Goal: Task Accomplishment & Management: Manage account settings

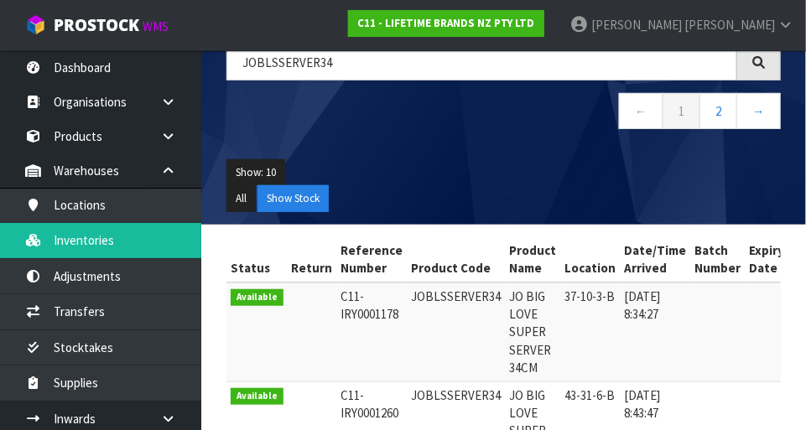
scroll to position [0, 25]
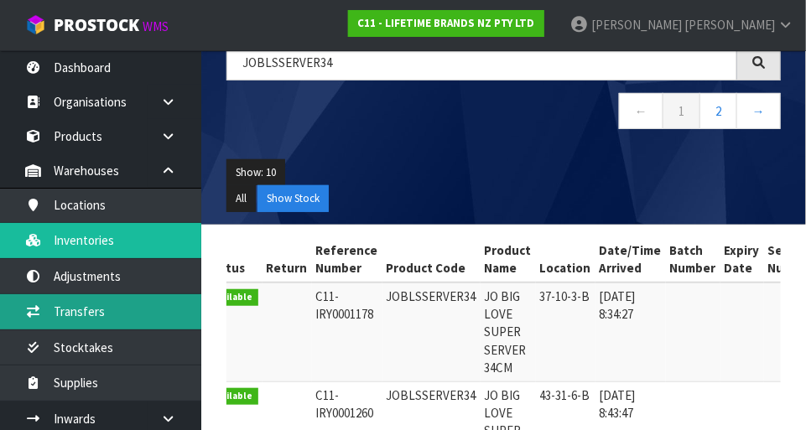
click at [123, 304] on link "Transfers" at bounding box center [100, 311] width 201 height 34
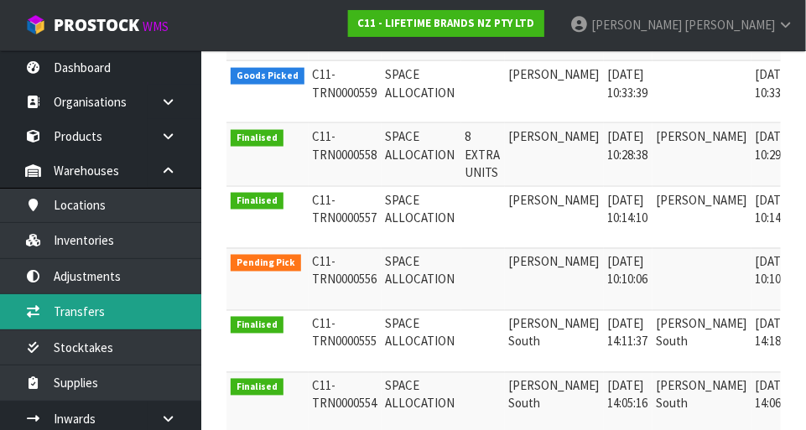
scroll to position [582, 0]
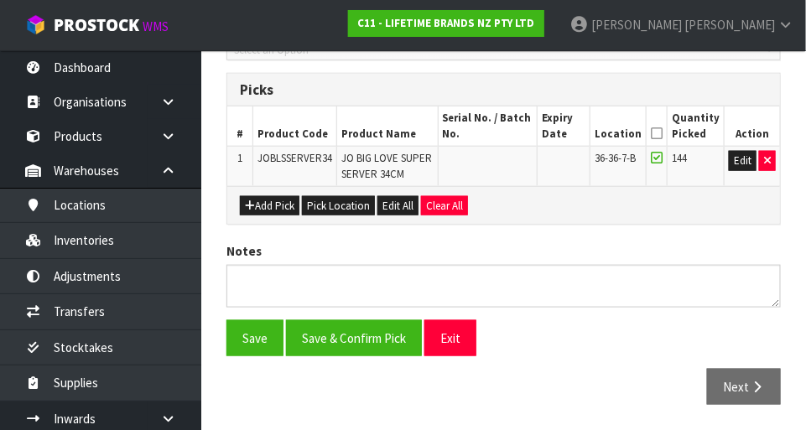
scroll to position [388, 0]
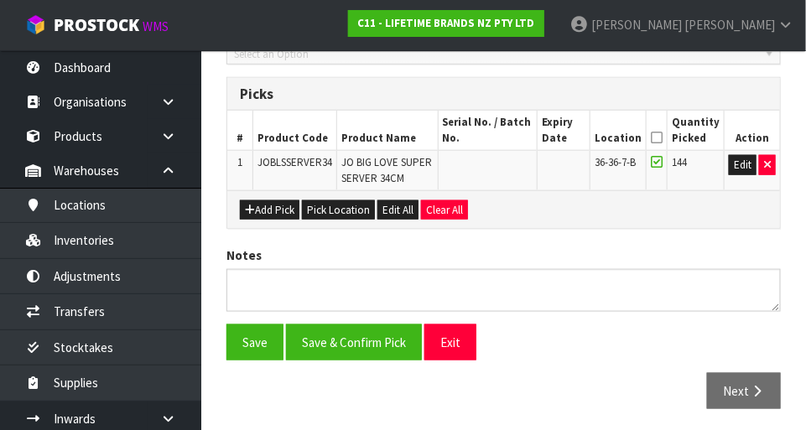
type input "2025-09-01"
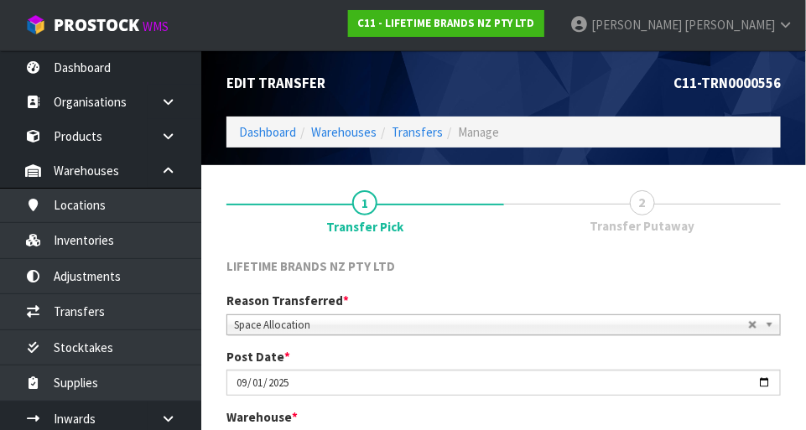
scroll to position [3, 0]
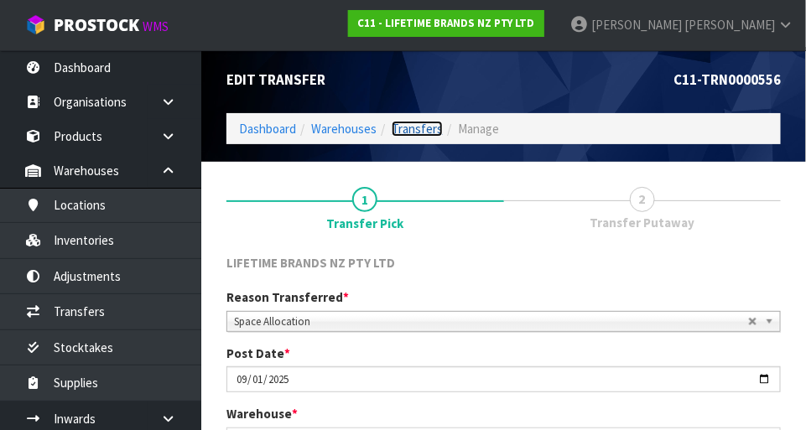
click at [425, 121] on link "Transfers" at bounding box center [417, 129] width 51 height 16
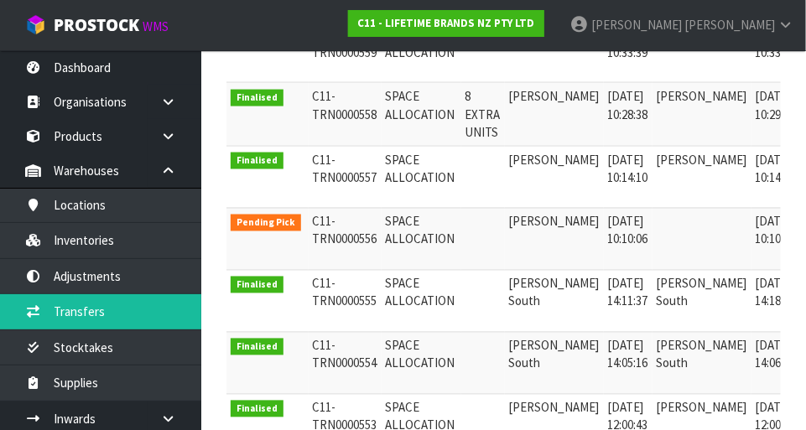
scroll to position [620, 0]
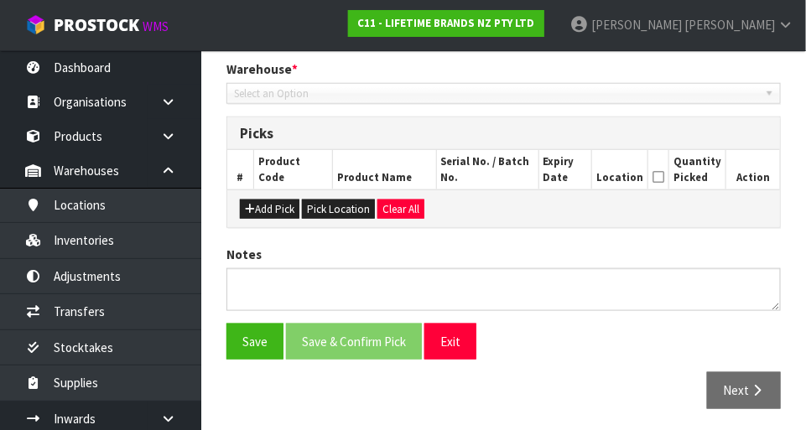
type input "2025-09-01"
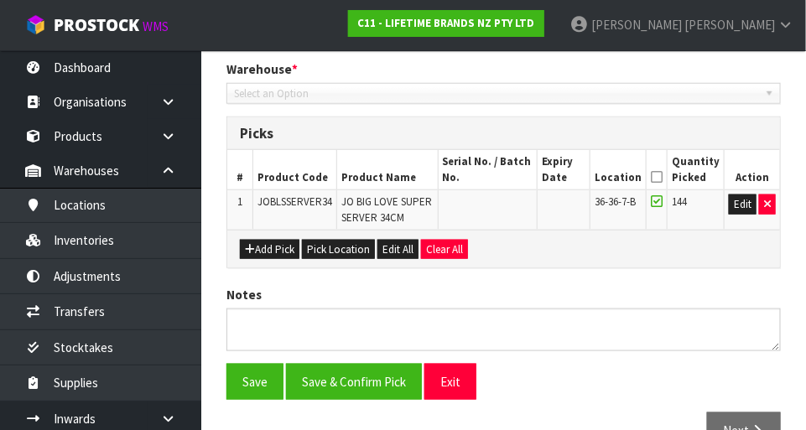
scroll to position [388, 0]
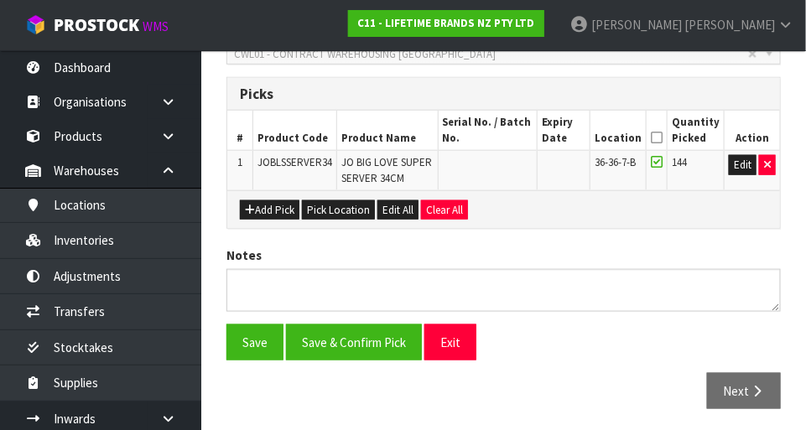
click at [378, 418] on section "1 Transfer Pick 2 Transfer Putaway LIFETIME BRANDS NZ PTY LTD Reason Transferre…" at bounding box center [503, 106] width 605 height 657
click at [770, 164] on icon "button" at bounding box center [767, 164] width 7 height 11
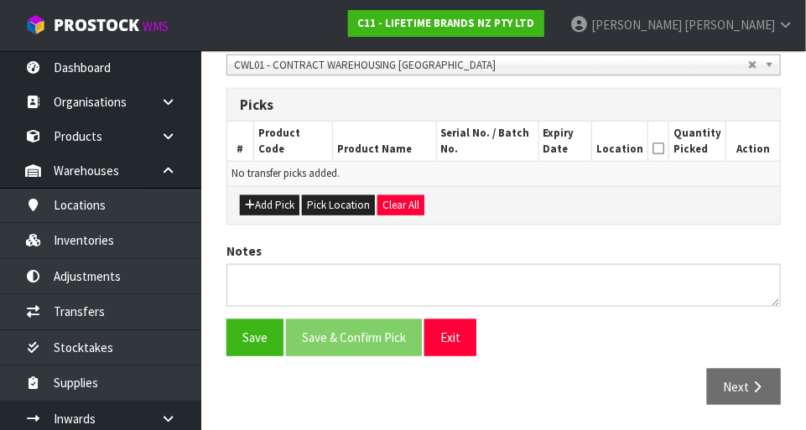
scroll to position [372, 0]
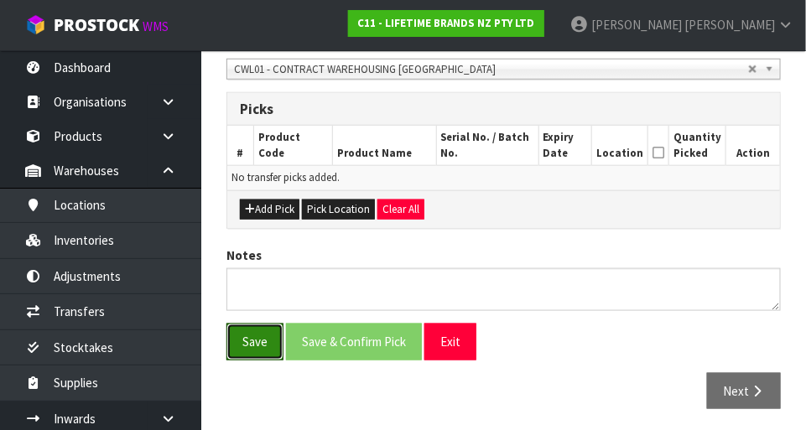
click at [263, 336] on button "Save" at bounding box center [255, 342] width 57 height 36
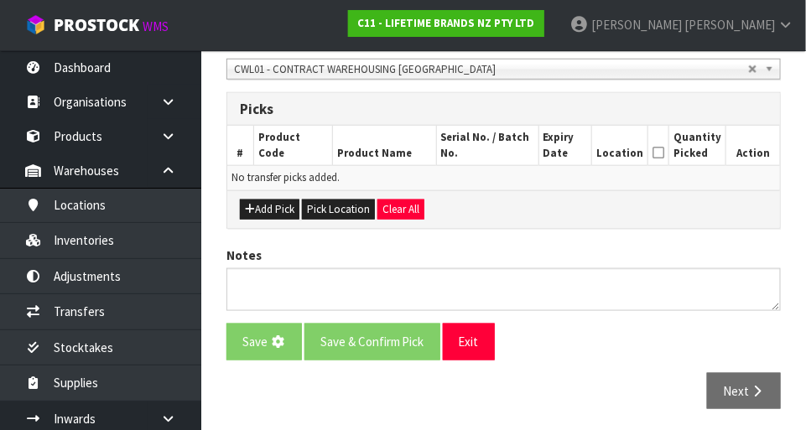
scroll to position [0, 0]
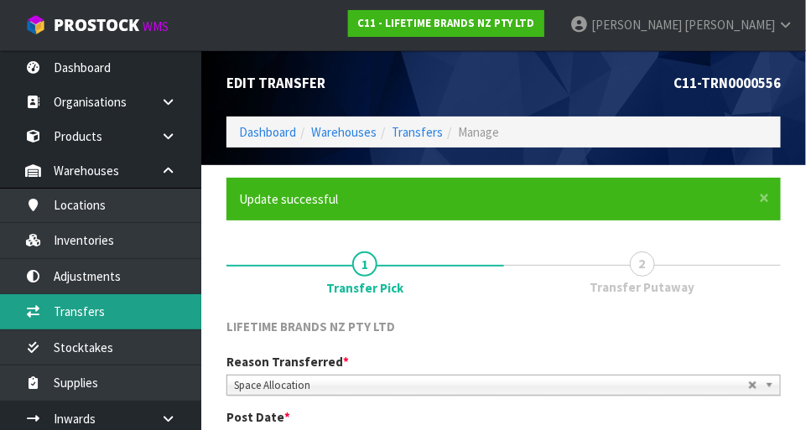
click at [108, 316] on link "Transfers" at bounding box center [100, 311] width 201 height 34
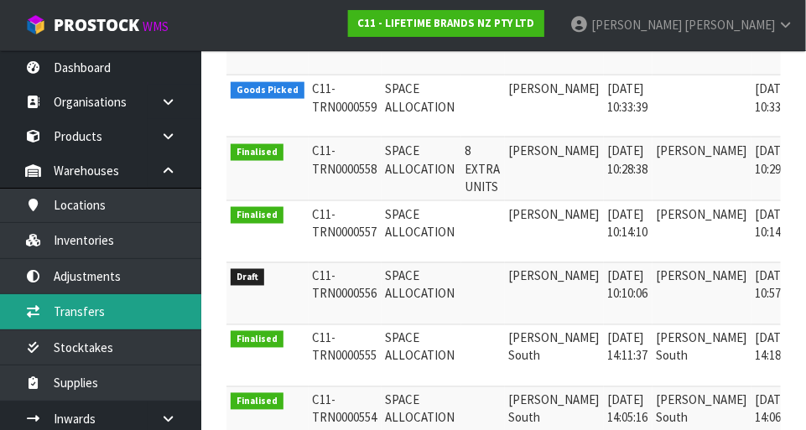
scroll to position [562, 0]
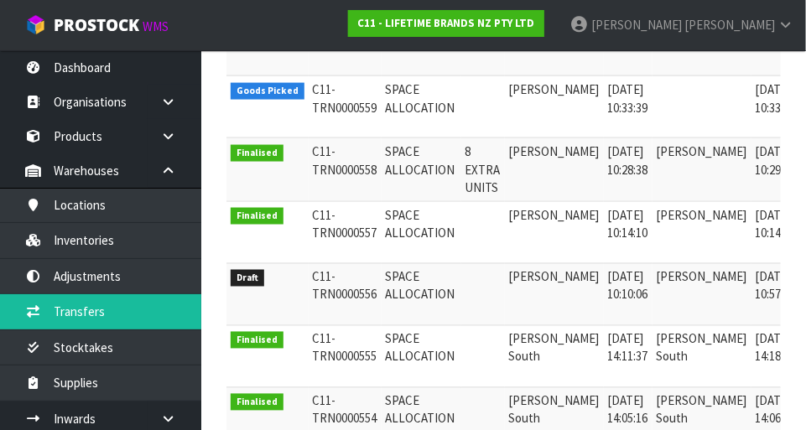
click at [440, 357] on td "SPACE ALLOCATION" at bounding box center [422, 357] width 80 height 62
click at [341, 326] on td "C11-TRN0000555" at bounding box center [345, 357] width 73 height 62
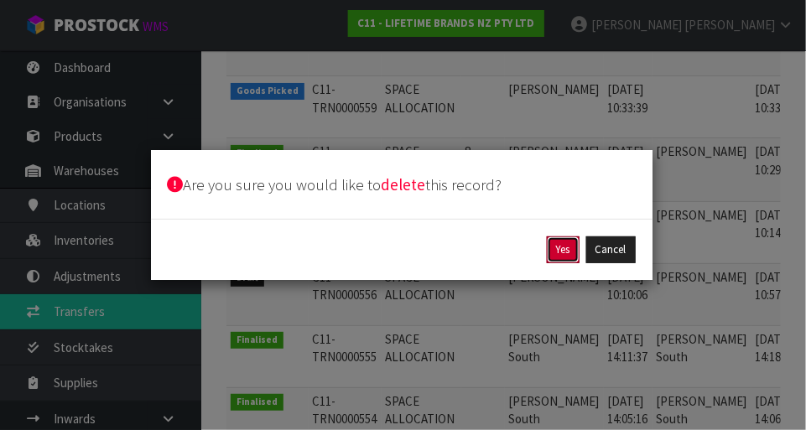
click at [558, 253] on button "Yes" at bounding box center [563, 250] width 33 height 27
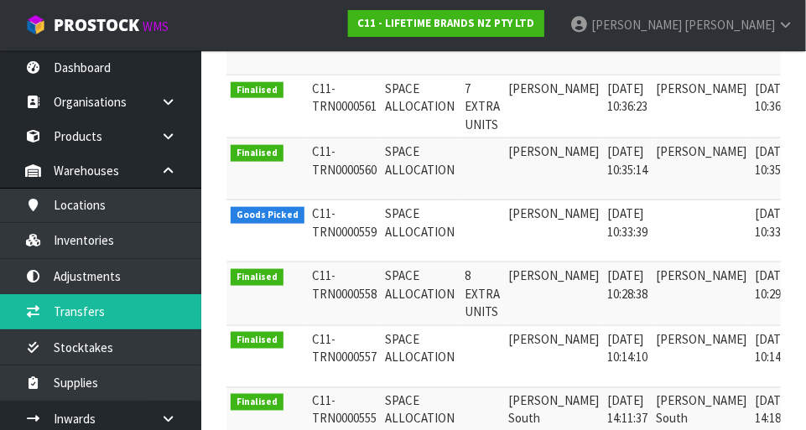
scroll to position [435, 0]
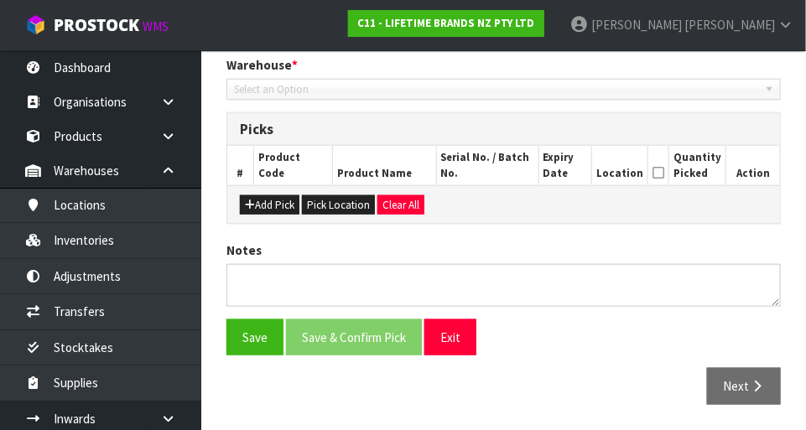
type input "2025-09-01"
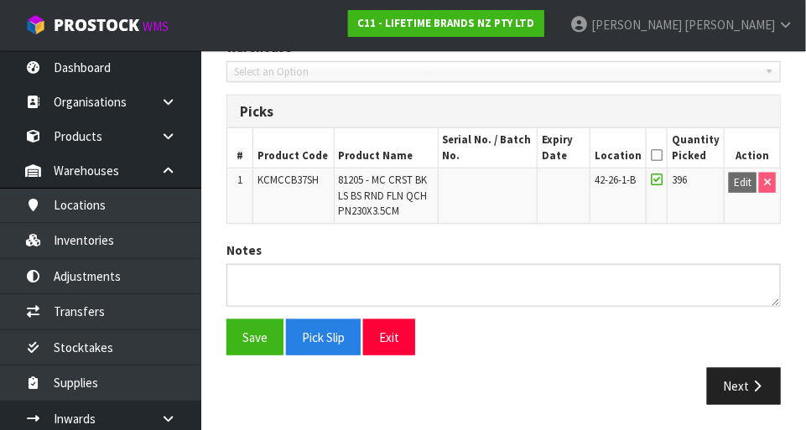
scroll to position [367, 0]
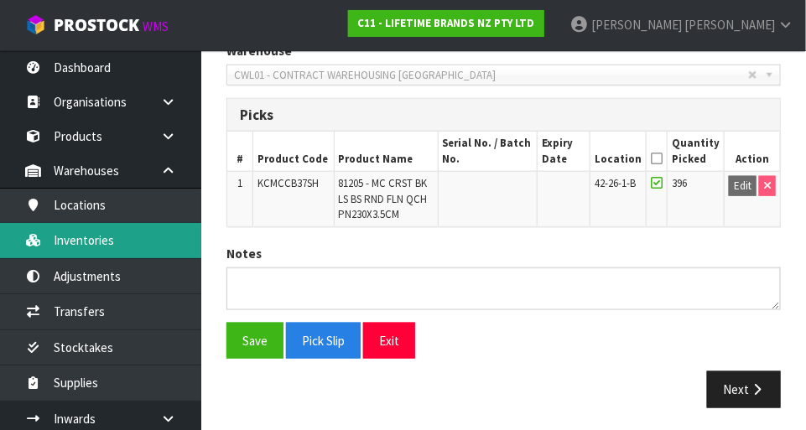
click at [131, 236] on link "Inventories" at bounding box center [100, 240] width 201 height 34
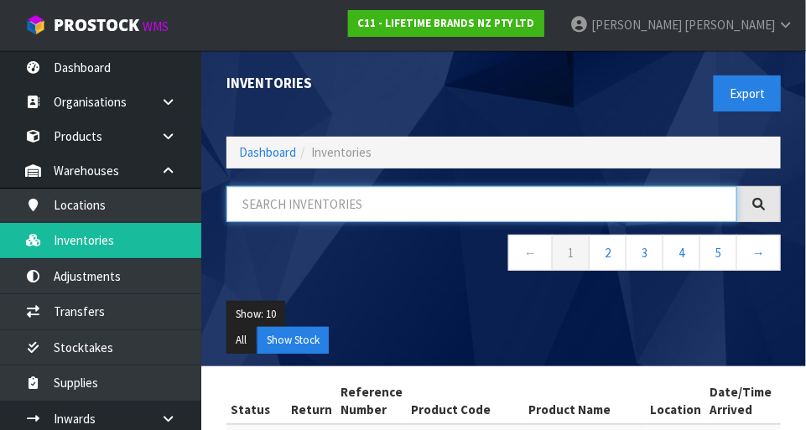
paste input "KCMCCB37SH"
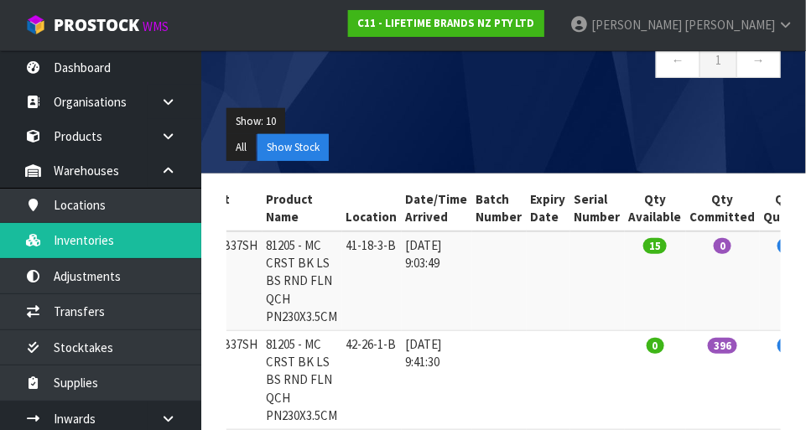
scroll to position [265, 0]
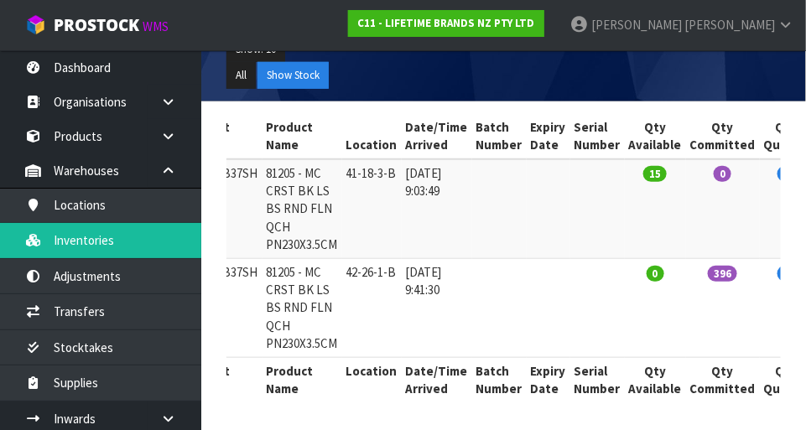
type input "KCMCCB37SH"
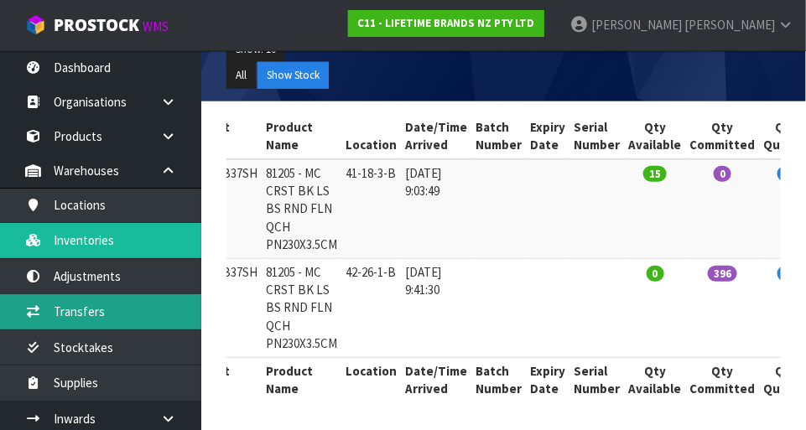
click at [126, 311] on link "Transfers" at bounding box center [100, 311] width 201 height 34
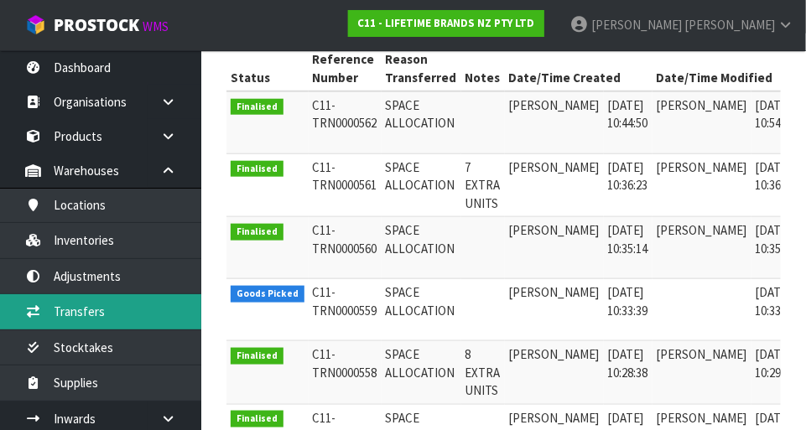
scroll to position [0, 44]
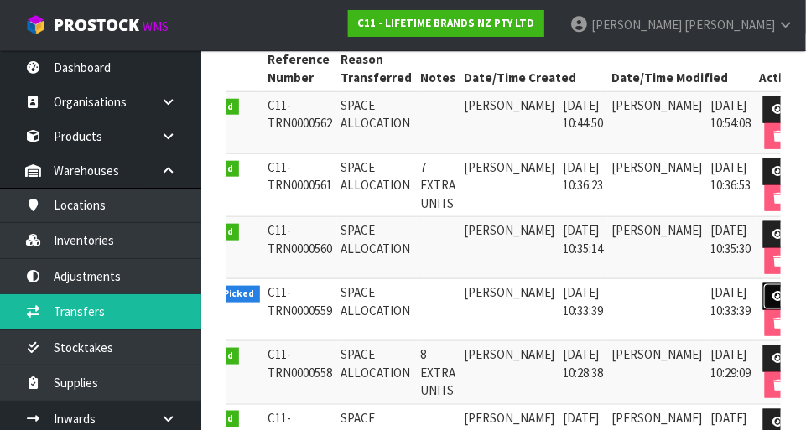
click at [773, 295] on icon at bounding box center [779, 296] width 13 height 11
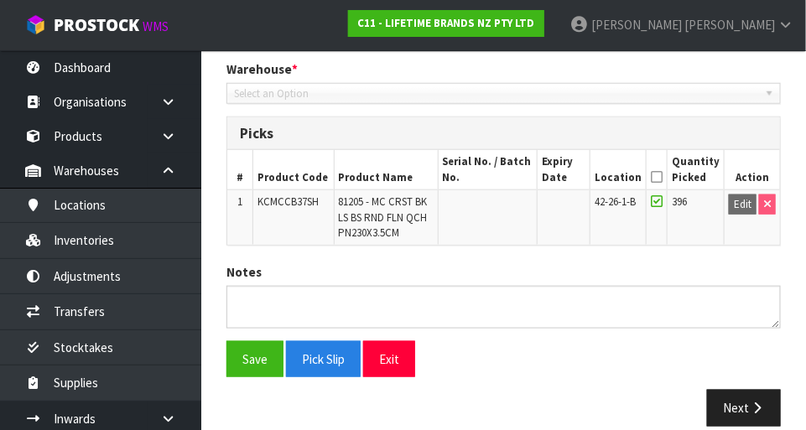
type input "2025-09-01"
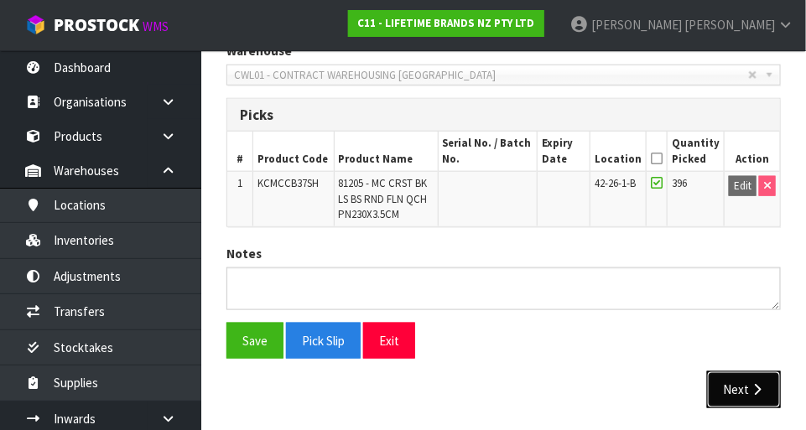
click at [754, 389] on icon "button" at bounding box center [757, 389] width 16 height 13
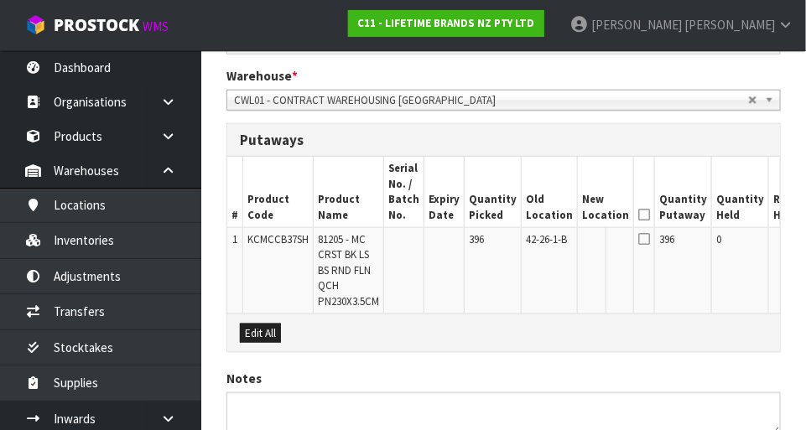
scroll to position [346, 0]
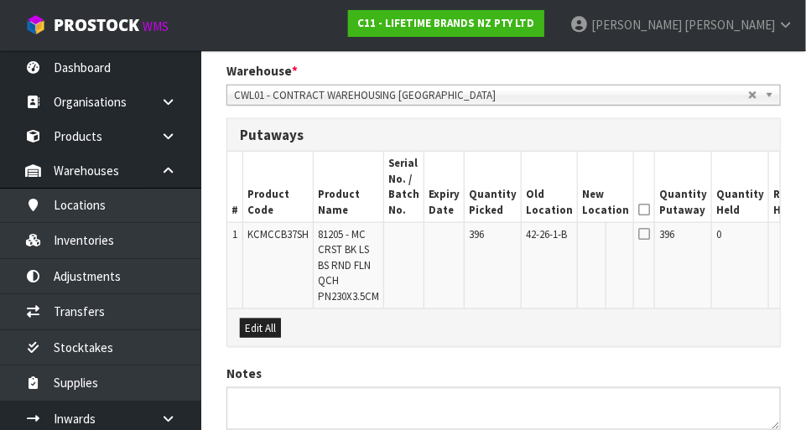
click at [638, 233] on icon at bounding box center [644, 233] width 12 height 13
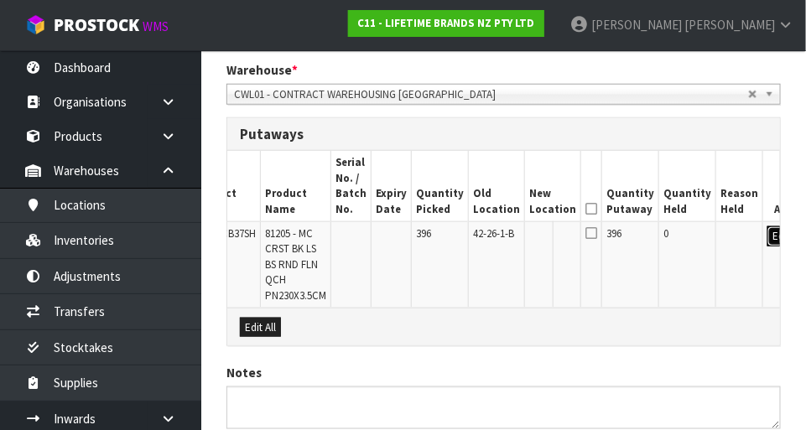
click at [768, 241] on button "Edit" at bounding box center [782, 237] width 28 height 20
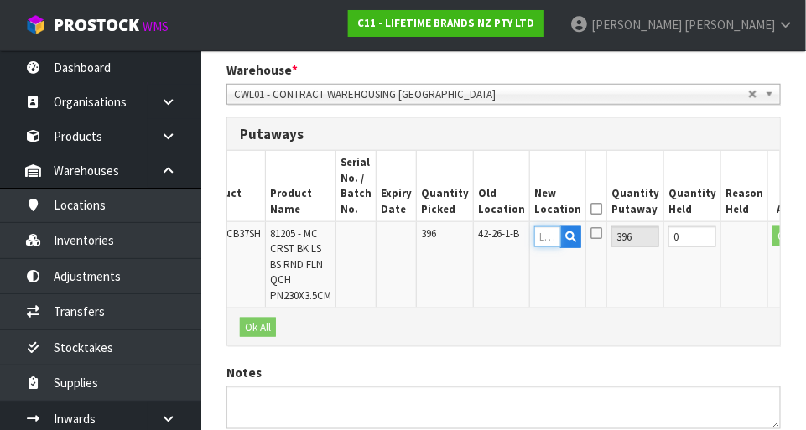
click at [534, 239] on input "text" at bounding box center [547, 237] width 27 height 21
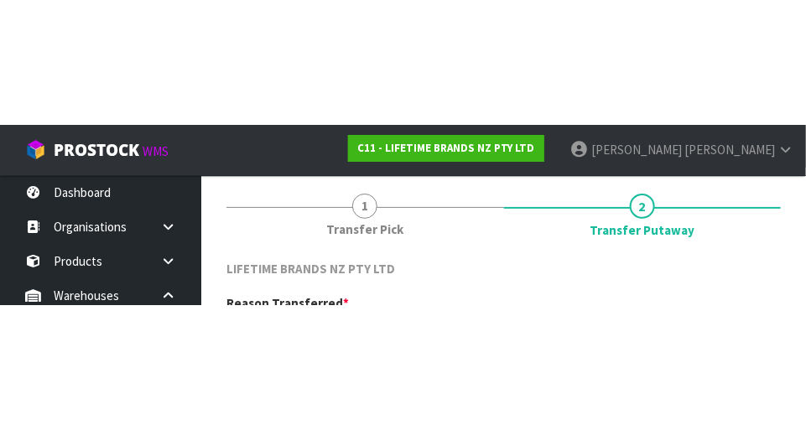
scroll to position [0, 0]
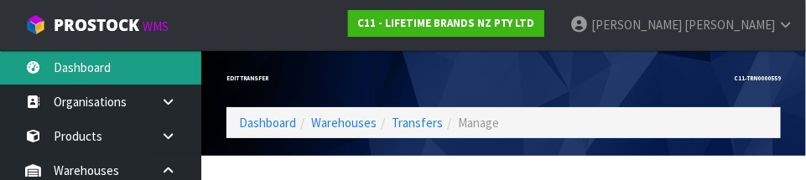
click at [115, 60] on link "Dashboard" at bounding box center [100, 67] width 201 height 34
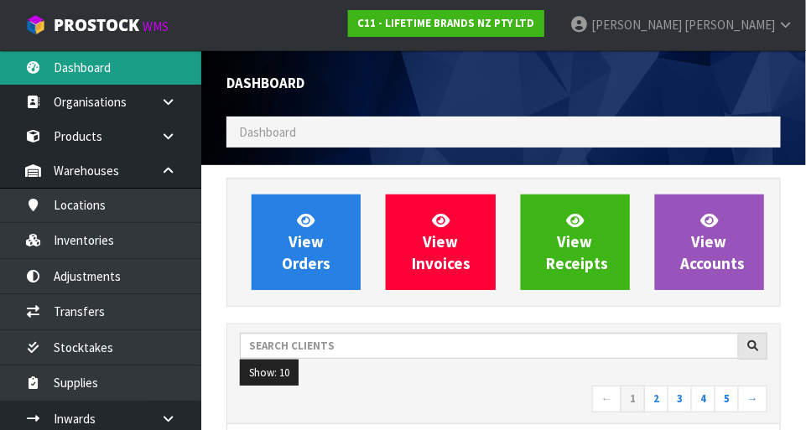
scroll to position [1360, 580]
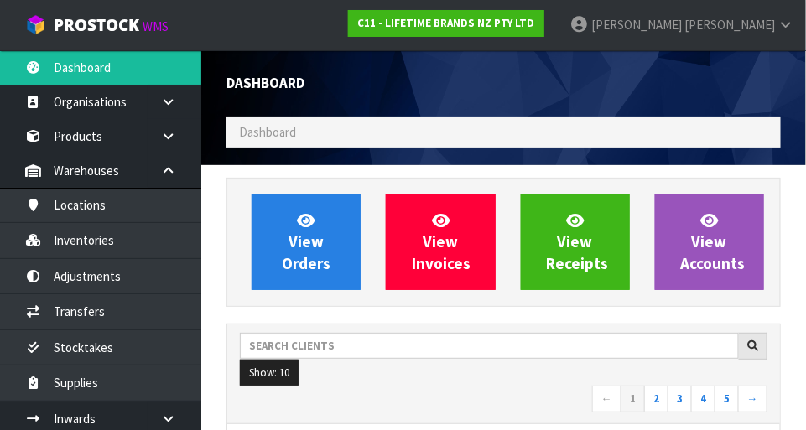
click at [328, 141] on ol "Dashboard" at bounding box center [504, 132] width 555 height 31
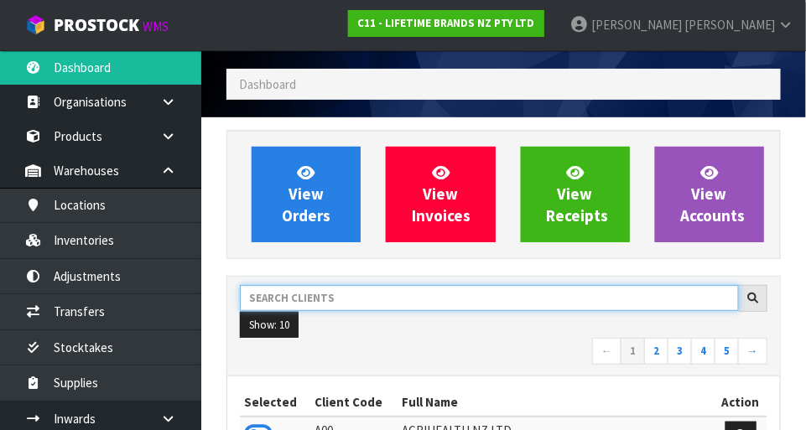
click at [408, 294] on input "text" at bounding box center [489, 298] width 499 height 26
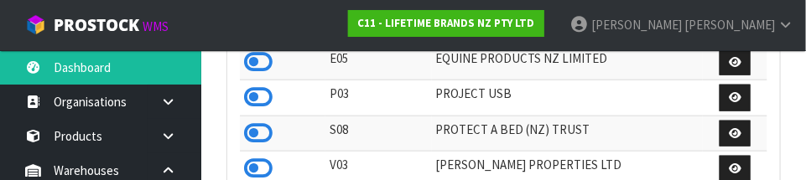
scroll to position [415, 0]
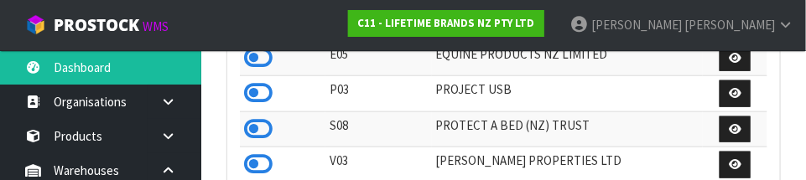
type input "PRO"
click at [259, 136] on icon at bounding box center [258, 129] width 29 height 25
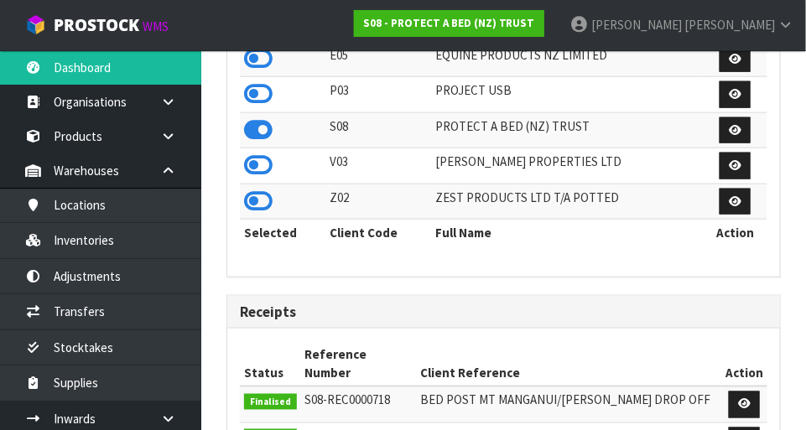
scroll to position [1324, 580]
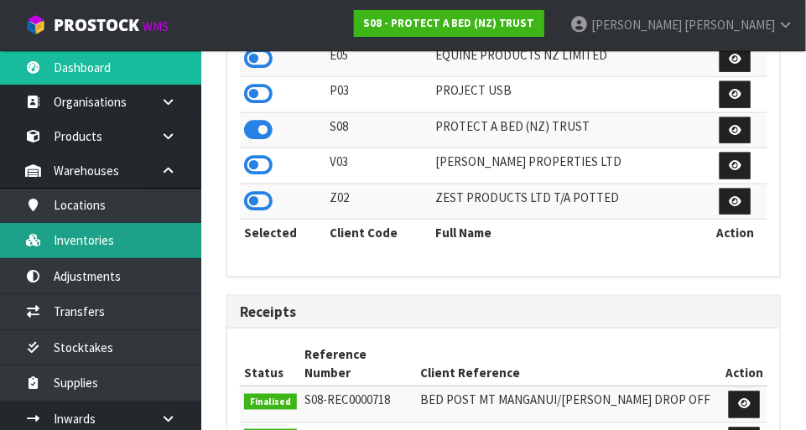
click at [150, 243] on link "Inventories" at bounding box center [100, 240] width 201 height 34
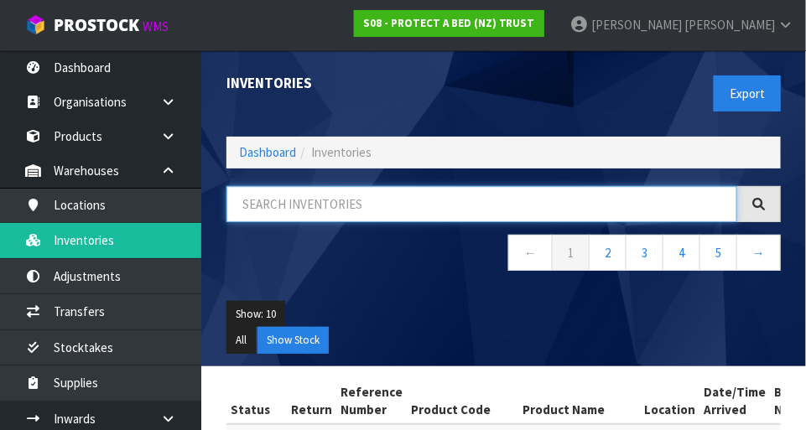
click at [378, 220] on input "text" at bounding box center [482, 204] width 511 height 36
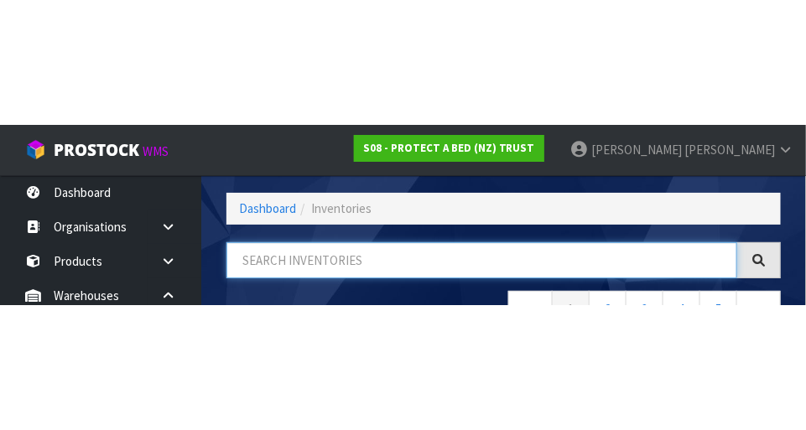
scroll to position [113, 0]
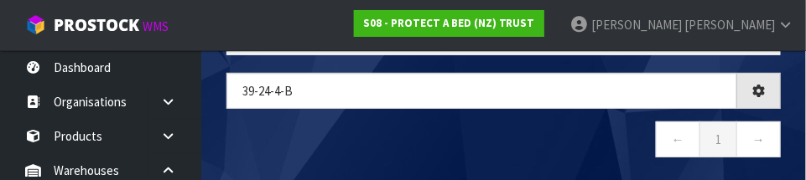
click at [481, 134] on nav "← 1 →" at bounding box center [504, 142] width 555 height 41
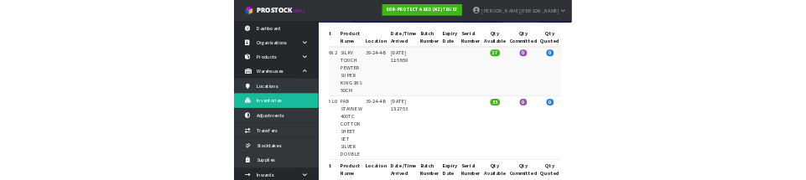
scroll to position [0, 0]
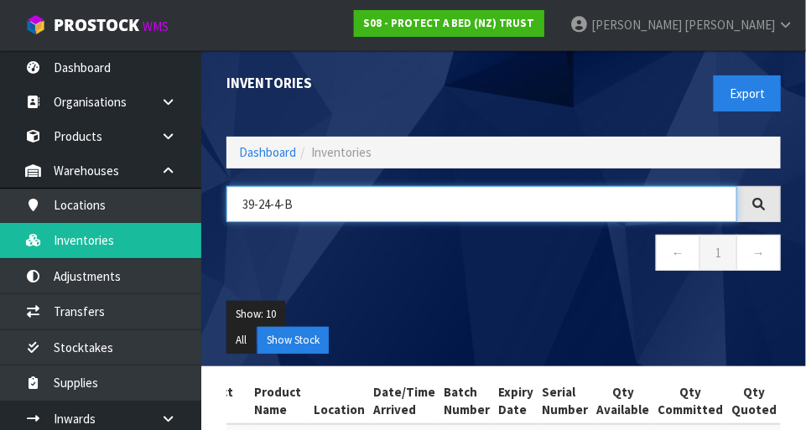
click at [309, 203] on input "39-24-4-B" at bounding box center [482, 204] width 511 height 36
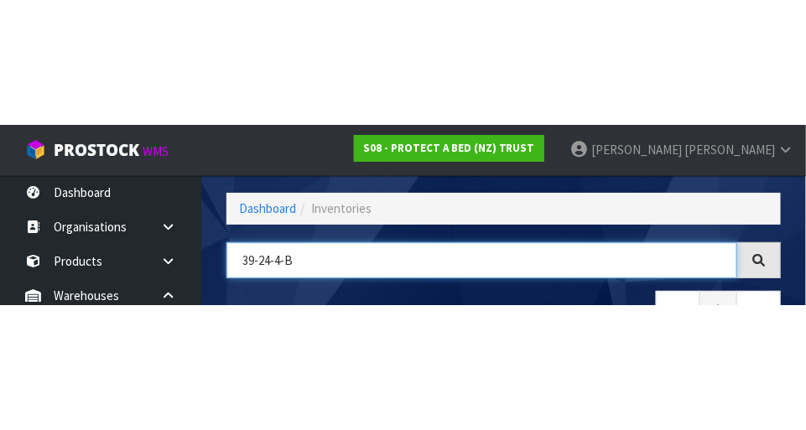
scroll to position [113, 0]
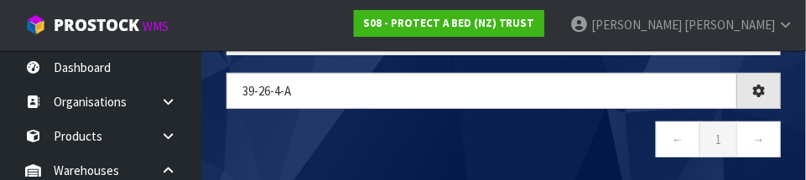
click at [481, 140] on nav "← 1 →" at bounding box center [504, 142] width 555 height 41
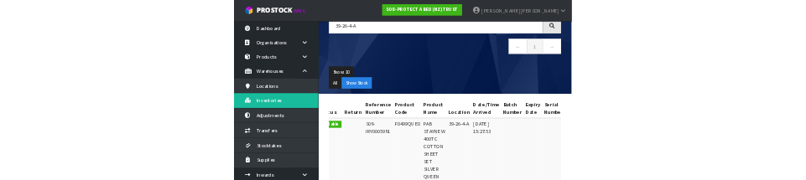
scroll to position [0, 0]
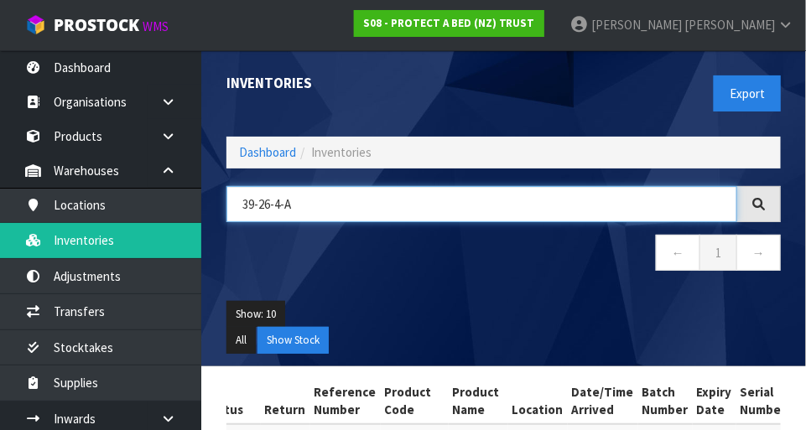
click at [304, 208] on input "39-26-4-A" at bounding box center [482, 204] width 511 height 36
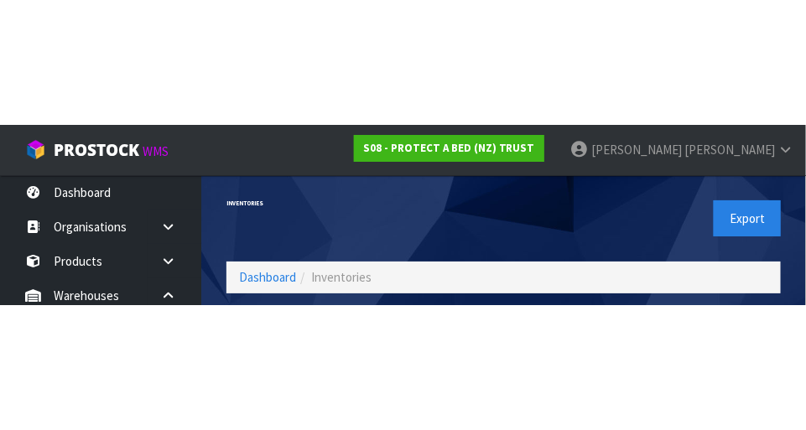
scroll to position [113, 0]
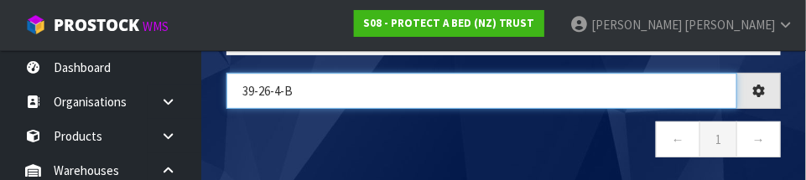
type input "39-26-4-B"
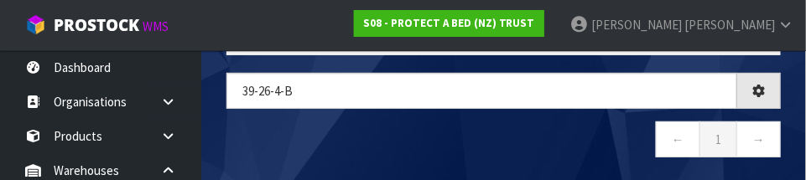
click at [548, 152] on nav "← 1 →" at bounding box center [504, 142] width 555 height 41
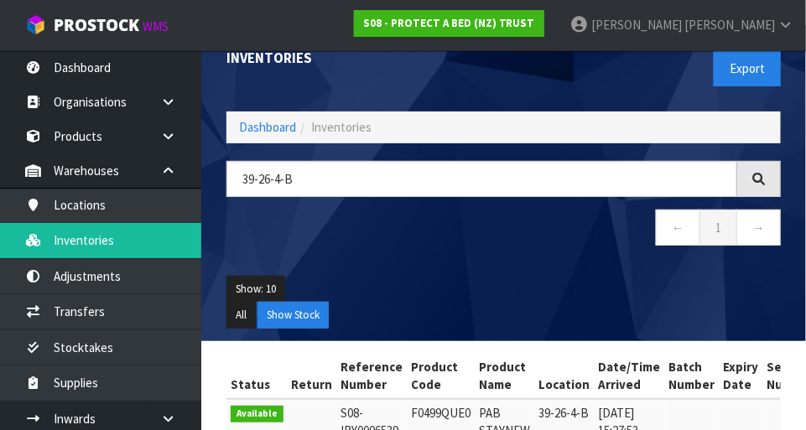
scroll to position [0, 0]
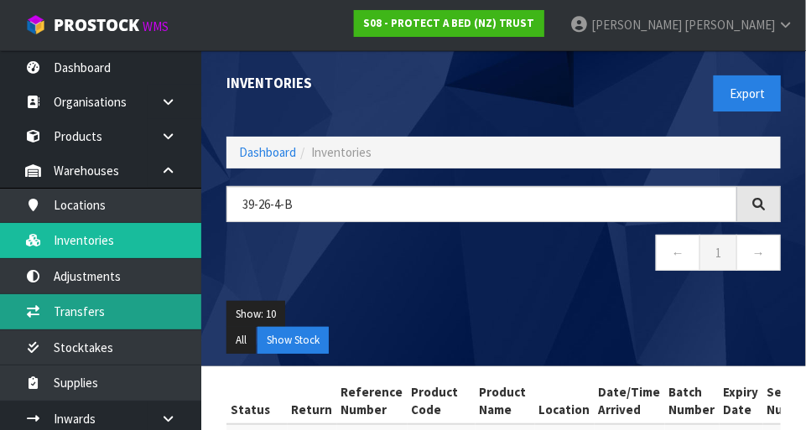
click at [91, 313] on link "Transfers" at bounding box center [100, 311] width 201 height 34
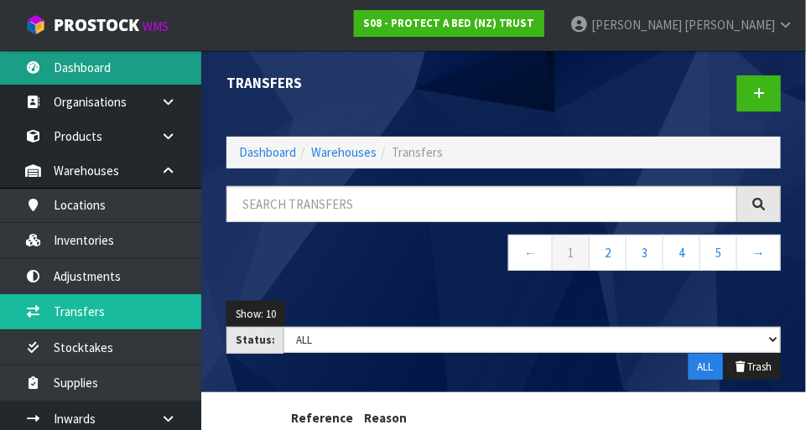
click at [117, 73] on link "Dashboard" at bounding box center [100, 67] width 201 height 34
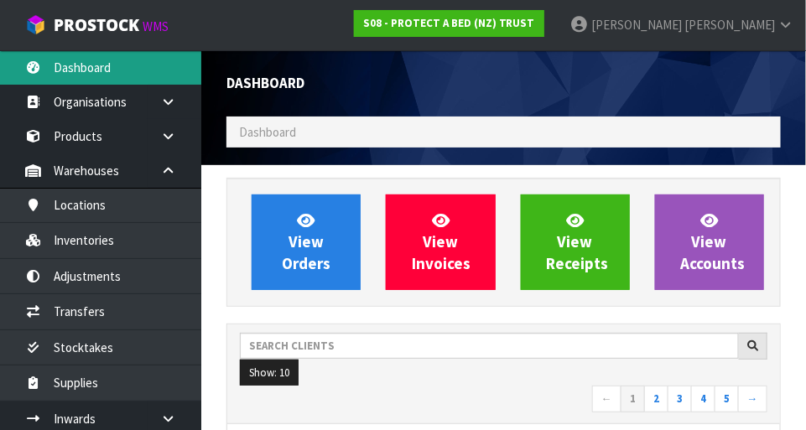
scroll to position [1360, 580]
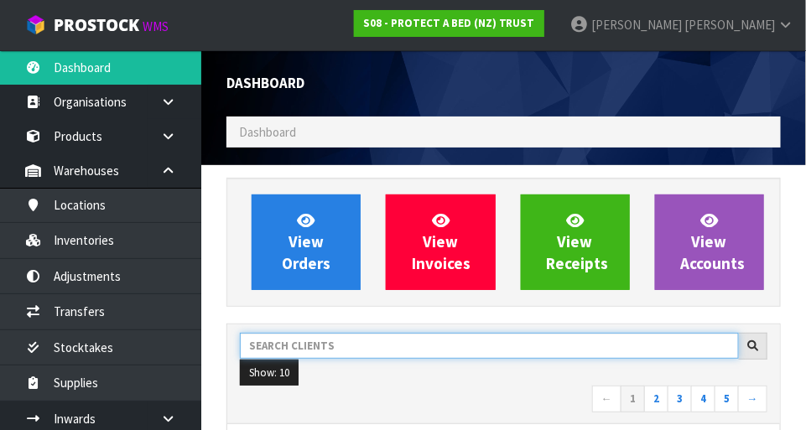
click at [383, 344] on input "text" at bounding box center [489, 346] width 499 height 26
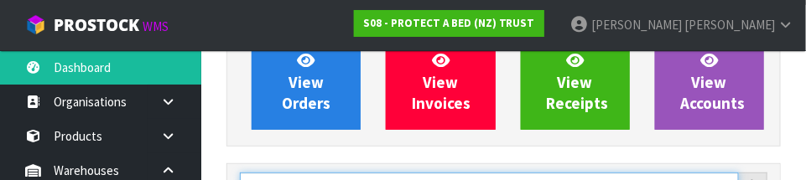
scroll to position [246, 0]
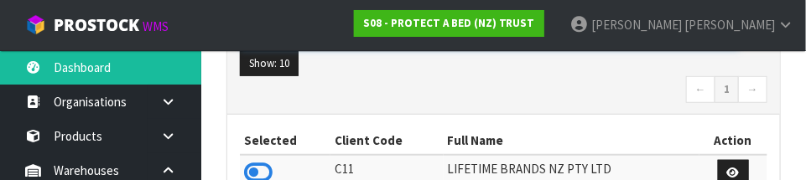
type input "C11"
click at [264, 170] on icon at bounding box center [258, 172] width 29 height 25
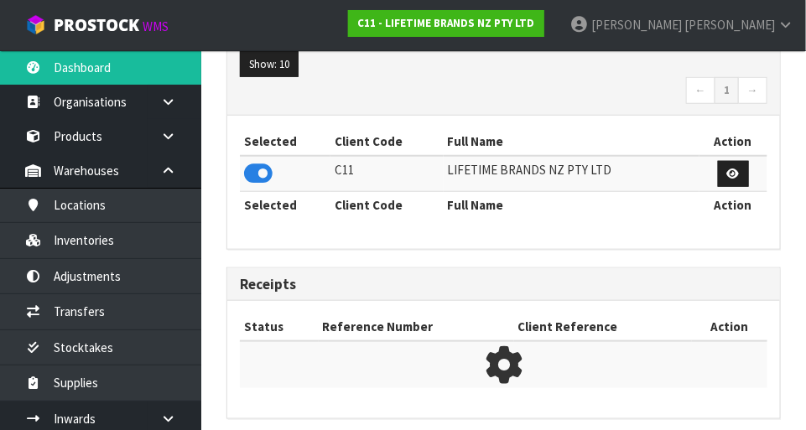
scroll to position [1360, 580]
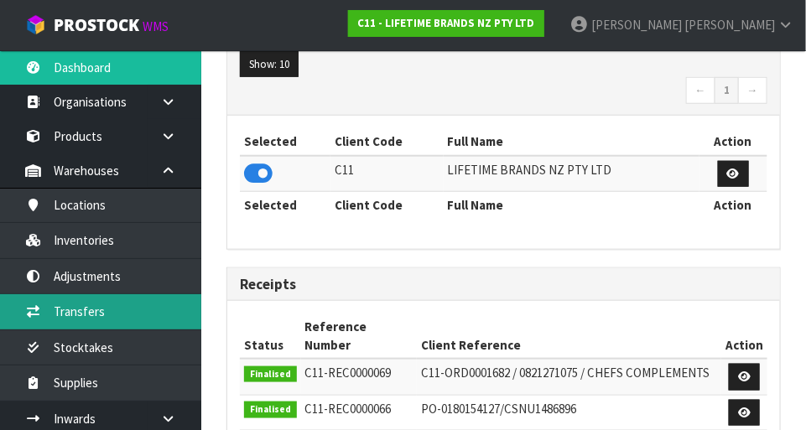
click at [125, 320] on link "Transfers" at bounding box center [100, 311] width 201 height 34
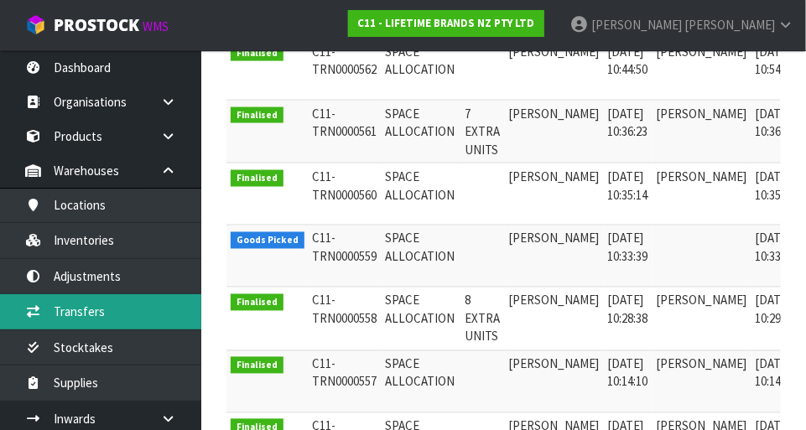
scroll to position [598, 0]
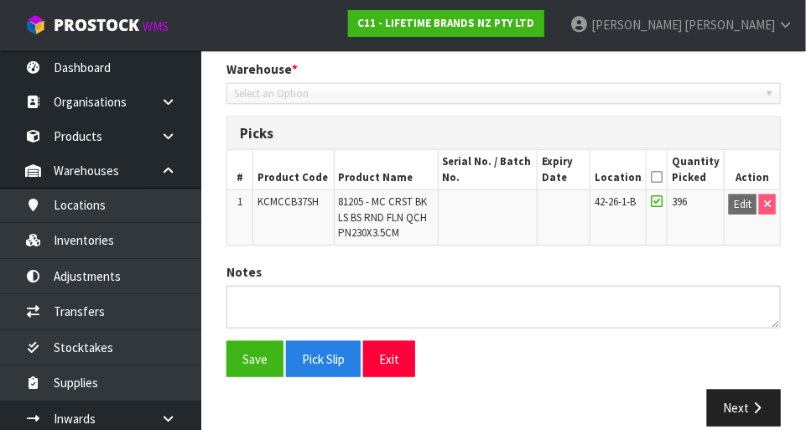
type input "2025-09-01"
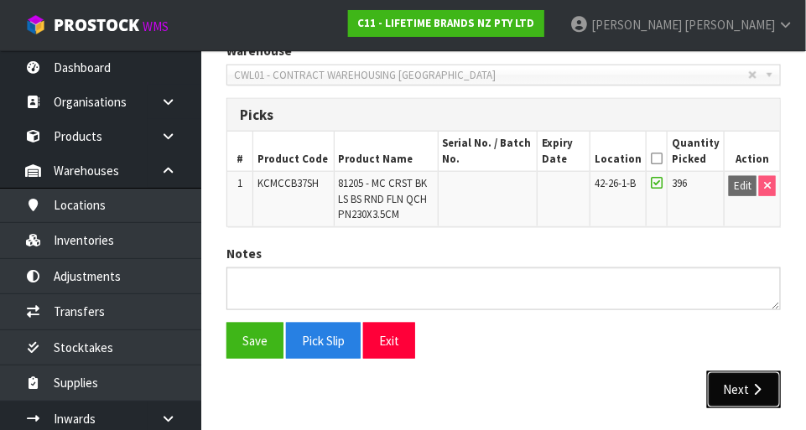
click at [748, 388] on button "Next" at bounding box center [744, 390] width 74 height 36
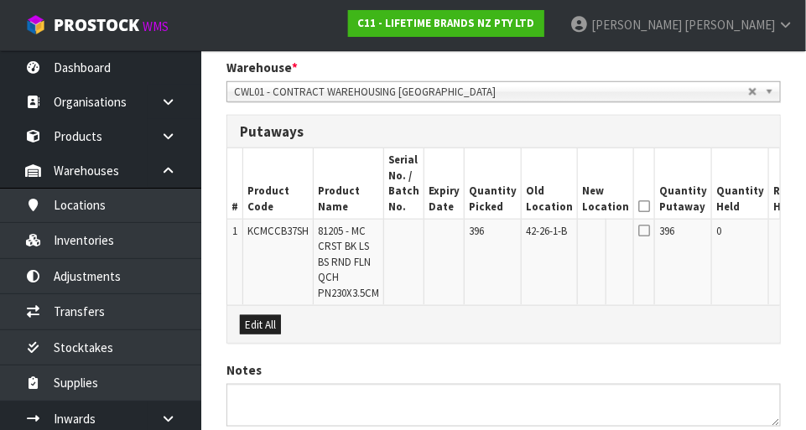
scroll to position [370, 0]
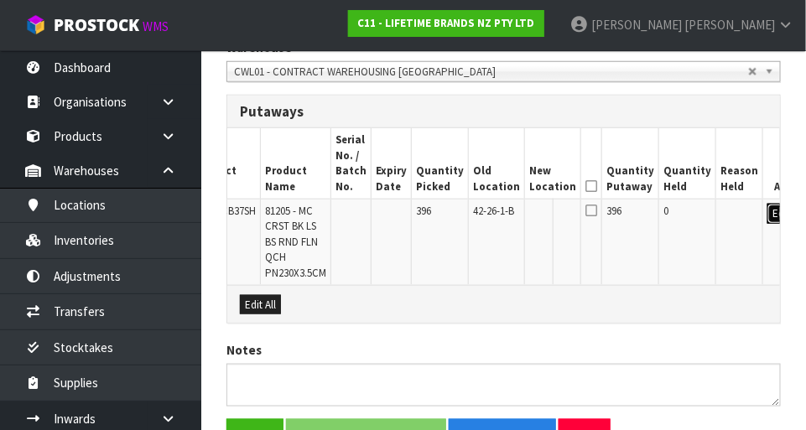
click at [768, 217] on button "Edit" at bounding box center [782, 214] width 28 height 20
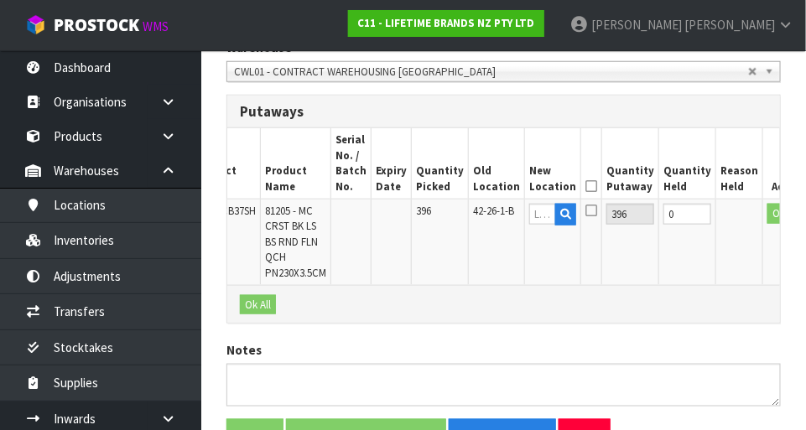
scroll to position [0, 48]
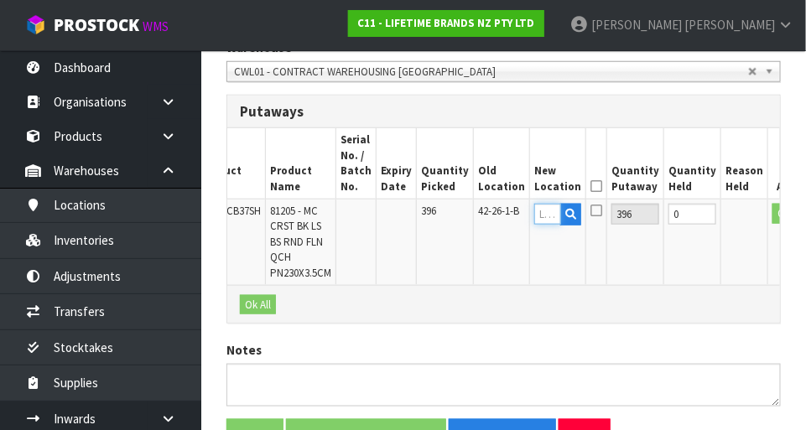
click at [534, 217] on input "text" at bounding box center [547, 214] width 27 height 21
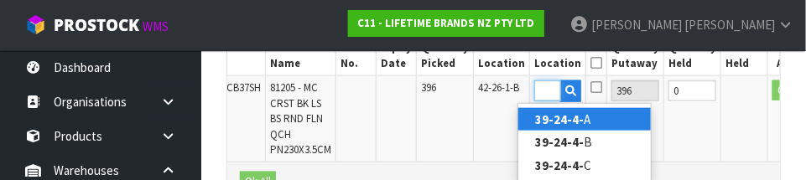
scroll to position [0, 31]
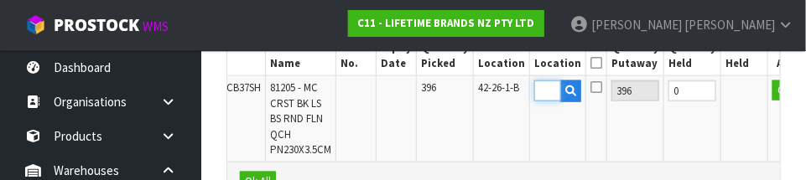
type input "39-24-4-B"
click at [591, 87] on icon at bounding box center [597, 87] width 12 height 13
click at [0, 0] on input "checkbox" at bounding box center [0, 0] width 0 height 0
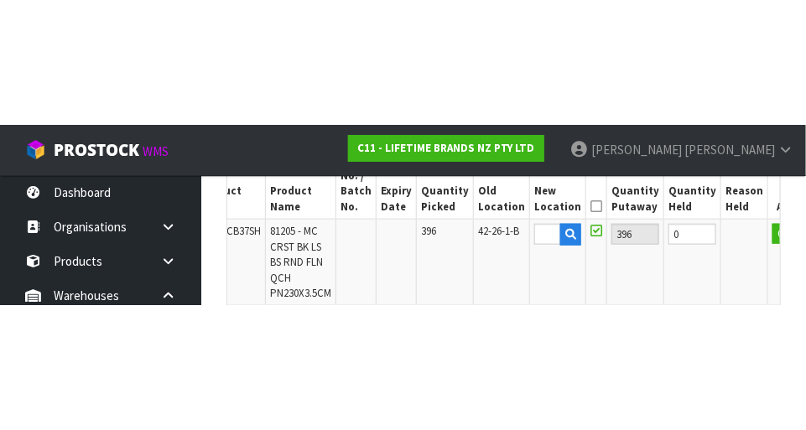
scroll to position [0, 0]
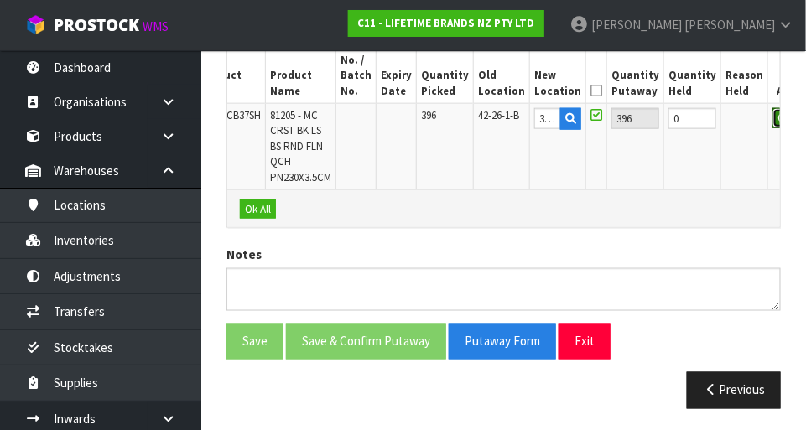
click at [773, 113] on button "OK" at bounding box center [784, 118] width 23 height 20
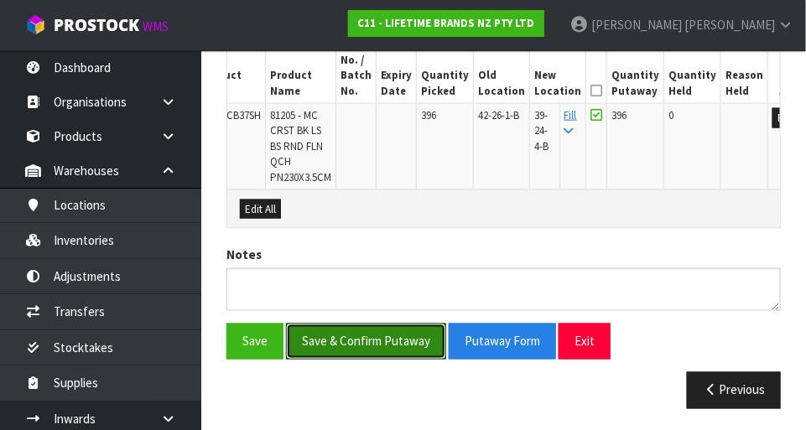
click at [400, 340] on button "Save & Confirm Putaway" at bounding box center [366, 342] width 160 height 36
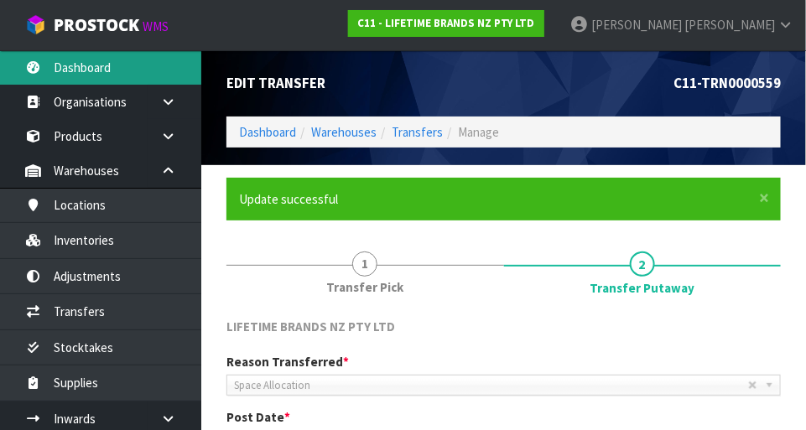
click at [102, 59] on link "Dashboard" at bounding box center [100, 67] width 201 height 34
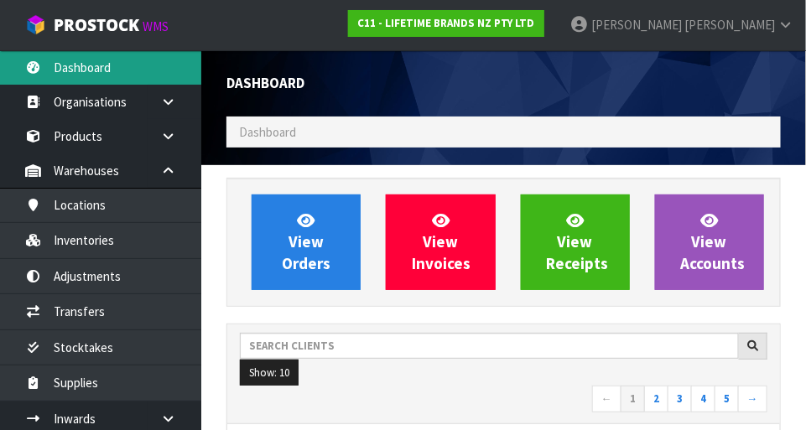
scroll to position [1360, 580]
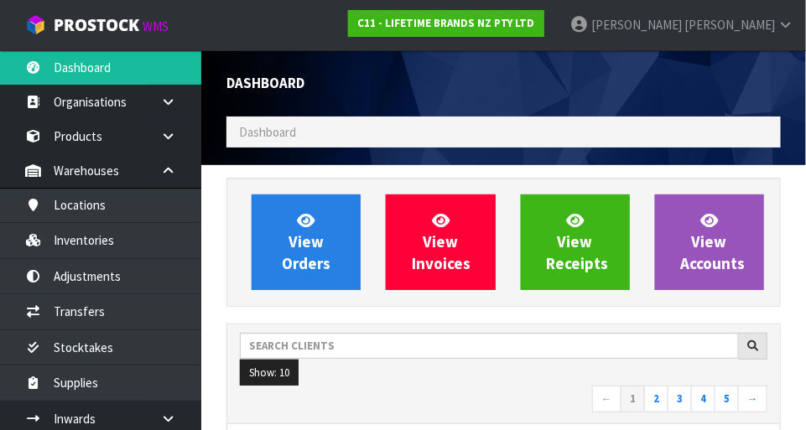
click at [349, 134] on ol "Dashboard" at bounding box center [504, 132] width 555 height 31
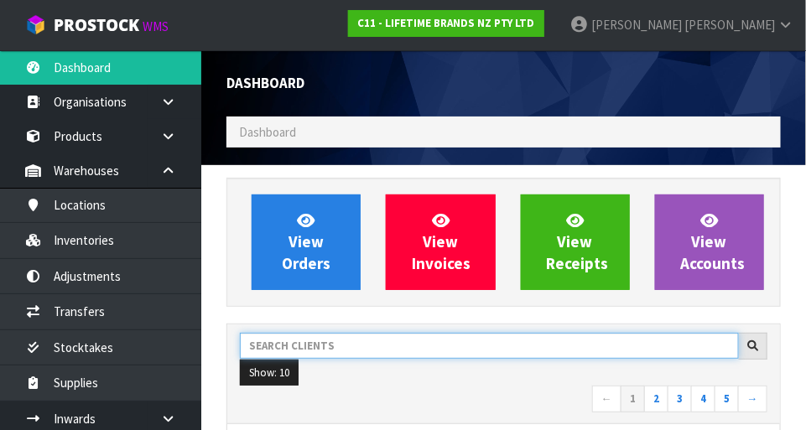
click at [413, 346] on input "text" at bounding box center [489, 346] width 499 height 26
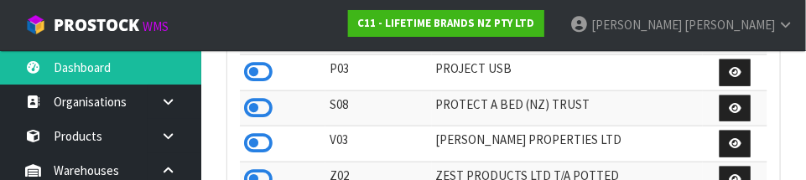
scroll to position [437, 0]
type input "PRO"
click at [255, 108] on icon at bounding box center [258, 107] width 29 height 25
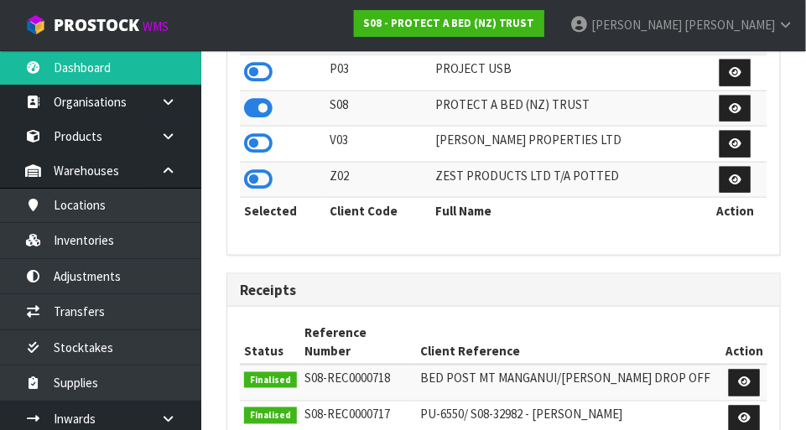
scroll to position [1324, 580]
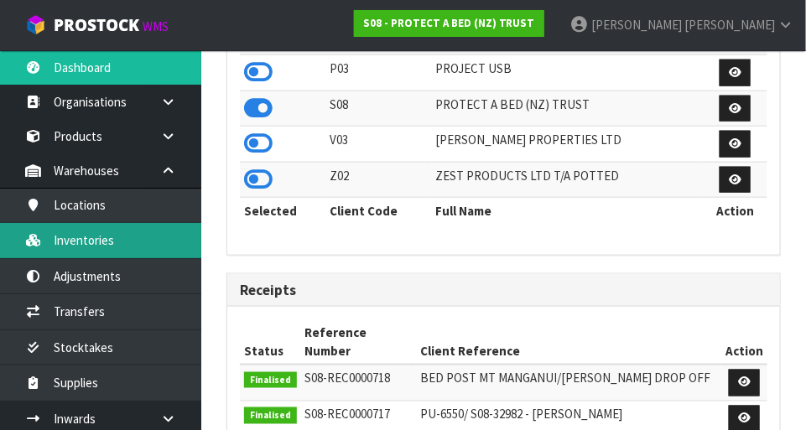
click at [152, 243] on link "Inventories" at bounding box center [100, 240] width 201 height 34
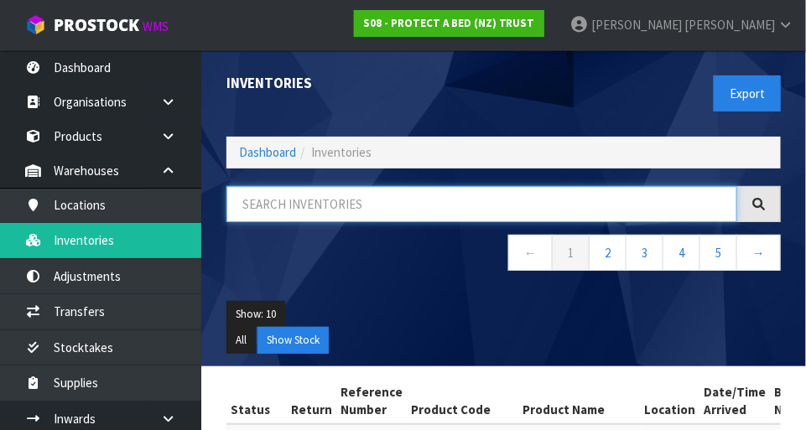
click at [367, 187] on input "text" at bounding box center [482, 204] width 511 height 36
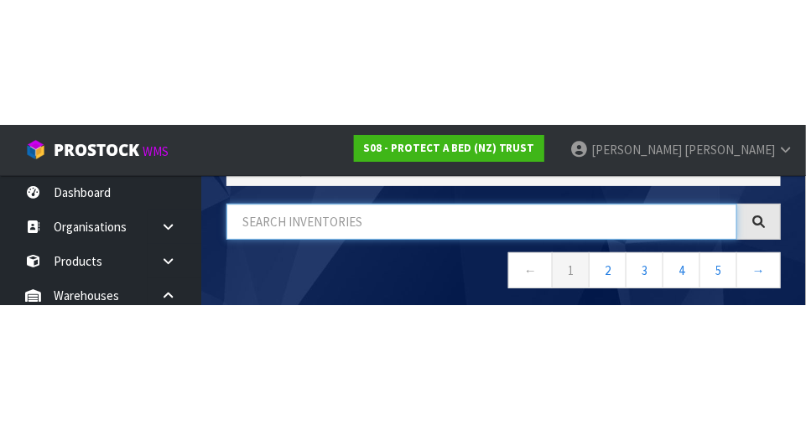
scroll to position [113, 0]
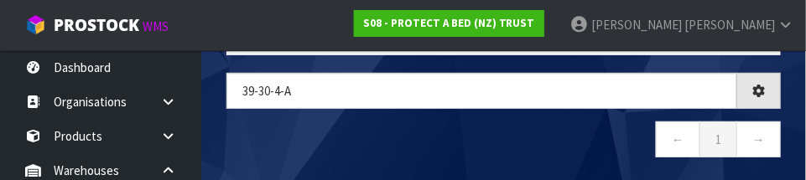
click at [525, 158] on nav "← 1 →" at bounding box center [504, 142] width 555 height 41
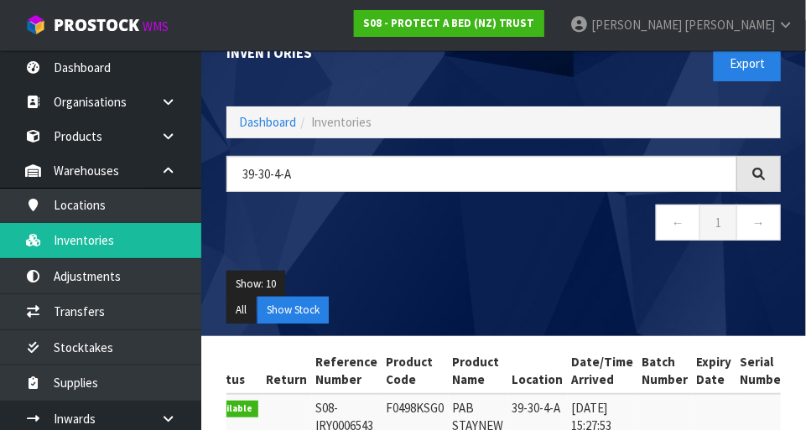
scroll to position [0, 0]
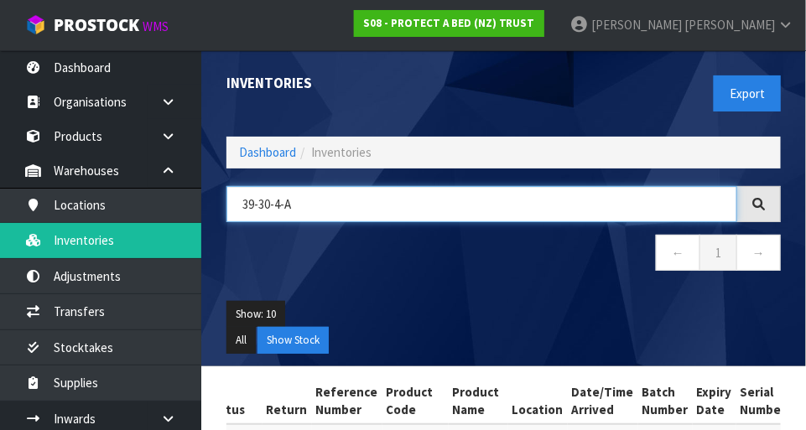
click at [326, 201] on input "39-30-4-A" at bounding box center [482, 204] width 511 height 36
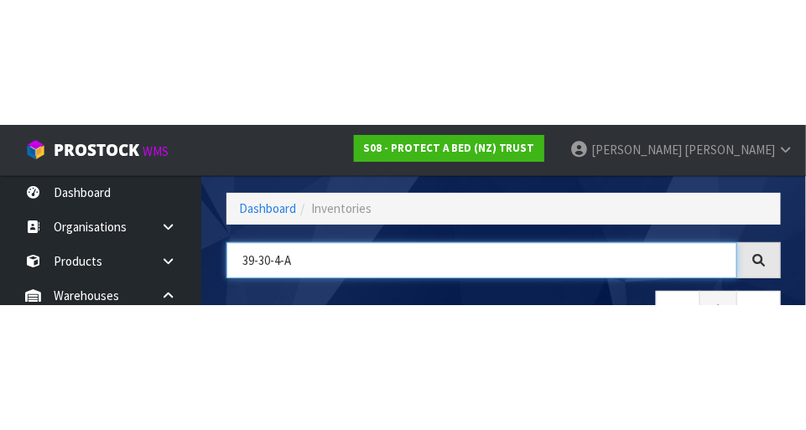
scroll to position [113, 0]
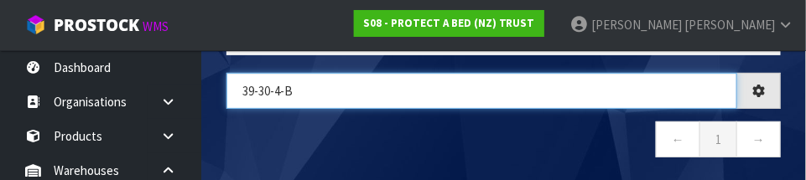
type input "39-30-4-B"
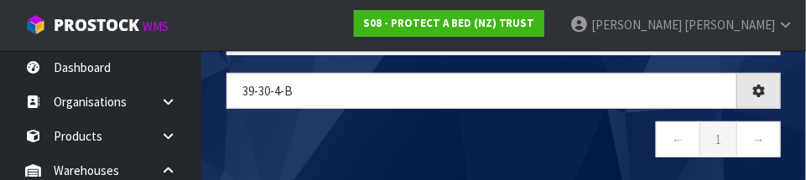
click at [539, 139] on nav "← 1 →" at bounding box center [504, 142] width 555 height 41
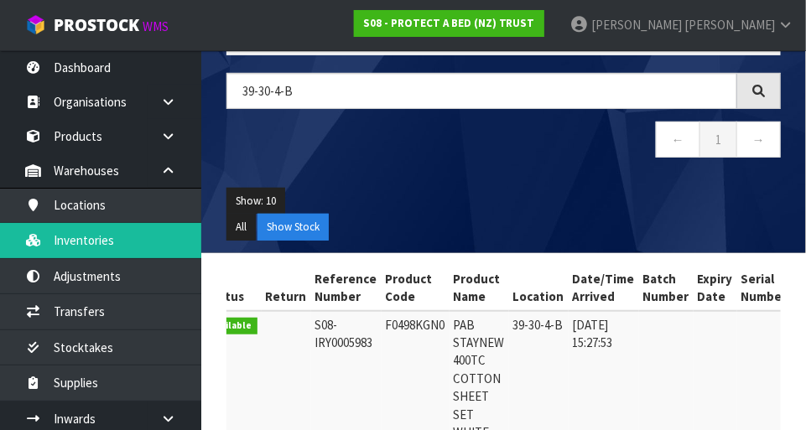
scroll to position [0, 0]
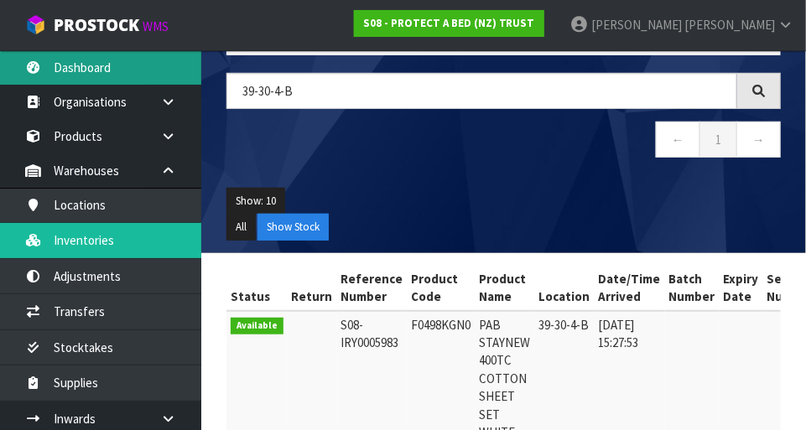
click at [142, 73] on link "Dashboard" at bounding box center [100, 67] width 201 height 34
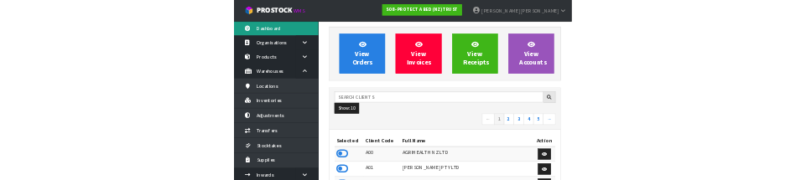
scroll to position [1324, 580]
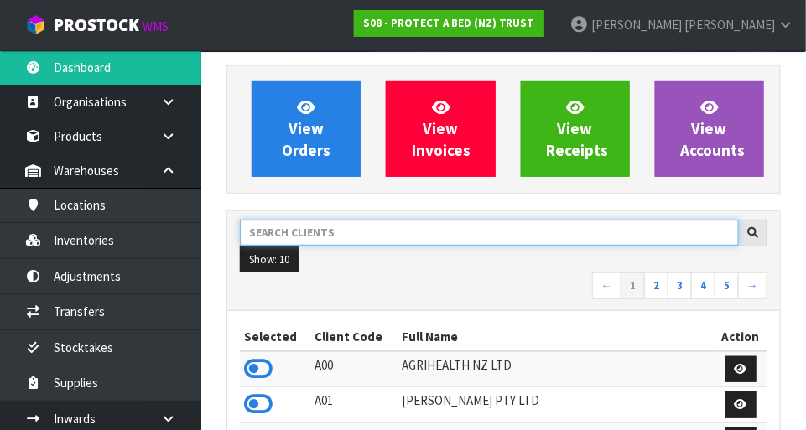
click at [362, 230] on input "text" at bounding box center [489, 233] width 499 height 26
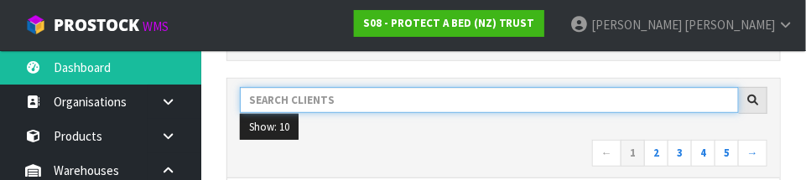
scroll to position [235, 0]
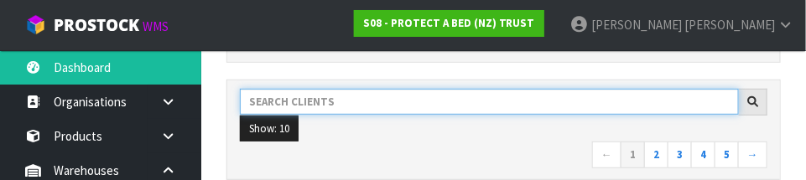
click at [381, 105] on input "text" at bounding box center [489, 102] width 499 height 26
type input "C11"
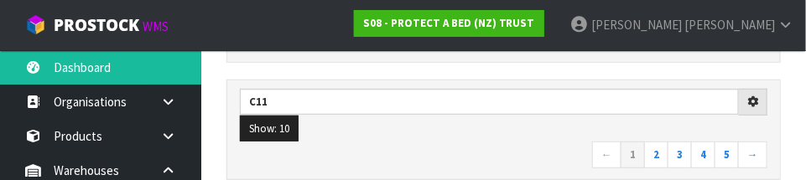
click at [445, 155] on nav "← 1 2 3 4 5 →" at bounding box center [504, 156] width 528 height 29
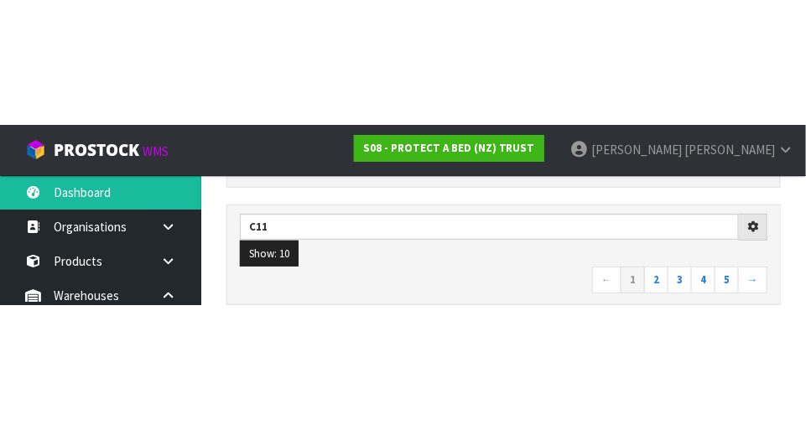
scroll to position [242, 0]
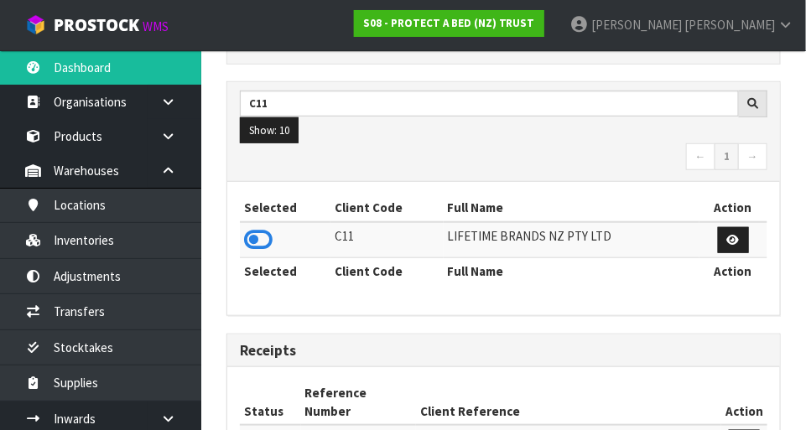
click at [286, 244] on td at bounding box center [285, 240] width 91 height 36
click at [260, 238] on icon at bounding box center [258, 239] width 29 height 25
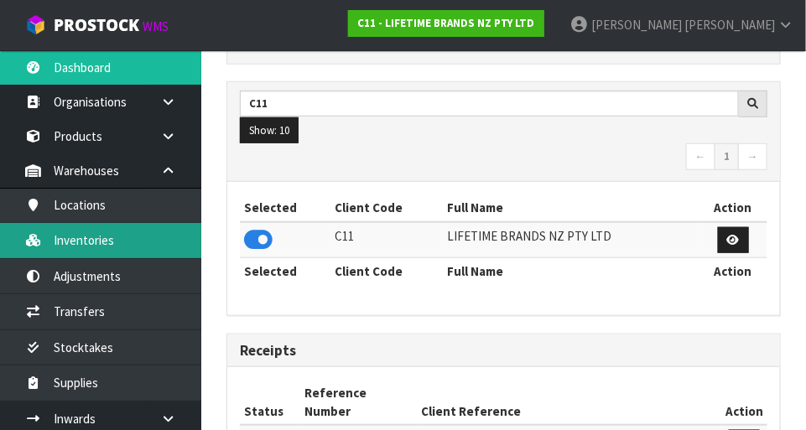
click at [152, 244] on link "Inventories" at bounding box center [100, 240] width 201 height 34
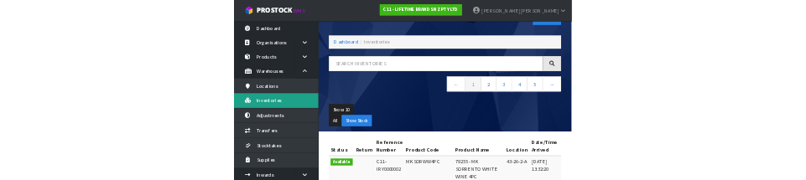
scroll to position [49, 0]
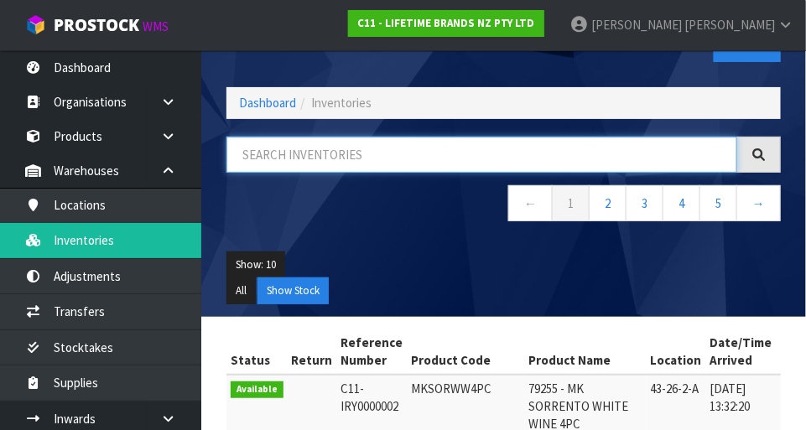
click at [395, 155] on input "text" at bounding box center [482, 155] width 511 height 36
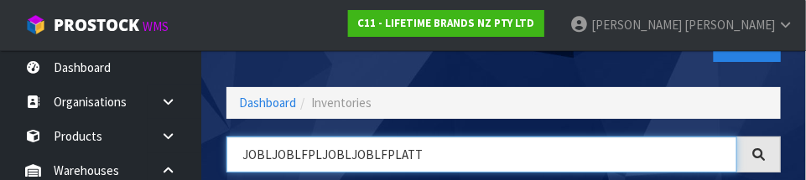
click at [346, 154] on input "JOBLJOBLFPLJOBLJOBLFPLATT" at bounding box center [482, 155] width 511 height 36
type input "JOBLFPLATT"
click at [349, 149] on input "JOBLFPLATT" at bounding box center [482, 155] width 511 height 36
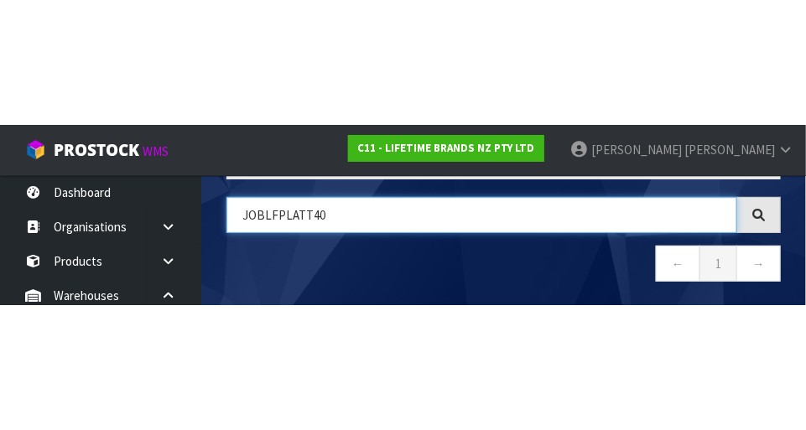
scroll to position [128, 0]
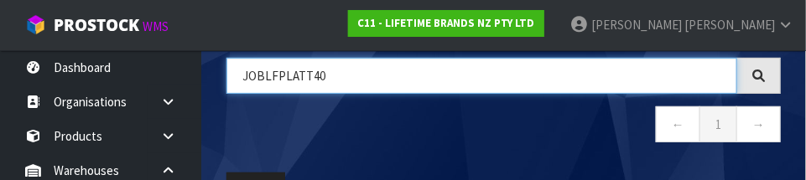
type input "JOBLFPLATT40"
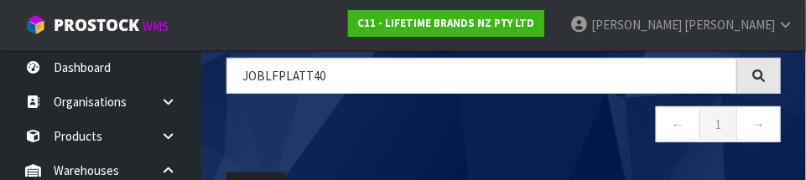
click at [577, 143] on nav "← 1 →" at bounding box center [504, 127] width 555 height 41
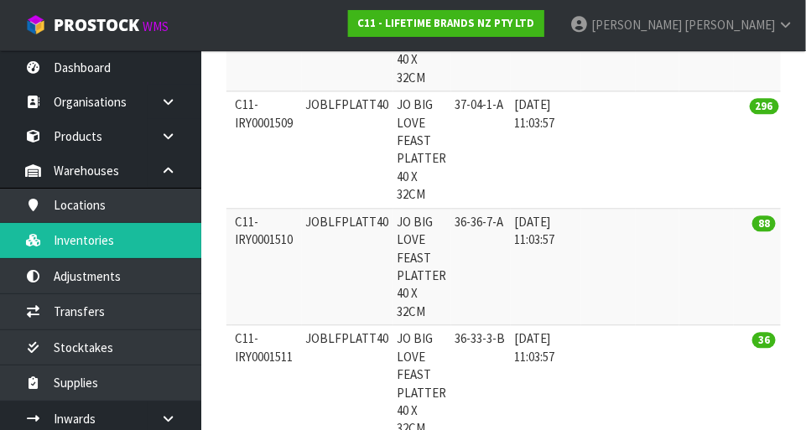
scroll to position [0, 107]
copy td "JOBLFPLATT40"
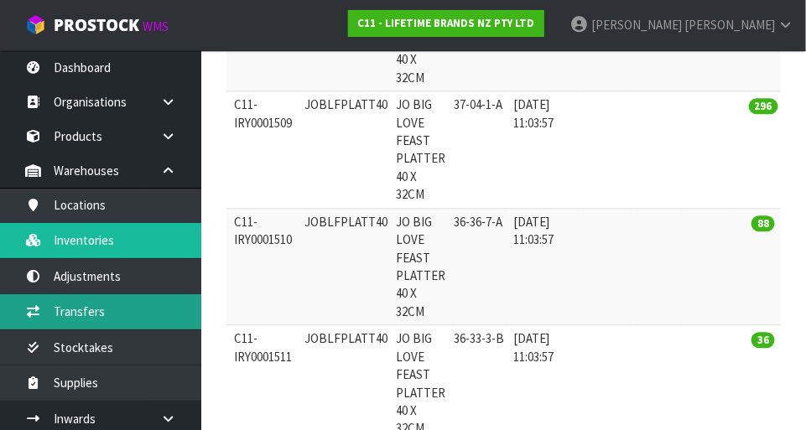
click at [139, 304] on link "Transfers" at bounding box center [100, 311] width 201 height 34
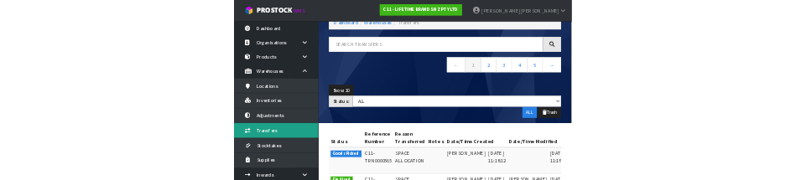
scroll to position [96, 0]
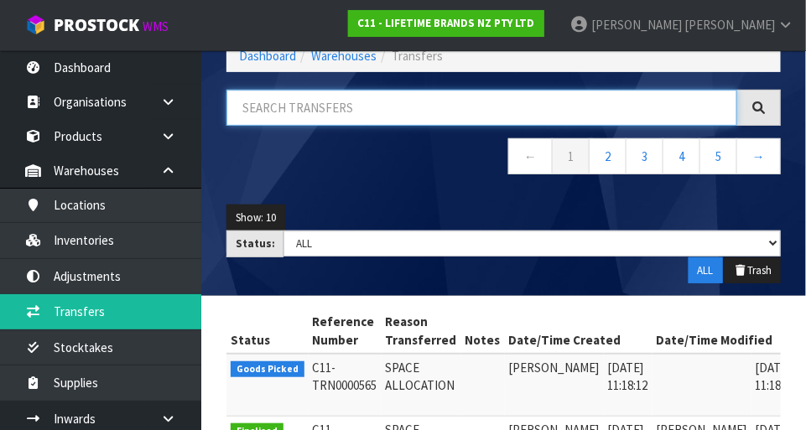
click at [353, 107] on input "text" at bounding box center [482, 108] width 511 height 36
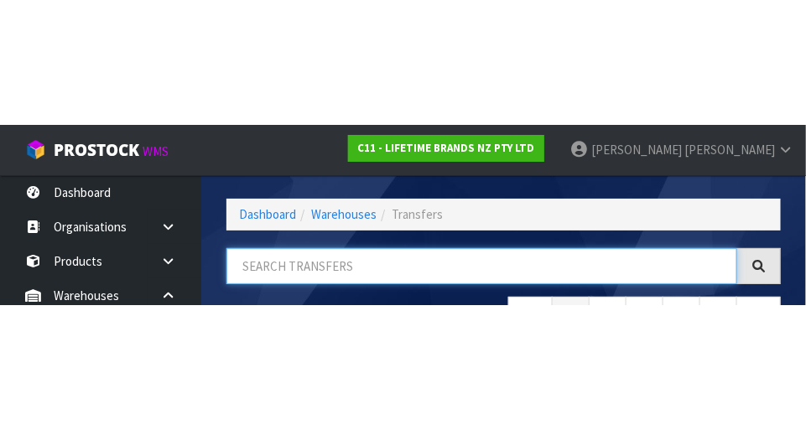
scroll to position [0, 0]
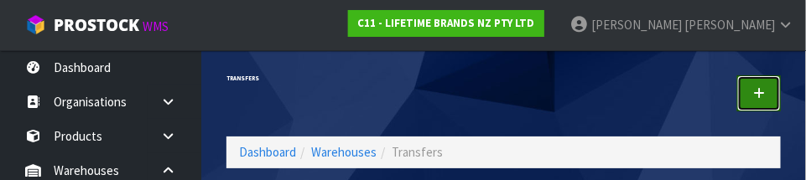
click at [768, 89] on link at bounding box center [759, 94] width 44 height 36
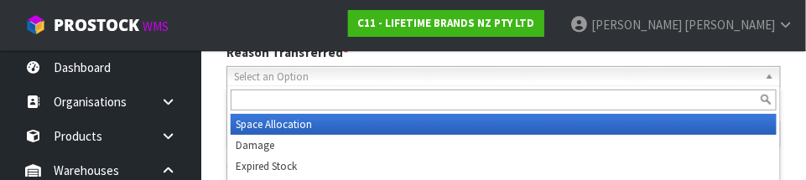
scroll to position [248, 0]
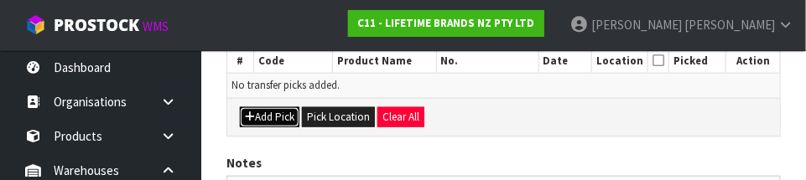
click at [276, 108] on button "Add Pick" at bounding box center [270, 117] width 60 height 20
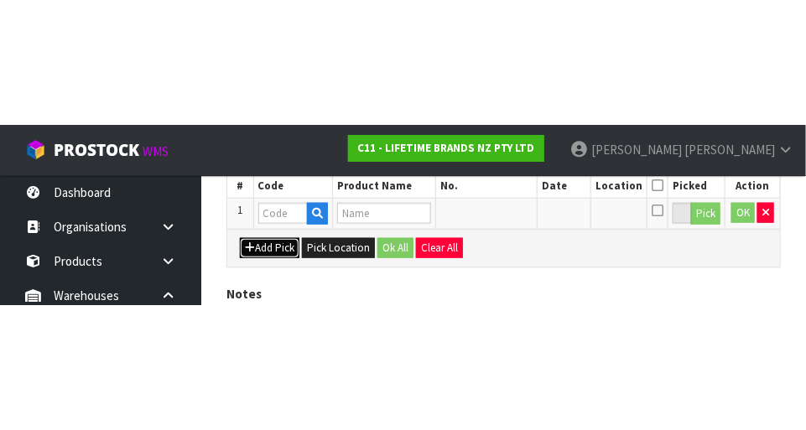
scroll to position [378, 0]
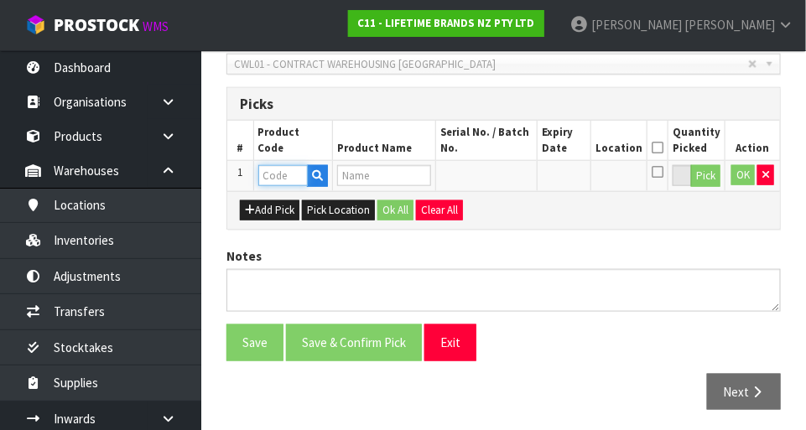
click at [296, 169] on input "text" at bounding box center [282, 175] width 49 height 21
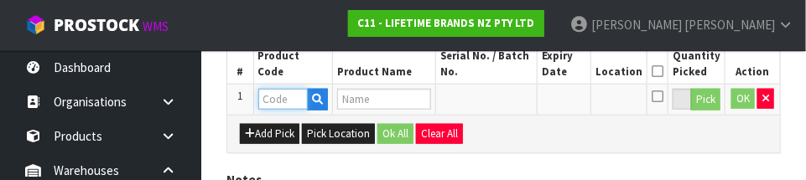
scroll to position [453, 0]
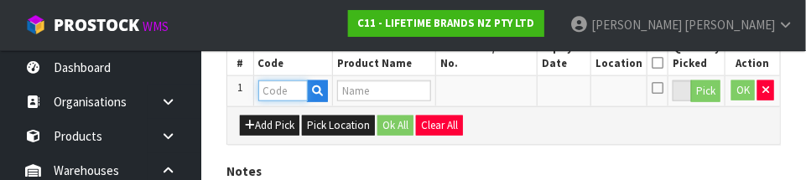
paste input "JOBLFPLATT40"
type input "JOBLFPLATT40"
type input "JO BIG LOVE FEAST PLATTER 40 X 32CM"
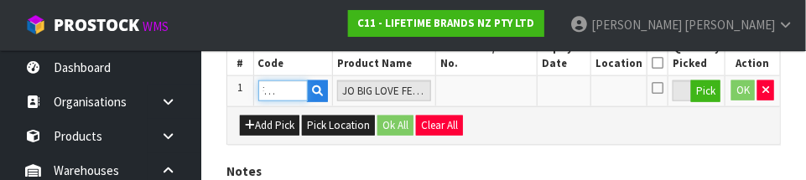
type input "JOBLFPLATT40"
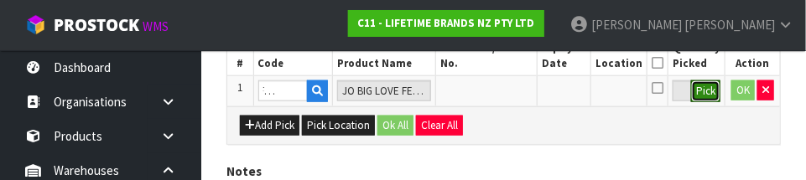
click at [708, 99] on button "Pick" at bounding box center [705, 92] width 29 height 22
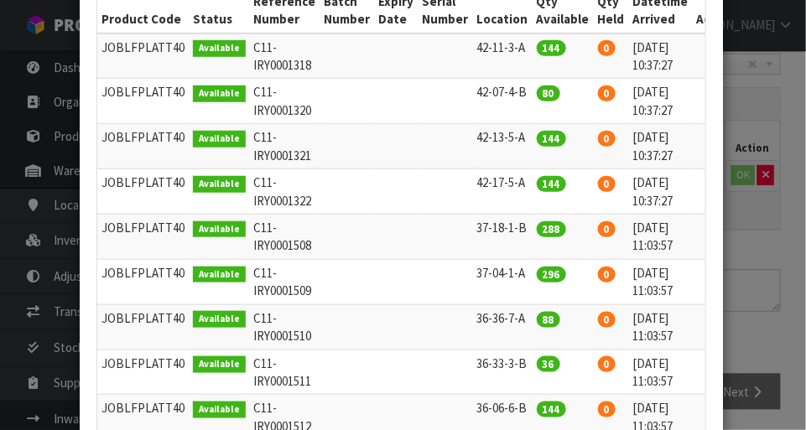
scroll to position [296, 0]
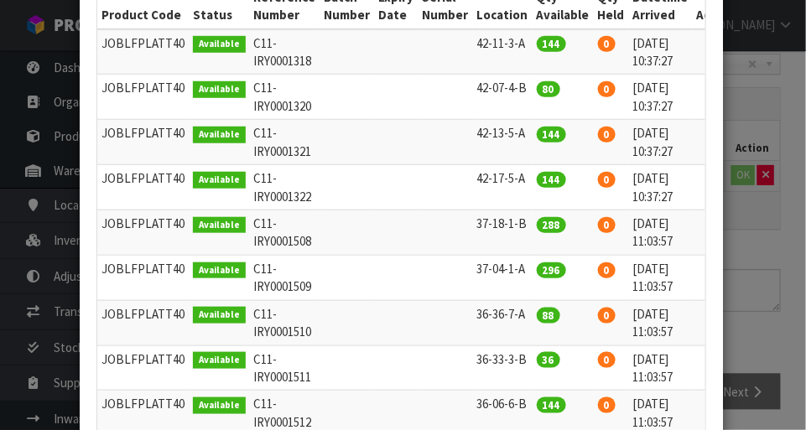
click at [709, 314] on icon at bounding box center [715, 314] width 13 height 1
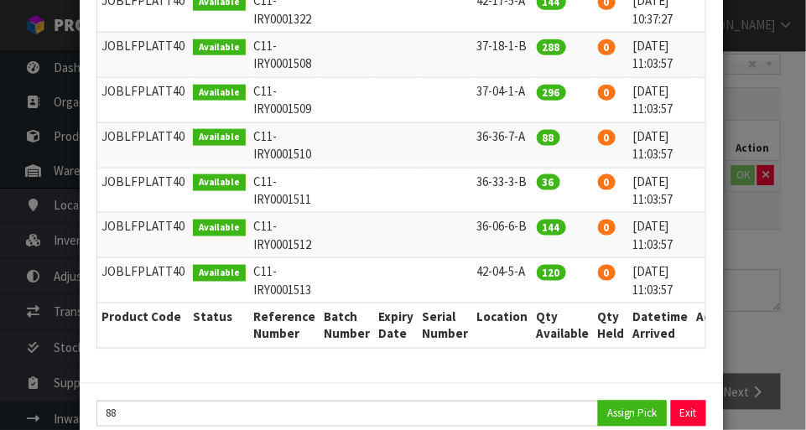
scroll to position [481, 0]
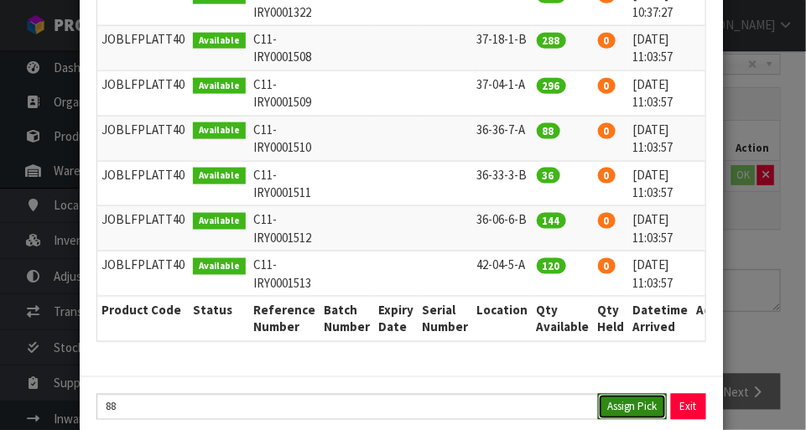
click at [630, 394] on button "Assign Pick" at bounding box center [632, 407] width 69 height 26
type input "88"
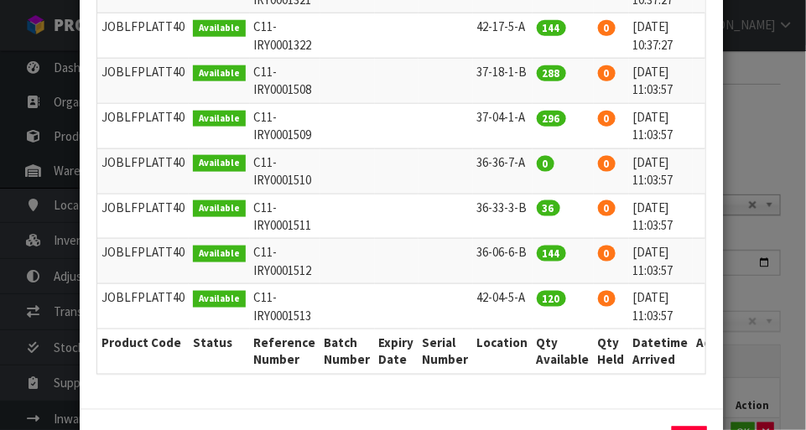
scroll to position [508, 0]
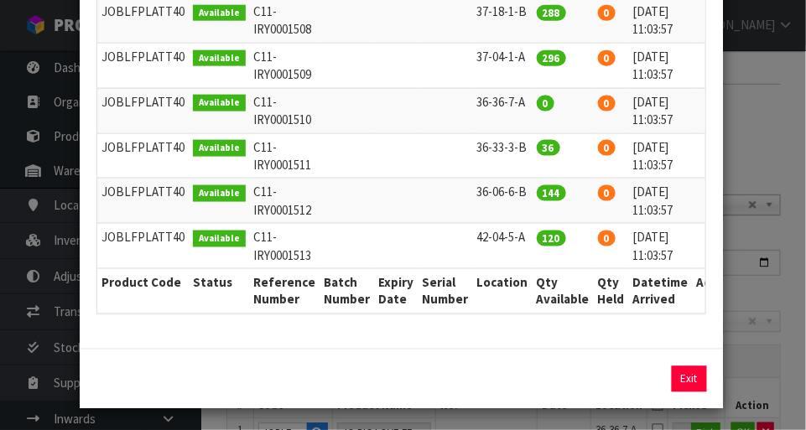
click at [777, 128] on div "Pick Line Picks Product Code Product Name Serial No. / Batch No. Expiry Date Lo…" at bounding box center [403, 215] width 806 height 430
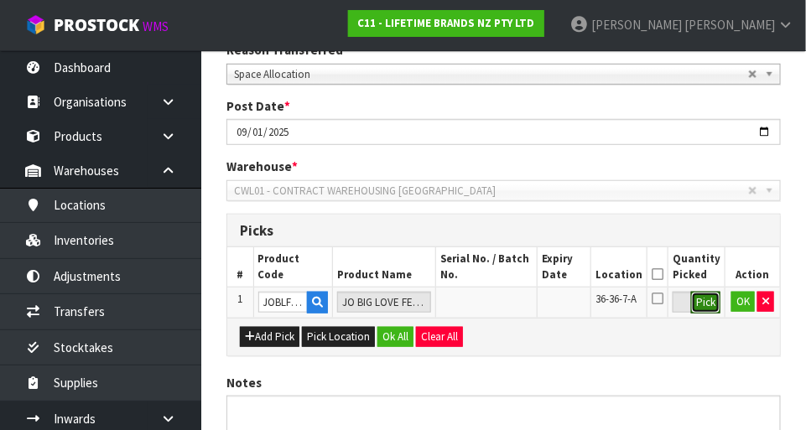
scroll to position [247, 0]
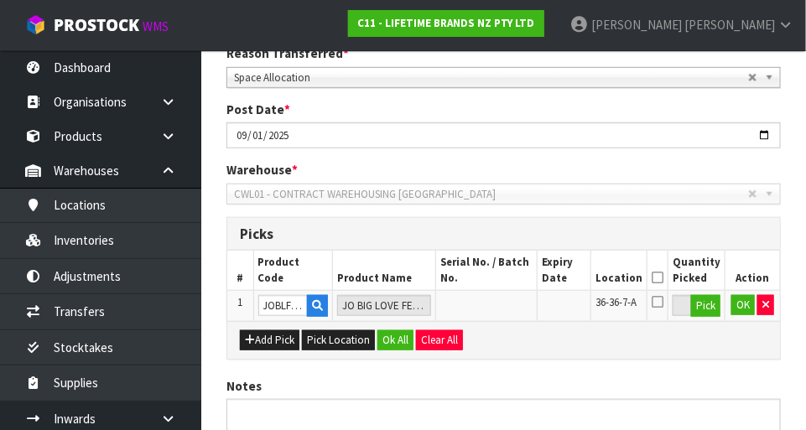
click at [664, 304] on icon at bounding box center [658, 301] width 12 height 13
click at [0, 0] on input "checkbox" at bounding box center [0, 0] width 0 height 0
click at [744, 302] on button "OK" at bounding box center [743, 305] width 23 height 20
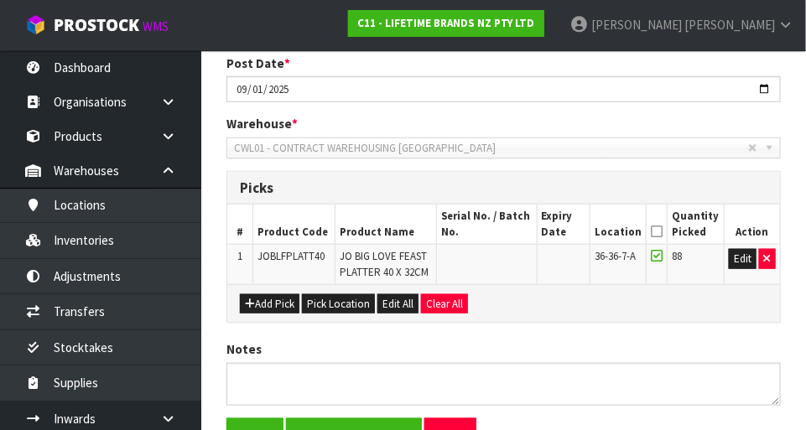
scroll to position [388, 0]
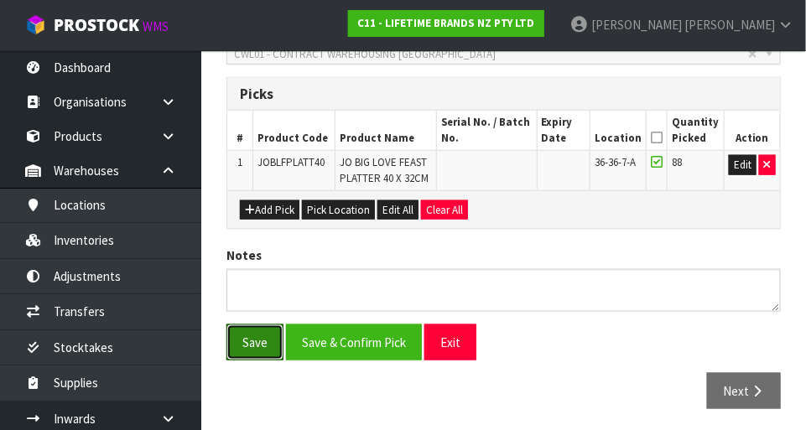
click at [252, 341] on button "Save" at bounding box center [255, 343] width 57 height 36
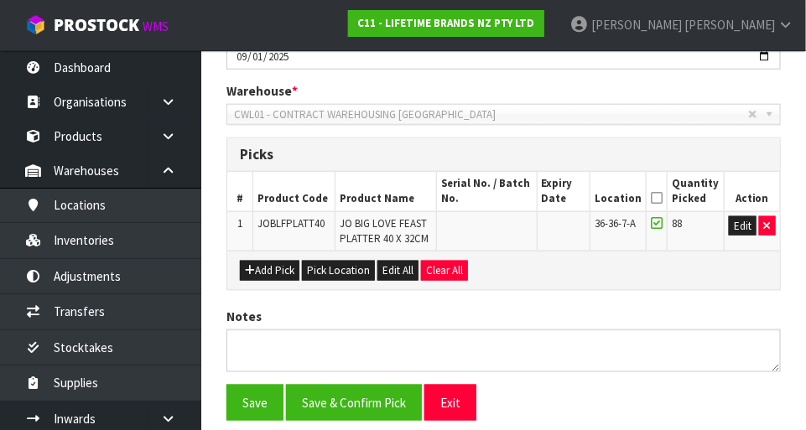
scroll to position [0, 0]
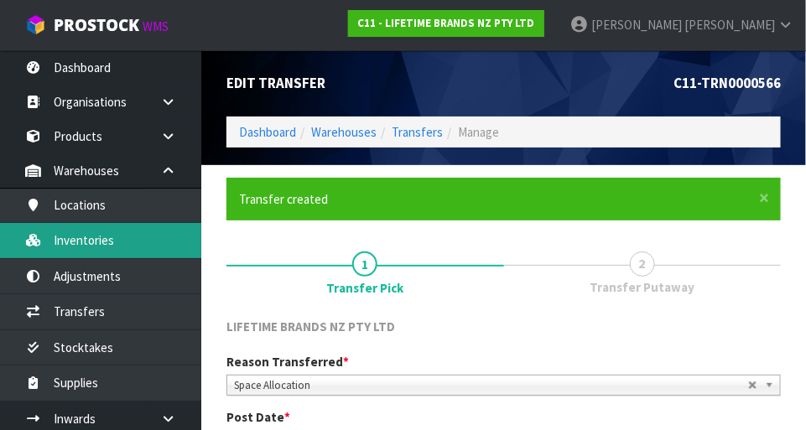
click at [149, 247] on link "Inventories" at bounding box center [100, 240] width 201 height 34
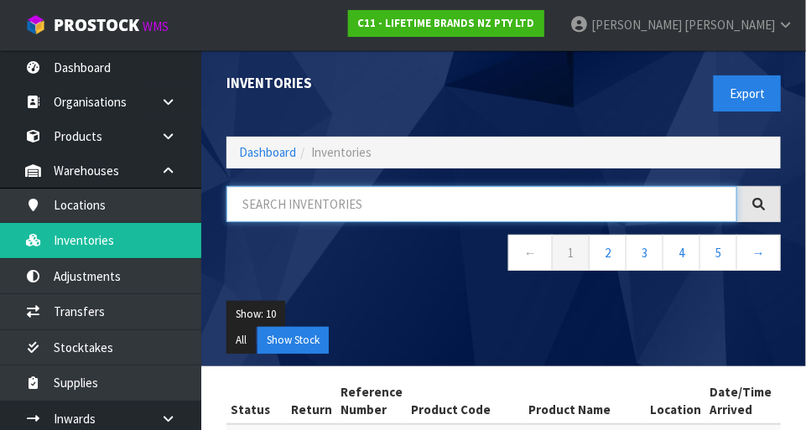
paste input "JOBLFPLATT40"
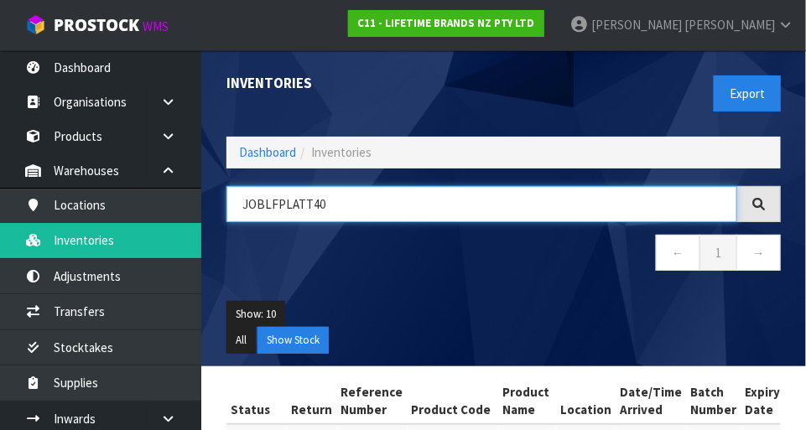
type input "JOBLFPLATT40"
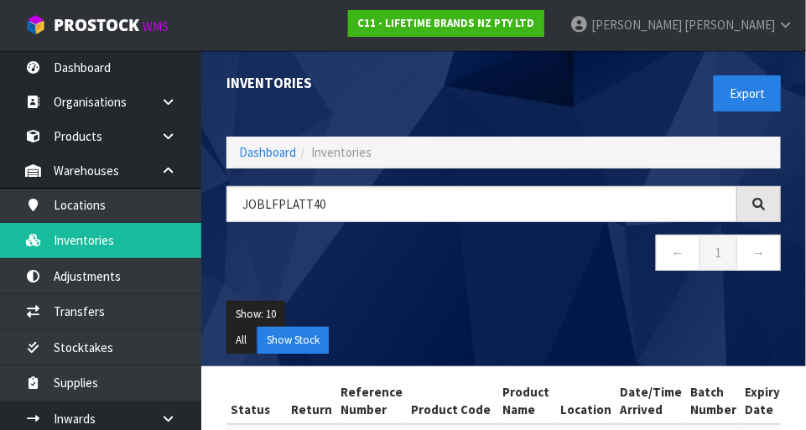
click at [433, 309] on ul "Show: 10 5 10 25 50" at bounding box center [504, 314] width 555 height 27
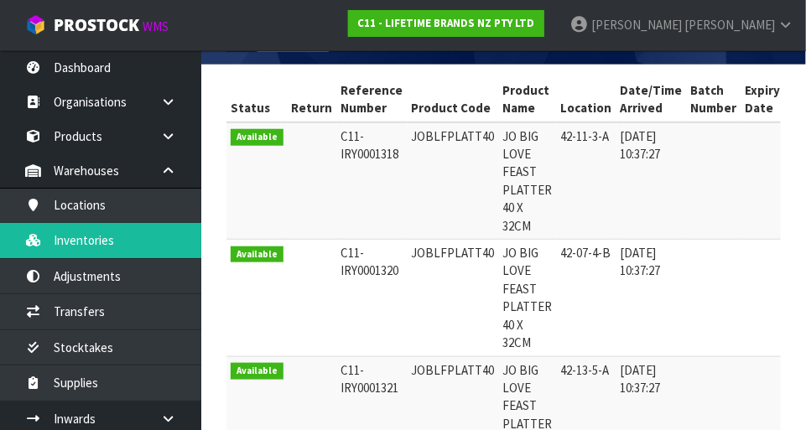
scroll to position [303, 0]
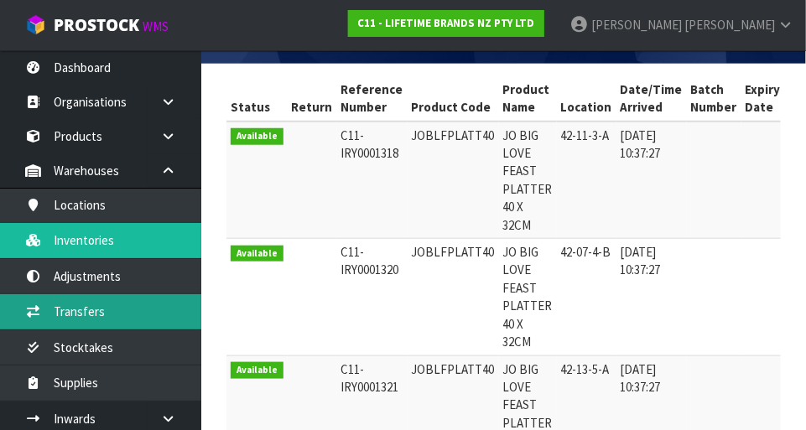
click at [102, 316] on link "Transfers" at bounding box center [100, 311] width 201 height 34
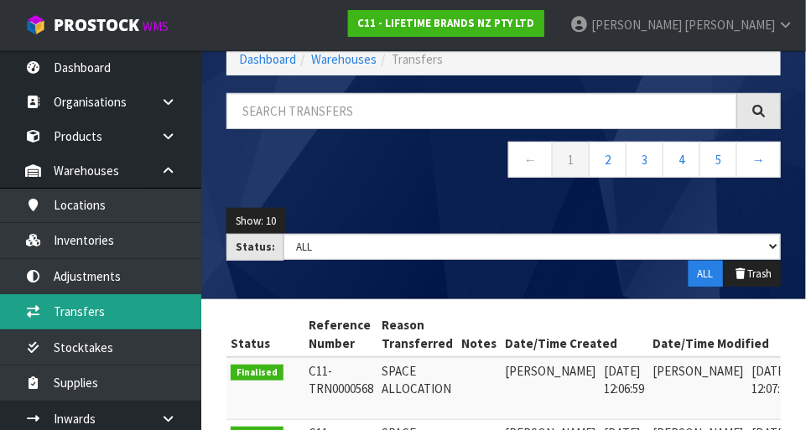
scroll to position [303, 0]
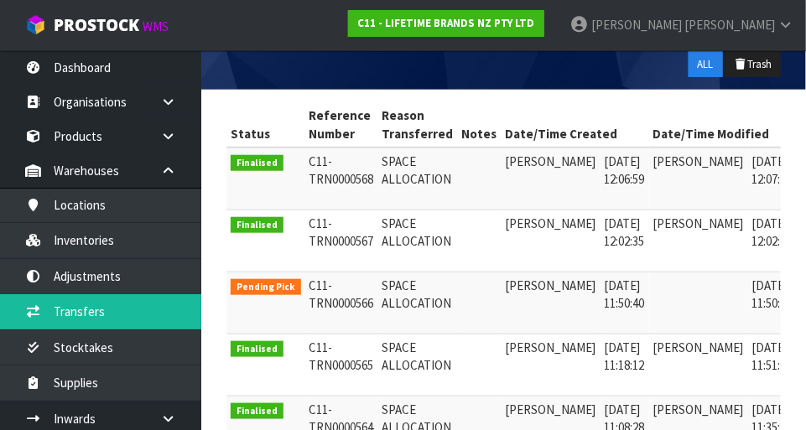
click at [805, 289] on icon at bounding box center [820, 289] width 13 height 11
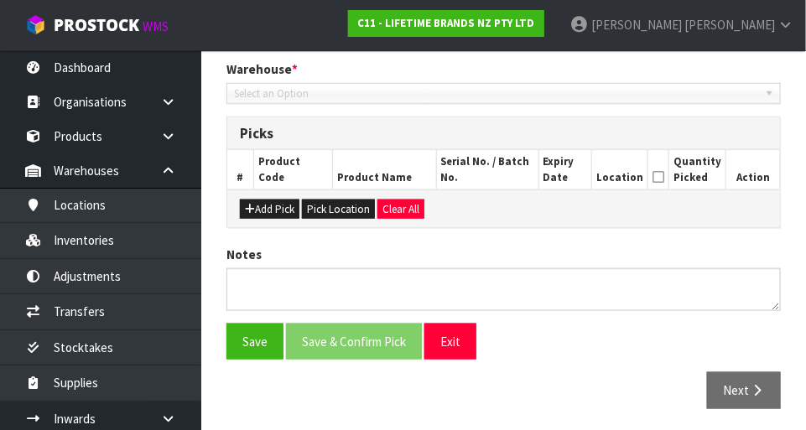
type input "2025-09-01"
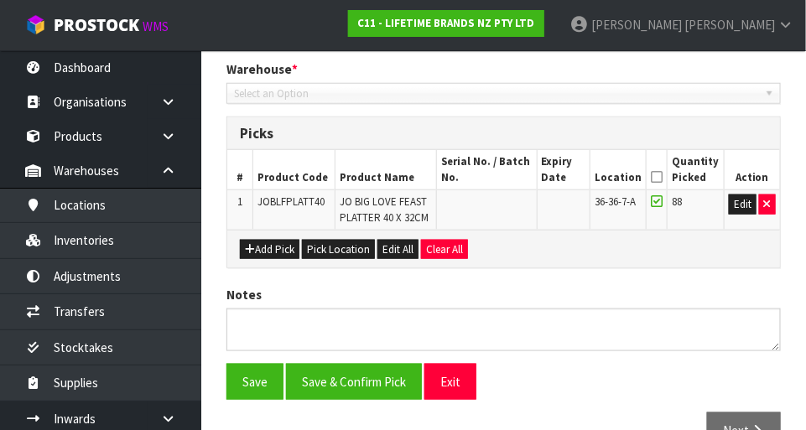
scroll to position [388, 0]
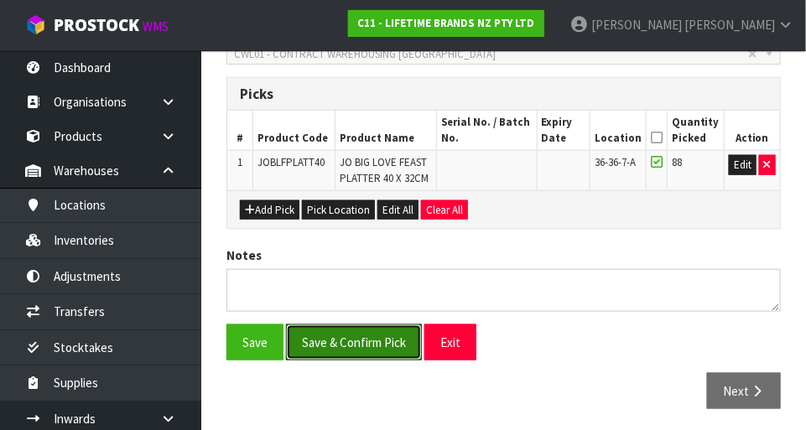
click at [367, 341] on button "Save & Confirm Pick" at bounding box center [354, 343] width 136 height 36
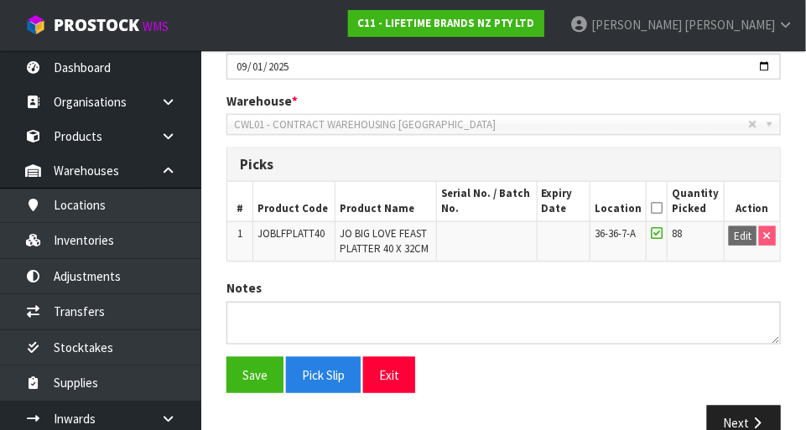
scroll to position [375, 0]
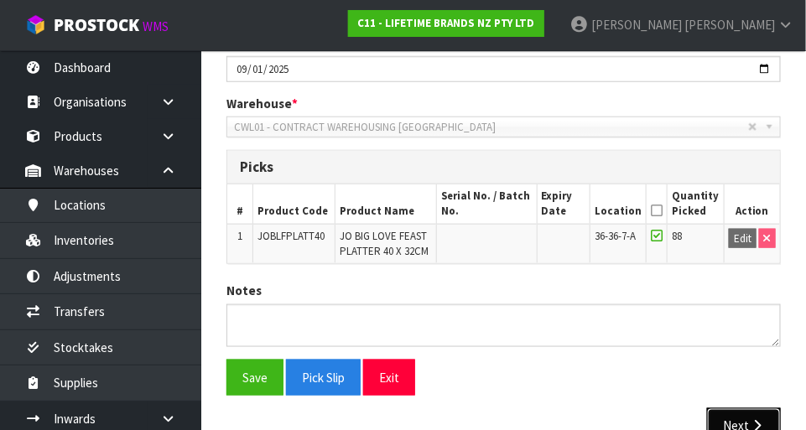
click at [757, 425] on icon "button" at bounding box center [757, 426] width 16 height 13
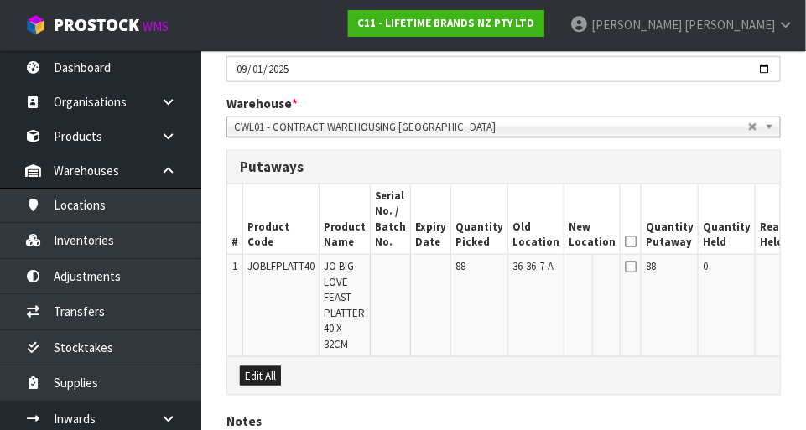
click at [805, 263] on button "Edit" at bounding box center [821, 269] width 28 height 20
click at [569, 274] on input "text" at bounding box center [582, 269] width 27 height 21
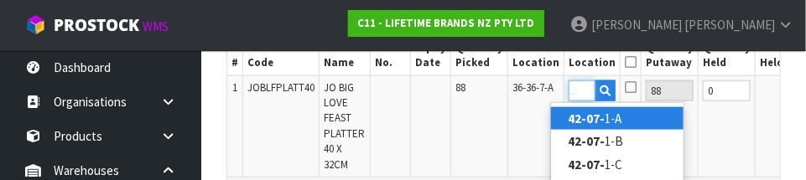
scroll to position [0, 22]
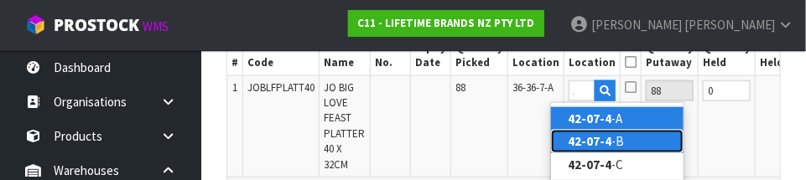
click at [632, 143] on link "42-07-4 -B" at bounding box center [617, 141] width 133 height 23
type input "42-07-4-B"
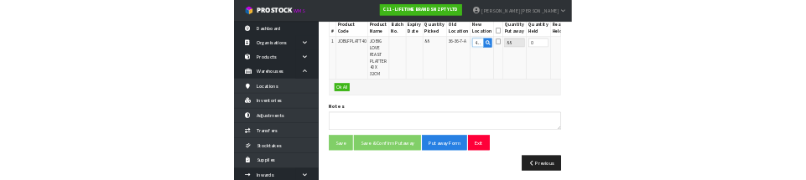
scroll to position [545, 0]
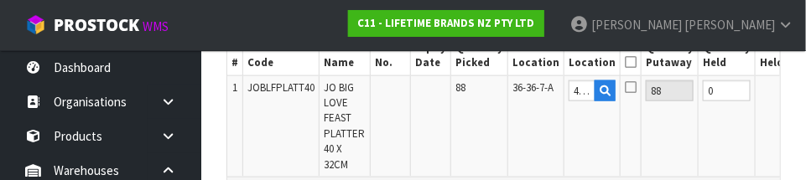
click at [625, 92] on icon at bounding box center [631, 87] width 12 height 13
click at [0, 0] on input "checkbox" at bounding box center [0, 0] width 0 height 0
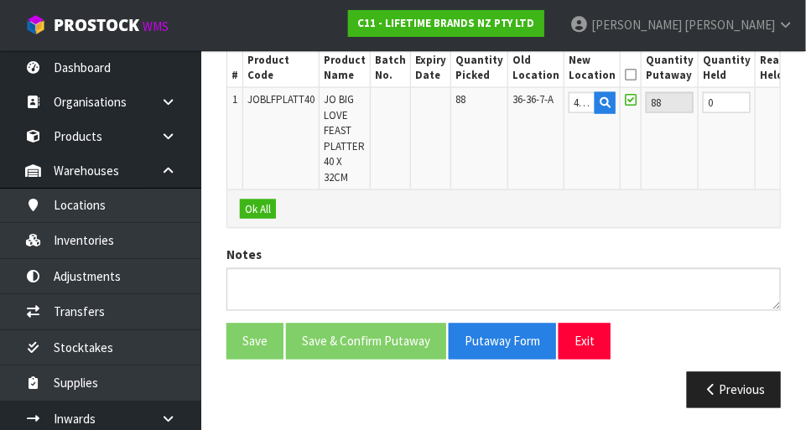
scroll to position [0, 33]
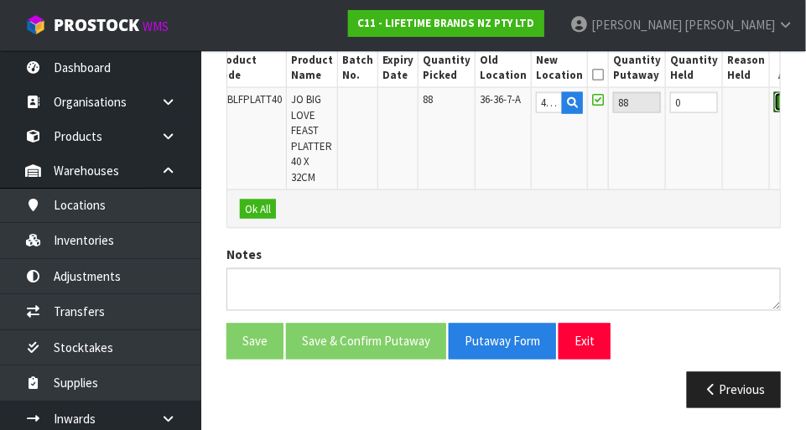
click at [774, 100] on button "OK" at bounding box center [785, 102] width 23 height 20
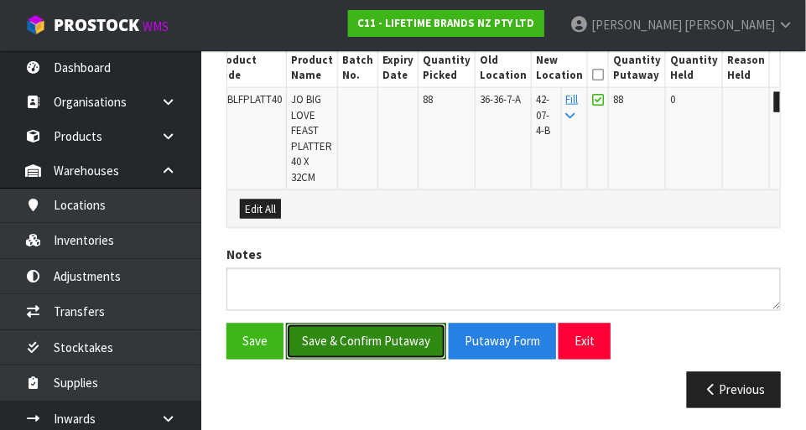
click at [385, 344] on button "Save & Confirm Putaway" at bounding box center [366, 342] width 160 height 36
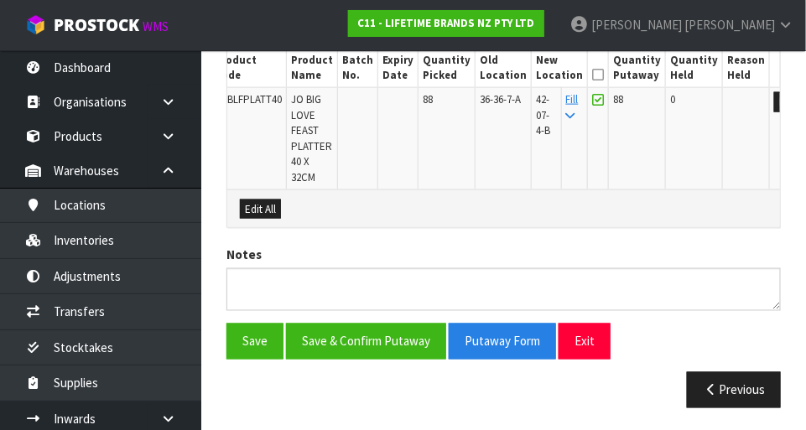
scroll to position [0, 0]
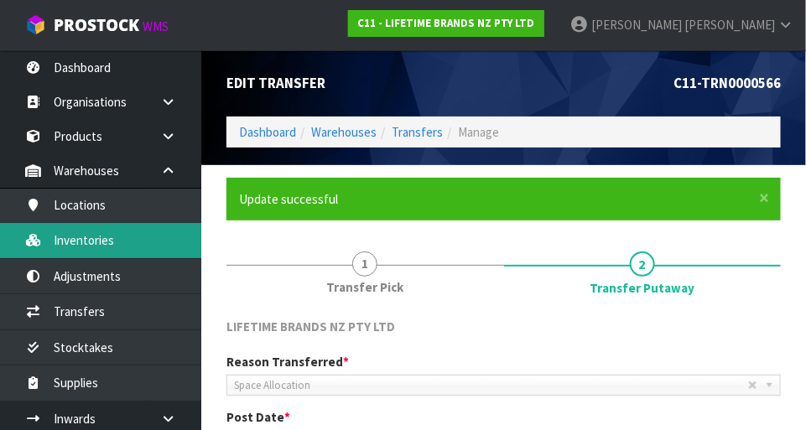
click at [130, 239] on link "Inventories" at bounding box center [100, 240] width 201 height 34
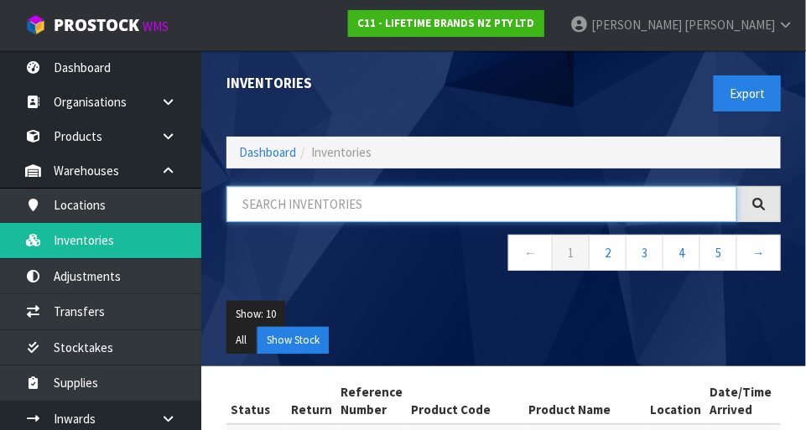
click at [320, 200] on input "text" at bounding box center [482, 204] width 511 height 36
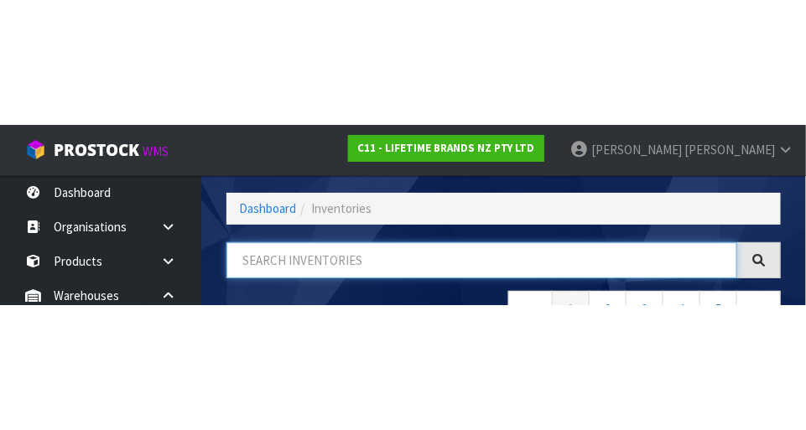
scroll to position [113, 0]
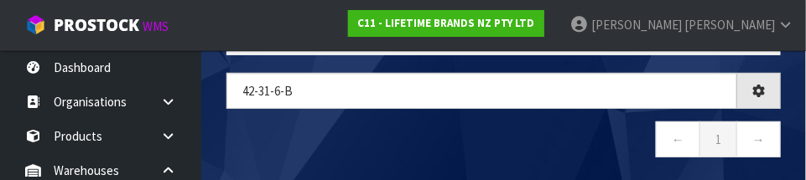
click at [573, 136] on nav "← 1 →" at bounding box center [504, 142] width 555 height 41
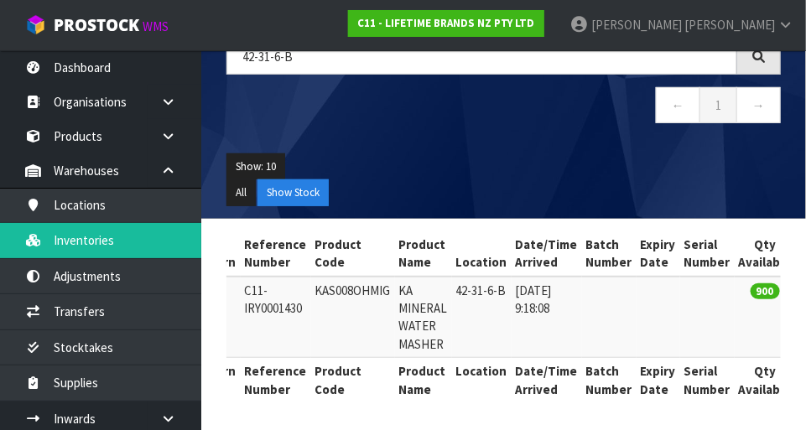
scroll to position [0, 0]
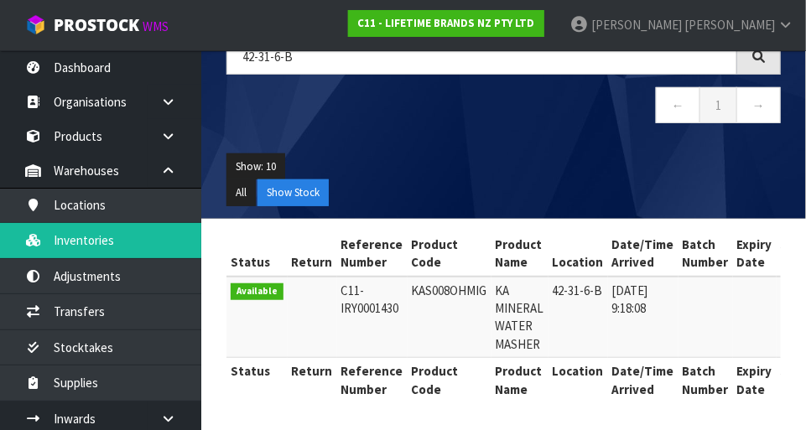
copy td "KAS008OHMIG"
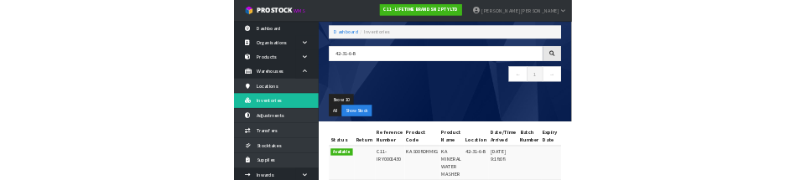
scroll to position [55, 0]
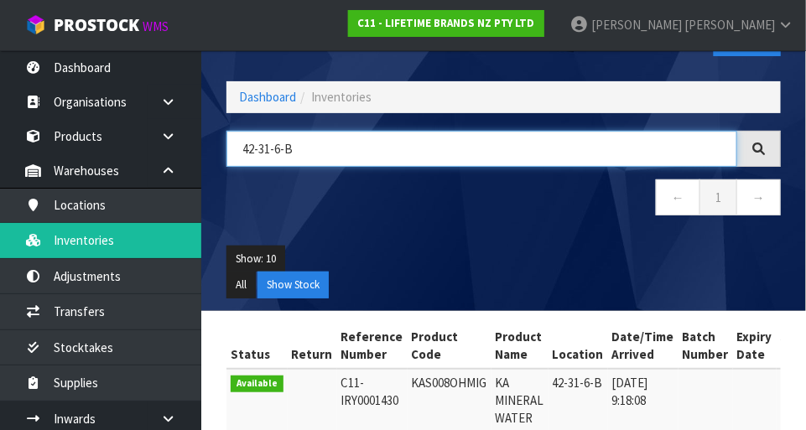
click at [327, 150] on input "42-31-6-B" at bounding box center [482, 149] width 511 height 36
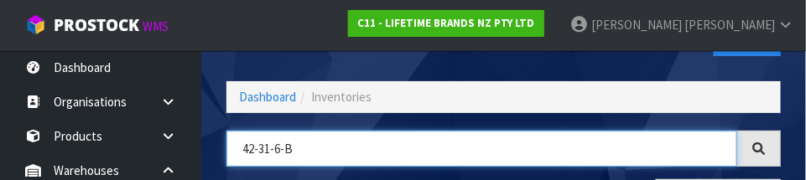
click at [265, 150] on input "42-31-6-B" at bounding box center [482, 149] width 511 height 36
click at [271, 152] on input "42-31-6-B" at bounding box center [482, 149] width 511 height 36
click at [279, 150] on input "42-31-6-B" at bounding box center [482, 149] width 511 height 36
paste input "KAS008OHMIG"
click at [664, 133] on input "KAS008OHMIG" at bounding box center [482, 149] width 511 height 36
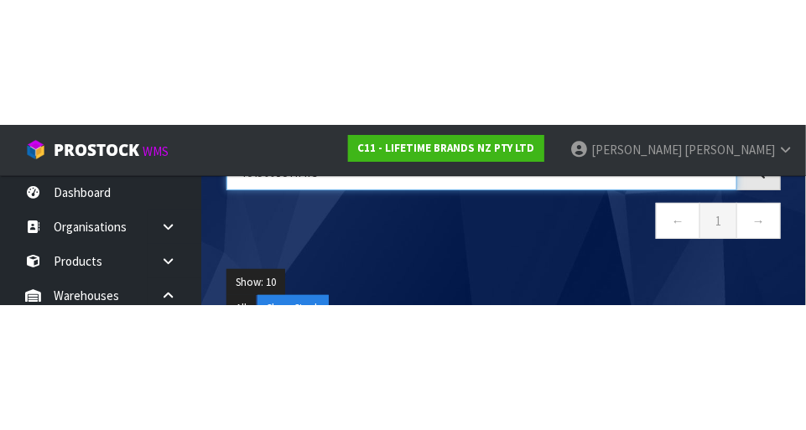
scroll to position [159, 0]
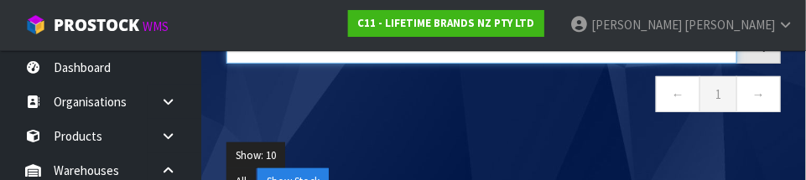
type input "KAS008OHMIG"
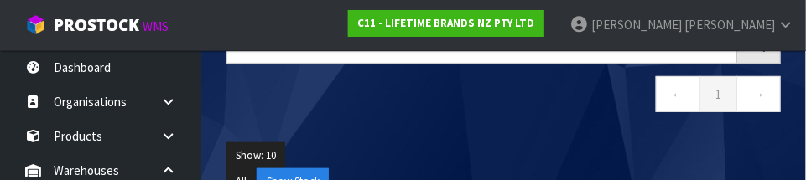
click at [557, 152] on ul "Show: 10 5 10 25 50" at bounding box center [504, 156] width 555 height 27
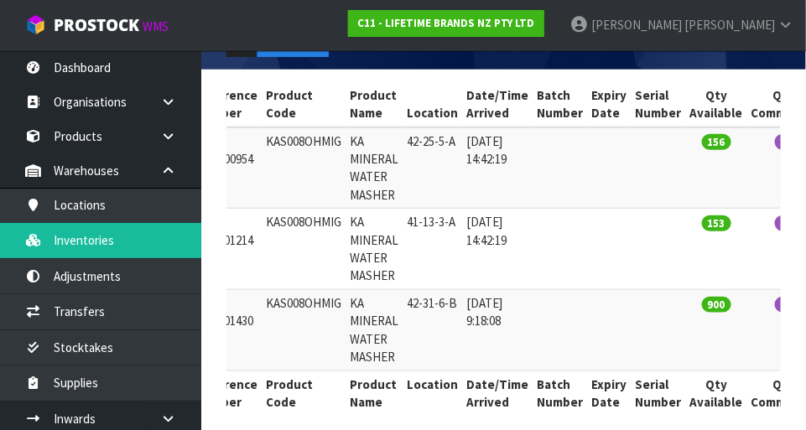
scroll to position [0, 147]
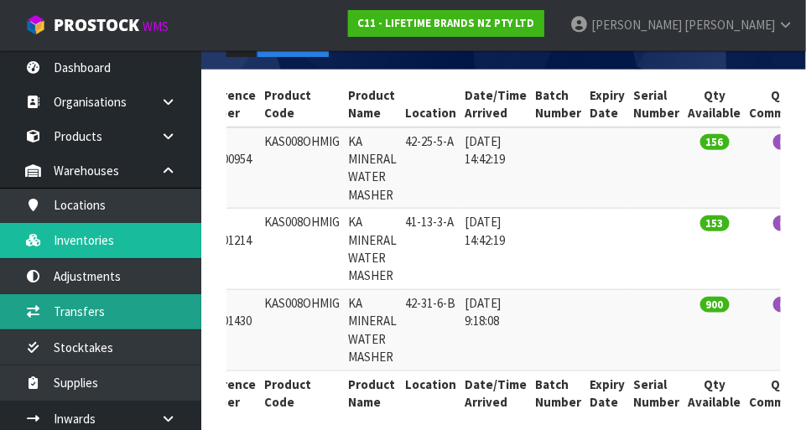
click at [131, 309] on link "Transfers" at bounding box center [100, 311] width 201 height 34
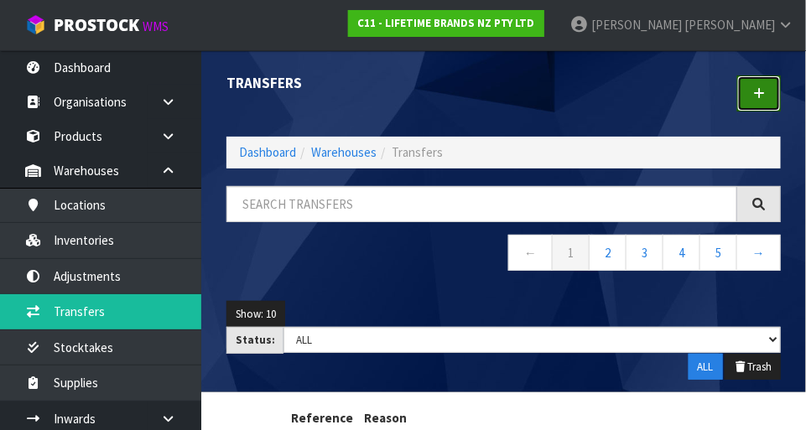
click at [774, 89] on link at bounding box center [759, 94] width 44 height 36
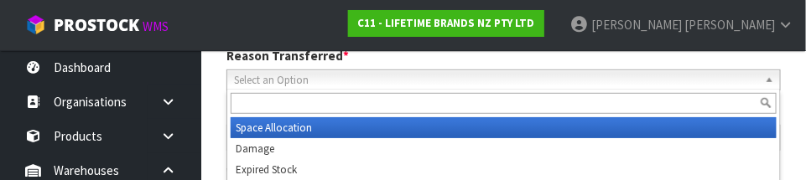
scroll to position [248, 0]
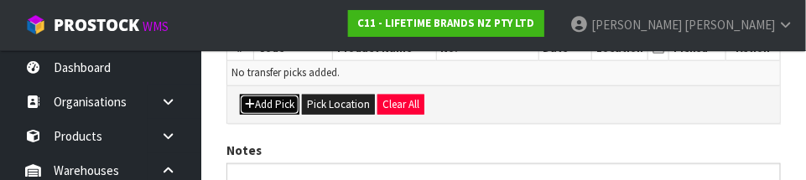
click at [274, 97] on button "Add Pick" at bounding box center [270, 105] width 60 height 20
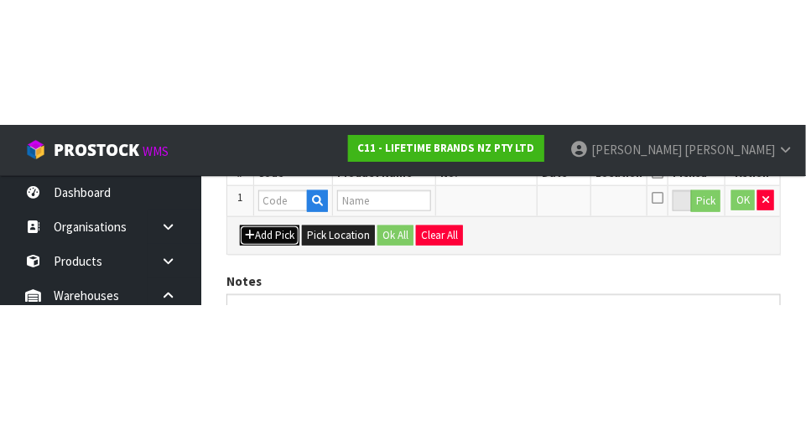
scroll to position [378, 0]
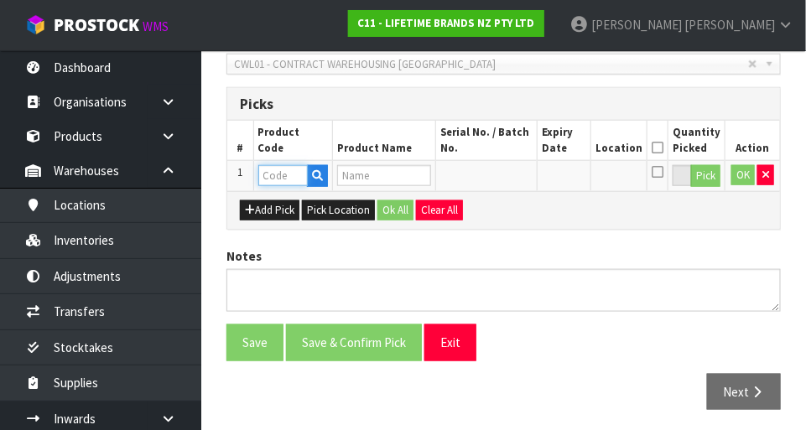
click at [286, 180] on input "text" at bounding box center [282, 175] width 49 height 21
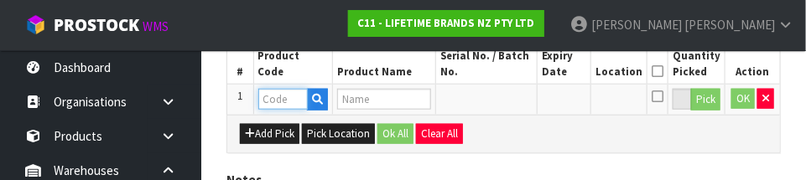
scroll to position [453, 0]
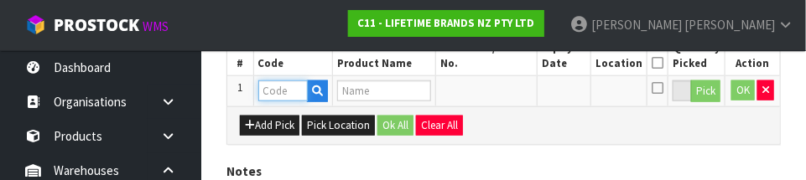
click at [284, 95] on input "text" at bounding box center [282, 91] width 49 height 21
paste input "KAS008OHMIG"
type input "KAS008OHMIG"
type input "KA MINERAL WATER MASHER"
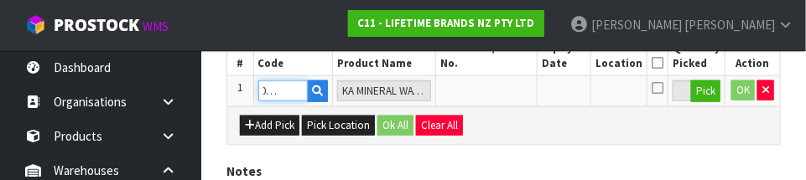
type input "KAS008OHMIG"
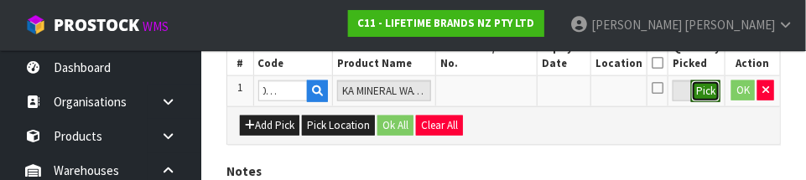
click at [704, 86] on button "Pick" at bounding box center [705, 92] width 29 height 22
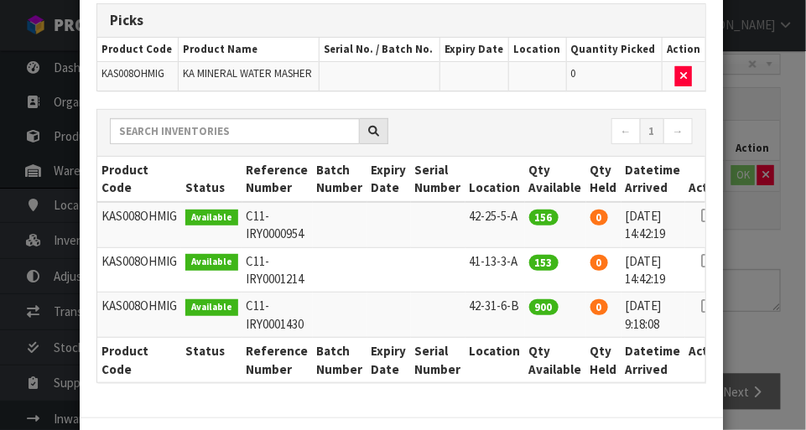
scroll to position [101, 0]
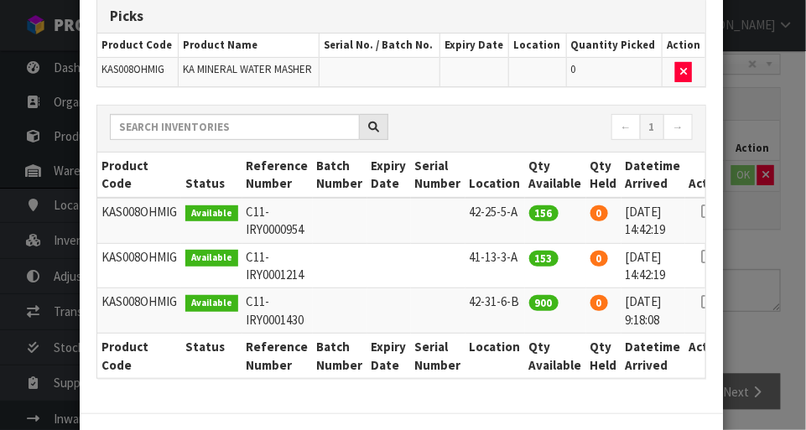
click at [701, 302] on icon at bounding box center [707, 302] width 13 height 1
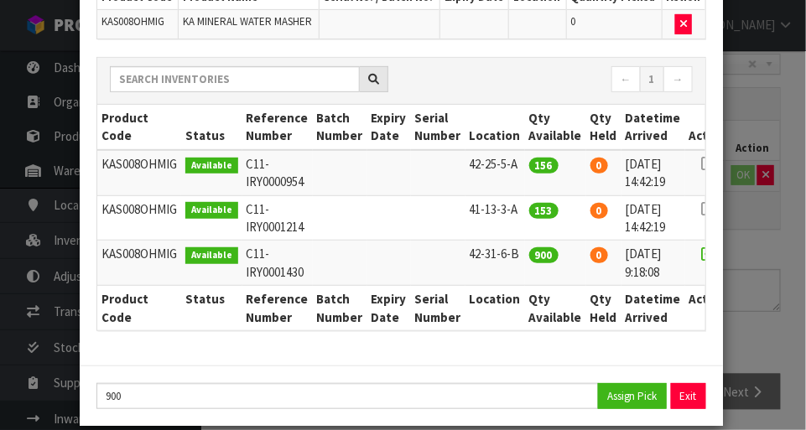
scroll to position [167, 0]
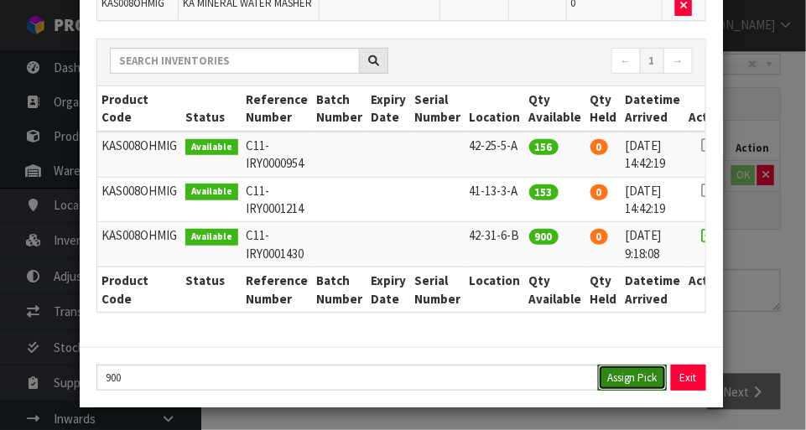
click at [631, 366] on button "Assign Pick" at bounding box center [632, 378] width 69 height 26
type input "900"
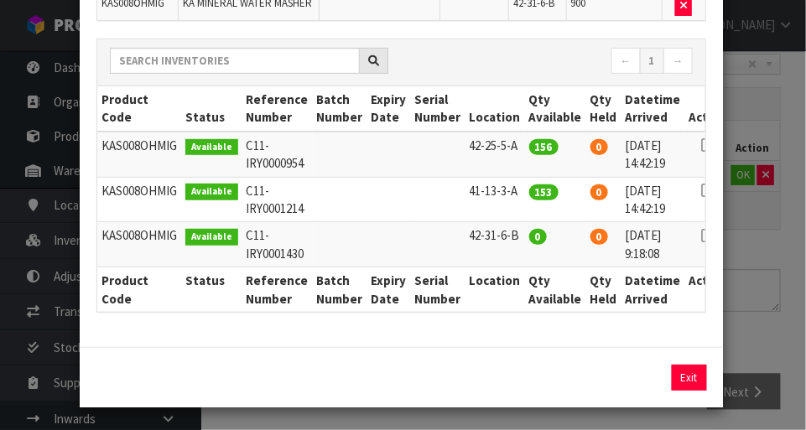
click at [774, 341] on div "Pick Line Picks Product Code Product Name Serial No. / Batch No. Expiry Date Lo…" at bounding box center [403, 215] width 806 height 430
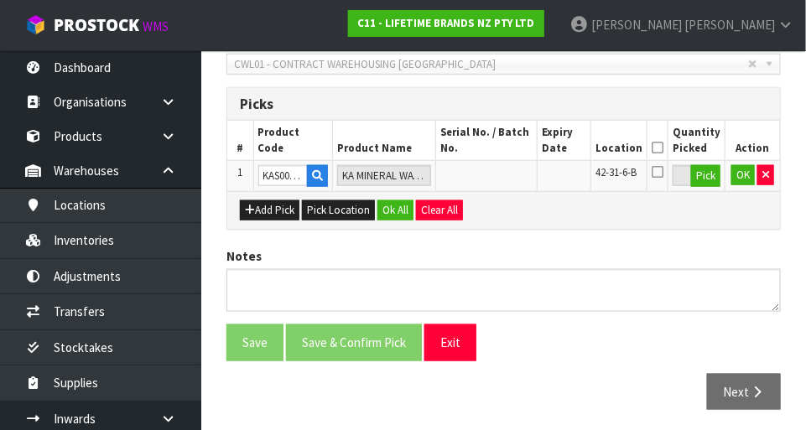
click at [664, 172] on icon at bounding box center [658, 171] width 12 height 13
click at [0, 0] on input "checkbox" at bounding box center [0, 0] width 0 height 0
click at [462, 335] on button "Exit" at bounding box center [451, 343] width 52 height 36
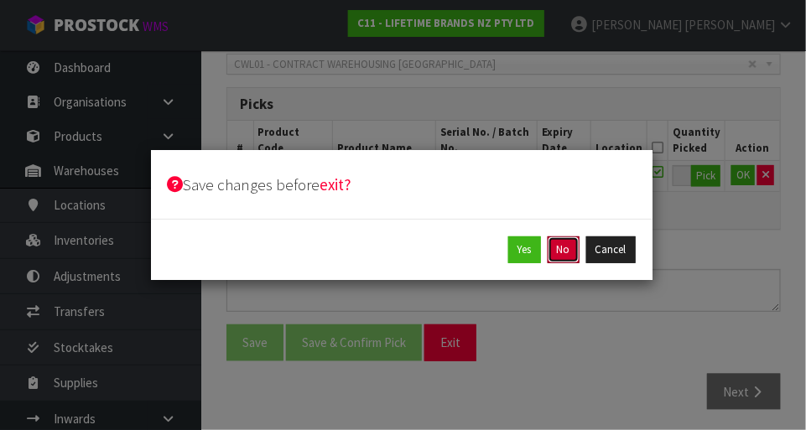
click at [567, 244] on button "No" at bounding box center [564, 250] width 32 height 27
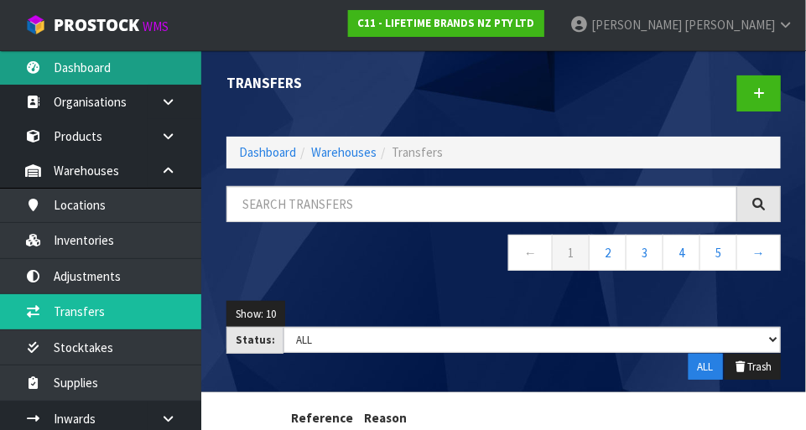
click at [102, 61] on link "Dashboard" at bounding box center [100, 67] width 201 height 34
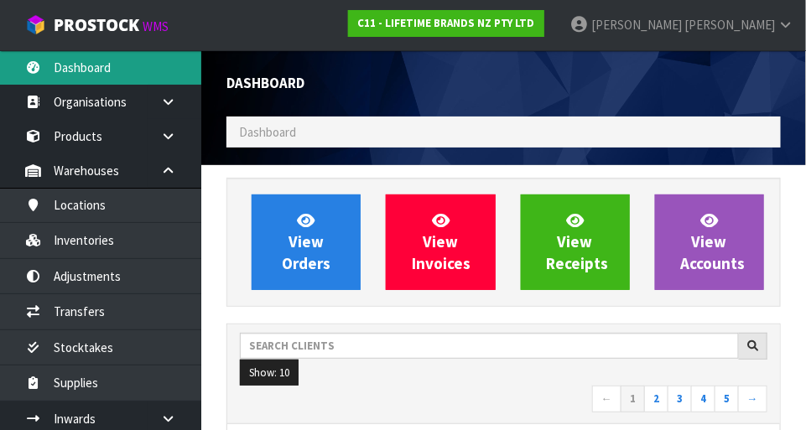
scroll to position [1360, 580]
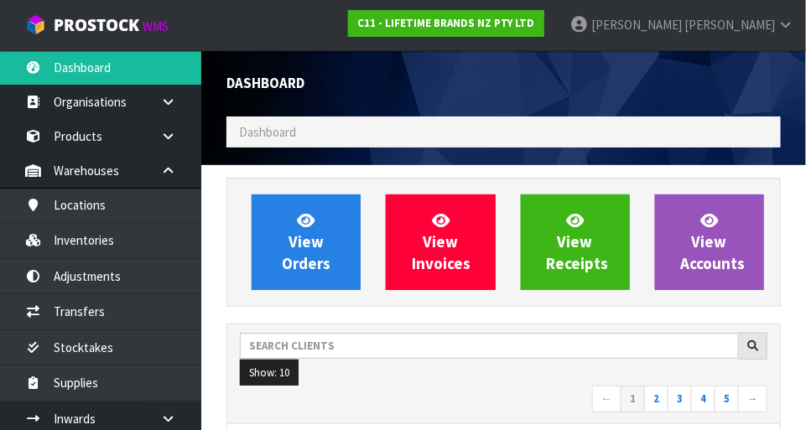
click at [329, 132] on ol "Dashboard" at bounding box center [504, 132] width 555 height 31
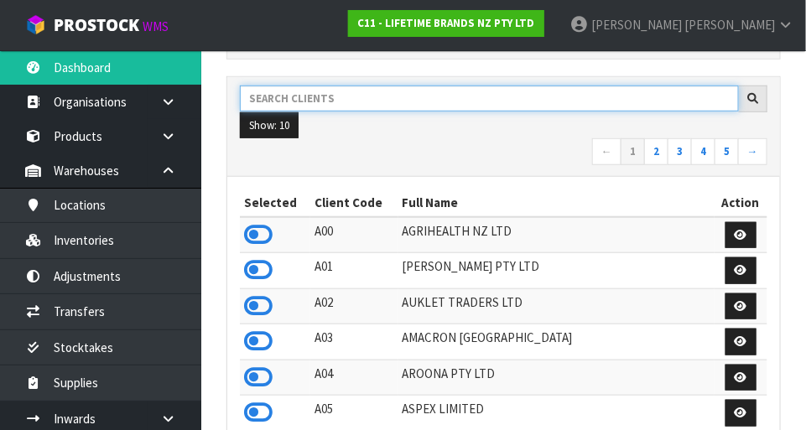
click at [379, 92] on input "text" at bounding box center [489, 99] width 499 height 26
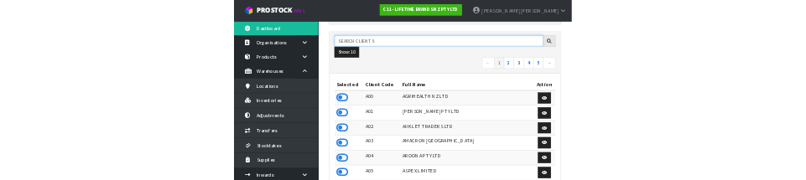
scroll to position [239, 0]
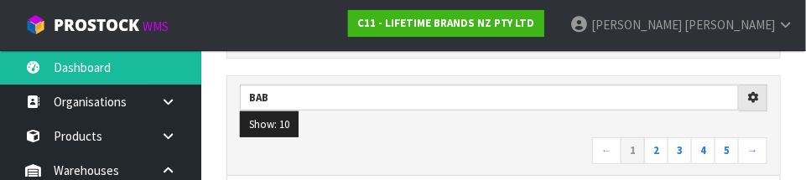
click at [479, 148] on nav "← 1 2 3 4 5 →" at bounding box center [504, 152] width 528 height 29
click at [478, 160] on nav "← 1 2 3 4 5 →" at bounding box center [504, 152] width 528 height 29
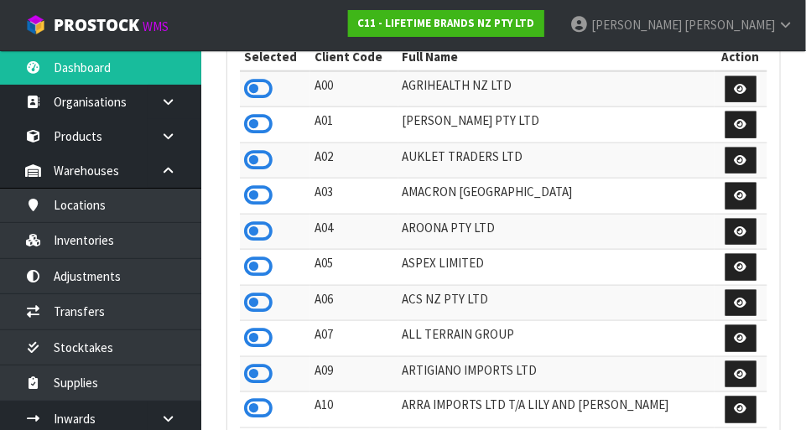
scroll to position [260, 0]
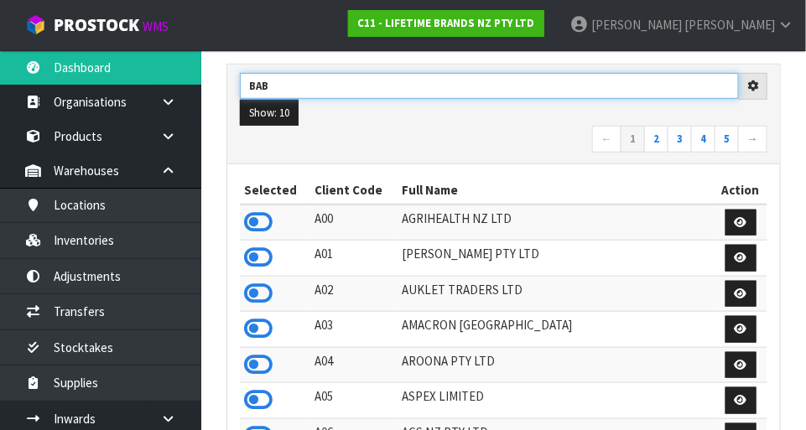
click at [294, 85] on input "BAB" at bounding box center [489, 86] width 499 height 26
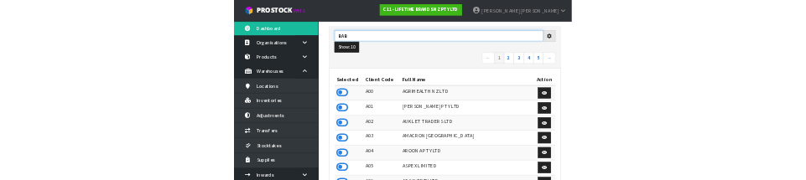
scroll to position [253, 0]
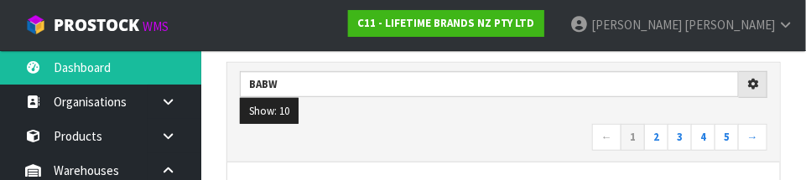
click at [522, 142] on nav "← 1 2 3 4 5 →" at bounding box center [504, 138] width 528 height 29
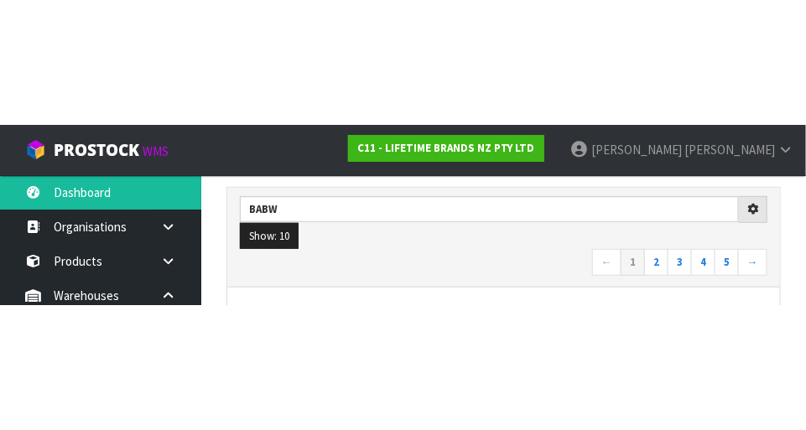
scroll to position [260, 0]
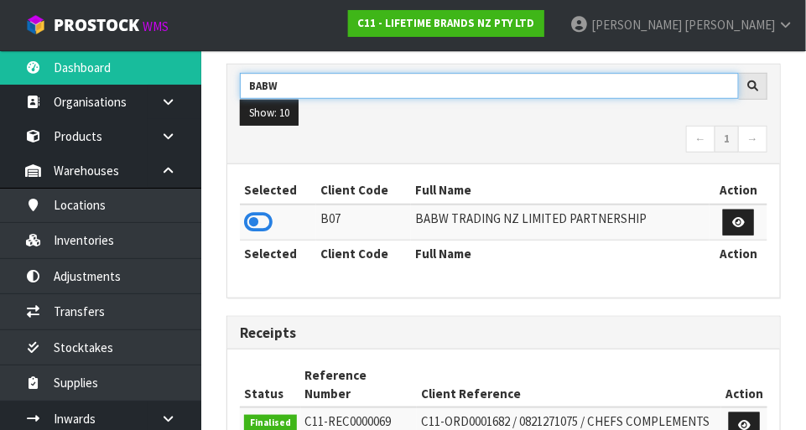
click at [311, 84] on input "BABW" at bounding box center [489, 86] width 499 height 26
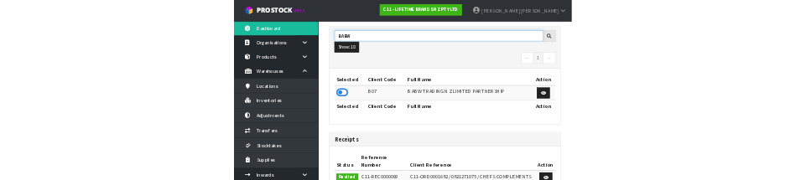
scroll to position [253, 0]
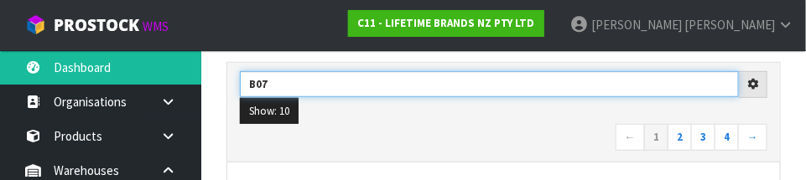
type input "B07"
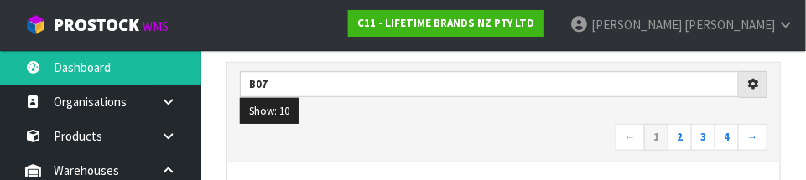
click at [486, 132] on nav "← 1 2 3 4 →" at bounding box center [504, 138] width 528 height 29
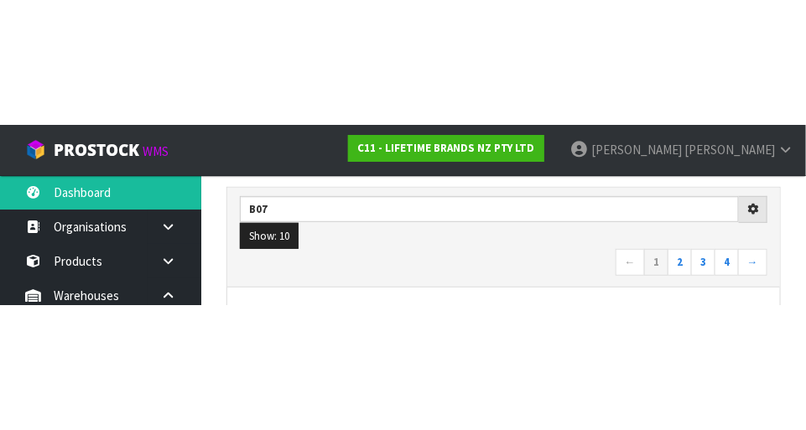
scroll to position [260, 0]
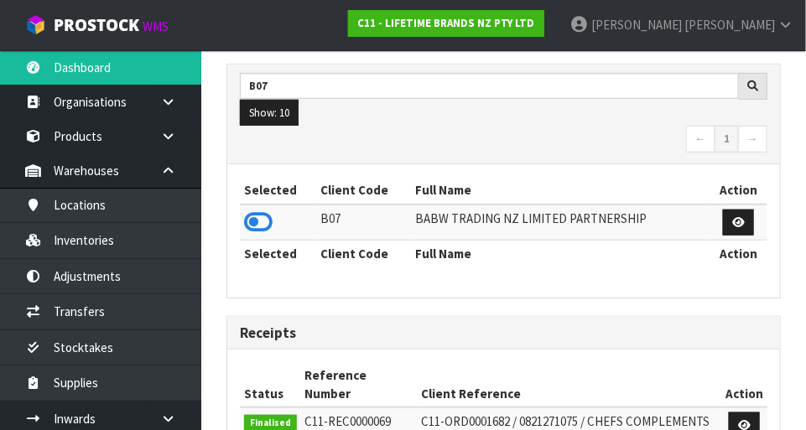
click at [270, 218] on icon at bounding box center [258, 222] width 29 height 25
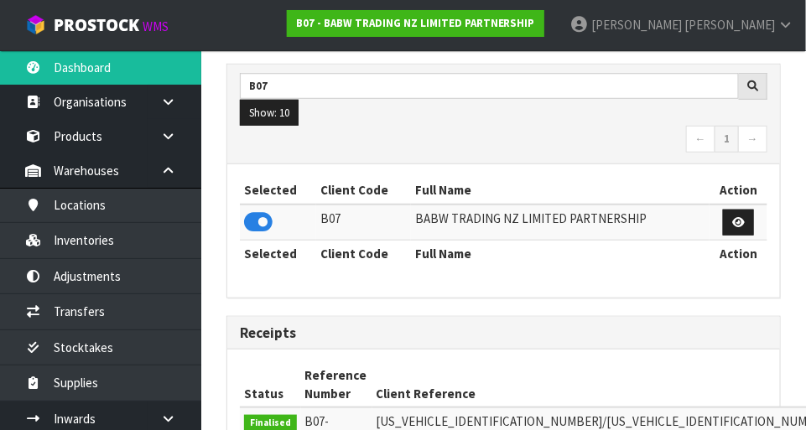
scroll to position [1324, 580]
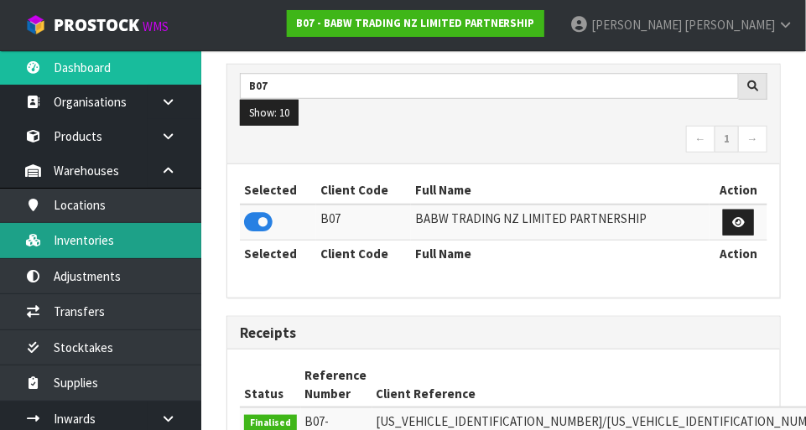
click at [123, 234] on link "Inventories" at bounding box center [100, 240] width 201 height 34
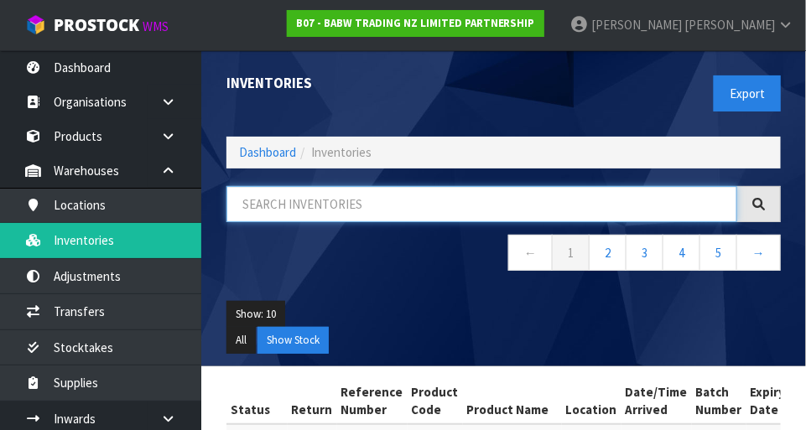
click at [341, 195] on input "text" at bounding box center [482, 204] width 511 height 36
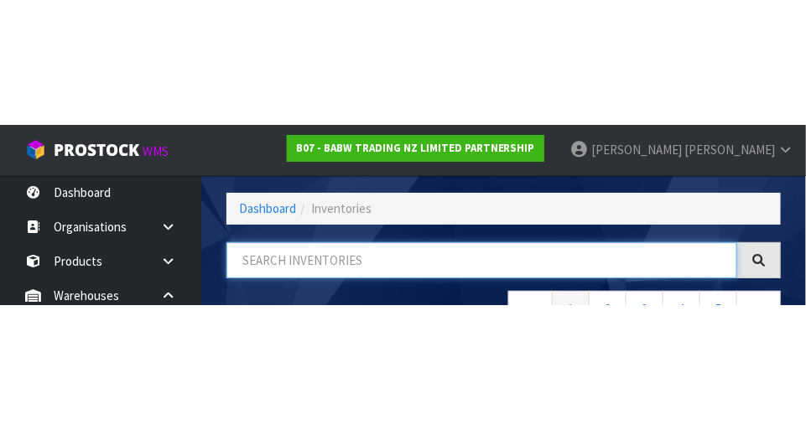
scroll to position [113, 0]
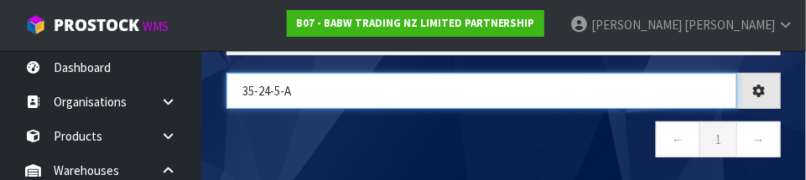
type input "35-24-5-A"
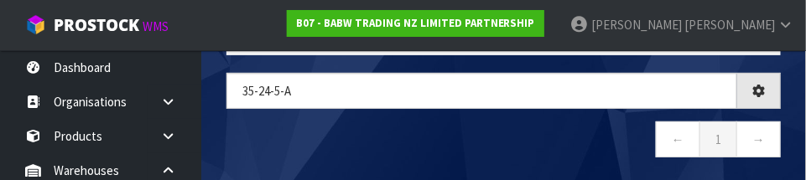
click at [589, 137] on nav "← 1 →" at bounding box center [504, 142] width 555 height 41
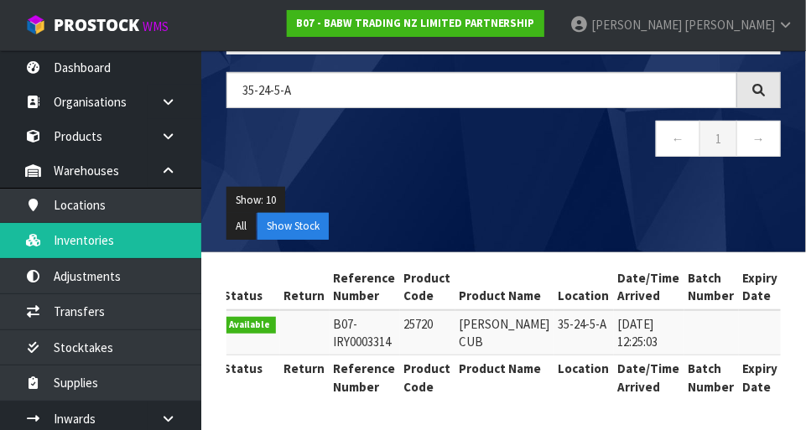
scroll to position [0, 0]
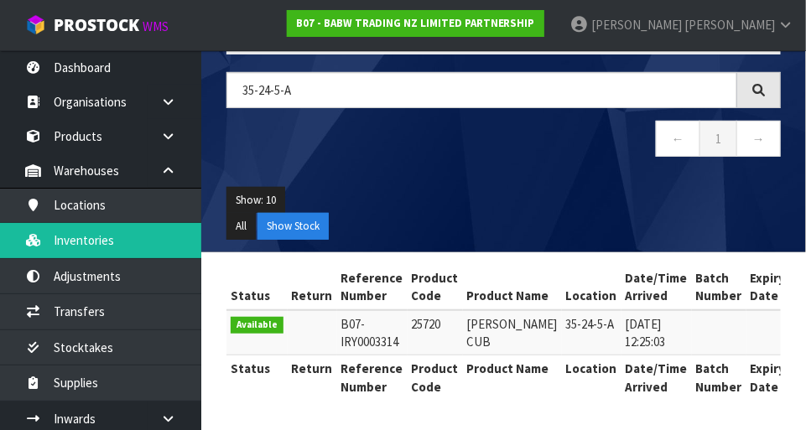
copy td "25720"
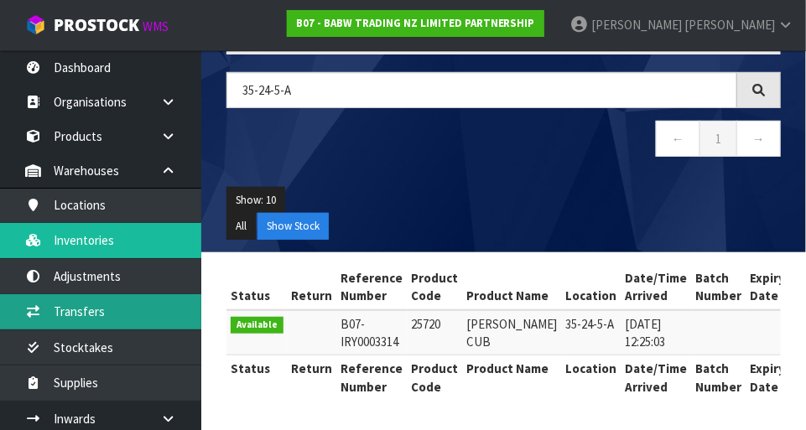
click at [130, 316] on link "Transfers" at bounding box center [100, 311] width 201 height 34
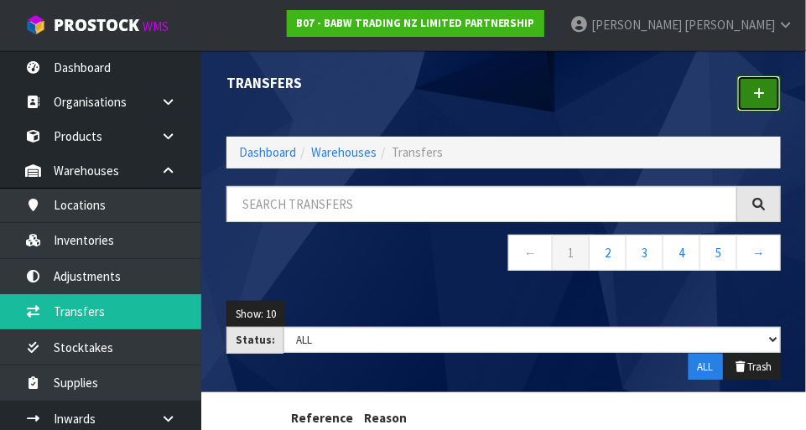
click at [748, 91] on link at bounding box center [759, 94] width 44 height 36
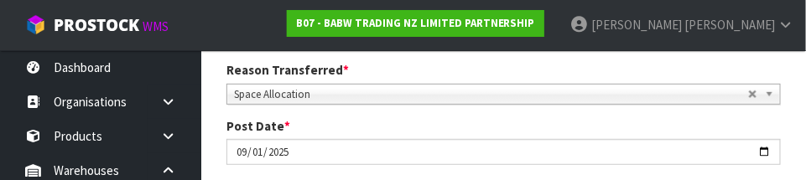
scroll to position [222, 0]
click at [669, 126] on div "Post Date * [DATE]" at bounding box center [504, 141] width 580 height 48
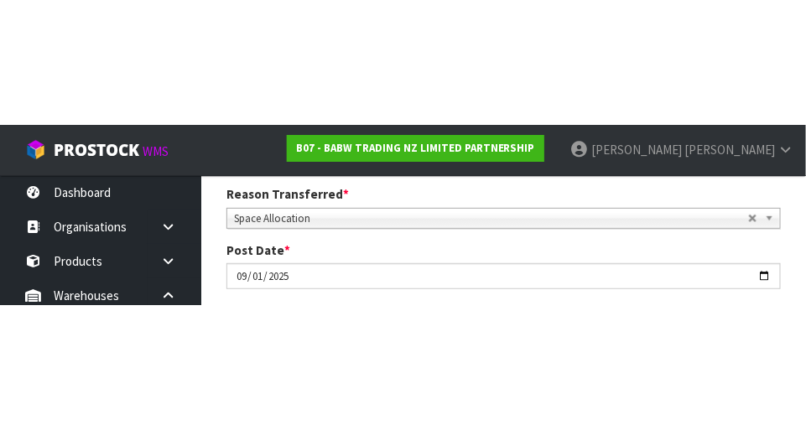
scroll to position [230, 0]
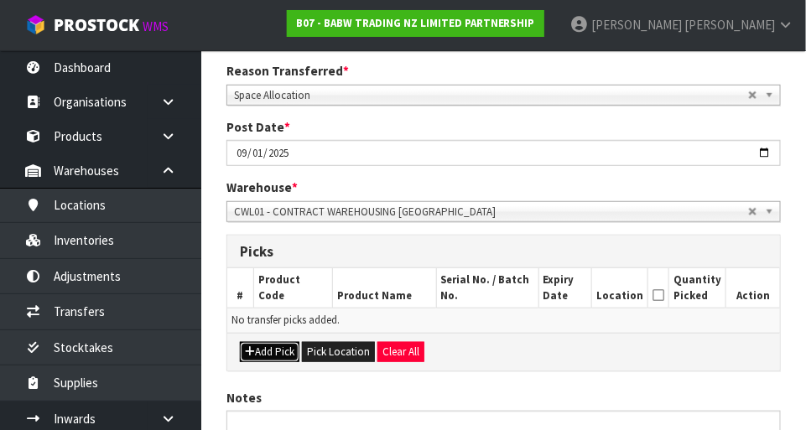
click at [279, 347] on button "Add Pick" at bounding box center [270, 352] width 60 height 20
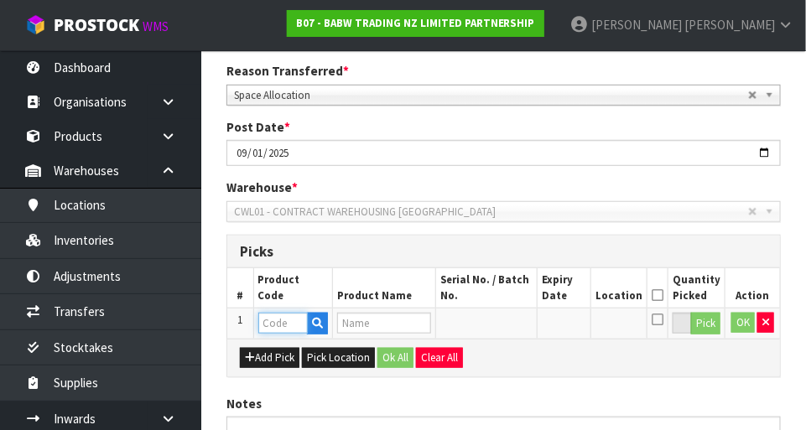
click at [295, 318] on input "text" at bounding box center [282, 323] width 49 height 21
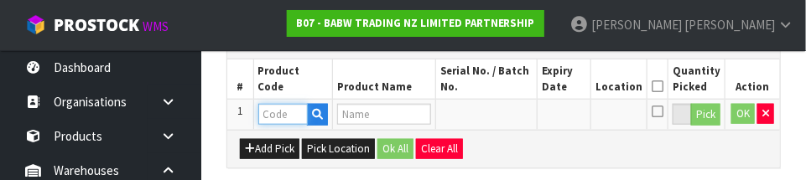
scroll to position [453, 0]
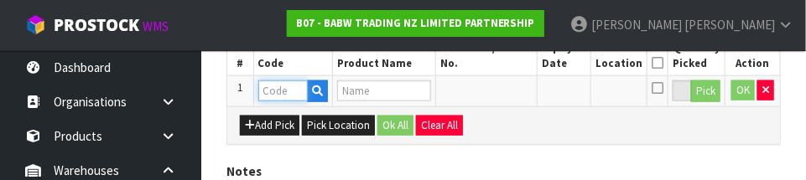
click at [287, 93] on input "text" at bounding box center [282, 91] width 49 height 21
paste input "25720"
type input "25720"
type input "LIL PUDDING CUB"
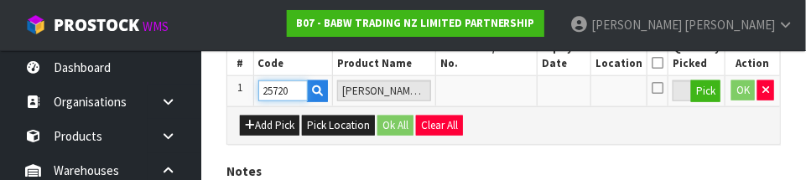
type input "25720"
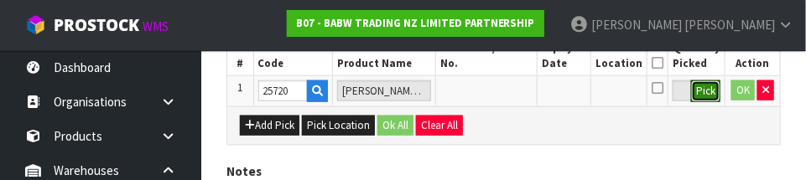
click at [706, 95] on button "Pick" at bounding box center [705, 92] width 29 height 22
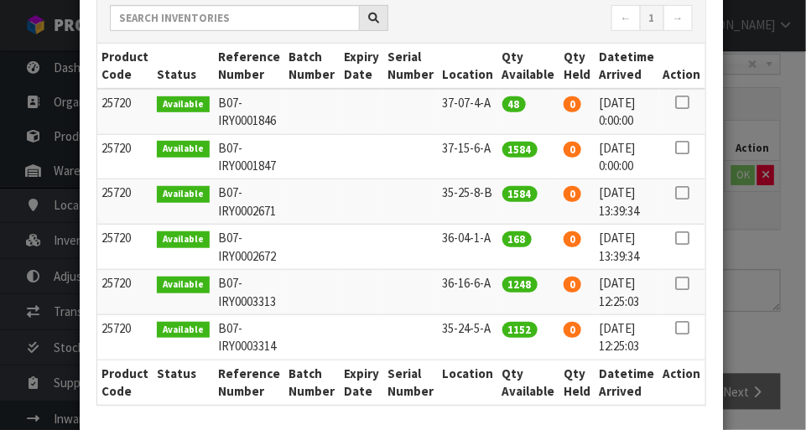
scroll to position [210, 0]
click at [686, 328] on icon at bounding box center [681, 328] width 13 height 1
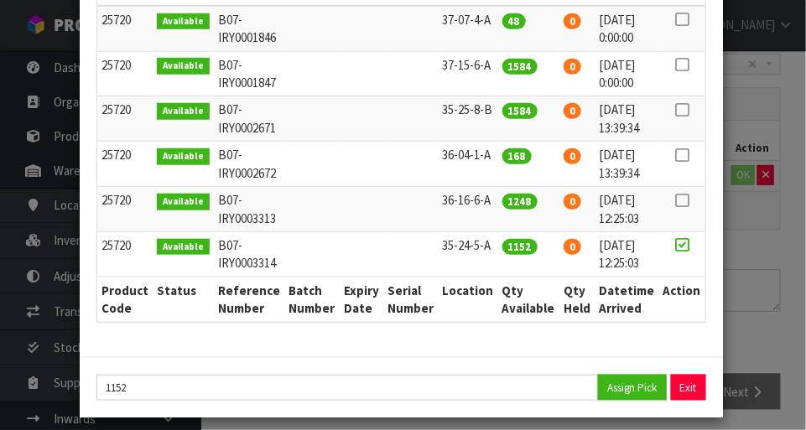
scroll to position [291, 0]
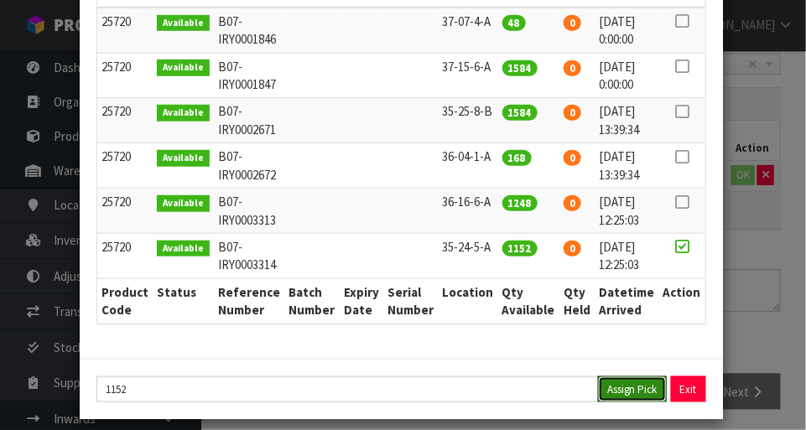
click at [626, 379] on button "Assign Pick" at bounding box center [632, 390] width 69 height 26
type input "1152"
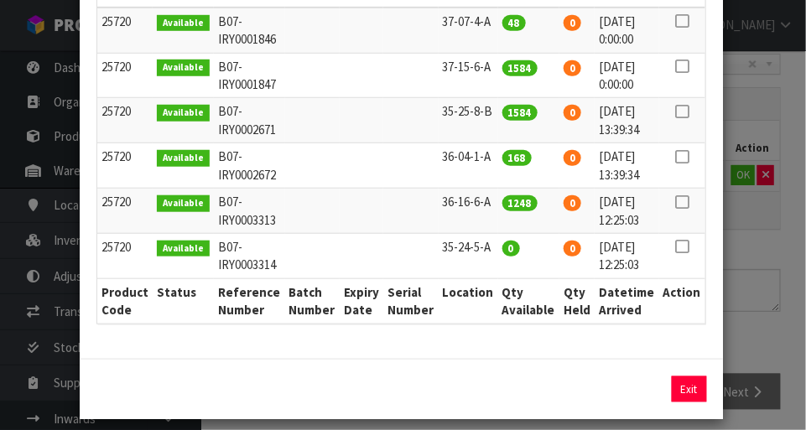
click at [767, 246] on div "Pick Line Picks Product Code Product Name Serial No. / Batch No. Expiry Date Lo…" at bounding box center [403, 215] width 806 height 430
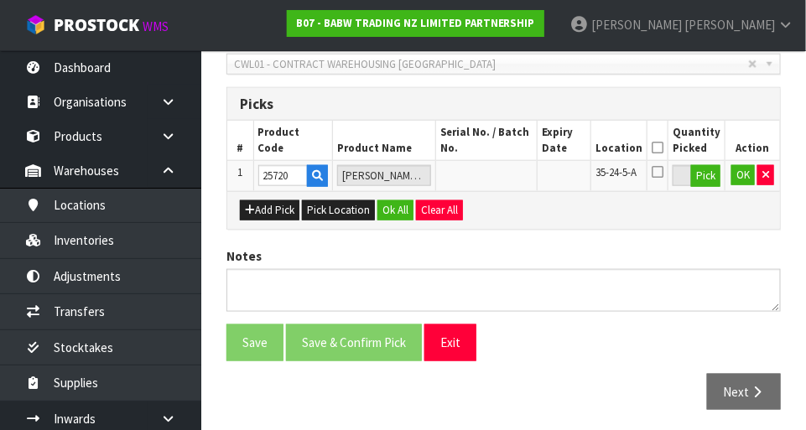
click at [664, 172] on icon at bounding box center [658, 171] width 12 height 13
click at [0, 0] on input "checkbox" at bounding box center [0, 0] width 0 height 0
click at [743, 180] on button "OK" at bounding box center [743, 175] width 23 height 20
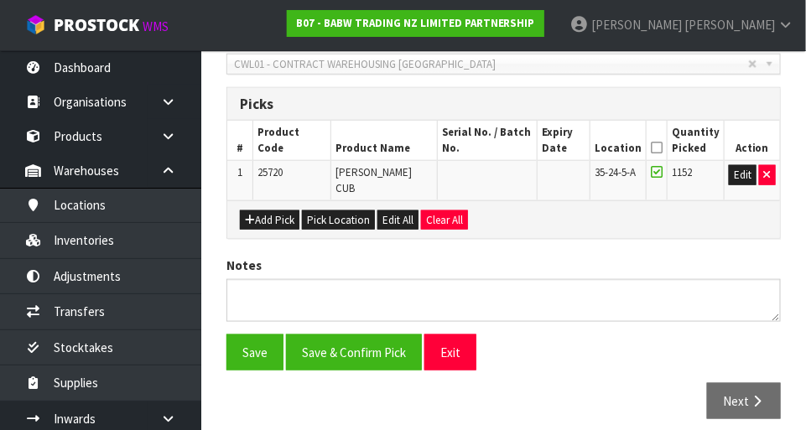
scroll to position [377, 0]
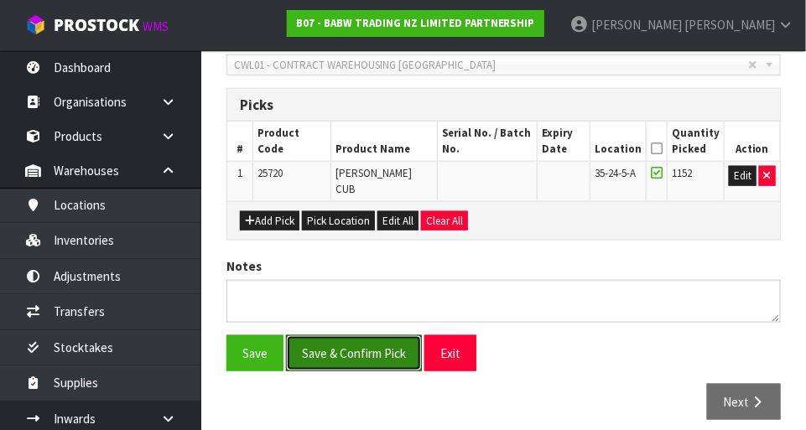
click at [390, 336] on button "Save & Confirm Pick" at bounding box center [354, 354] width 136 height 36
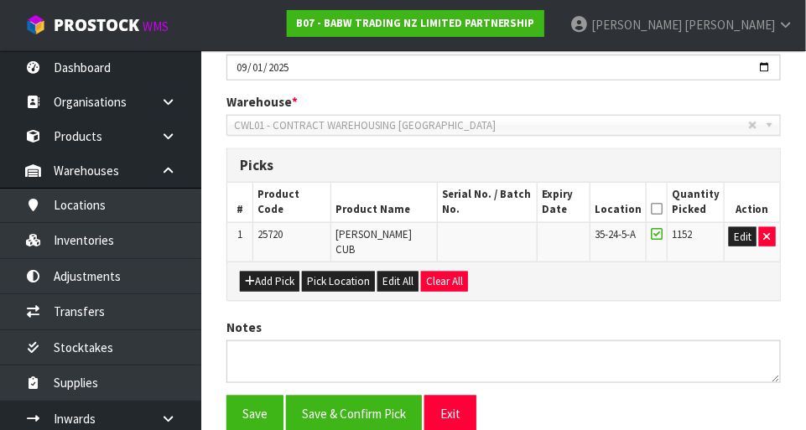
scroll to position [0, 0]
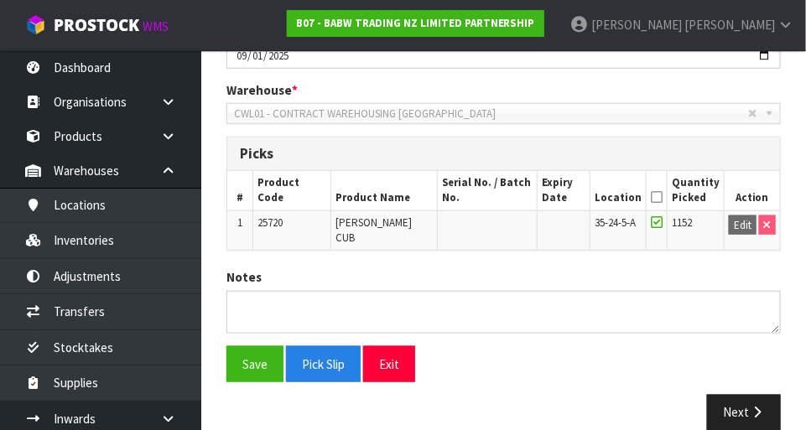
scroll to position [388, 0]
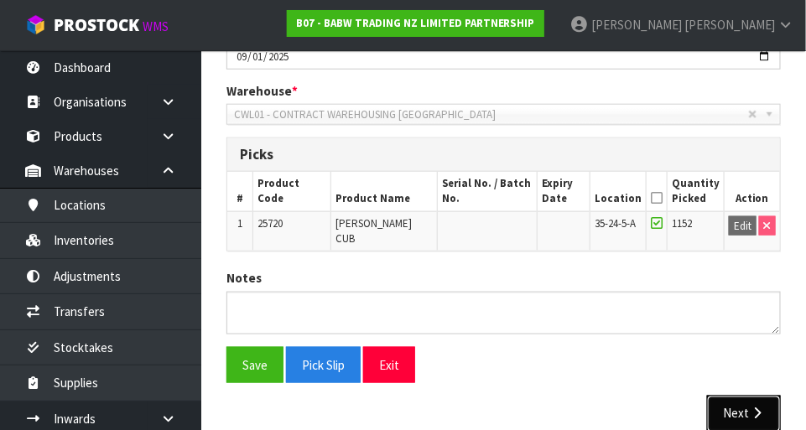
click at [746, 396] on button "Next" at bounding box center [744, 414] width 74 height 36
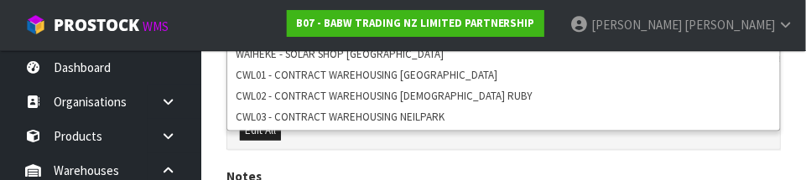
scroll to position [555, 0]
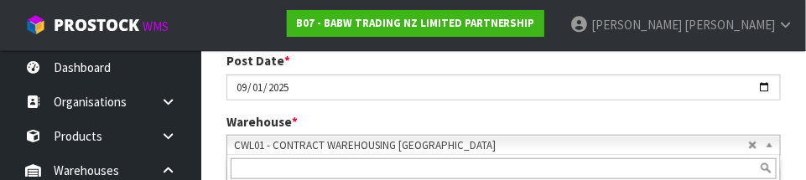
click at [691, 115] on div "Warehouse * 01 - CONTRACT WAREHOUSING MAIN 02 - CONTRACT WAREHOUSING NO 2 CHC -…" at bounding box center [504, 134] width 580 height 43
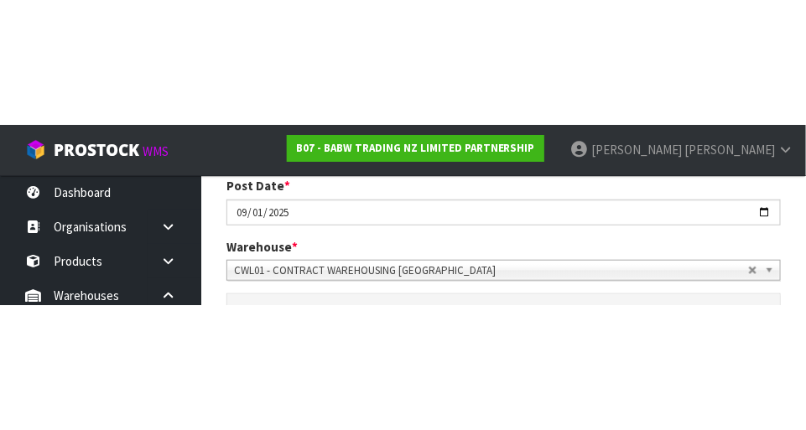
scroll to position [356, 0]
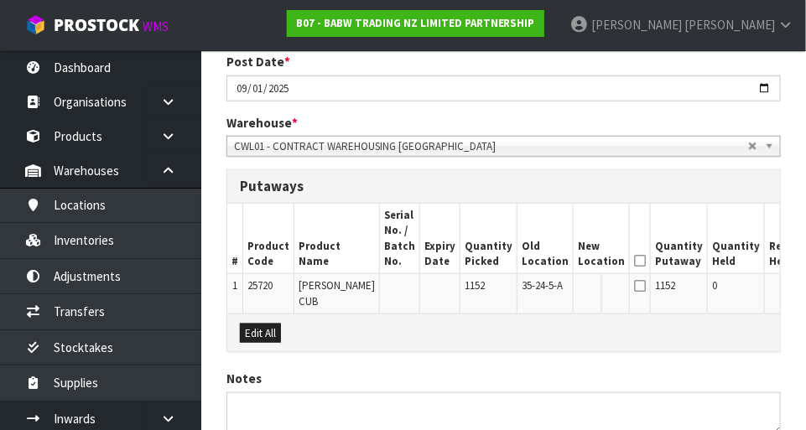
click at [578, 292] on input "text" at bounding box center [591, 289] width 27 height 21
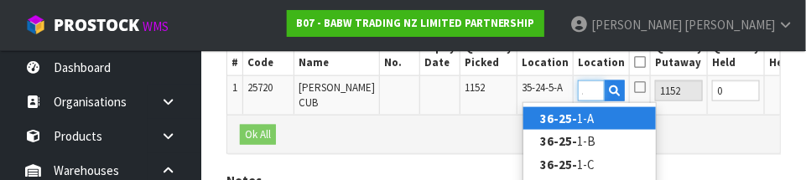
scroll to position [0, 22]
click at [629, 126] on link "36-25-5 -A" at bounding box center [590, 118] width 133 height 23
type input "36-25-5-A"
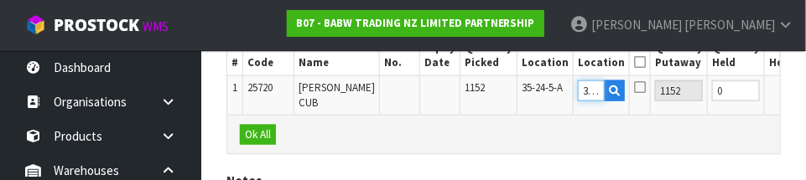
scroll to position [545, 0]
click at [634, 91] on icon at bounding box center [640, 87] width 12 height 13
click at [0, 0] on input "checkbox" at bounding box center [0, 0] width 0 height 0
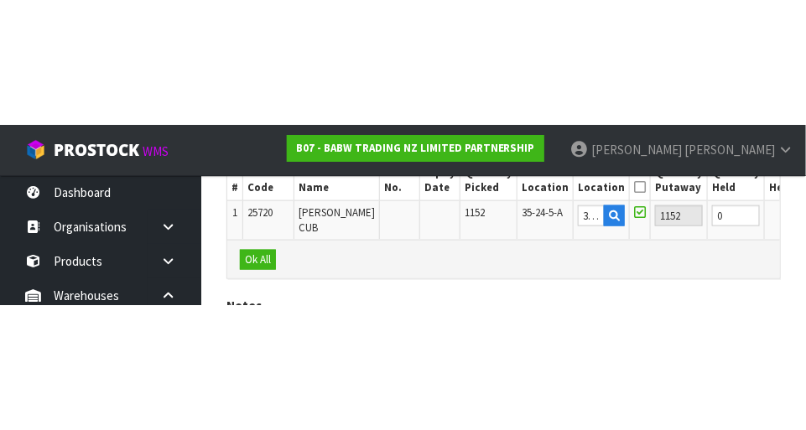
scroll to position [495, 0]
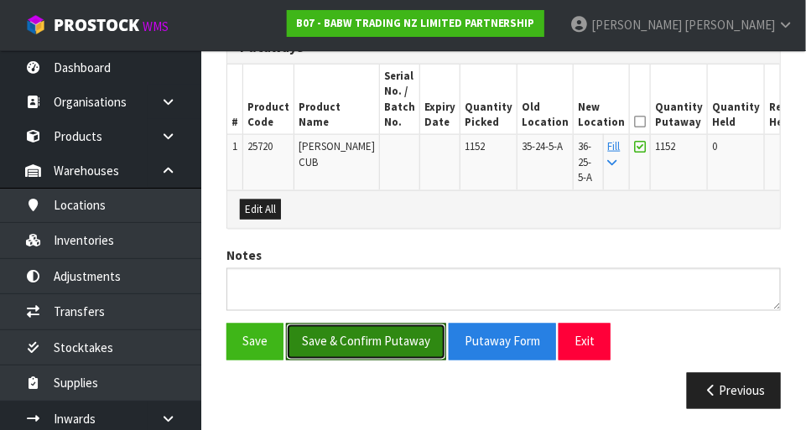
click at [376, 340] on button "Save & Confirm Putaway" at bounding box center [366, 342] width 160 height 36
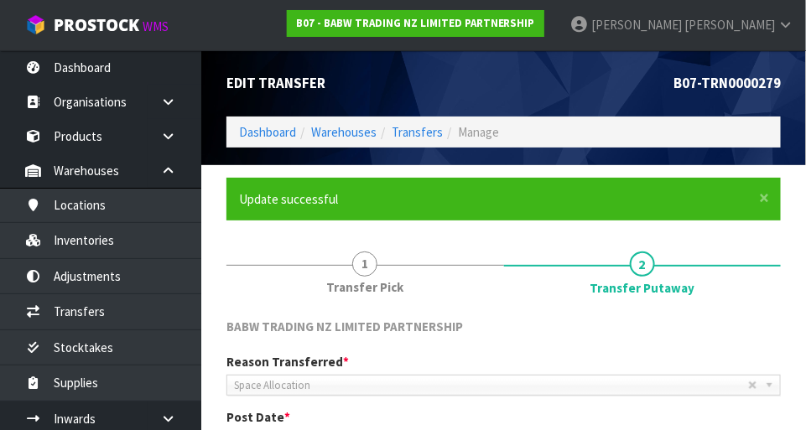
scroll to position [8, 0]
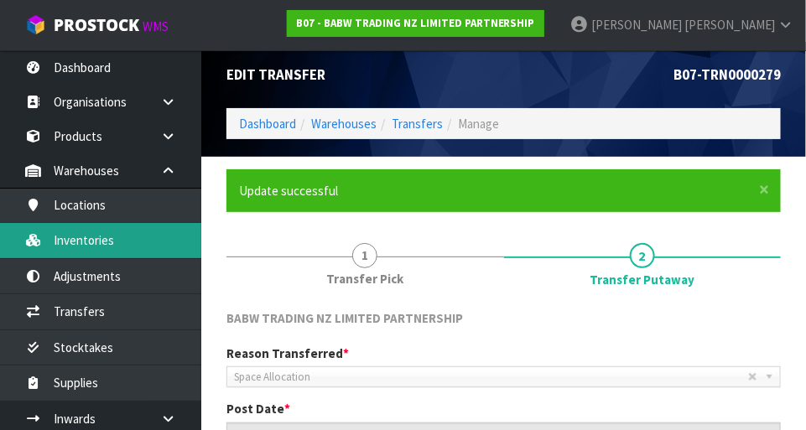
click at [126, 235] on link "Inventories" at bounding box center [100, 240] width 201 height 34
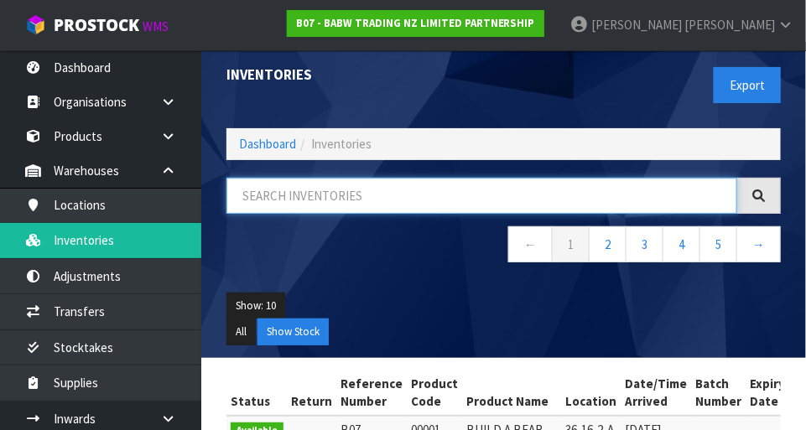
click at [354, 195] on input "text" at bounding box center [482, 196] width 511 height 36
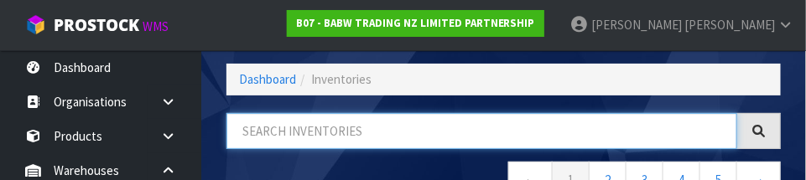
scroll to position [113, 0]
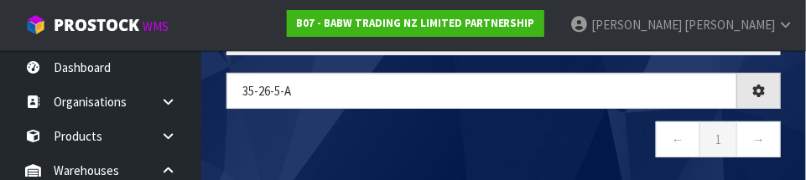
click at [436, 144] on nav "← 1 →" at bounding box center [504, 142] width 555 height 41
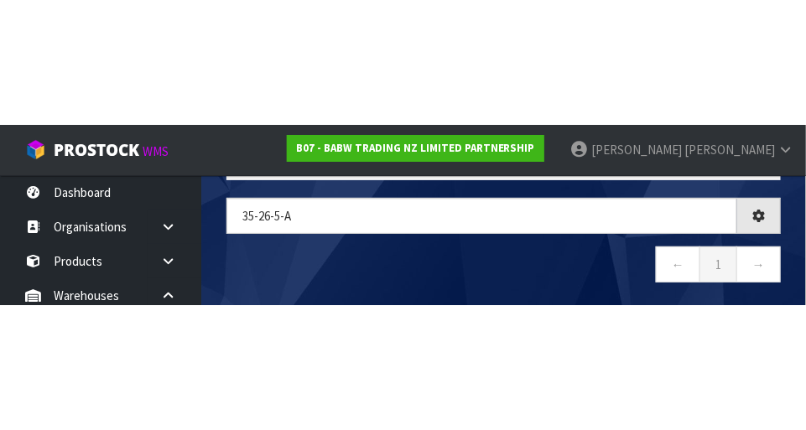
scroll to position [94, 0]
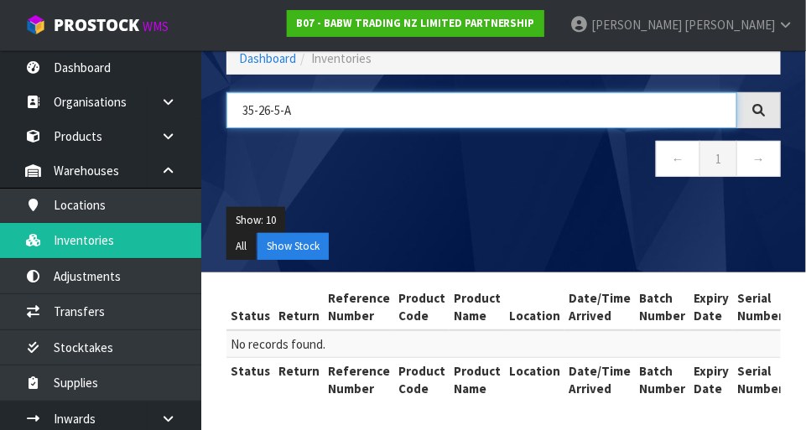
click at [272, 104] on input "35-26-5-A" at bounding box center [482, 110] width 511 height 36
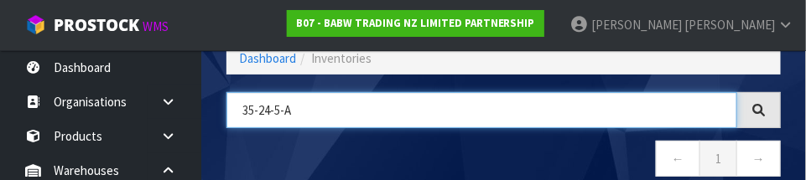
click at [318, 112] on input "35-24-5-A" at bounding box center [482, 110] width 511 height 36
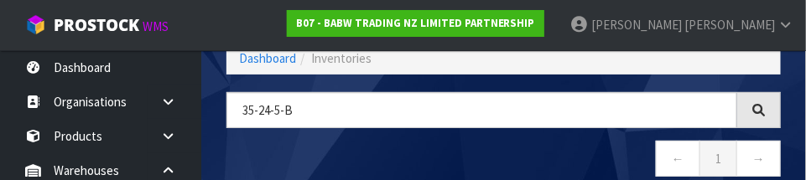
click at [481, 169] on nav "← 1 →" at bounding box center [504, 161] width 555 height 41
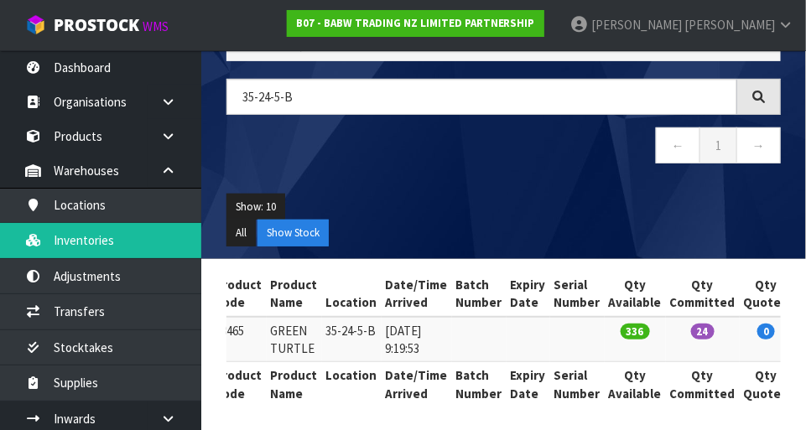
scroll to position [0, 0]
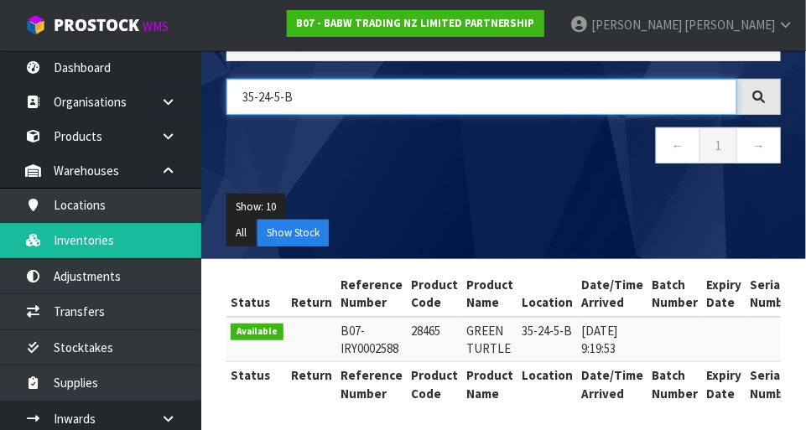
click at [276, 98] on input "35-24-5-B" at bounding box center [482, 97] width 511 height 36
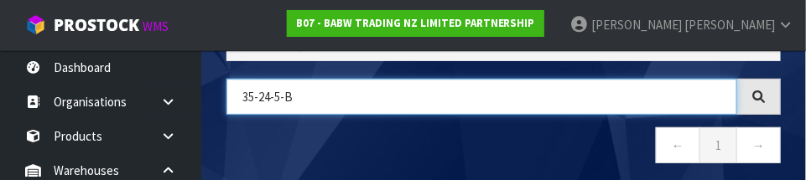
click at [279, 93] on input "35-24-5-B" at bounding box center [482, 97] width 511 height 36
click at [276, 91] on input "35-24-5-B" at bounding box center [482, 97] width 511 height 36
click at [277, 93] on input "35-24-5-B" at bounding box center [482, 97] width 511 height 36
click at [276, 97] on input "35-24-5-B" at bounding box center [482, 97] width 511 height 36
click at [271, 89] on input "35-24-5-B" at bounding box center [482, 97] width 511 height 36
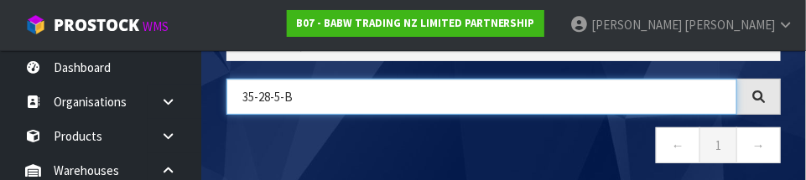
click at [316, 98] on input "35-28-5-B" at bounding box center [482, 97] width 511 height 36
type input "35-28-5-A"
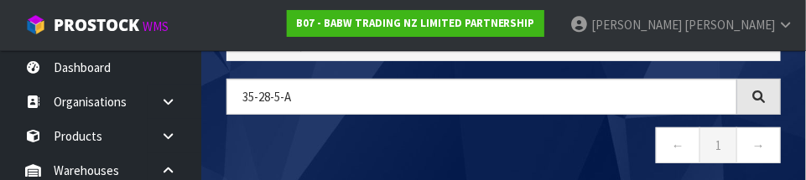
click at [592, 133] on nav "← 1 →" at bounding box center [504, 148] width 555 height 41
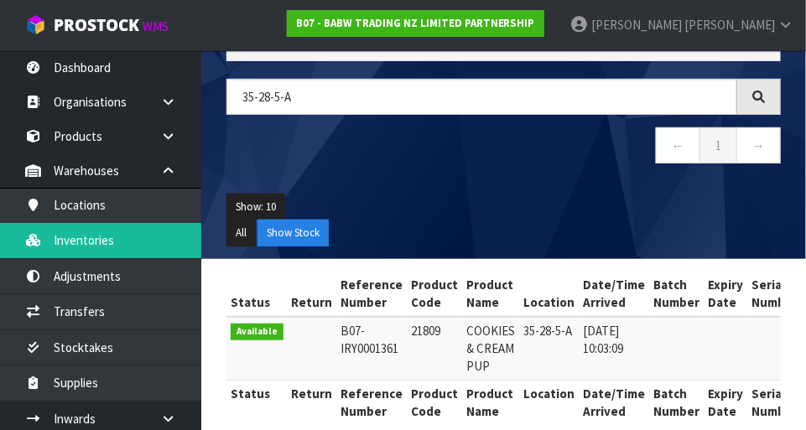
copy td "21809"
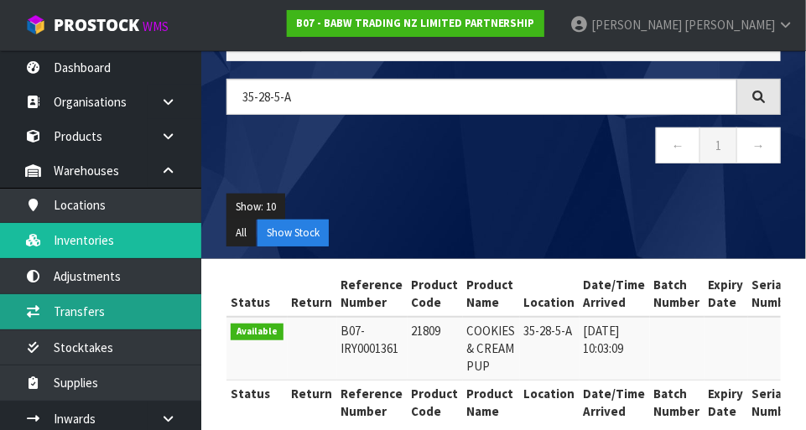
click at [128, 305] on link "Transfers" at bounding box center [100, 311] width 201 height 34
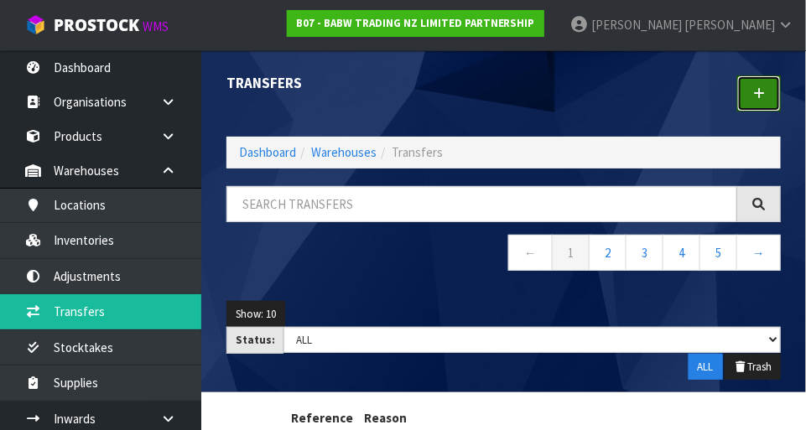
click at [759, 87] on icon at bounding box center [759, 93] width 12 height 13
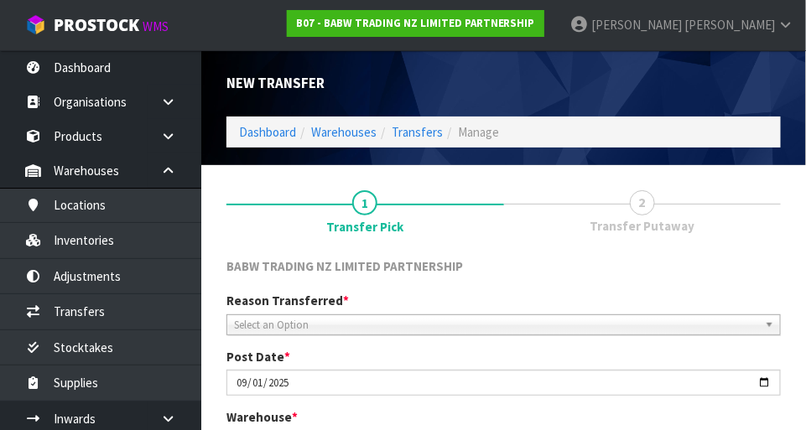
click at [369, 316] on span "Select an Option" at bounding box center [496, 325] width 524 height 20
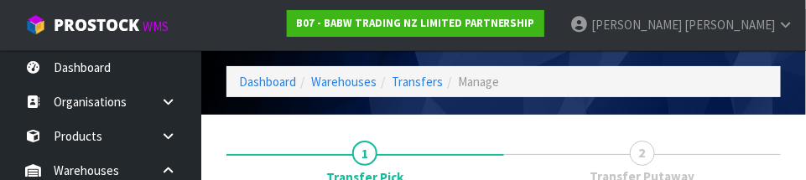
scroll to position [248, 0]
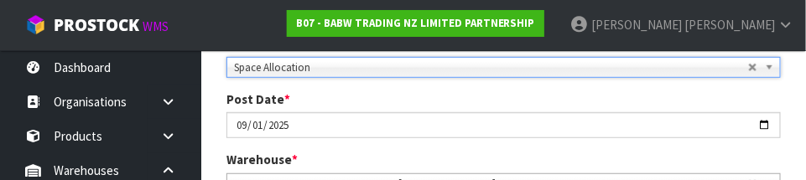
click at [701, 97] on div "Post Date * [DATE]" at bounding box center [504, 115] width 580 height 48
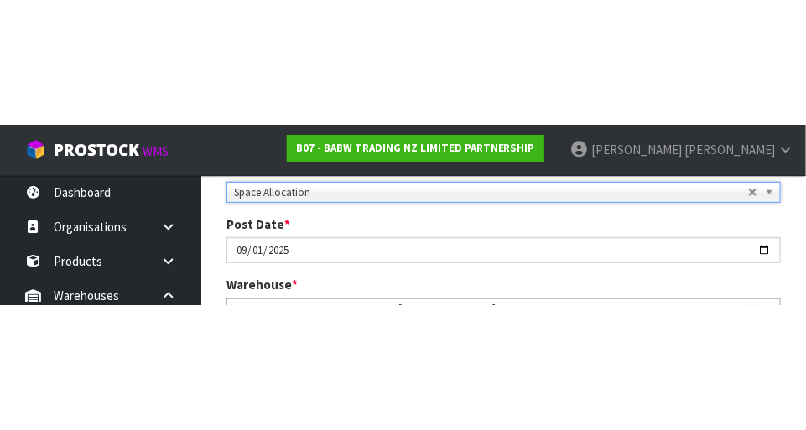
scroll to position [257, 0]
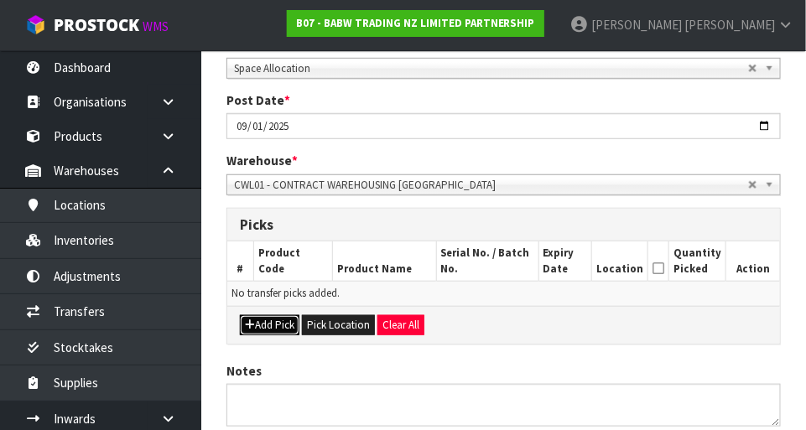
click at [279, 320] on button "Add Pick" at bounding box center [270, 325] width 60 height 20
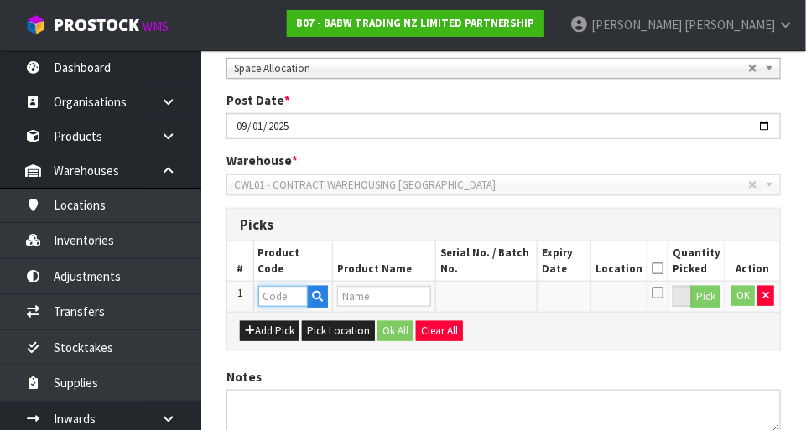
paste input "21809"
type input "21809"
type input "COOKIES & CREAM PUP"
type input "21809"
click at [701, 295] on button "Pick" at bounding box center [705, 297] width 29 height 22
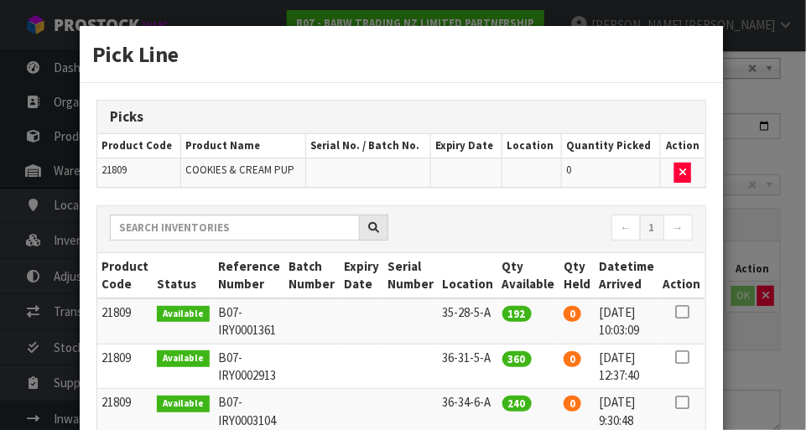
click at [680, 312] on icon at bounding box center [681, 312] width 13 height 1
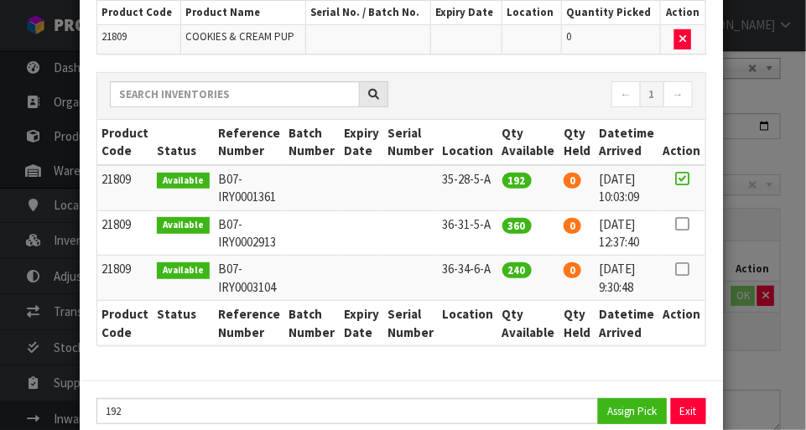
scroll to position [167, 0]
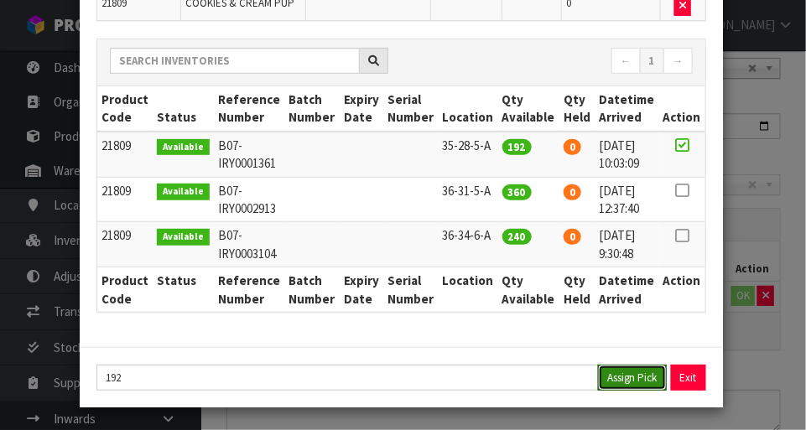
click at [633, 367] on button "Assign Pick" at bounding box center [632, 378] width 69 height 26
type input "192"
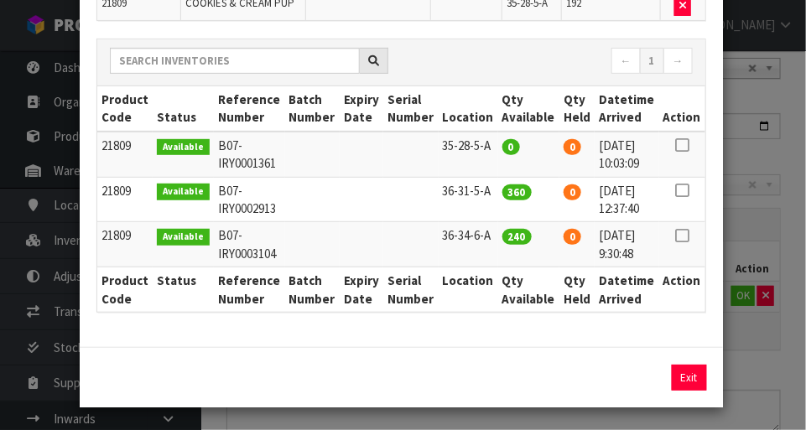
click at [765, 354] on div "Pick Line Picks Product Code Product Name Serial No. / Batch No. Expiry Date Lo…" at bounding box center [403, 215] width 806 height 430
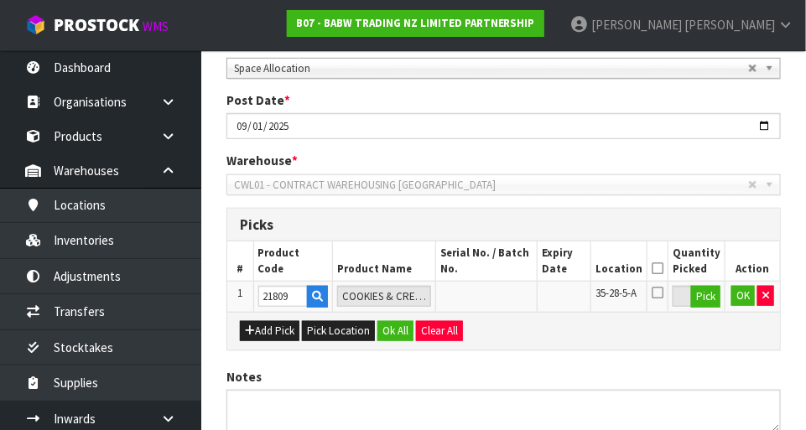
click at [664, 289] on icon at bounding box center [658, 292] width 12 height 13
click at [0, 0] on input "checkbox" at bounding box center [0, 0] width 0 height 0
click at [738, 291] on button "OK" at bounding box center [743, 296] width 23 height 20
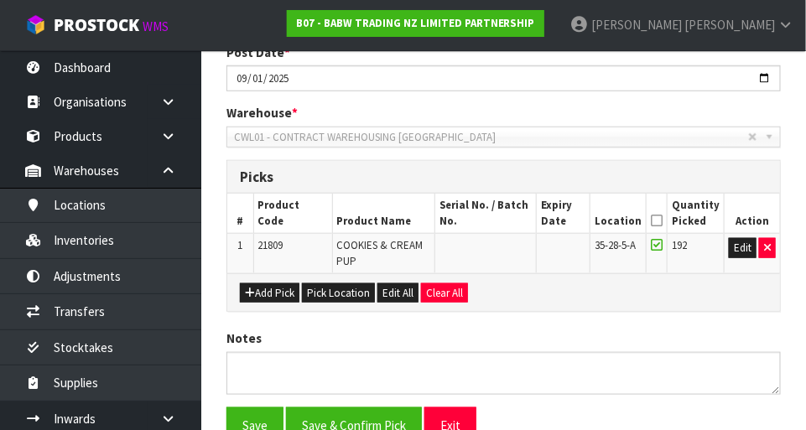
scroll to position [388, 0]
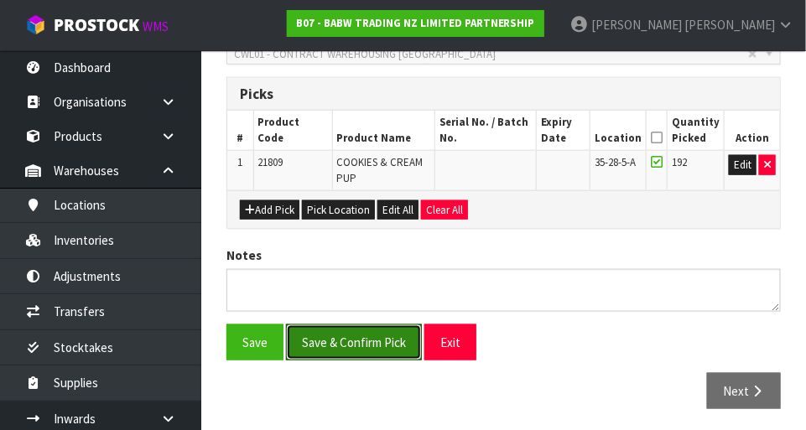
click at [368, 330] on button "Save & Confirm Pick" at bounding box center [354, 343] width 136 height 36
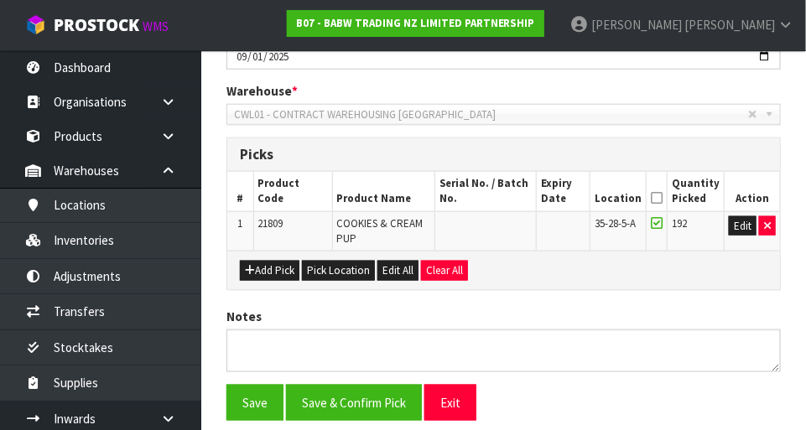
scroll to position [0, 0]
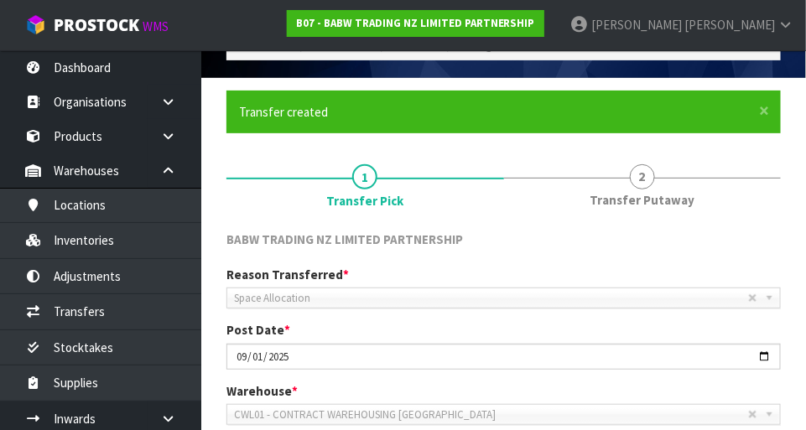
scroll to position [412, 0]
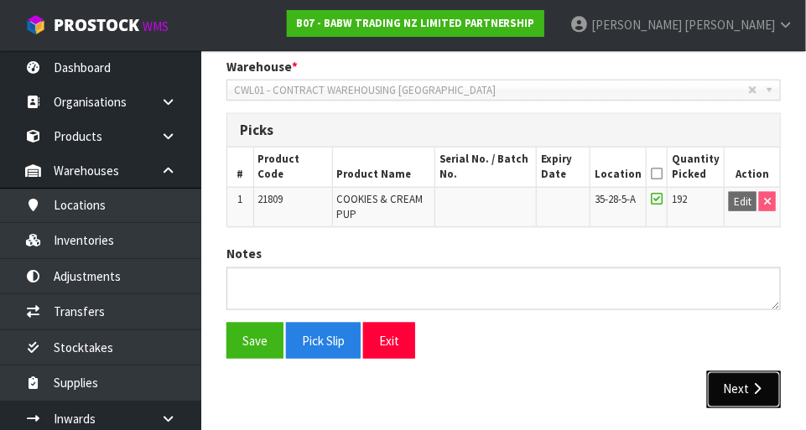
click at [742, 392] on button "Next" at bounding box center [744, 390] width 74 height 36
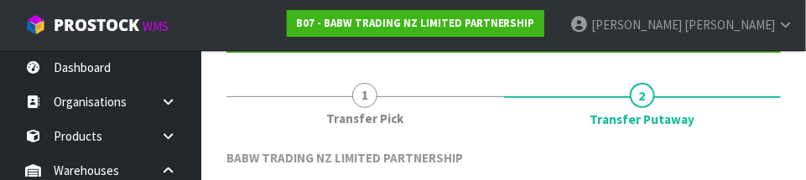
scroll to position [426, 0]
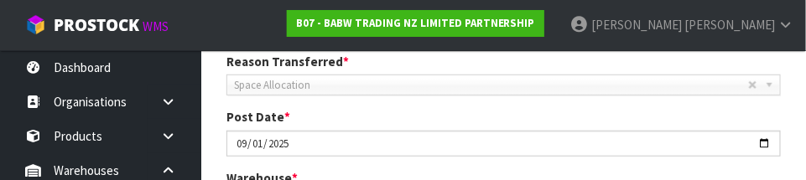
click at [650, 112] on div "Post Date * [DATE]" at bounding box center [504, 132] width 580 height 48
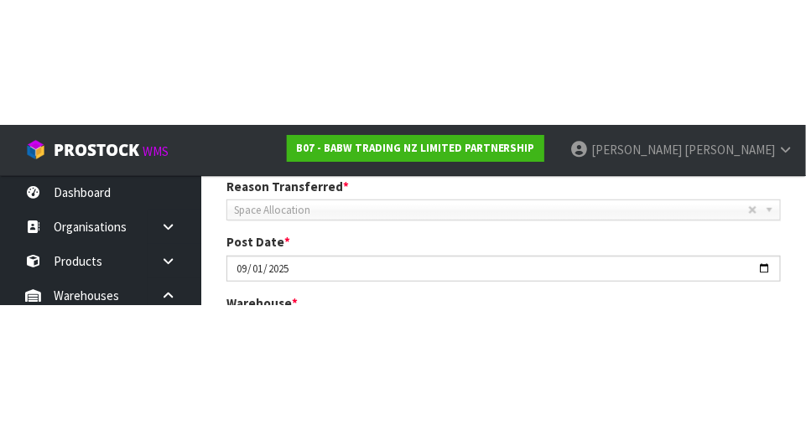
scroll to position [299, 0]
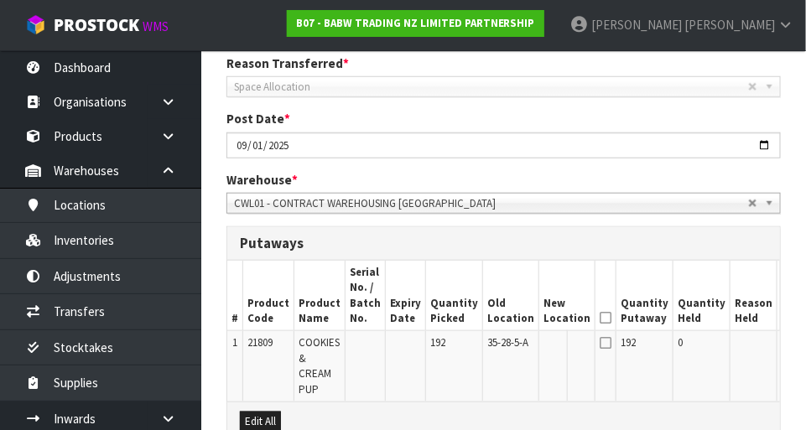
click at [782, 351] on button "Edit" at bounding box center [796, 346] width 28 height 20
click at [544, 346] on input "text" at bounding box center [557, 346] width 27 height 21
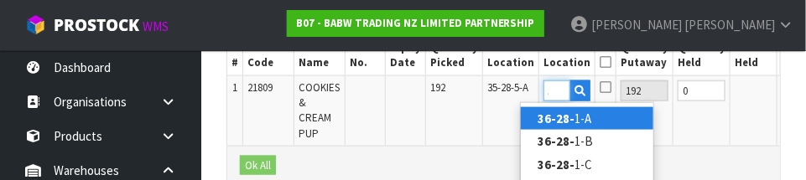
scroll to position [0, 22]
click at [621, 118] on link "36-28-5 -A" at bounding box center [587, 118] width 133 height 23
type input "36-28-5-A"
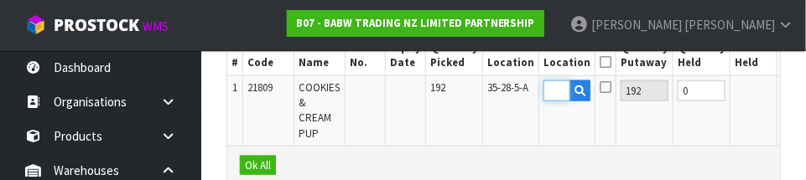
scroll to position [0, 0]
click at [600, 86] on icon at bounding box center [606, 87] width 12 height 13
click at [0, 0] on input "checkbox" at bounding box center [0, 0] width 0 height 0
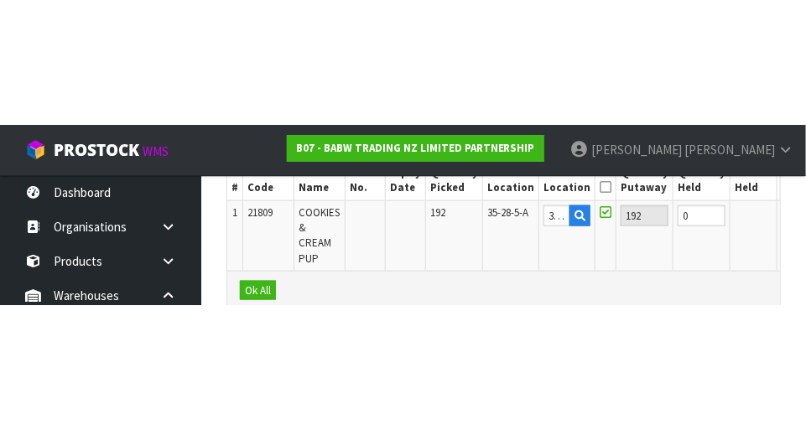
scroll to position [495, 0]
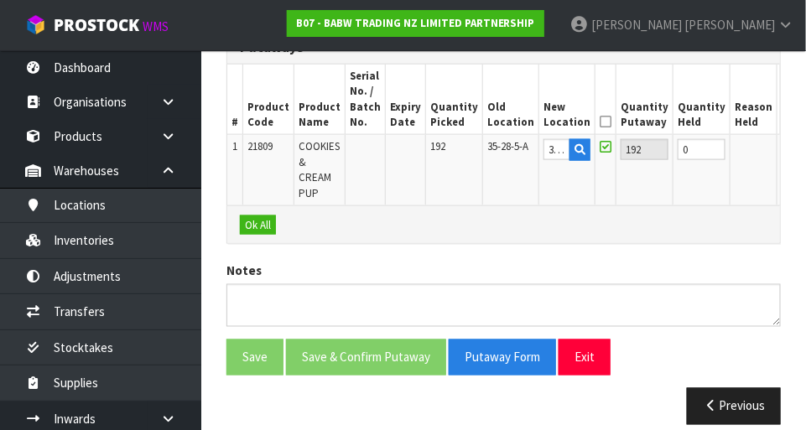
click at [782, 152] on button "OK" at bounding box center [793, 149] width 23 height 20
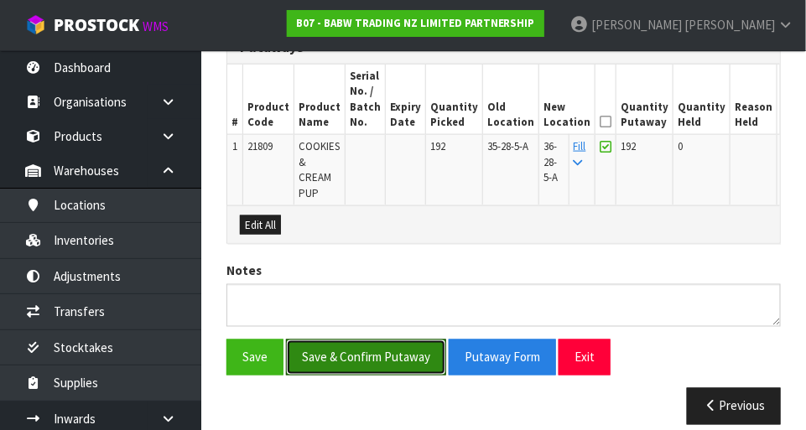
click at [389, 341] on button "Save & Confirm Putaway" at bounding box center [366, 358] width 160 height 36
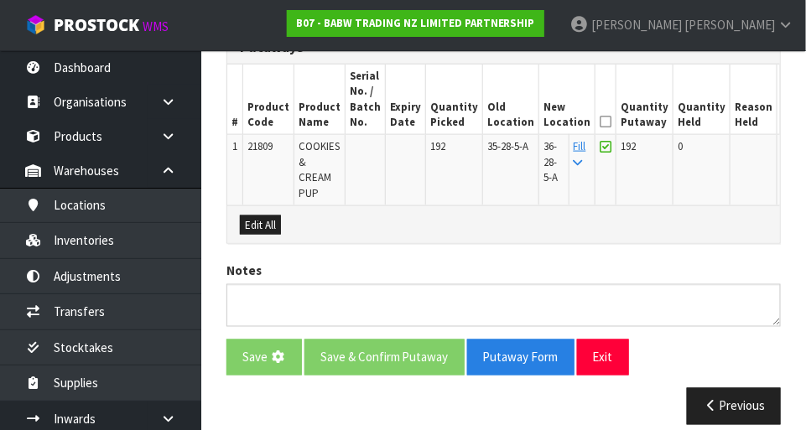
scroll to position [0, 0]
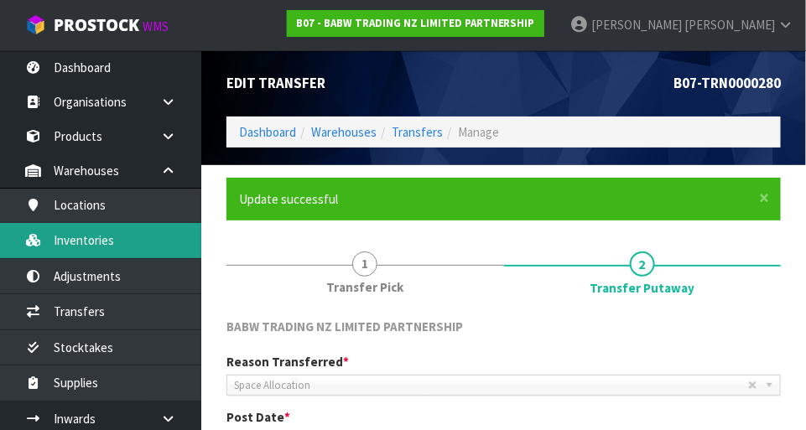
click at [109, 245] on link "Inventories" at bounding box center [100, 240] width 201 height 34
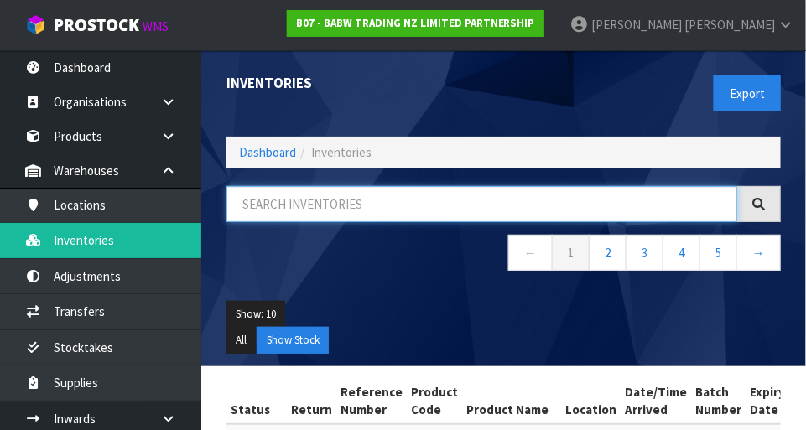
click at [304, 202] on input "text" at bounding box center [482, 204] width 511 height 36
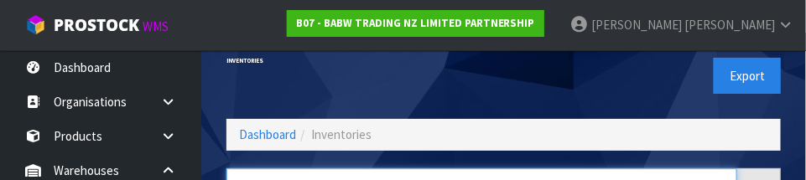
scroll to position [113, 0]
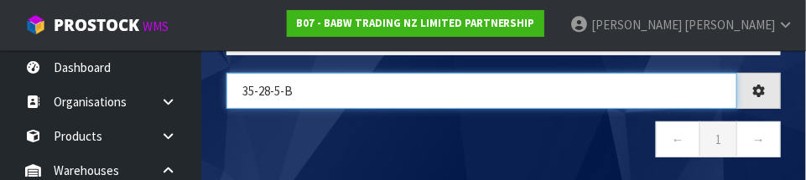
type input "35-28-5-B"
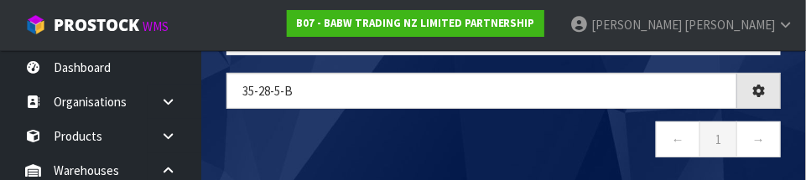
click at [576, 148] on nav "← 1 →" at bounding box center [504, 142] width 555 height 41
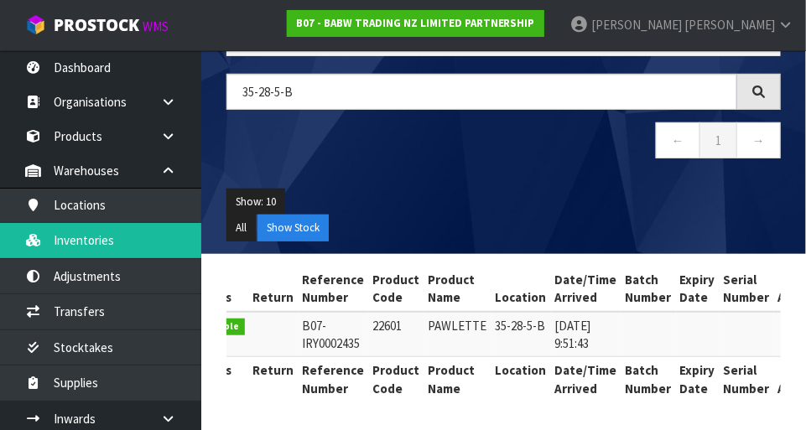
scroll to position [0, 0]
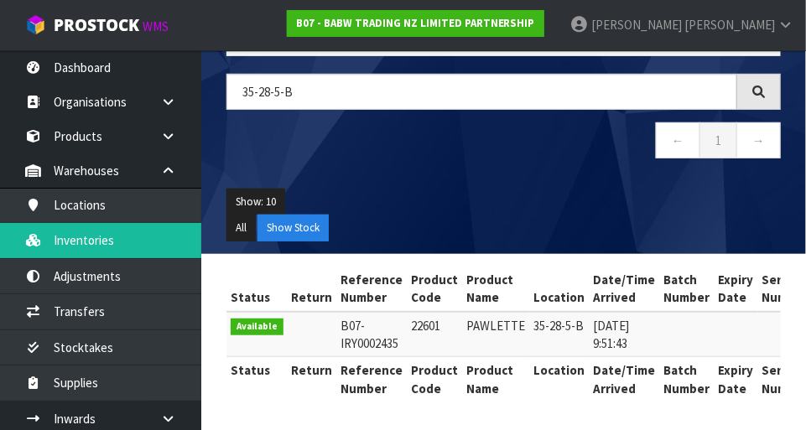
copy td "22601"
click at [541, 180] on div "Show: 10 5 10 25 50 All Show Stock" at bounding box center [504, 215] width 580 height 78
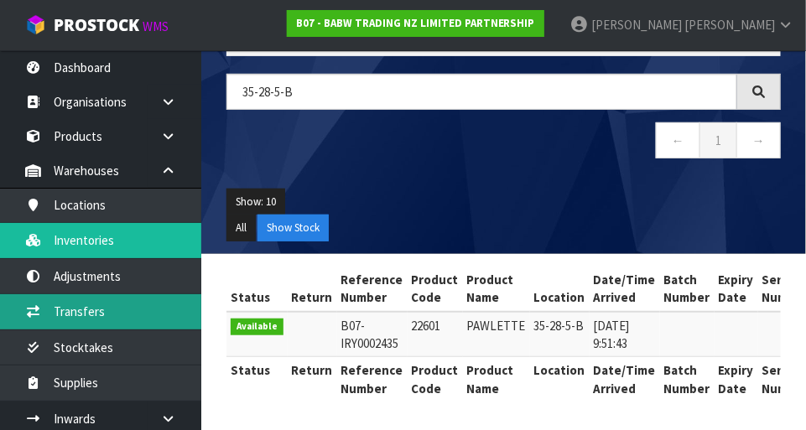
click at [121, 317] on link "Transfers" at bounding box center [100, 311] width 201 height 34
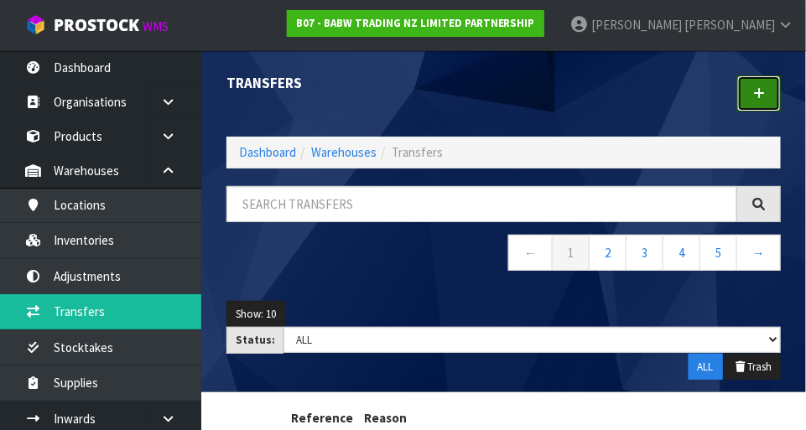
click at [762, 102] on link at bounding box center [759, 94] width 44 height 36
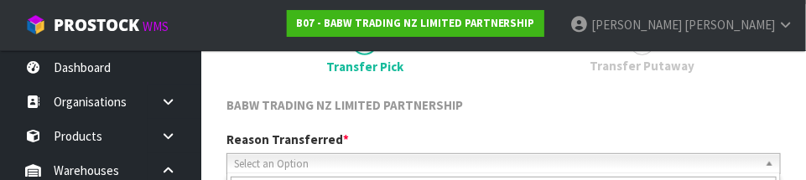
scroll to position [248, 0]
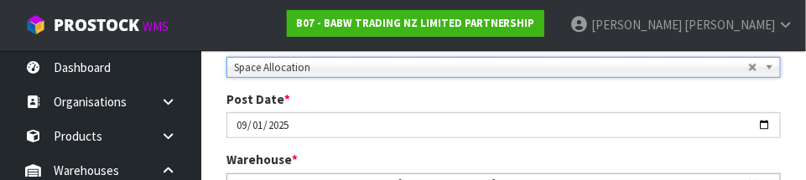
click at [570, 96] on div "Post Date * [DATE]" at bounding box center [504, 115] width 580 height 48
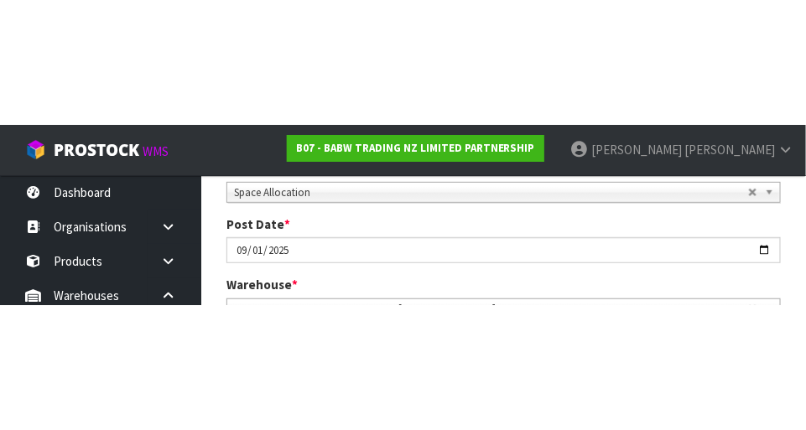
scroll to position [257, 0]
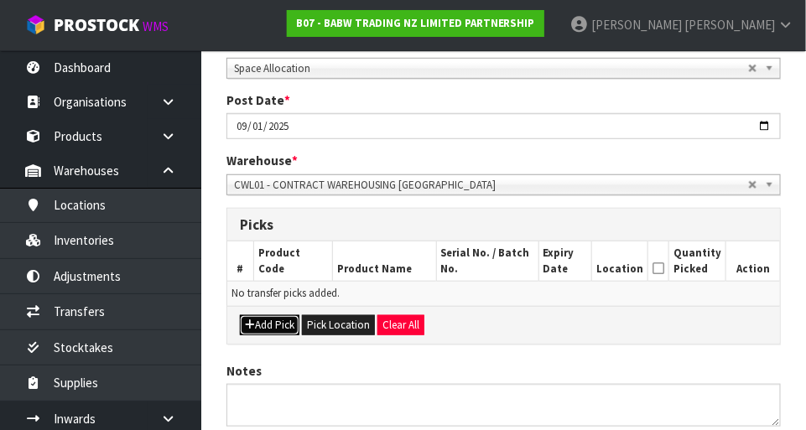
click at [277, 319] on button "Add Pick" at bounding box center [270, 325] width 60 height 20
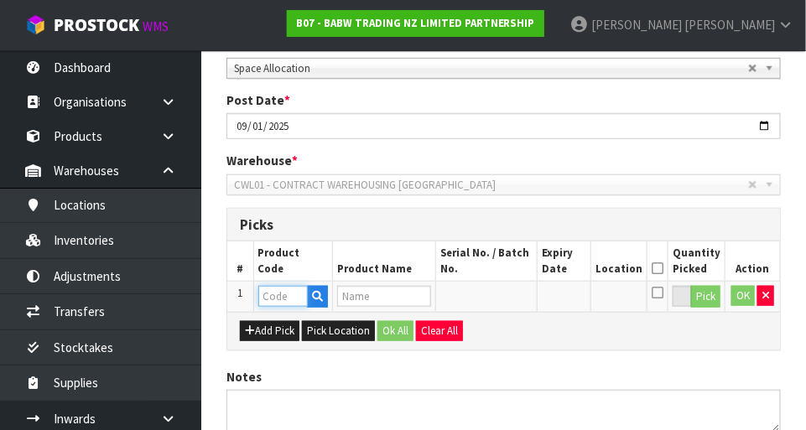
click at [291, 294] on input "text" at bounding box center [282, 296] width 49 height 21
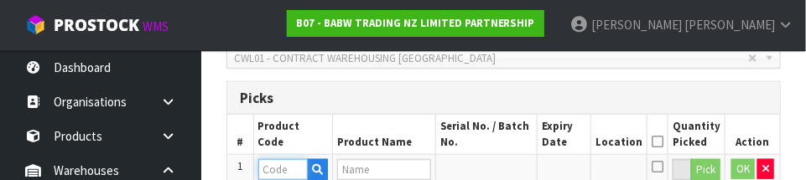
scroll to position [453, 0]
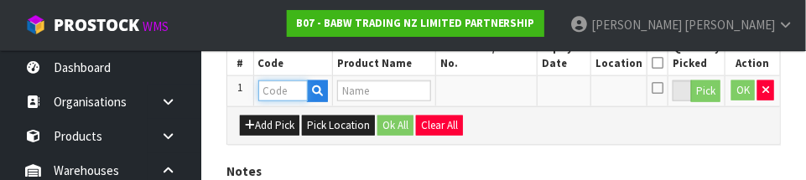
paste input "22601"
type input "22601"
type input "PAWLETTE"
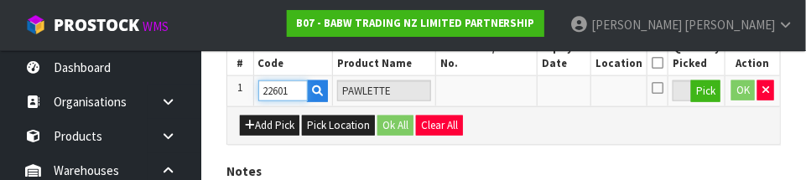
type input "22601"
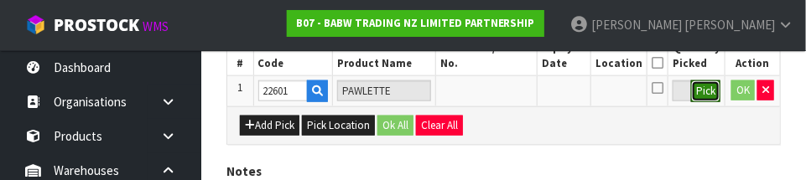
click at [706, 88] on button "Pick" at bounding box center [705, 92] width 29 height 22
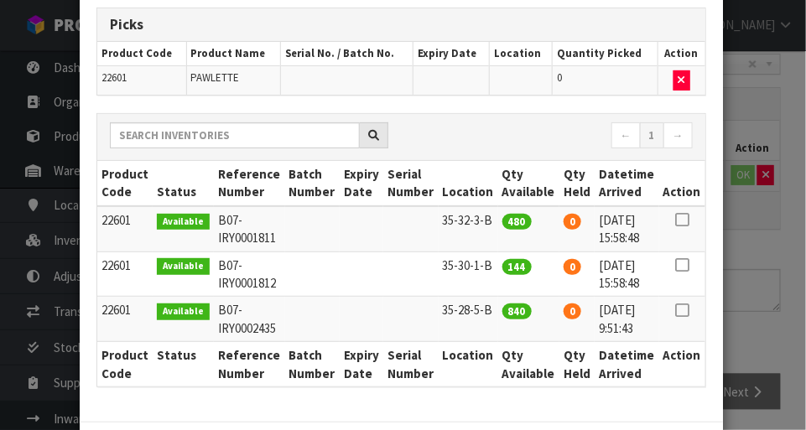
scroll to position [93, 0]
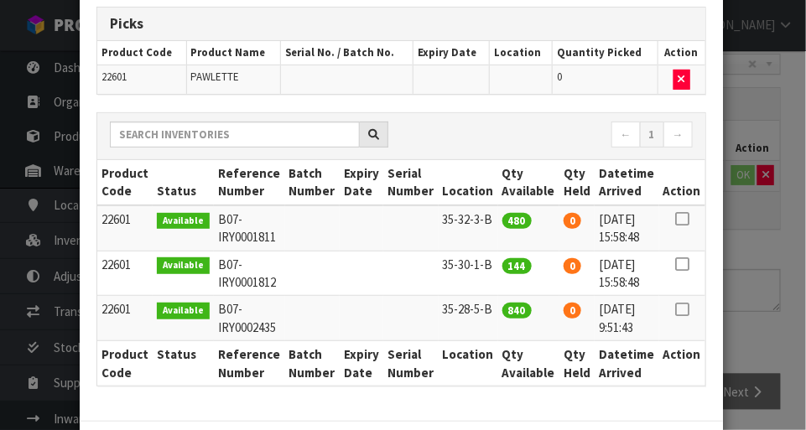
click at [685, 310] on icon at bounding box center [681, 310] width 13 height 1
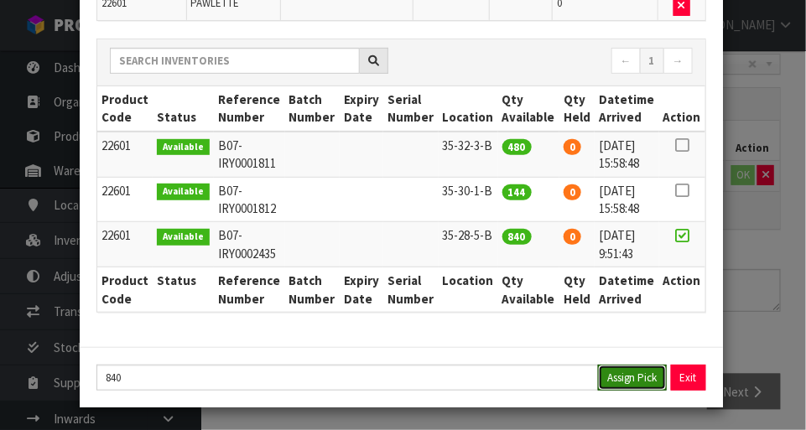
click at [638, 375] on button "Assign Pick" at bounding box center [632, 378] width 69 height 26
type input "840"
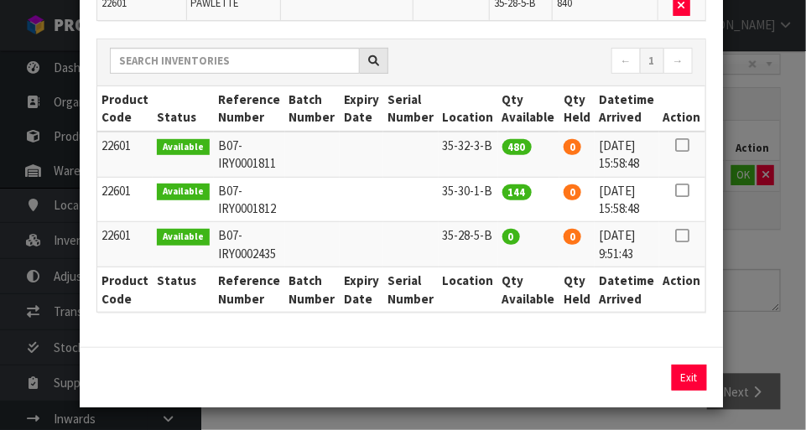
click at [777, 219] on div "Pick Line Picks Product Code Product Name Serial No. / Batch No. Expiry Date Lo…" at bounding box center [403, 215] width 806 height 430
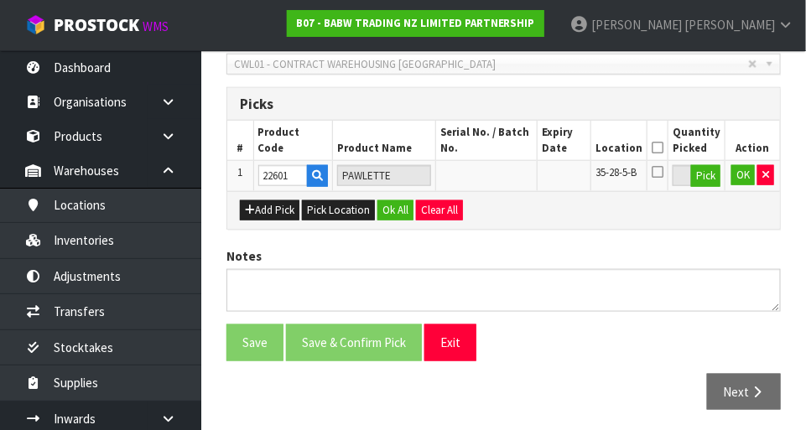
click at [664, 171] on icon at bounding box center [658, 171] width 12 height 13
click at [0, 0] on input "checkbox" at bounding box center [0, 0] width 0 height 0
click at [742, 180] on button "OK" at bounding box center [743, 175] width 23 height 20
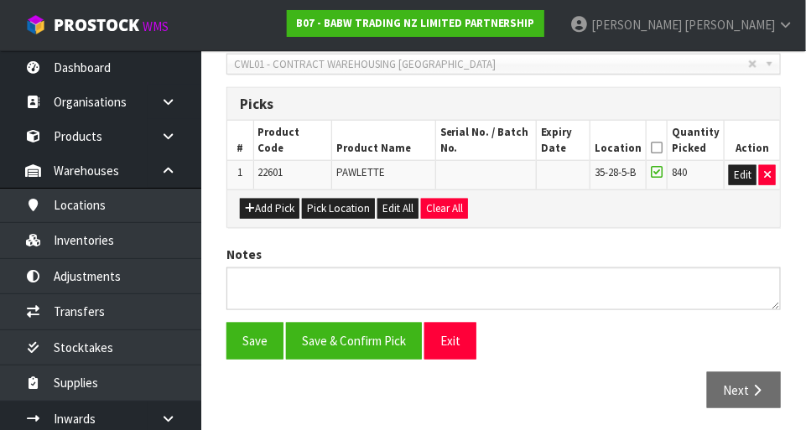
scroll to position [377, 0]
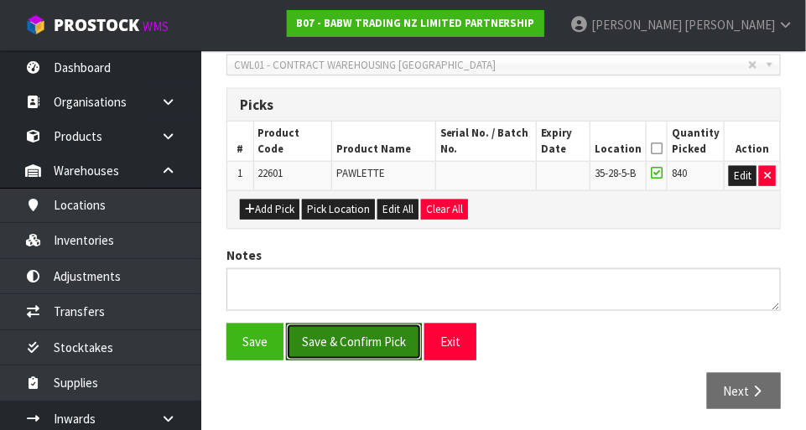
click at [395, 342] on button "Save & Confirm Pick" at bounding box center [354, 342] width 136 height 36
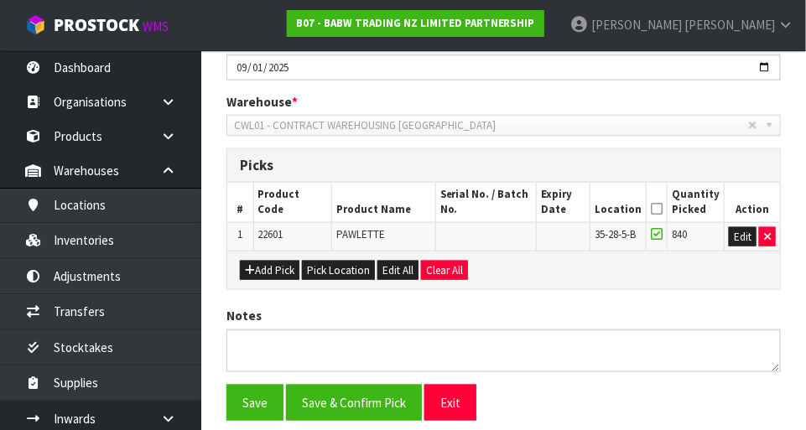
scroll to position [0, 0]
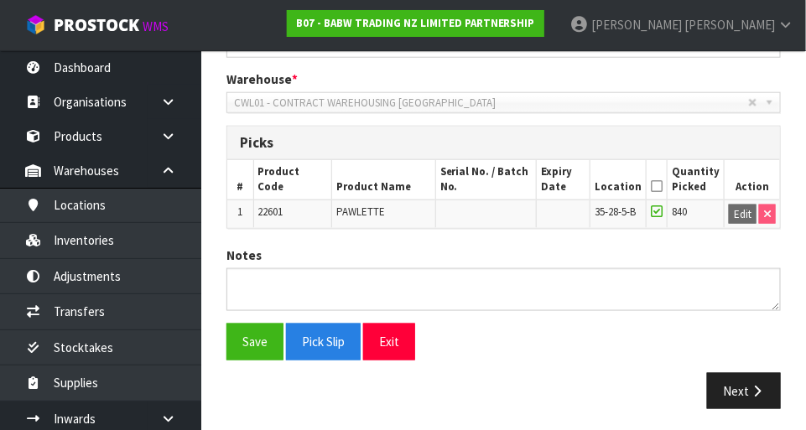
scroll to position [399, 0]
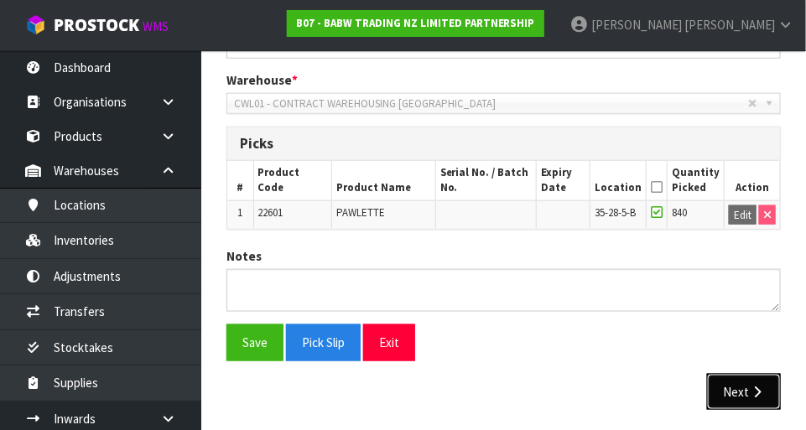
click at [753, 389] on icon "button" at bounding box center [757, 392] width 16 height 13
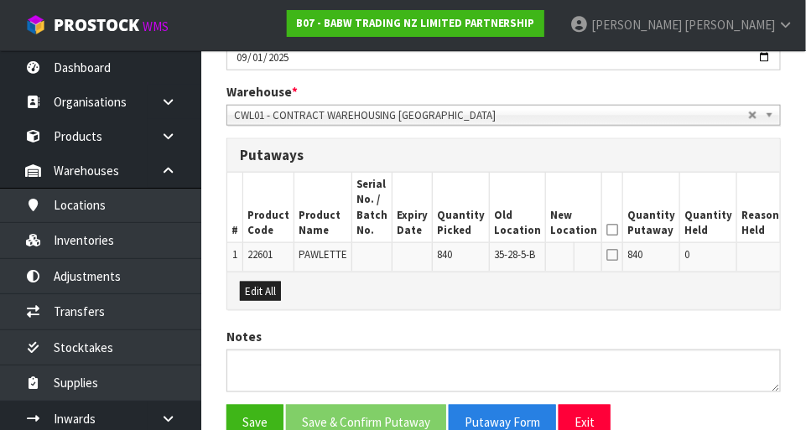
scroll to position [388, 0]
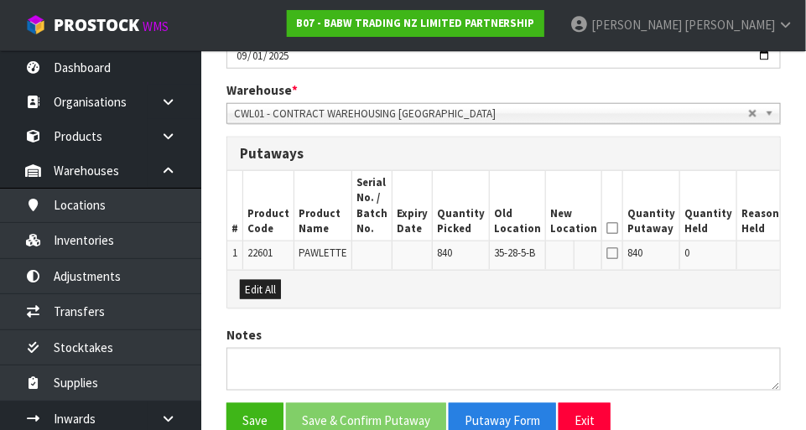
click at [789, 253] on button "Edit" at bounding box center [803, 256] width 28 height 20
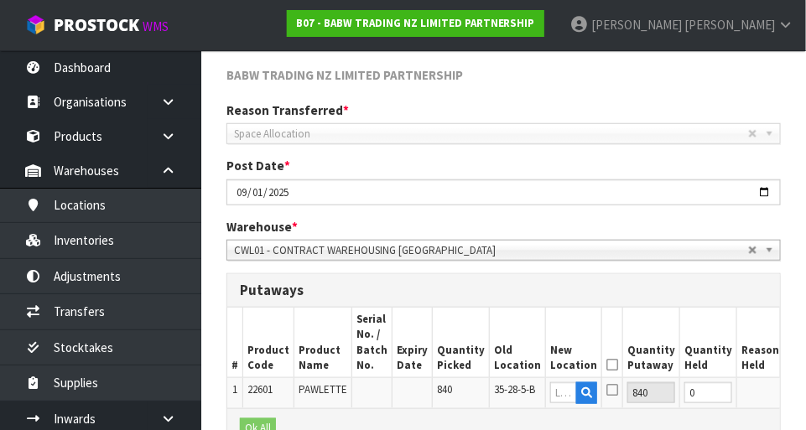
scroll to position [250, 0]
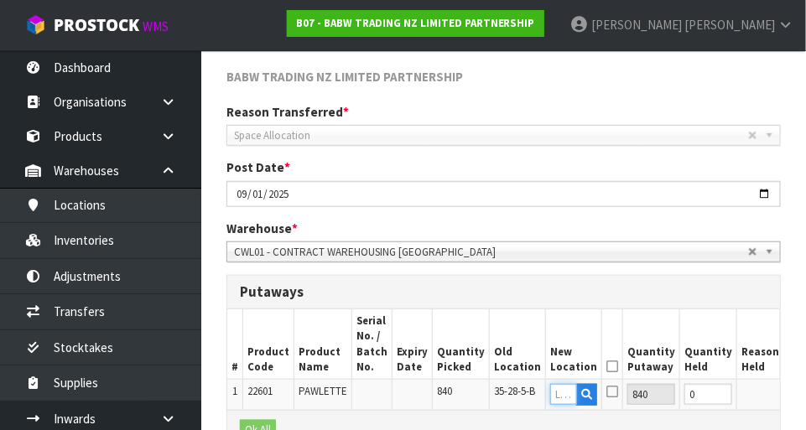
click at [550, 397] on input "text" at bounding box center [563, 394] width 27 height 21
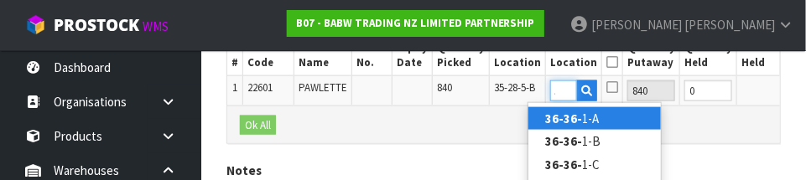
scroll to position [0, 22]
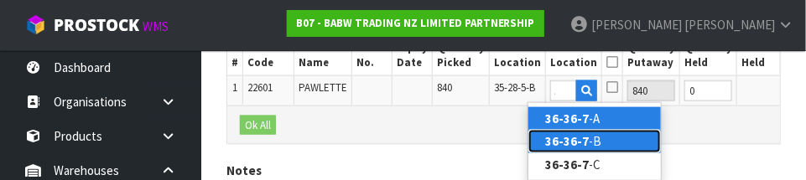
click at [599, 150] on link "36-36-7 -B" at bounding box center [595, 141] width 133 height 23
type input "36-36-7-B"
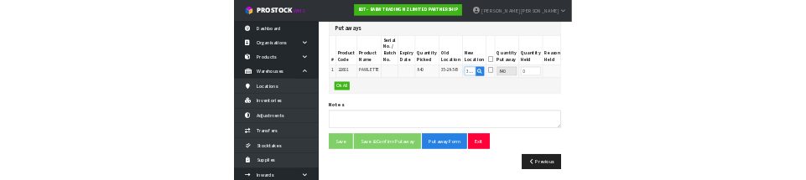
scroll to position [545, 0]
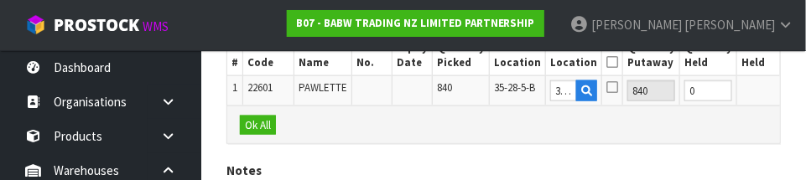
click at [607, 88] on icon at bounding box center [613, 87] width 12 height 13
click at [0, 0] on input "checkbox" at bounding box center [0, 0] width 0 height 0
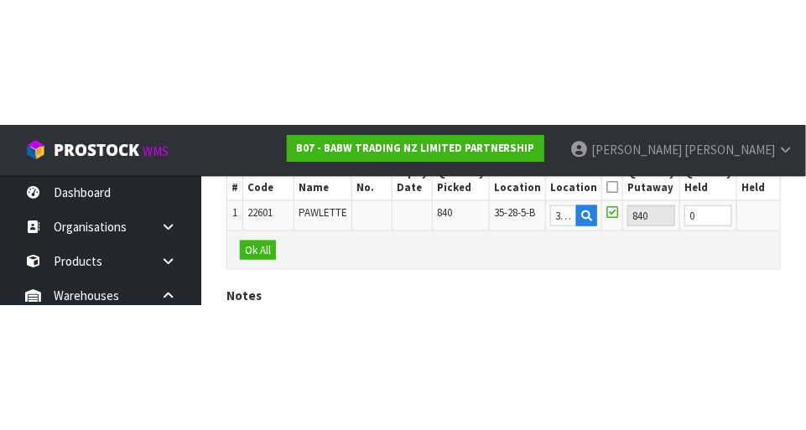
scroll to position [480, 0]
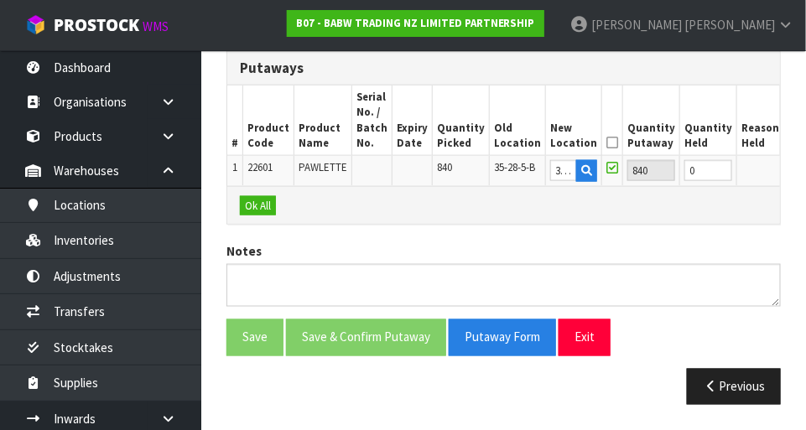
click at [789, 169] on button "OK" at bounding box center [800, 170] width 23 height 20
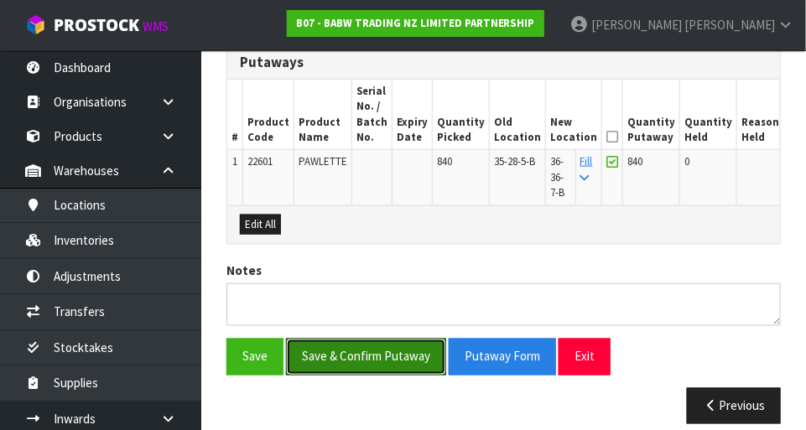
click at [408, 349] on button "Save & Confirm Putaway" at bounding box center [366, 357] width 160 height 36
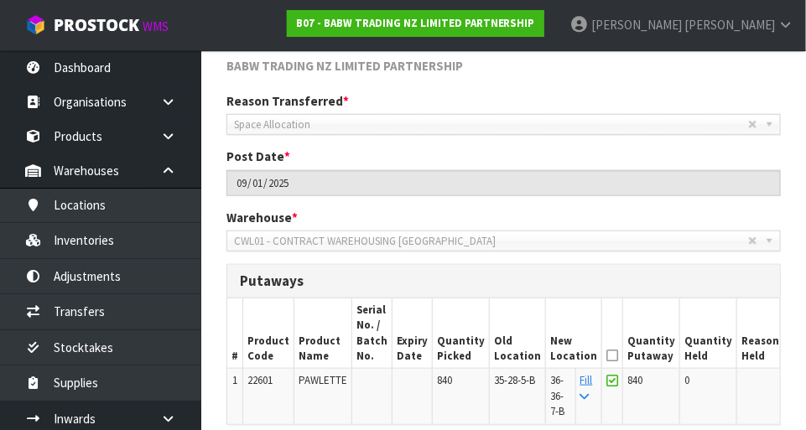
scroll to position [318, 0]
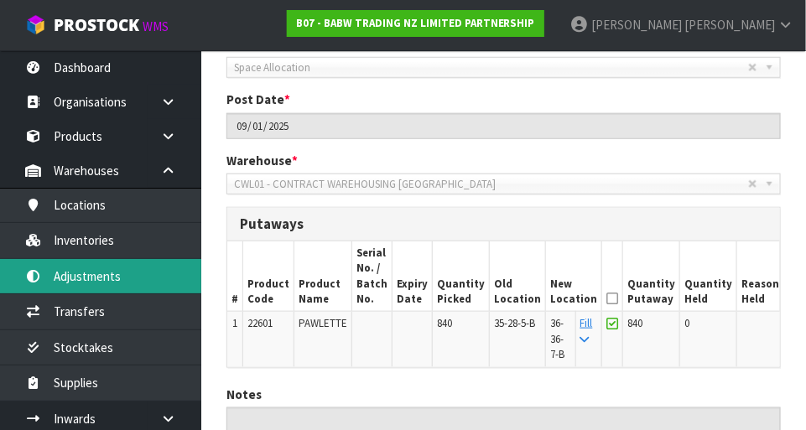
click at [107, 276] on link "Adjustments" at bounding box center [100, 276] width 201 height 34
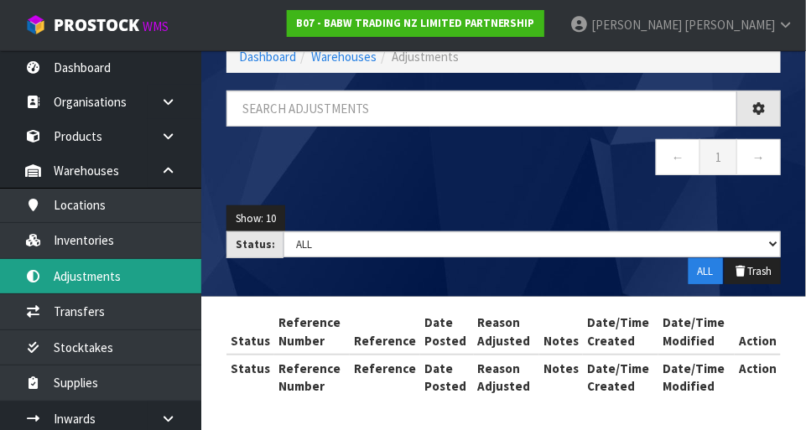
scroll to position [93, 0]
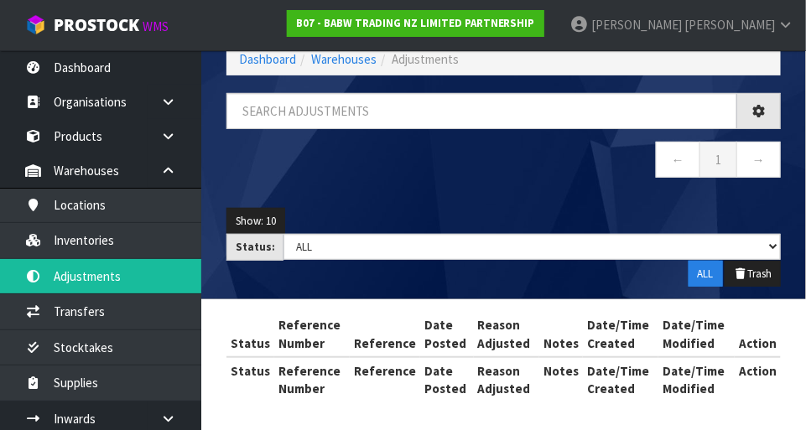
click at [104, 217] on div "Adjustments Dashboard Warehouses Adjustments ← 1 → Show: 10 5 10 25 50 Status: …" at bounding box center [403, 170] width 806 height 526
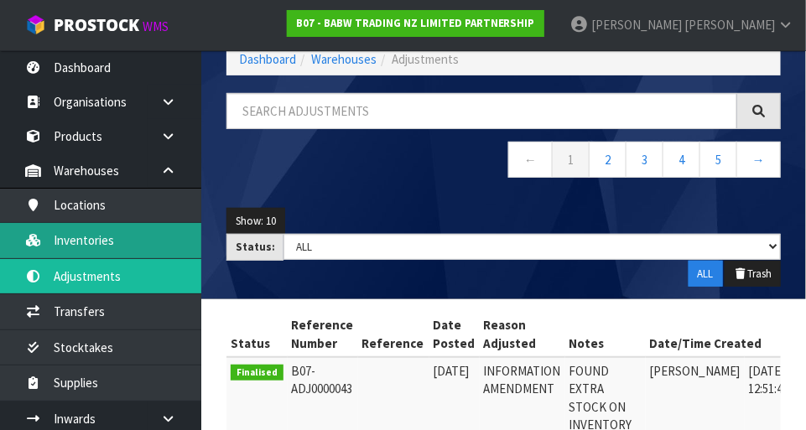
click at [105, 240] on link "Inventories" at bounding box center [100, 240] width 201 height 34
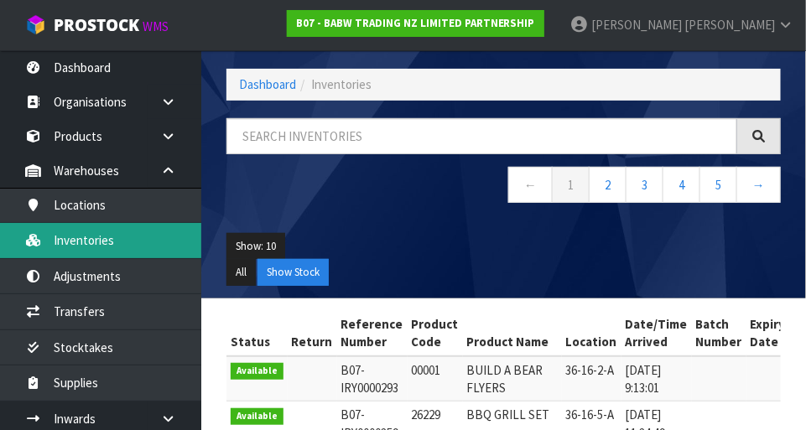
scroll to position [93, 0]
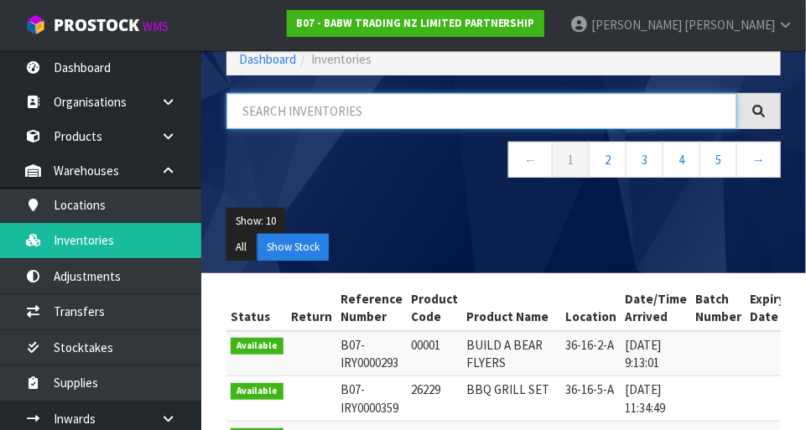
click at [341, 111] on input "text" at bounding box center [482, 111] width 511 height 36
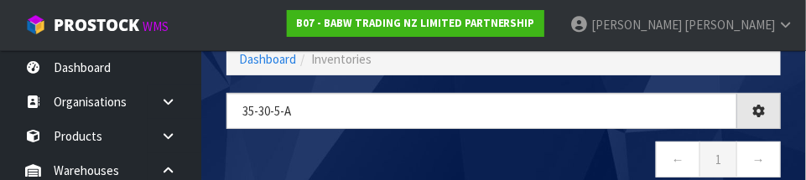
click at [590, 142] on nav "← 1 →" at bounding box center [504, 162] width 555 height 41
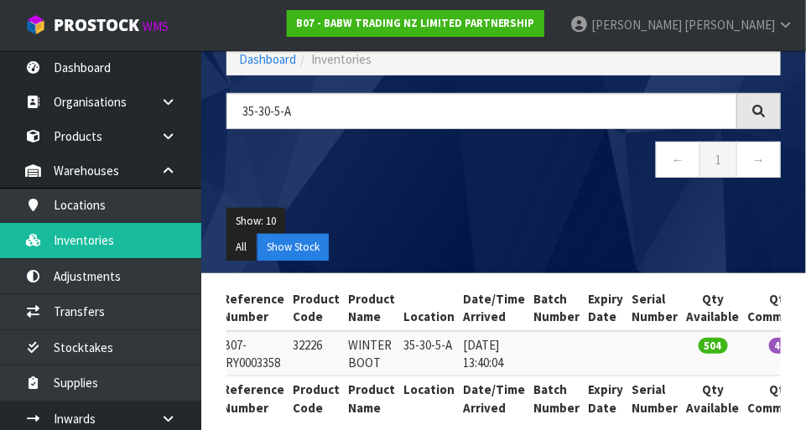
scroll to position [0, 121]
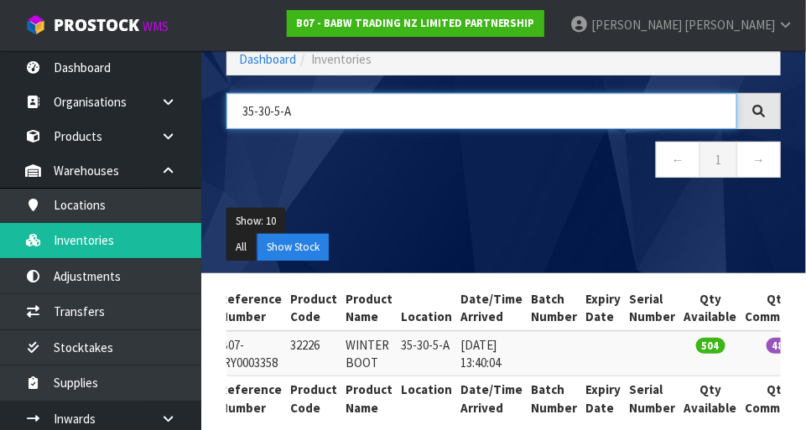
click at [326, 113] on input "35-30-5-A" at bounding box center [482, 111] width 511 height 36
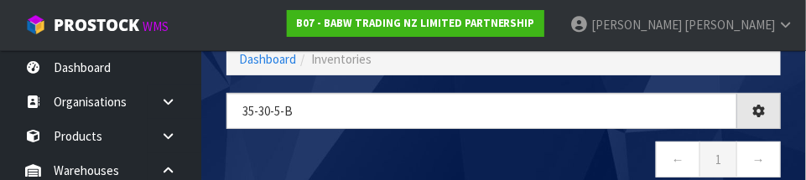
click at [476, 157] on nav "← 1 →" at bounding box center [504, 162] width 555 height 41
type input "35-30-5-B"
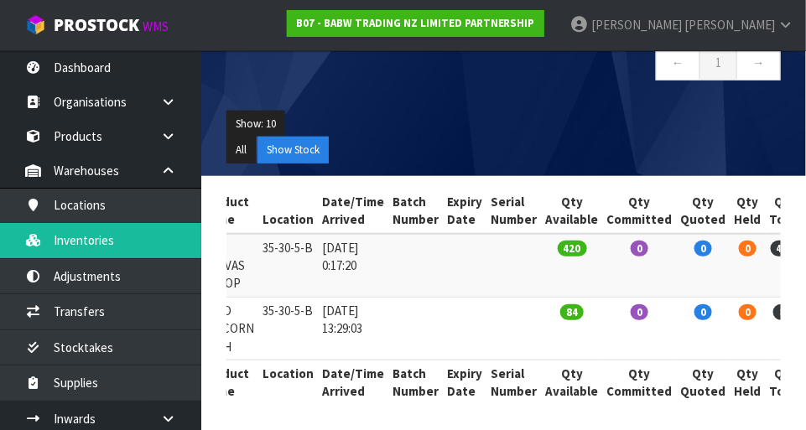
scroll to position [0, 278]
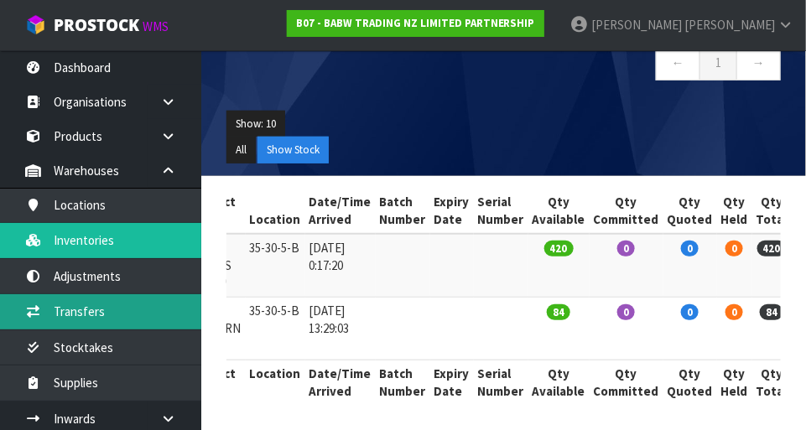
click at [114, 306] on link "Transfers" at bounding box center [100, 311] width 201 height 34
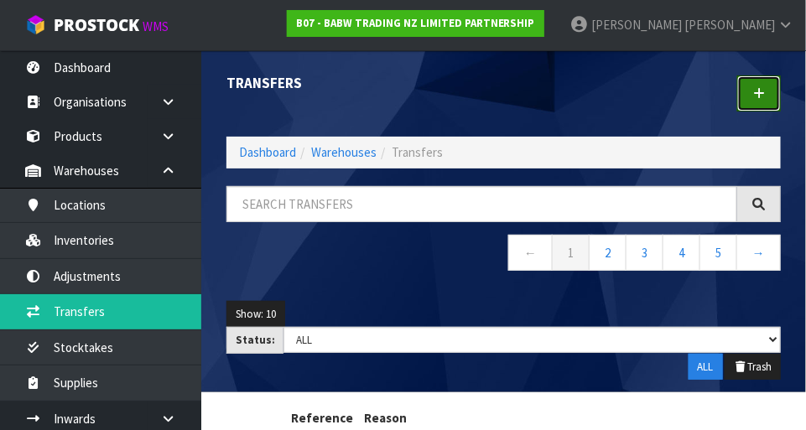
click at [757, 95] on icon at bounding box center [759, 93] width 12 height 13
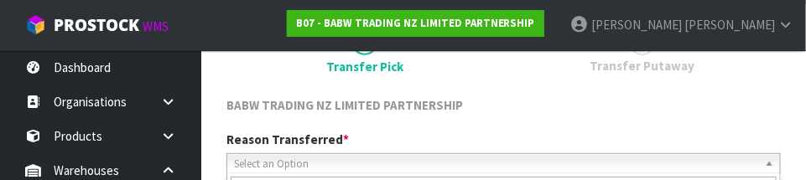
scroll to position [248, 0]
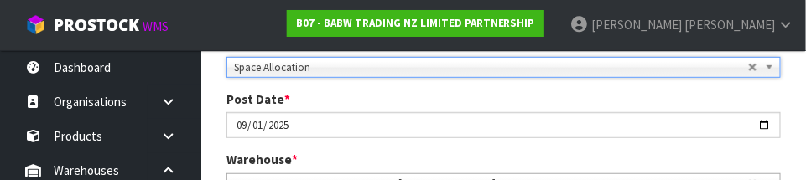
click at [615, 101] on div "Post Date * [DATE]" at bounding box center [504, 115] width 580 height 48
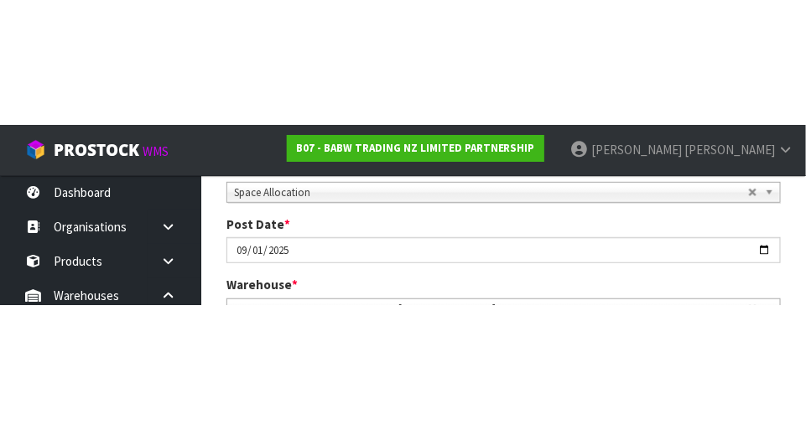
scroll to position [257, 0]
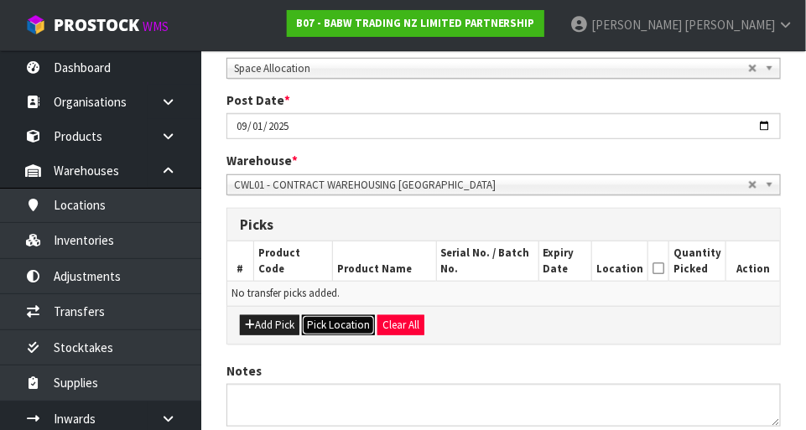
click at [348, 326] on button "Pick Location" at bounding box center [338, 325] width 73 height 20
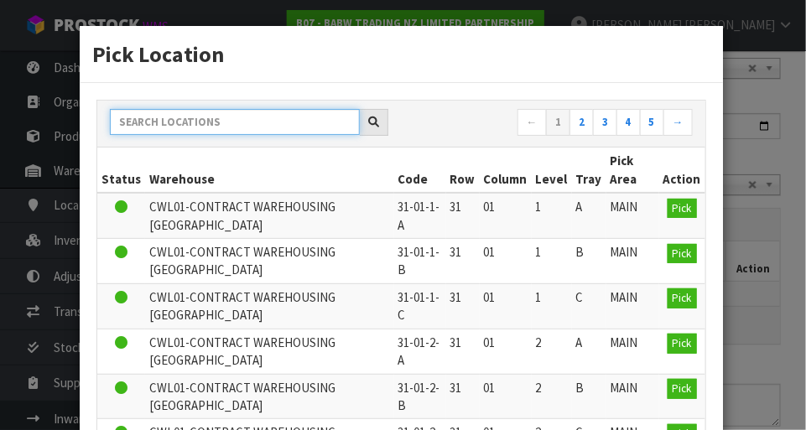
click at [267, 126] on input "text" at bounding box center [235, 122] width 250 height 26
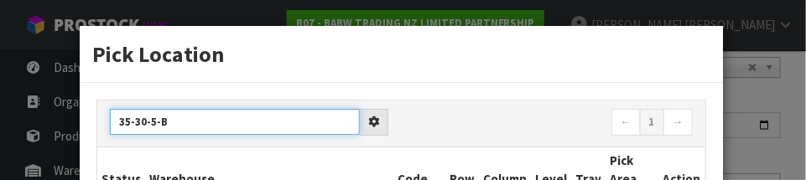
type input "35-30-5-B"
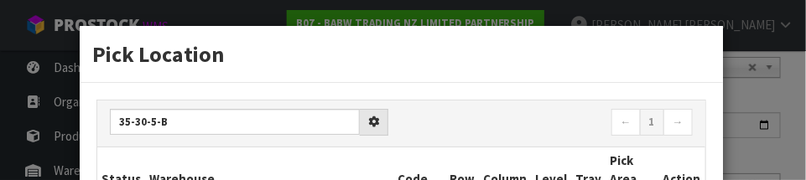
click at [585, 60] on h3 "Pick Location" at bounding box center [401, 54] width 618 height 31
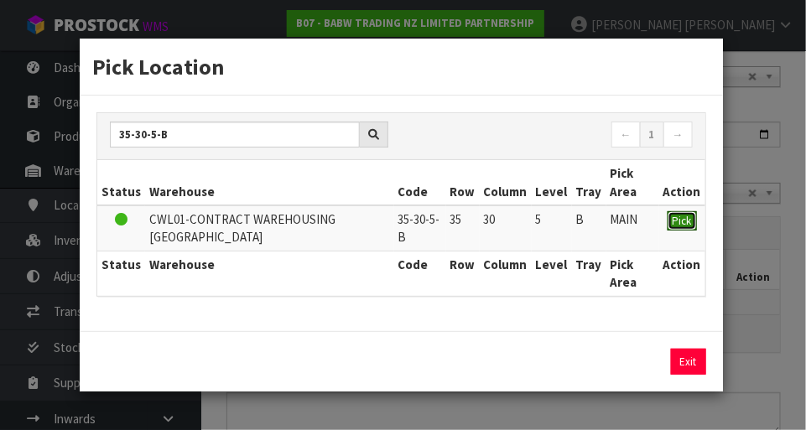
click at [690, 224] on span "Pick" at bounding box center [682, 221] width 19 height 14
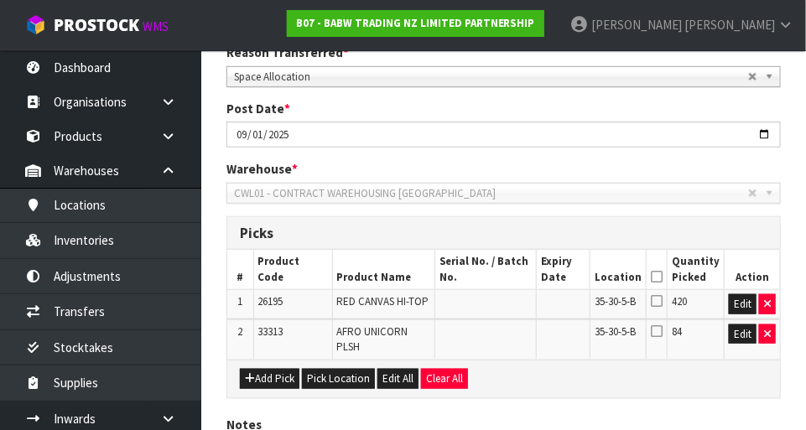
click at [663, 277] on icon at bounding box center [657, 277] width 12 height 1
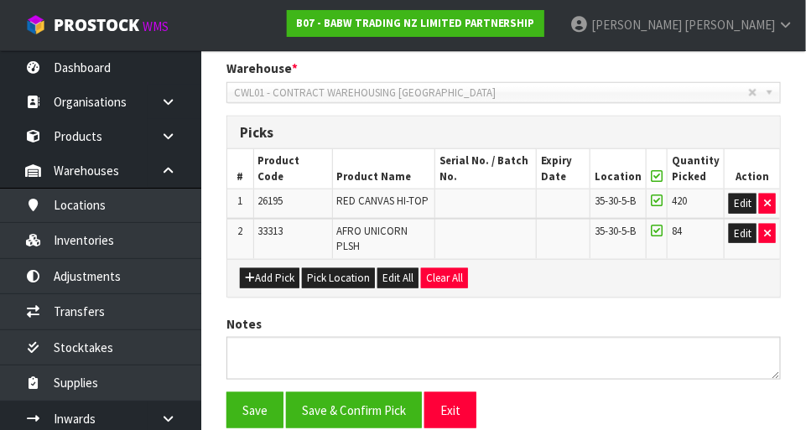
scroll to position [364, 0]
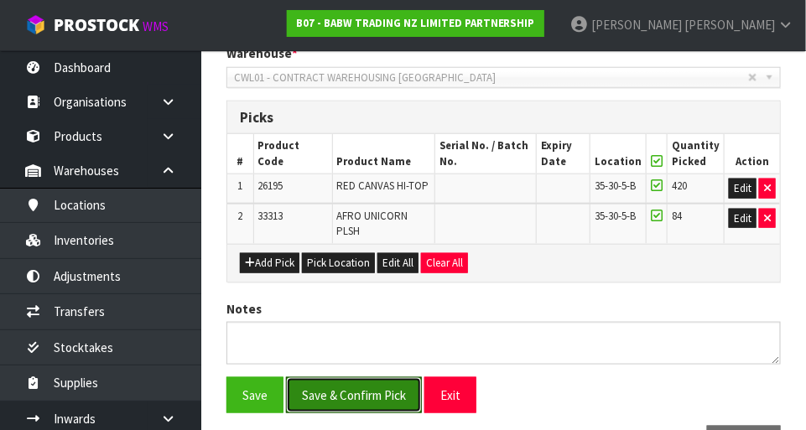
click at [381, 379] on button "Save & Confirm Pick" at bounding box center [354, 396] width 136 height 36
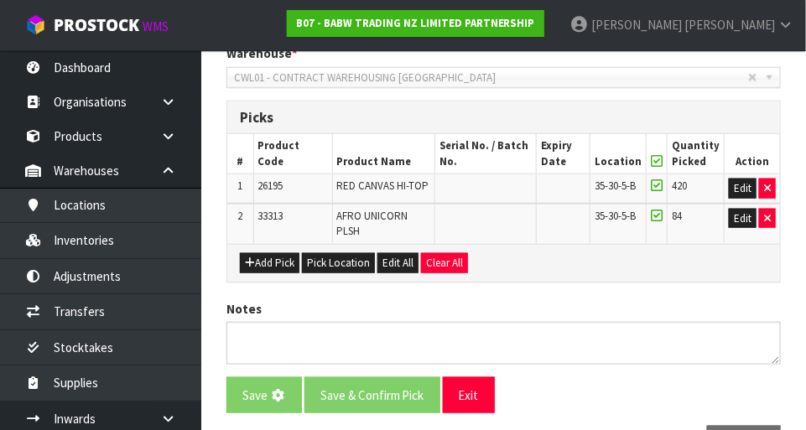
scroll to position [0, 0]
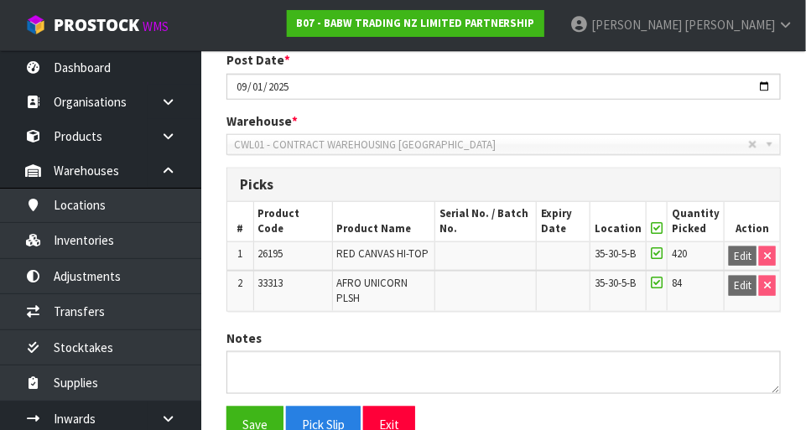
scroll to position [430, 0]
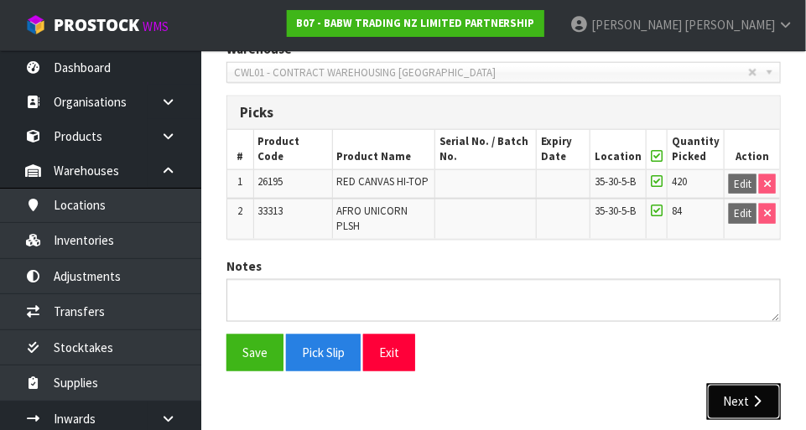
click at [752, 396] on icon "button" at bounding box center [757, 402] width 16 height 13
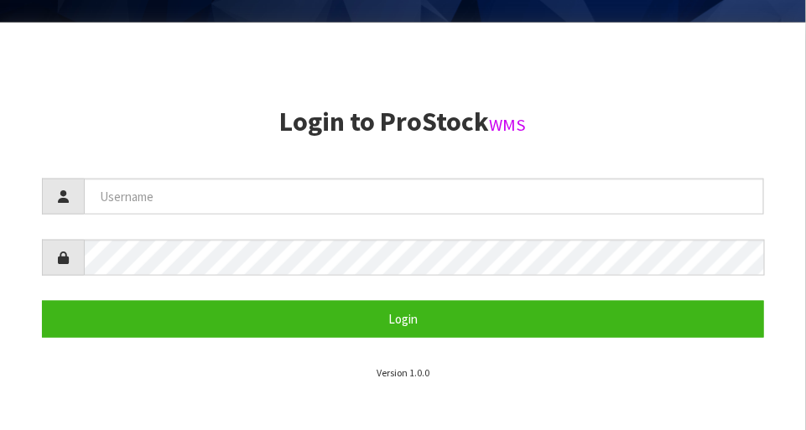
scroll to position [398, 0]
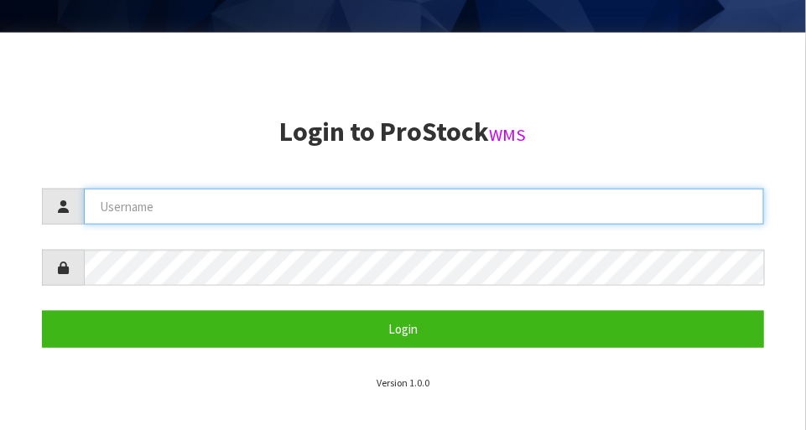
click at [192, 206] on input "text" at bounding box center [424, 207] width 680 height 36
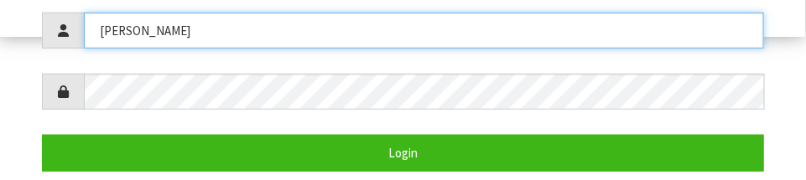
scroll to position [328, 0]
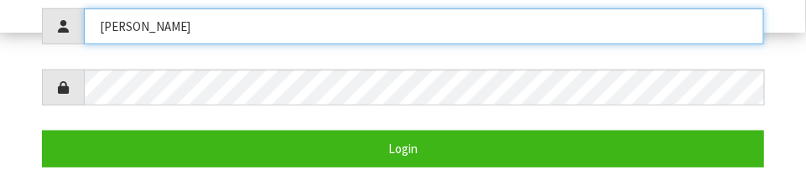
type input "[PERSON_NAME]"
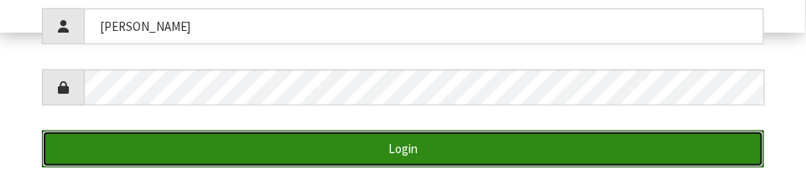
click at [549, 157] on button "Login" at bounding box center [403, 149] width 722 height 36
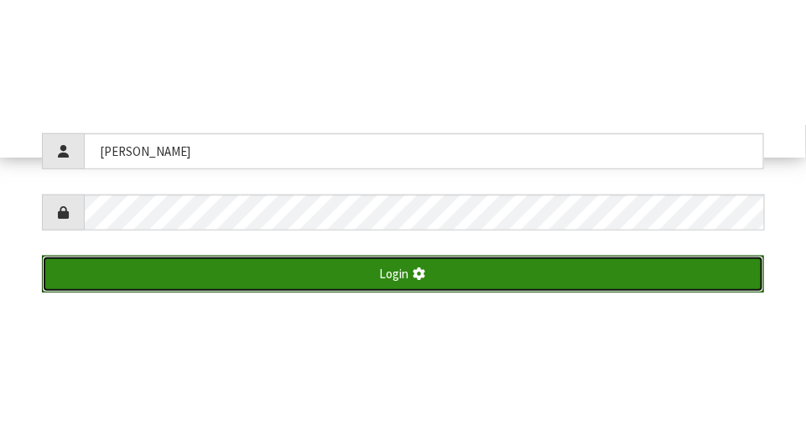
scroll to position [430, 0]
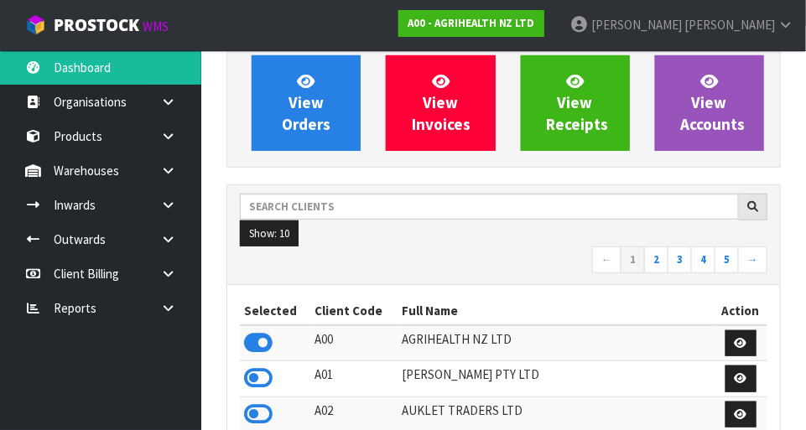
scroll to position [136, 0]
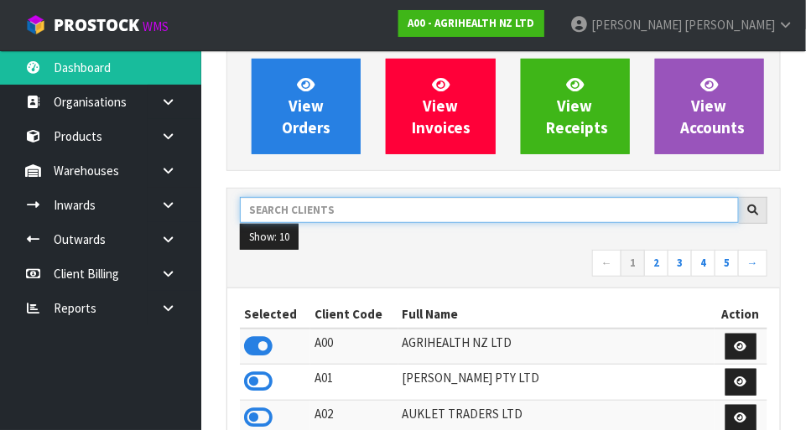
click at [324, 202] on input "text" at bounding box center [489, 210] width 499 height 26
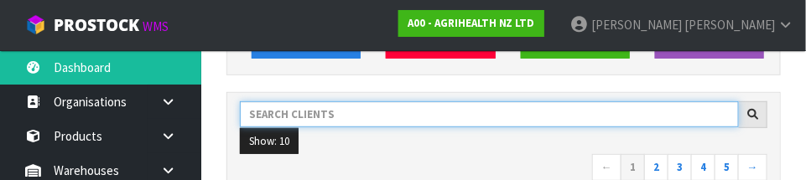
scroll to position [246, 0]
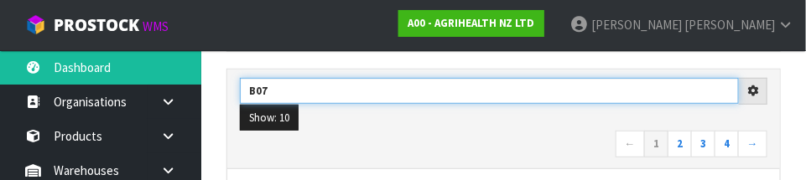
type input "B07"
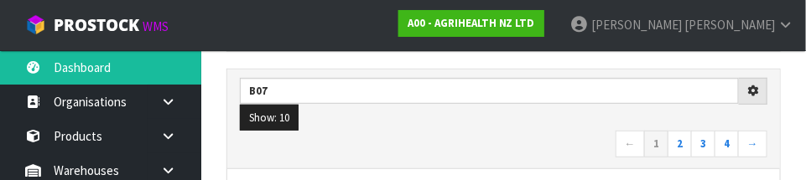
click at [482, 131] on nav "← 1 2 3 4 →" at bounding box center [504, 145] width 528 height 29
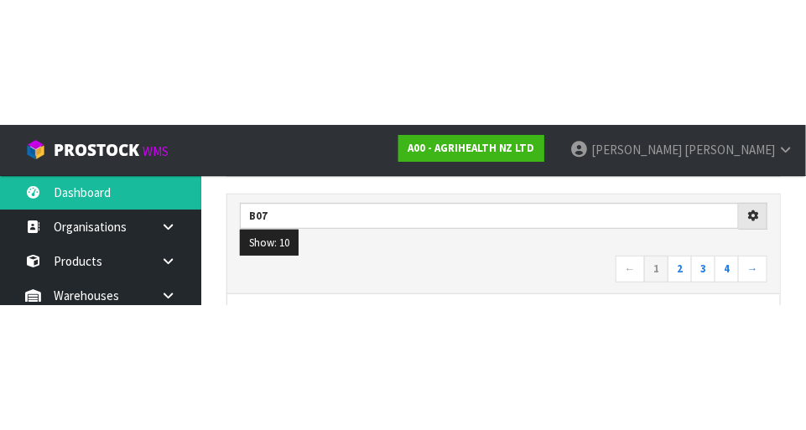
scroll to position [254, 0]
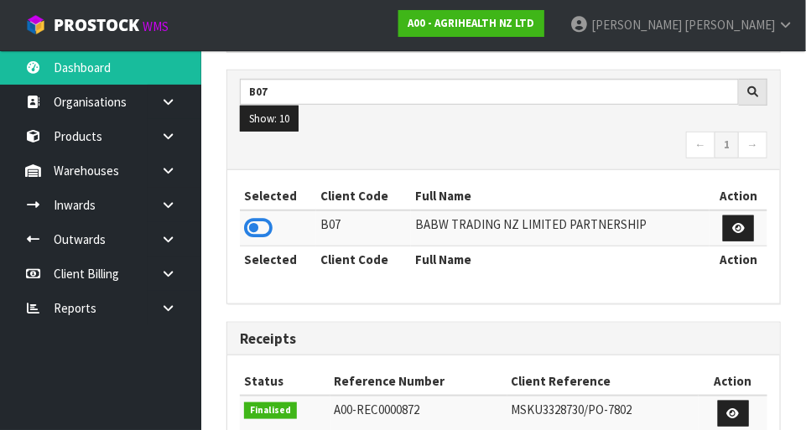
click at [258, 222] on icon at bounding box center [258, 228] width 29 height 25
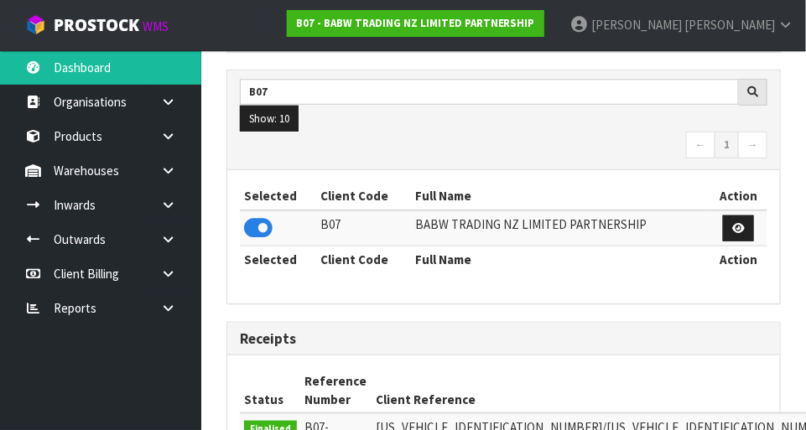
scroll to position [1324, 580]
click at [168, 175] on icon at bounding box center [168, 170] width 16 height 13
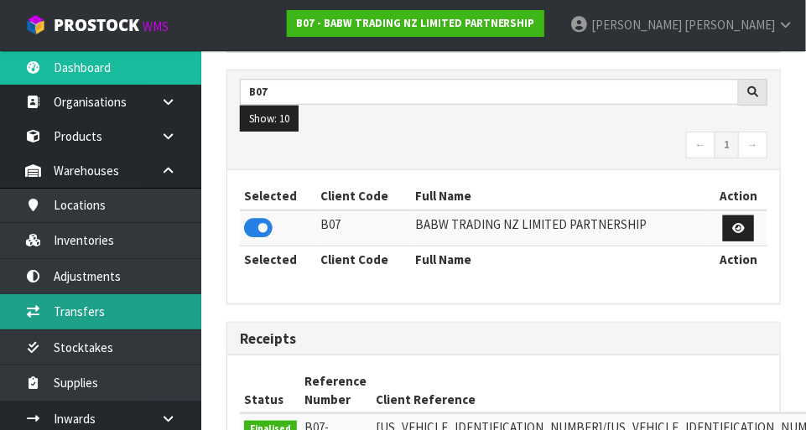
click at [120, 314] on link "Transfers" at bounding box center [100, 311] width 201 height 34
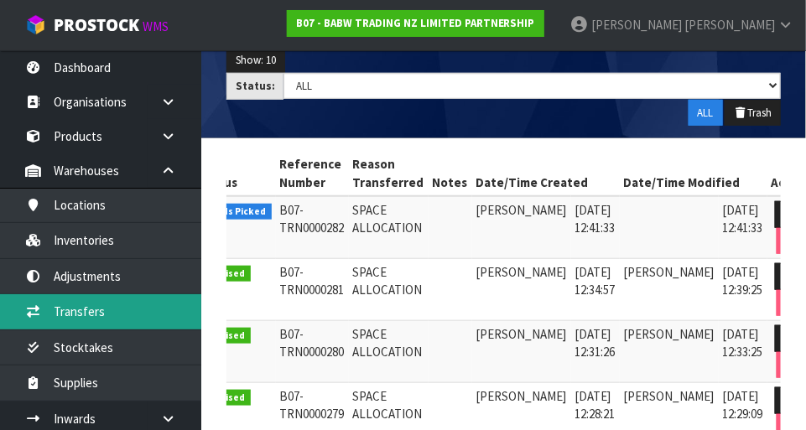
scroll to position [0, 31]
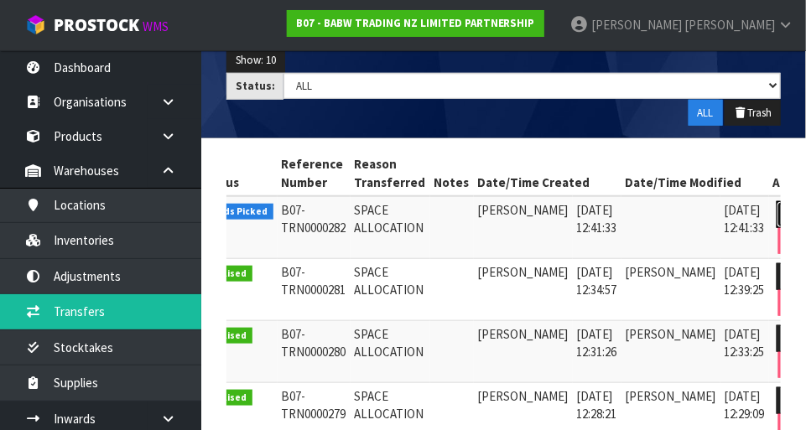
click at [786, 217] on icon at bounding box center [792, 214] width 13 height 11
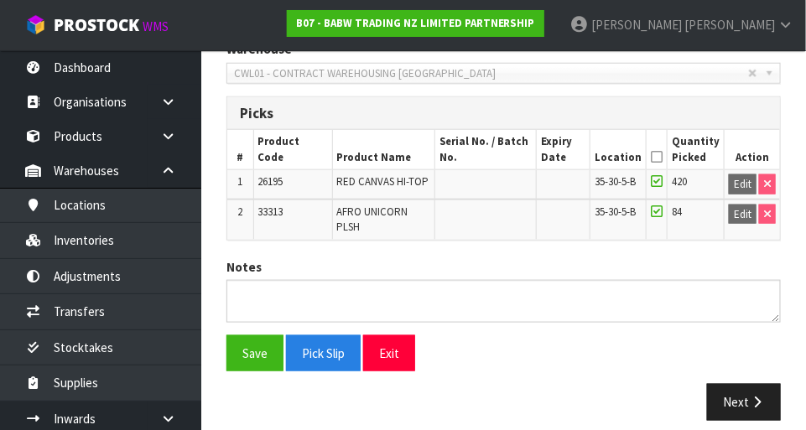
scroll to position [367, 0]
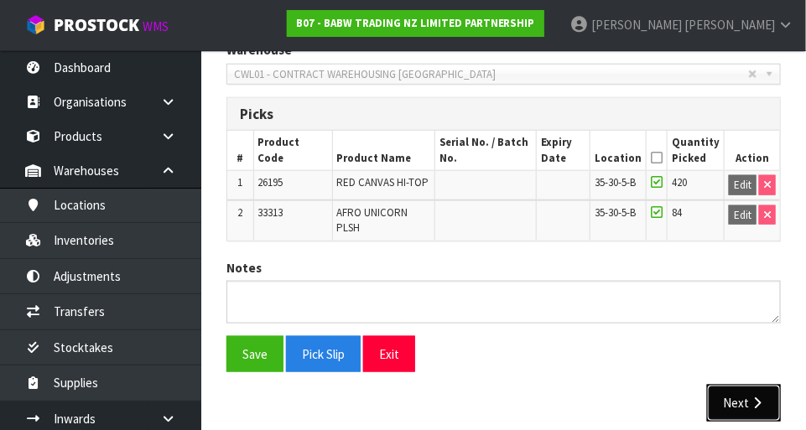
click at [759, 401] on button "Next" at bounding box center [744, 403] width 74 height 36
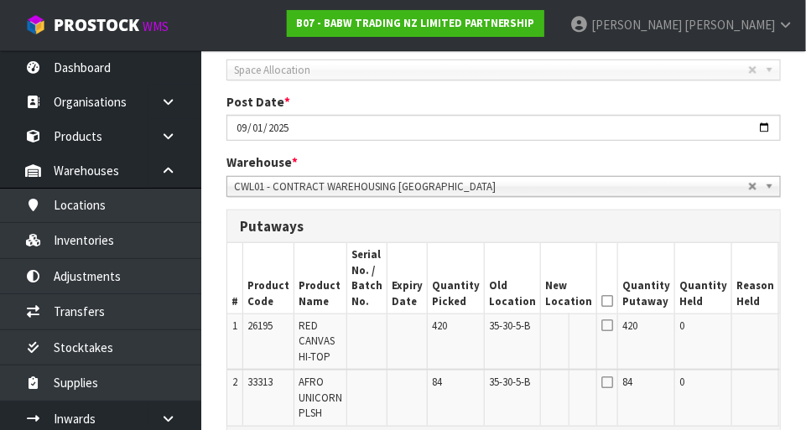
scroll to position [256, 0]
click at [784, 332] on button "Edit" at bounding box center [798, 328] width 28 height 20
click at [784, 384] on button "Edit" at bounding box center [798, 384] width 28 height 20
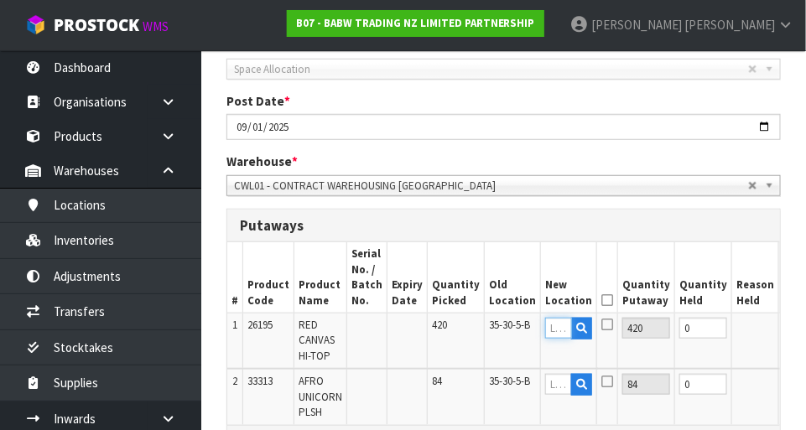
click at [545, 329] on input "text" at bounding box center [558, 328] width 27 height 21
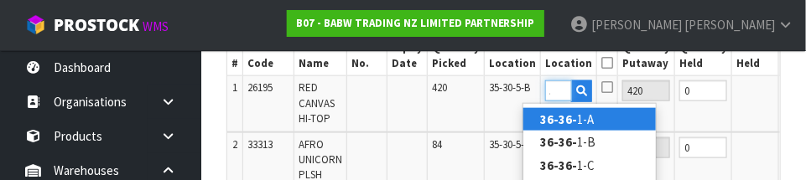
scroll to position [0, 22]
click at [616, 113] on link "36-36-7 -A" at bounding box center [590, 119] width 133 height 23
type input "36-36-7-A"
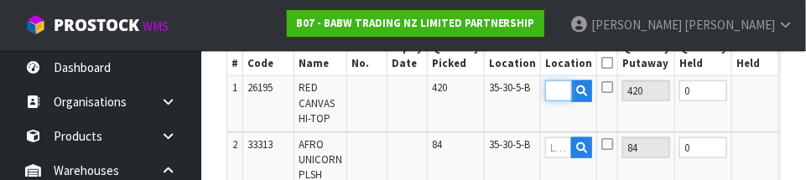
scroll to position [0, 0]
click at [602, 88] on icon at bounding box center [608, 87] width 12 height 13
click at [0, 0] on input "checkbox" at bounding box center [0, 0] width 0 height 0
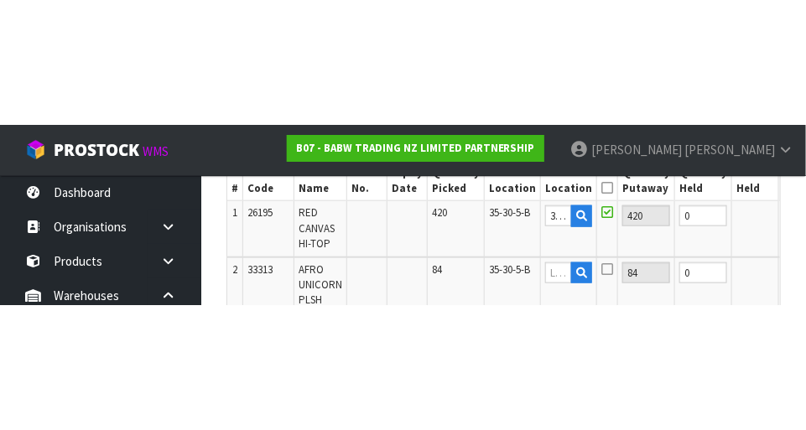
scroll to position [491, 0]
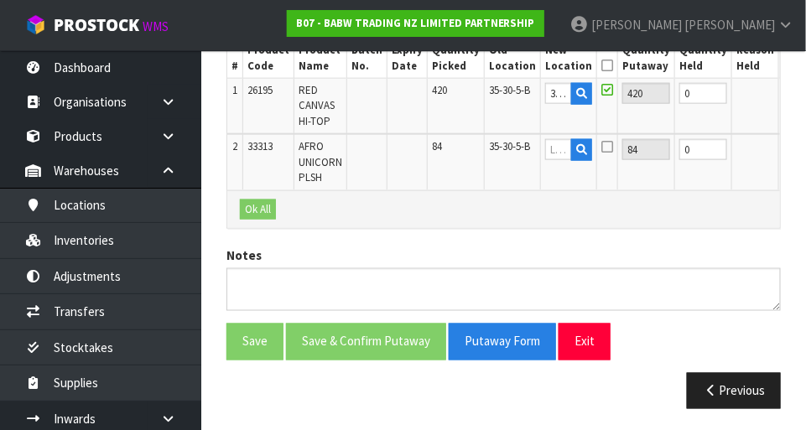
click at [784, 98] on button "OK" at bounding box center [795, 93] width 23 height 20
click at [576, 101] on icon at bounding box center [580, 106] width 9 height 11
type input "36-36-7-A"
click at [602, 148] on icon at bounding box center [608, 146] width 12 height 13
click at [0, 0] on input "checkbox" at bounding box center [0, 0] width 0 height 0
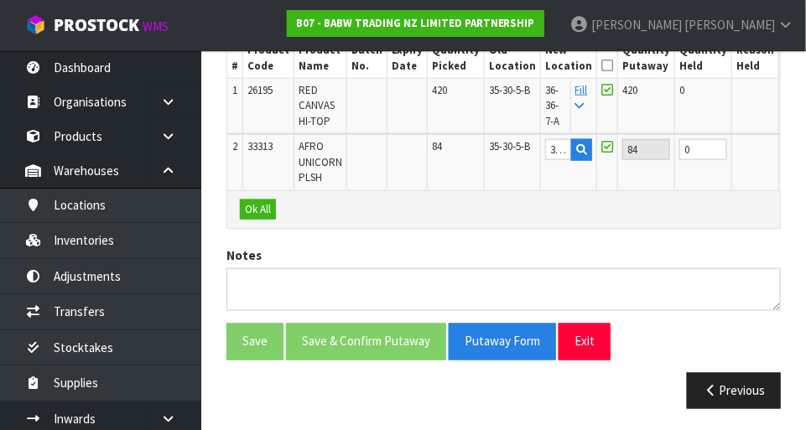
click at [786, 155] on button "OK" at bounding box center [797, 149] width 23 height 20
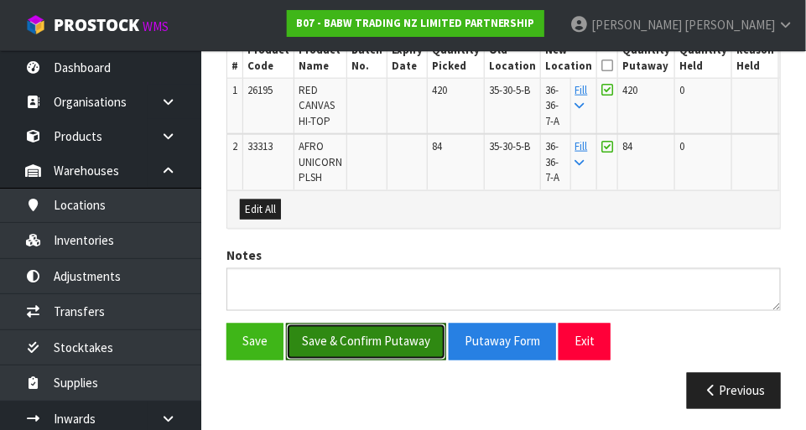
click at [395, 339] on button "Save & Confirm Putaway" at bounding box center [366, 342] width 160 height 36
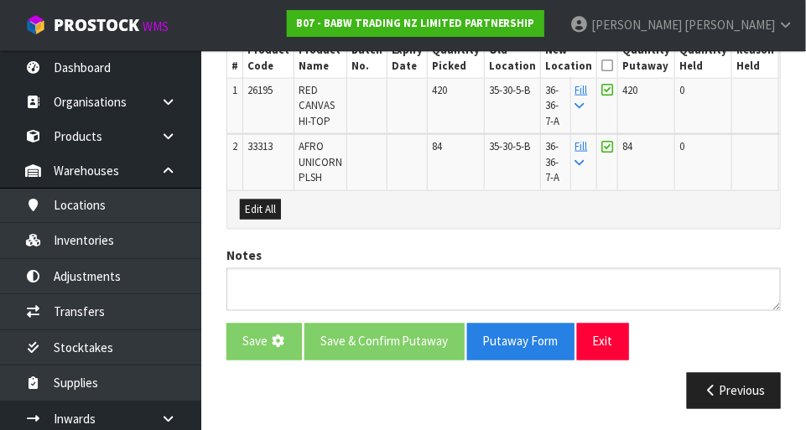
scroll to position [0, 0]
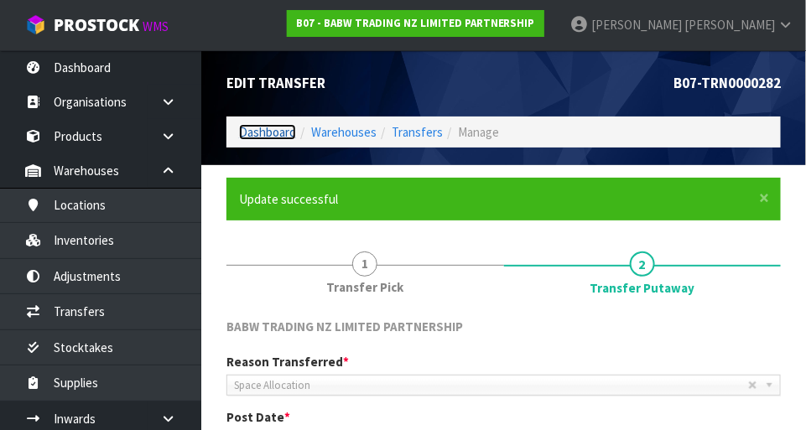
click at [268, 134] on link "Dashboard" at bounding box center [267, 132] width 57 height 16
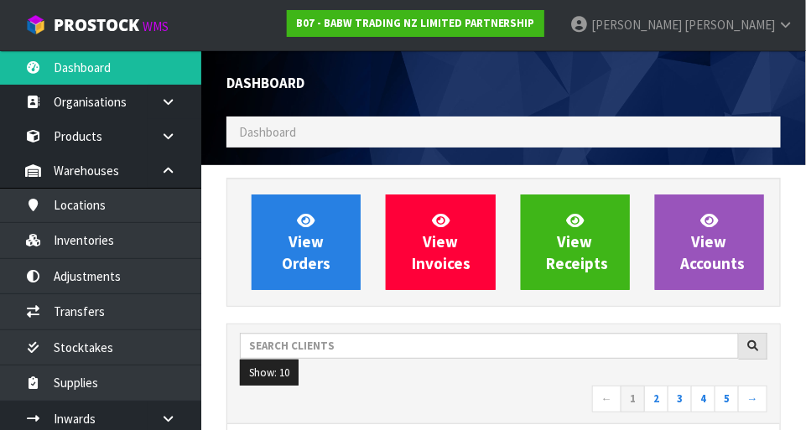
scroll to position [1324, 580]
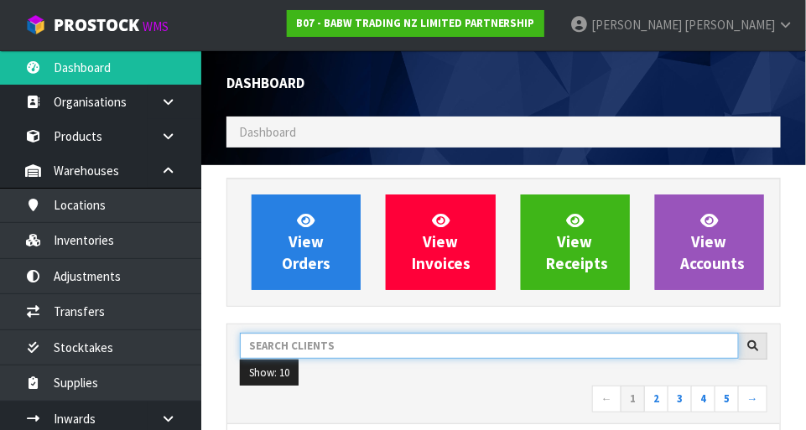
click at [346, 341] on input "text" at bounding box center [489, 346] width 499 height 26
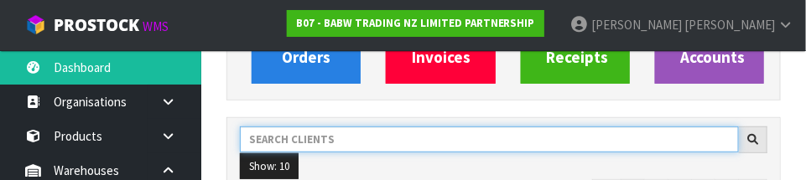
scroll to position [246, 0]
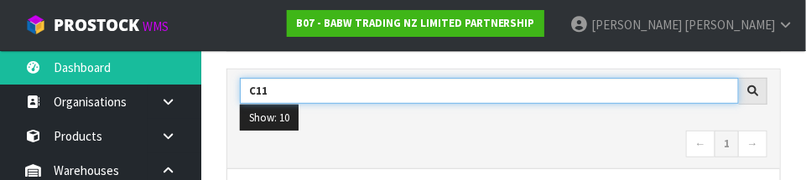
type input "C11"
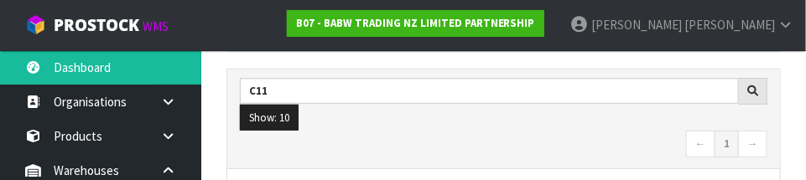
click at [419, 141] on nav "← 1 →" at bounding box center [504, 145] width 528 height 29
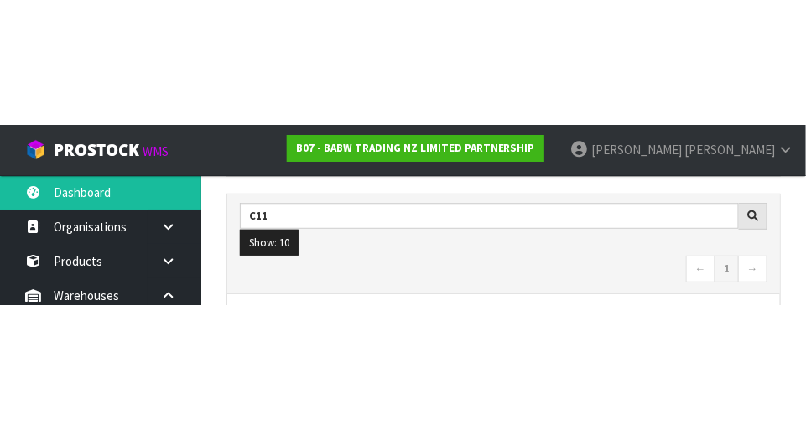
scroll to position [254, 0]
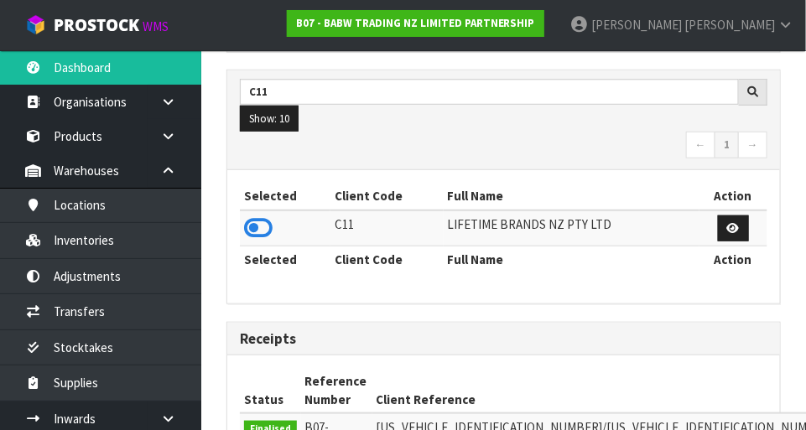
click at [268, 233] on icon at bounding box center [258, 228] width 29 height 25
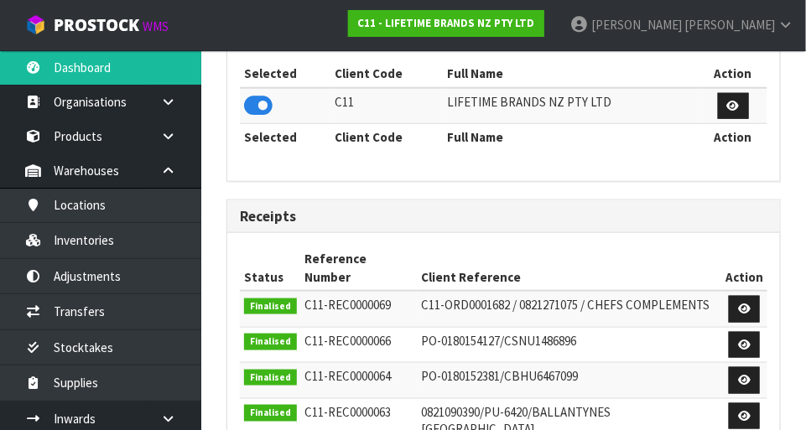
scroll to position [370, 0]
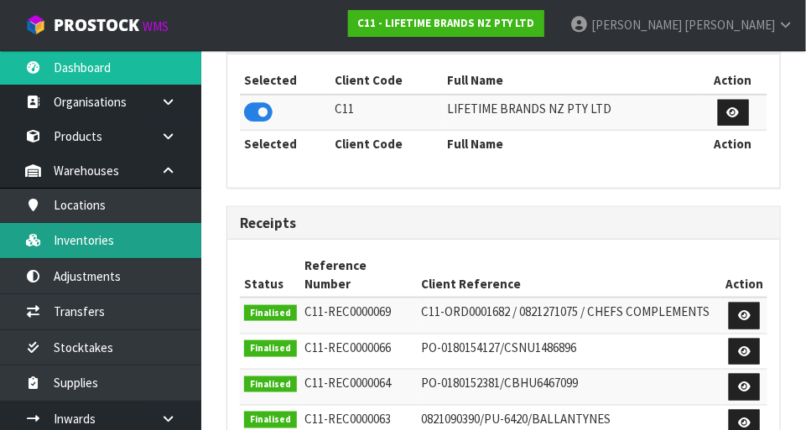
click at [126, 241] on link "Inventories" at bounding box center [100, 240] width 201 height 34
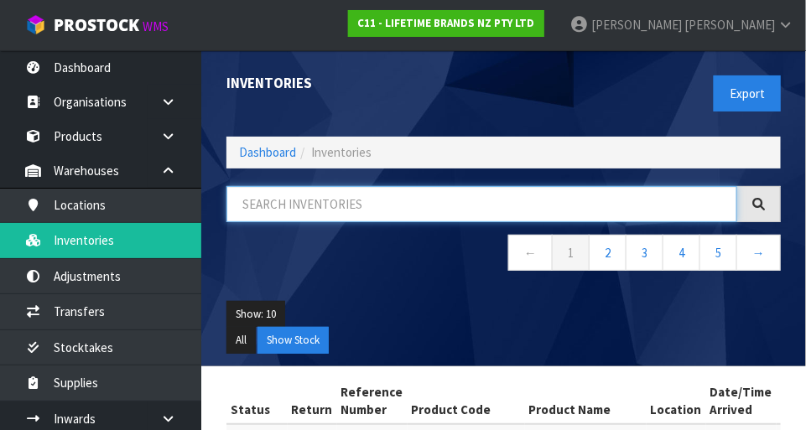
click at [367, 206] on input "text" at bounding box center [482, 204] width 511 height 36
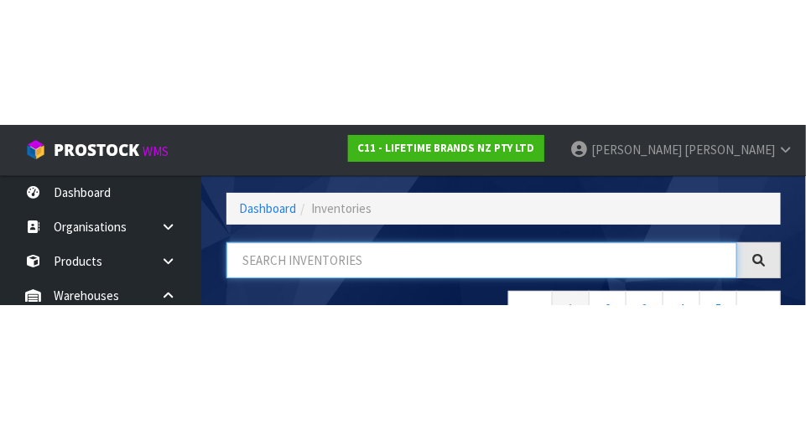
scroll to position [113, 0]
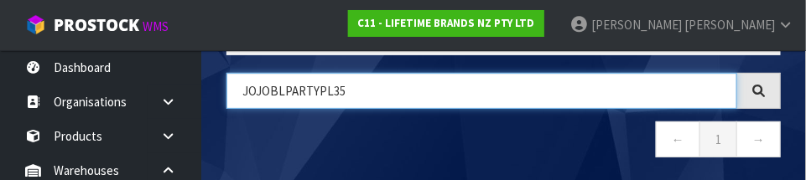
click at [255, 93] on input "JOJOBLPARTYPL35" at bounding box center [482, 91] width 511 height 36
click at [468, 93] on input "JOBLPARTYPL35" at bounding box center [482, 91] width 511 height 36
type input "JOBLPARTYPL35"
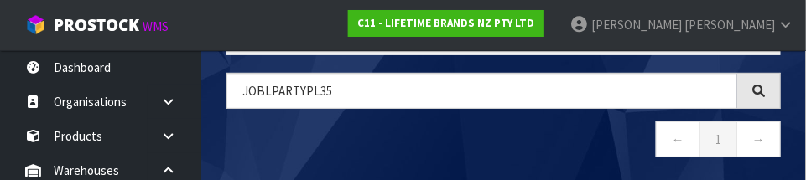
click at [547, 143] on nav "← 1 →" at bounding box center [504, 142] width 555 height 41
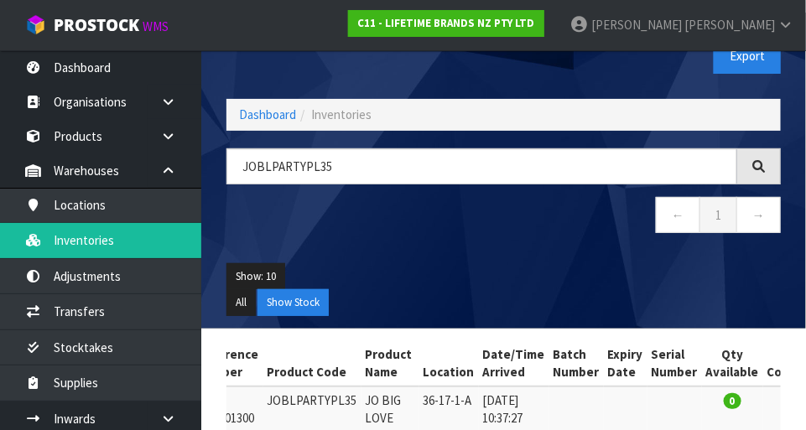
scroll to position [0, 0]
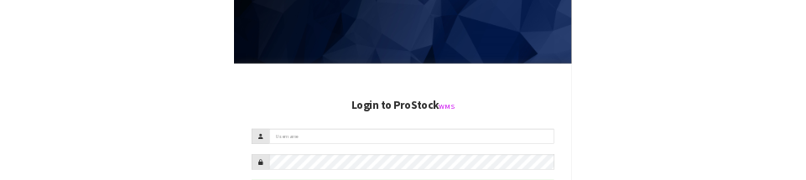
scroll to position [294, 0]
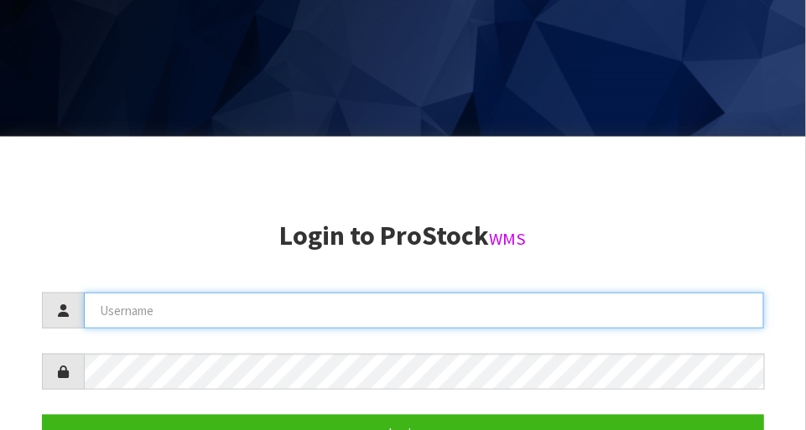
click at [439, 307] on input "text" at bounding box center [424, 311] width 680 height 36
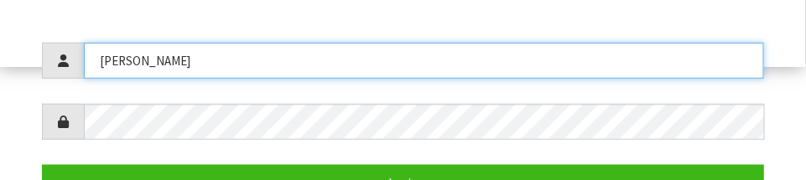
type input "[PERSON_NAME]"
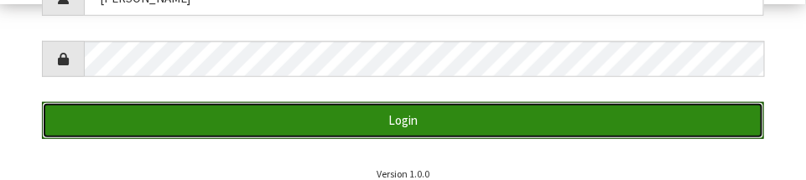
click at [584, 118] on button "Login" at bounding box center [403, 120] width 722 height 36
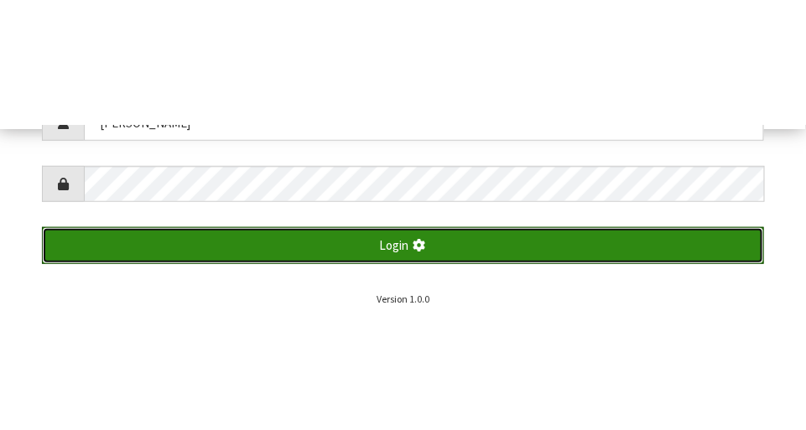
scroll to position [430, 0]
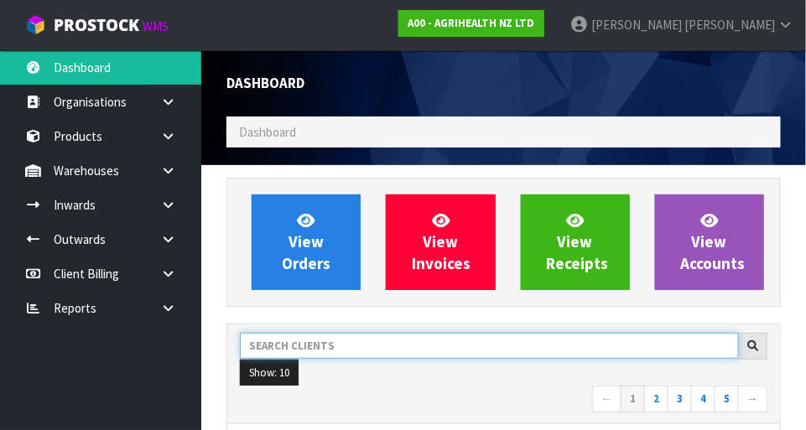
click at [362, 343] on input "text" at bounding box center [489, 346] width 499 height 26
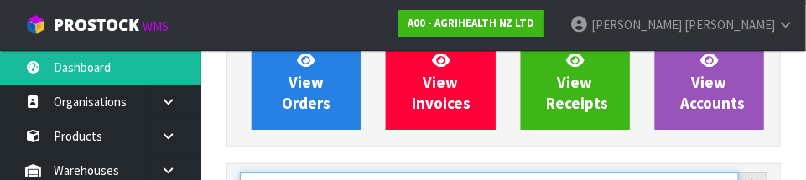
scroll to position [246, 0]
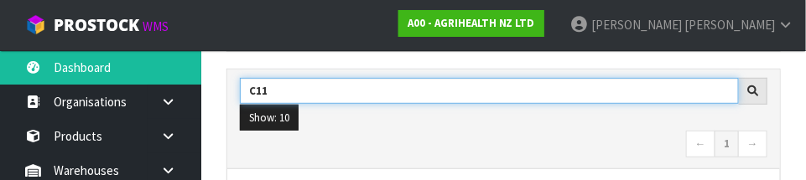
type input "C11"
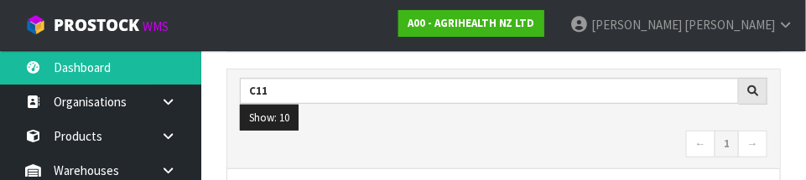
click at [601, 131] on nav "← 1 →" at bounding box center [504, 145] width 528 height 29
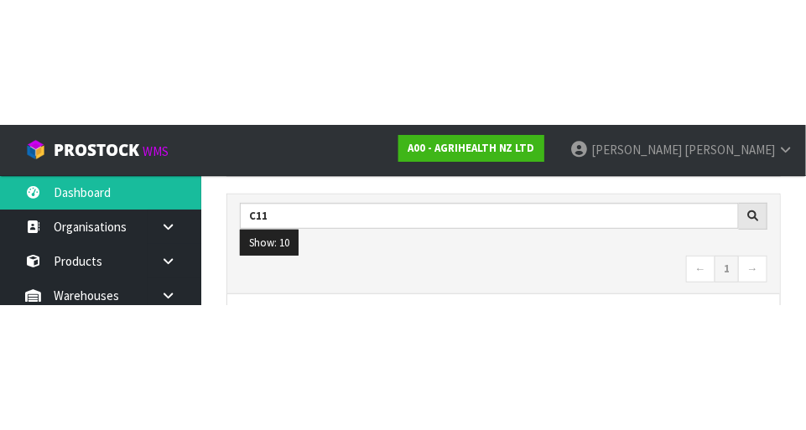
scroll to position [254, 0]
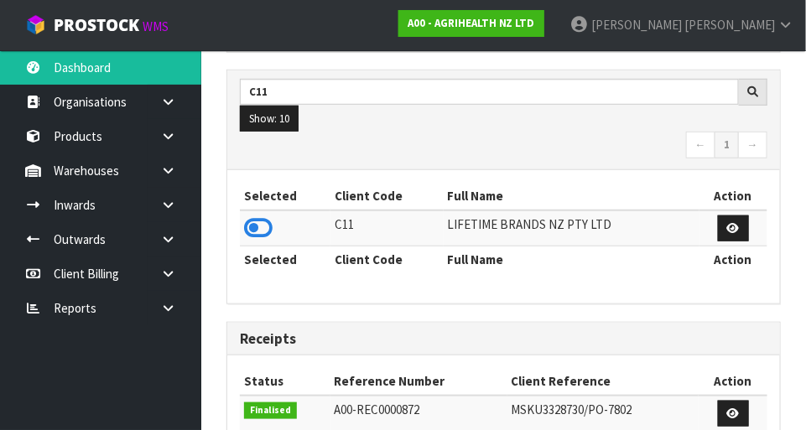
click at [269, 233] on icon at bounding box center [258, 228] width 29 height 25
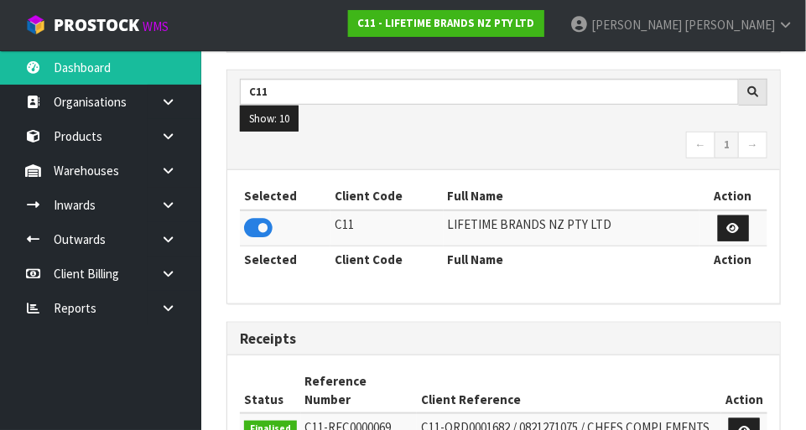
scroll to position [1378, 580]
click at [180, 174] on link at bounding box center [175, 171] width 54 height 34
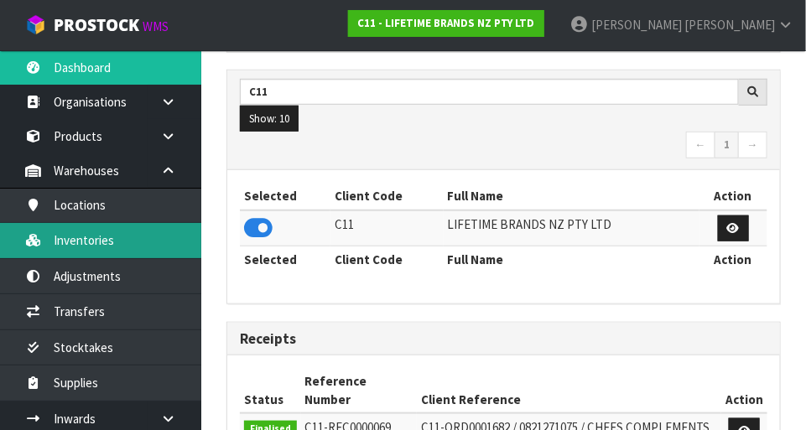
click at [146, 242] on link "Inventories" at bounding box center [100, 240] width 201 height 34
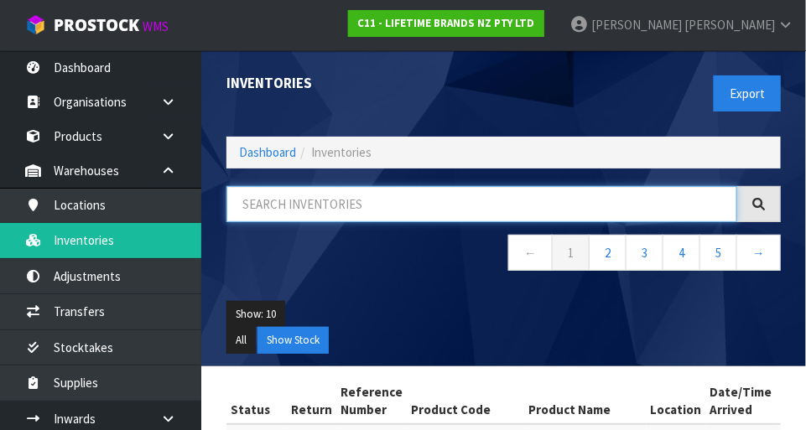
click at [359, 210] on input "text" at bounding box center [482, 204] width 511 height 36
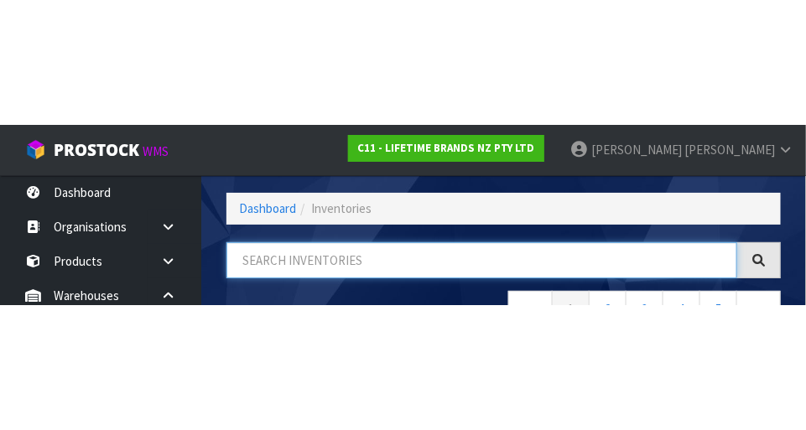
scroll to position [113, 0]
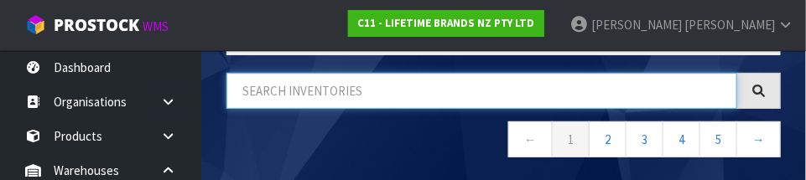
click at [293, 96] on input "text" at bounding box center [482, 91] width 511 height 36
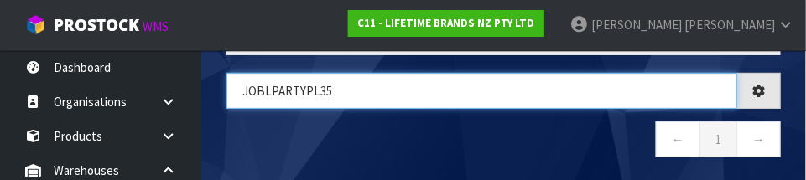
type input "JOBLPARTYPL35"
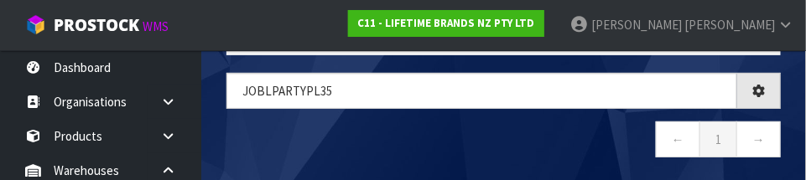
click at [565, 142] on nav "← 1 →" at bounding box center [504, 142] width 555 height 41
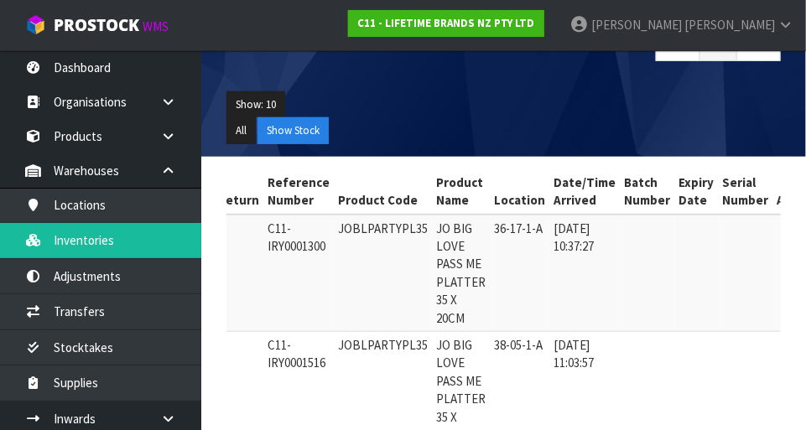
scroll to position [0, 73]
copy td "JOBLPARTYPL35"
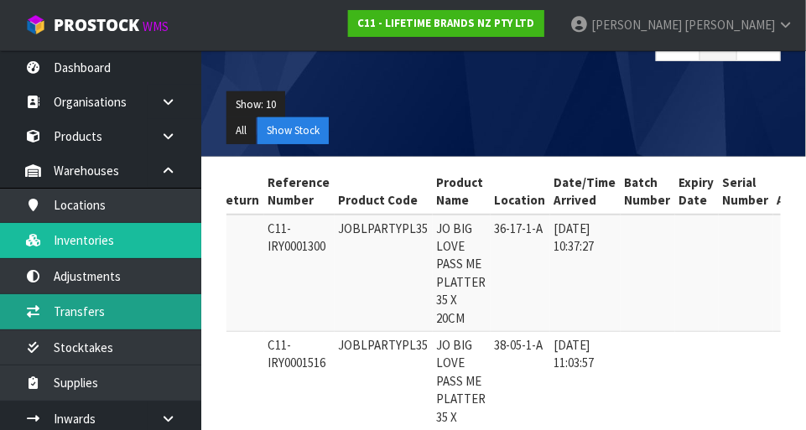
click at [123, 323] on link "Transfers" at bounding box center [100, 311] width 201 height 34
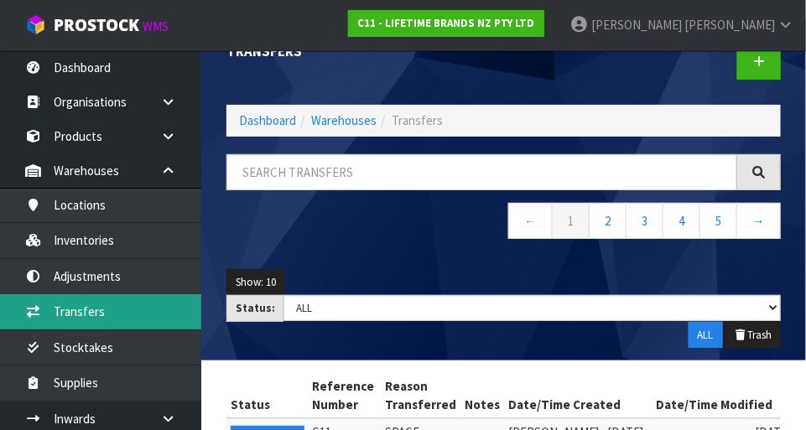
scroll to position [26, 0]
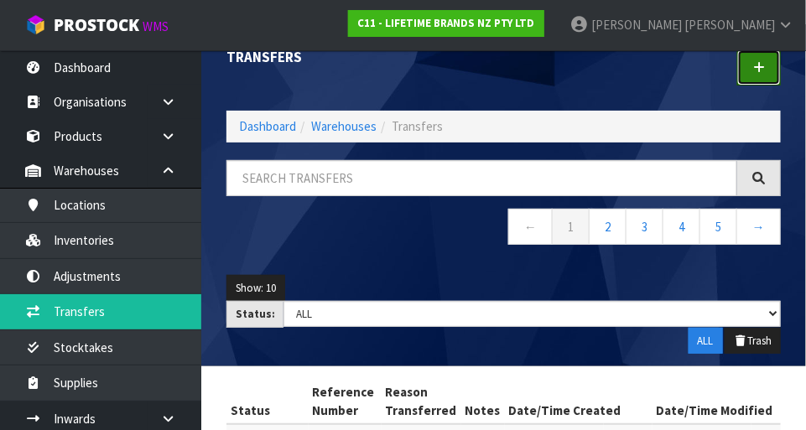
click at [759, 76] on link at bounding box center [759, 67] width 44 height 36
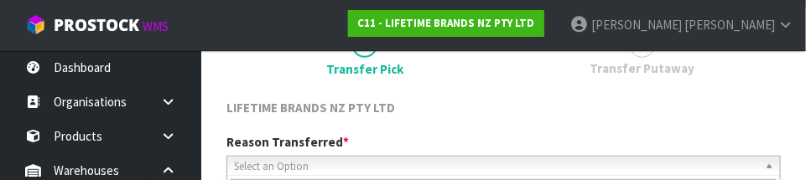
scroll to position [248, 0]
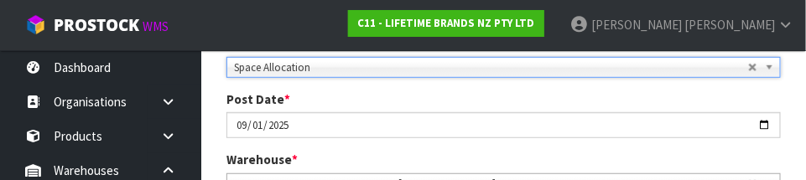
click at [719, 102] on div "Post Date * [DATE]" at bounding box center [504, 115] width 580 height 48
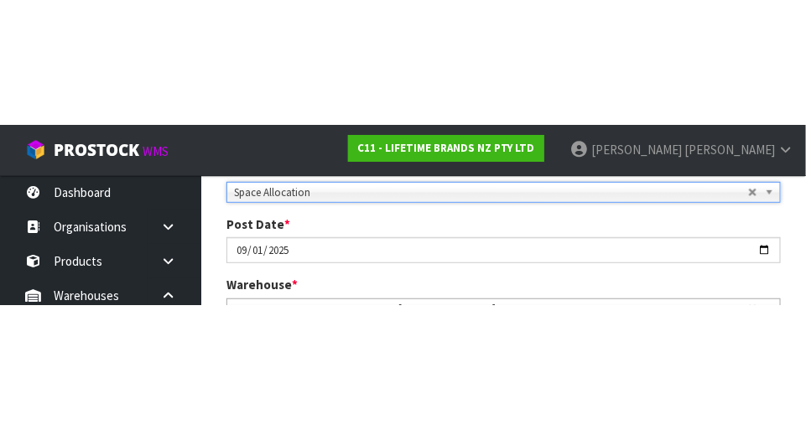
scroll to position [257, 0]
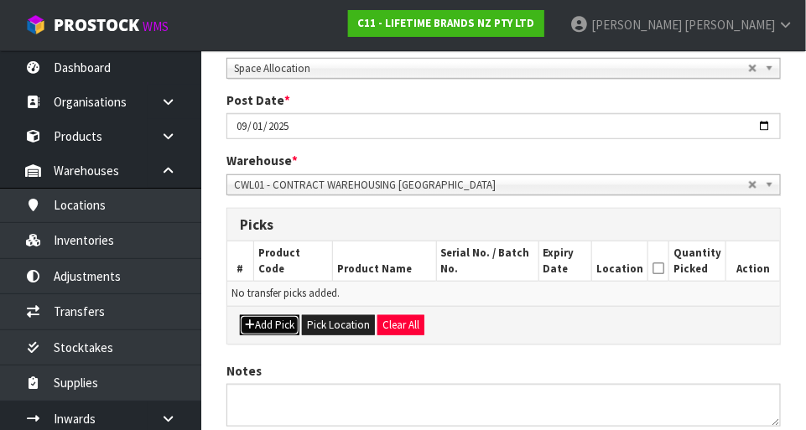
click at [289, 315] on button "Add Pick" at bounding box center [270, 325] width 60 height 20
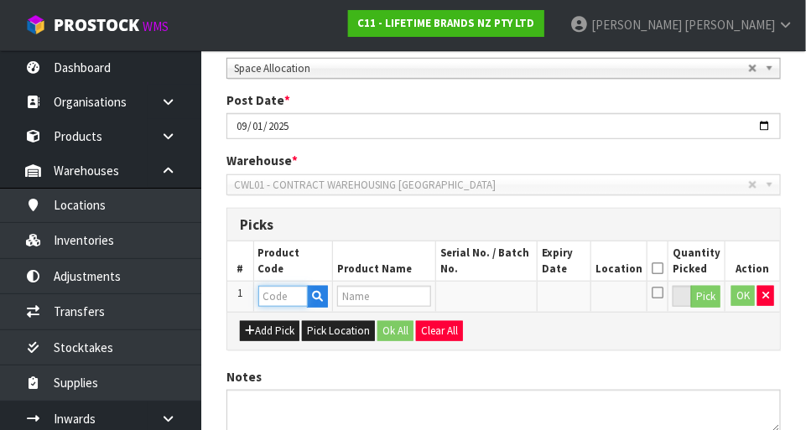
paste input "JOBLPARTYPL35"
type input "JOBLPARTYPL35"
type input "JO BIG LOVE PASS ME PLATTER 35 X 20CM"
type input "JOBLPARTYPL35"
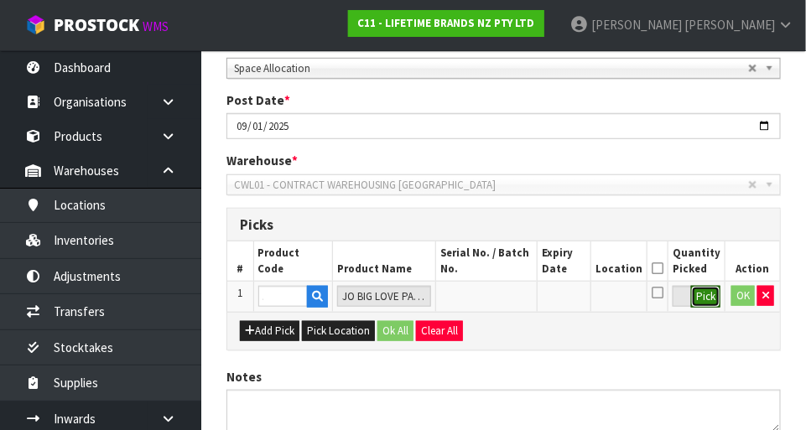
click at [696, 296] on button "Pick" at bounding box center [705, 297] width 29 height 22
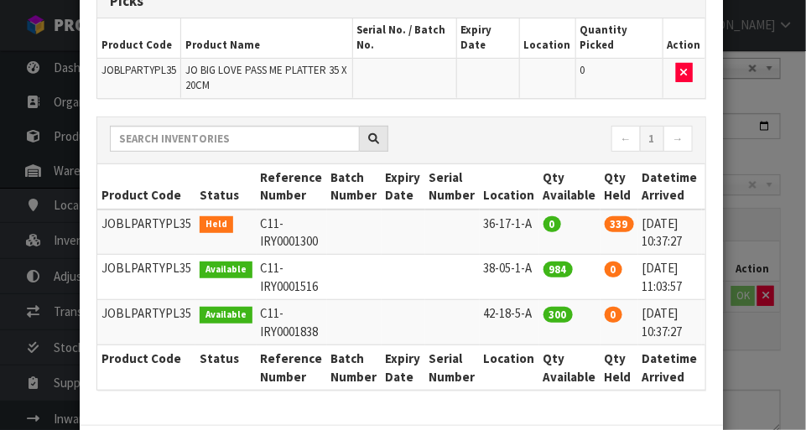
scroll to position [0, 26]
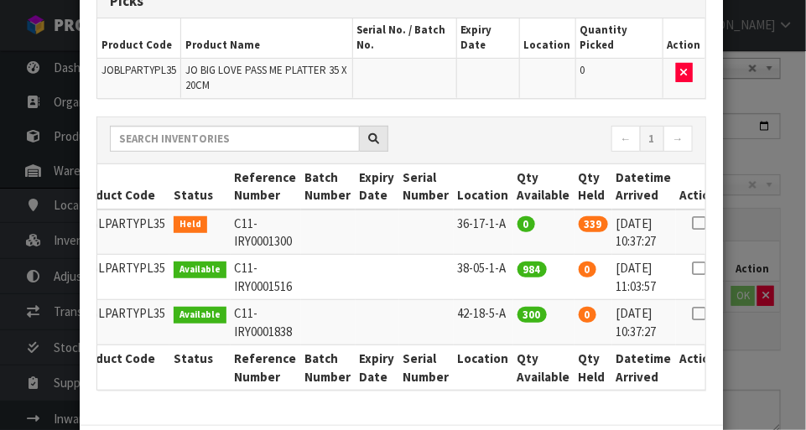
click at [692, 224] on icon at bounding box center [698, 223] width 13 height 1
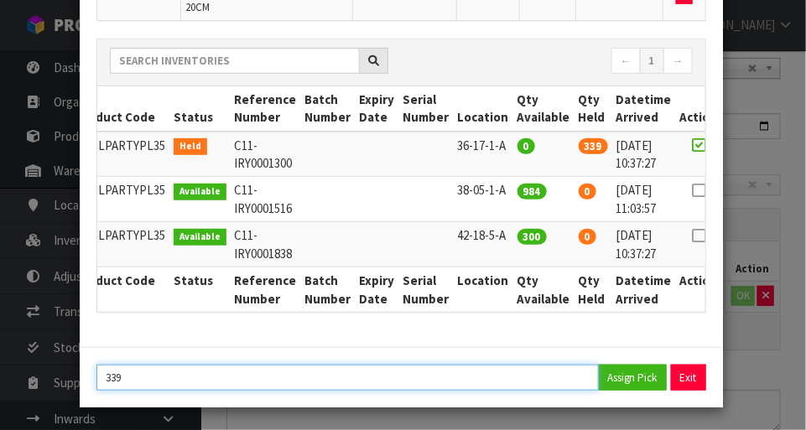
click at [143, 377] on input "339" at bounding box center [347, 378] width 503 height 26
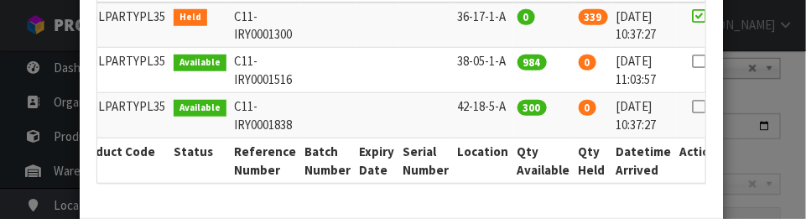
scroll to position [405, 0]
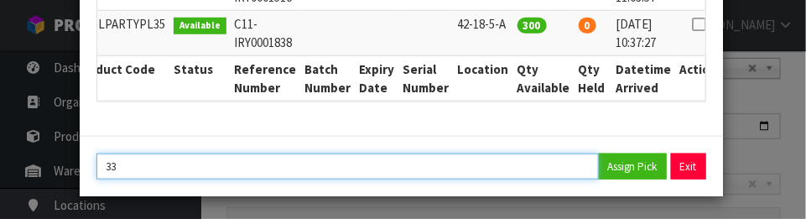
type input "3"
type input "179"
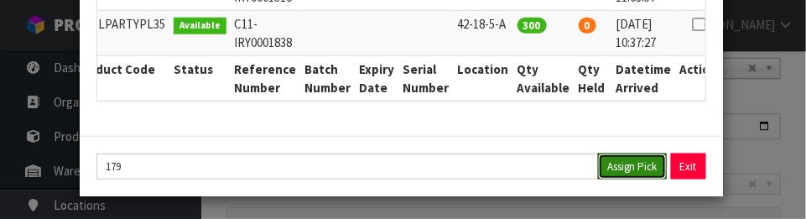
click at [635, 162] on button "Assign Pick" at bounding box center [632, 167] width 69 height 26
type input "179"
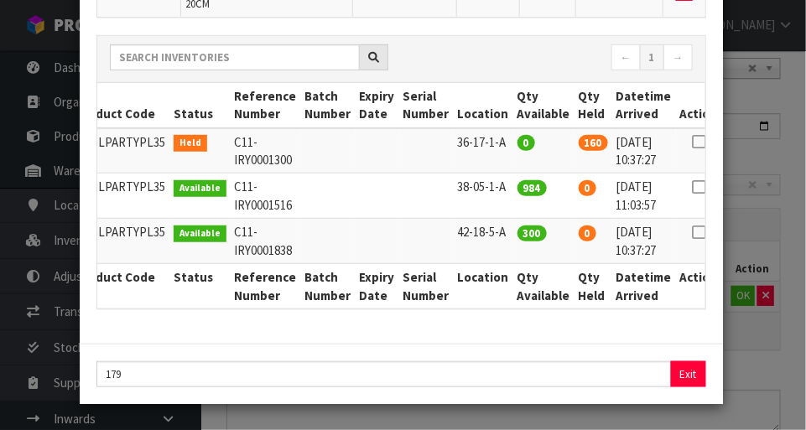
scroll to position [194, 0]
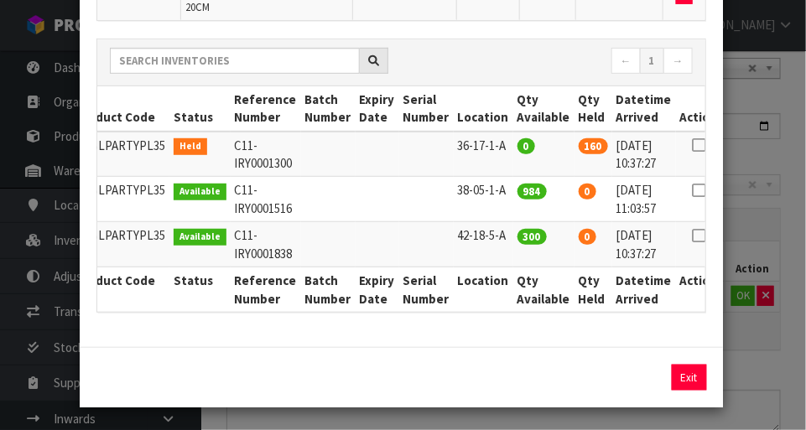
click at [785, 230] on div "Pick Line Picks Product Code Product Name Serial No. / Batch No. Expiry Date Lo…" at bounding box center [403, 215] width 806 height 430
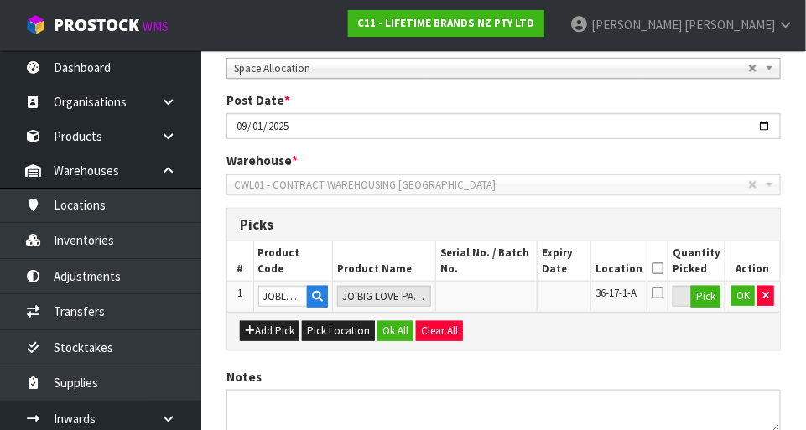
click at [664, 292] on icon at bounding box center [658, 292] width 12 height 13
click at [0, 0] on input "checkbox" at bounding box center [0, 0] width 0 height 0
click at [739, 301] on button "OK" at bounding box center [743, 296] width 23 height 20
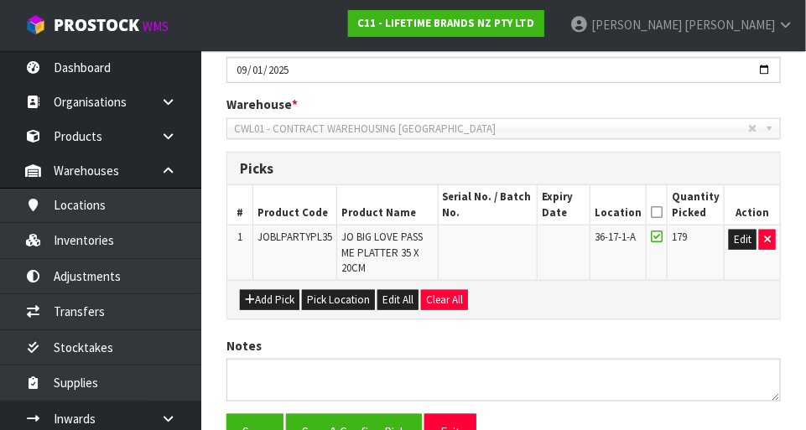
scroll to position [404, 0]
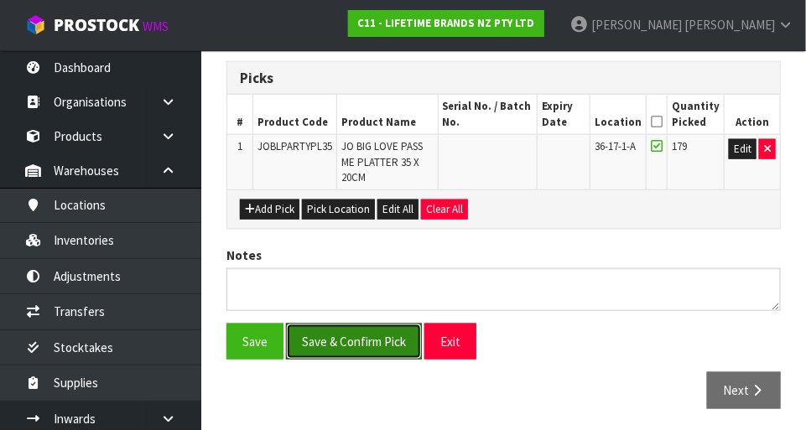
click at [387, 348] on button "Save & Confirm Pick" at bounding box center [354, 342] width 136 height 36
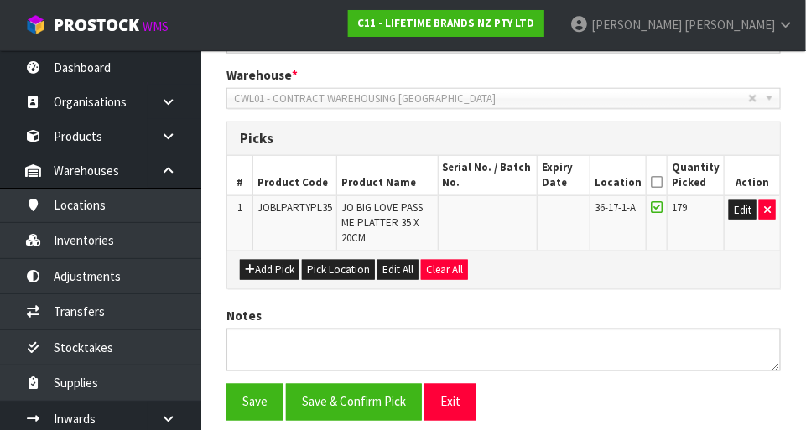
scroll to position [0, 0]
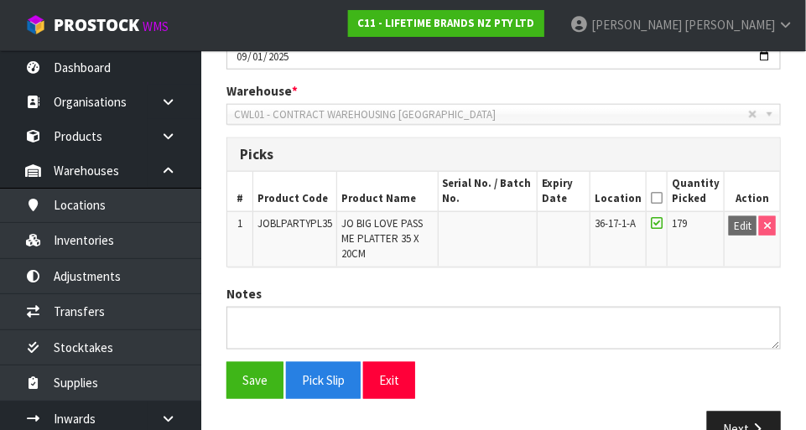
scroll to position [389, 0]
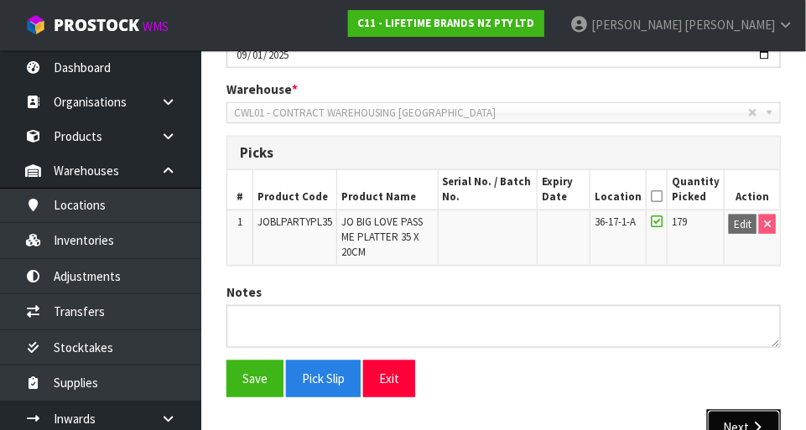
click at [745, 421] on button "Next" at bounding box center [744, 428] width 74 height 36
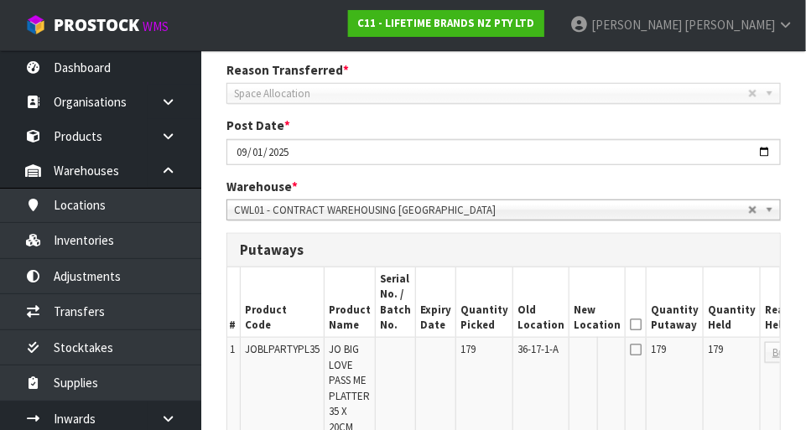
scroll to position [0, 90]
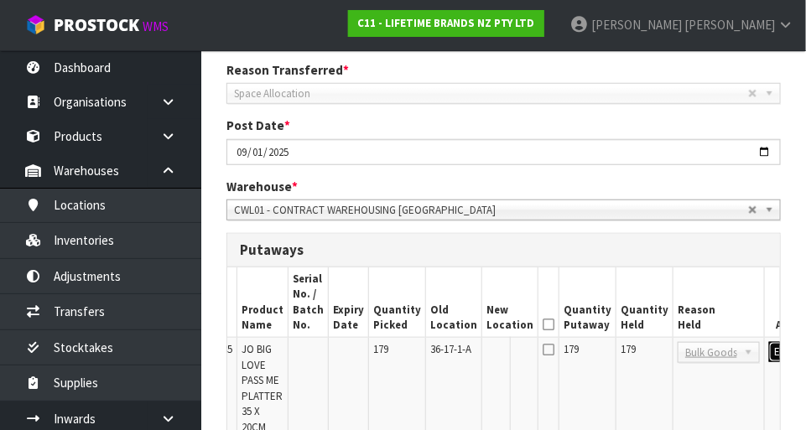
click at [769, 352] on button "Edit" at bounding box center [783, 352] width 28 height 20
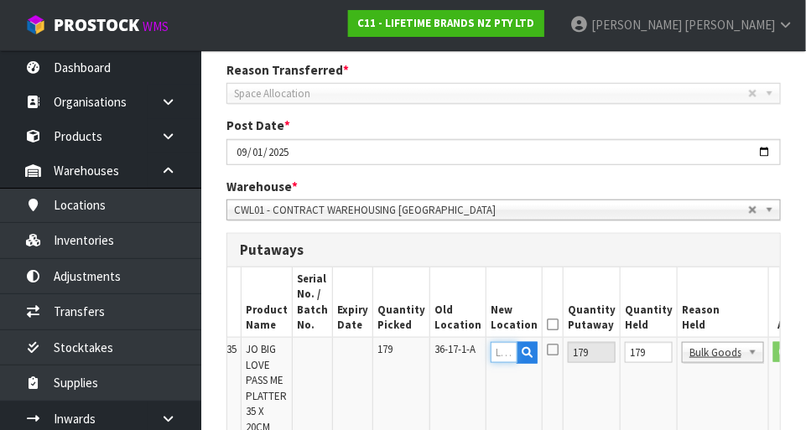
click at [491, 354] on input "text" at bounding box center [504, 352] width 27 height 21
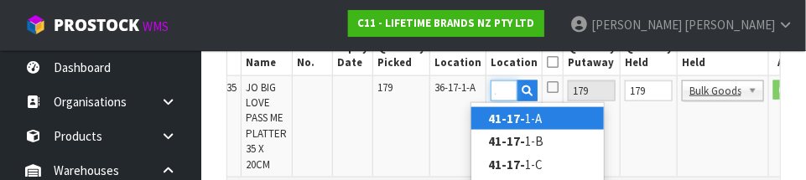
scroll to position [0, 22]
click at [576, 119] on link "41-17-1 -A" at bounding box center [537, 118] width 133 height 23
type input "41-17-1-A"
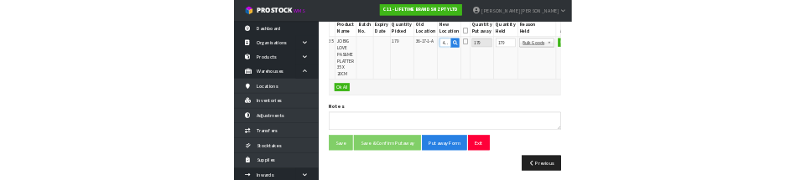
scroll to position [545, 0]
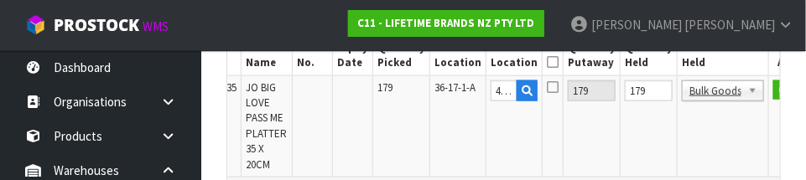
click at [547, 92] on icon at bounding box center [553, 87] width 12 height 13
click at [0, 0] on input "checkbox" at bounding box center [0, 0] width 0 height 0
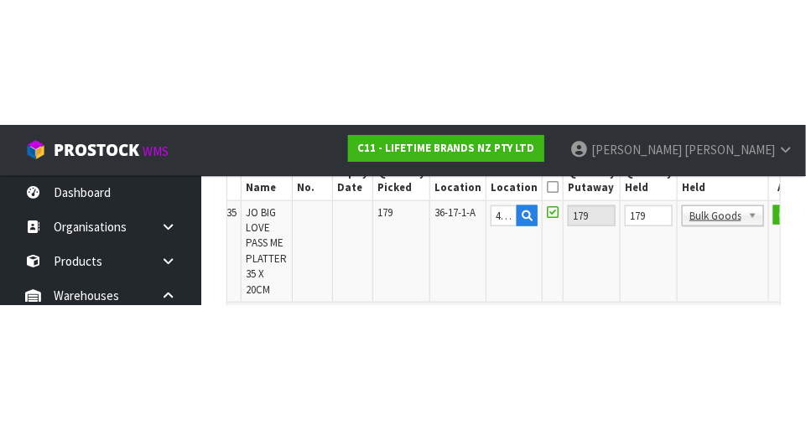
scroll to position [542, 0]
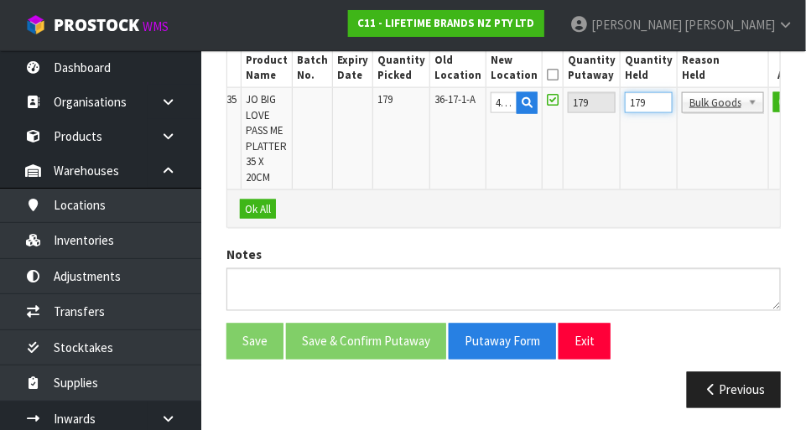
click at [625, 100] on input "179" at bounding box center [649, 102] width 48 height 21
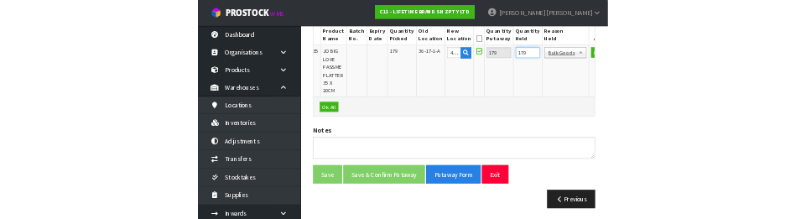
scroll to position [534, 0]
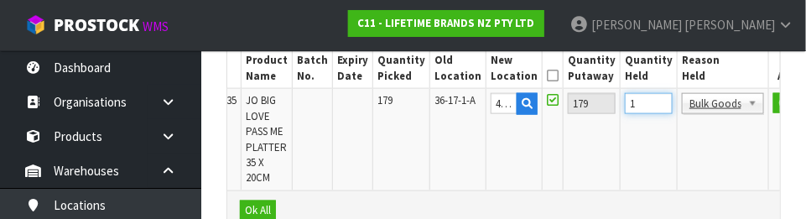
type input "0"
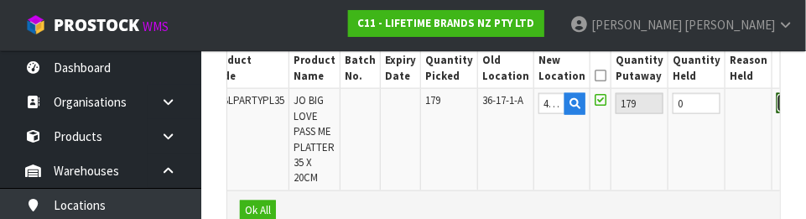
click at [777, 104] on button "OK" at bounding box center [788, 103] width 23 height 20
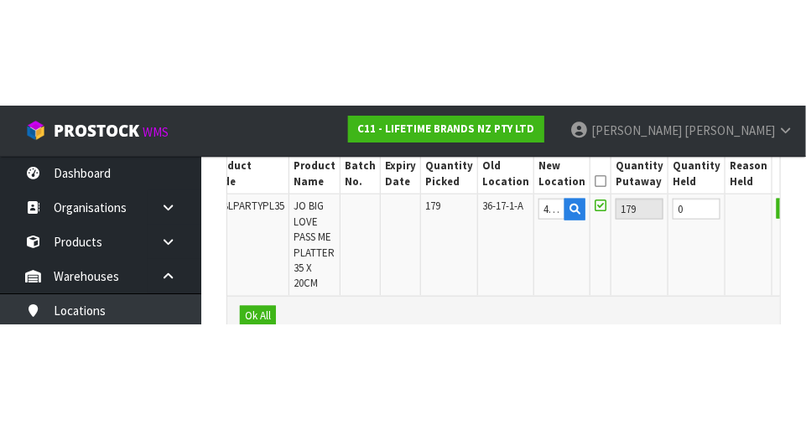
scroll to position [542, 0]
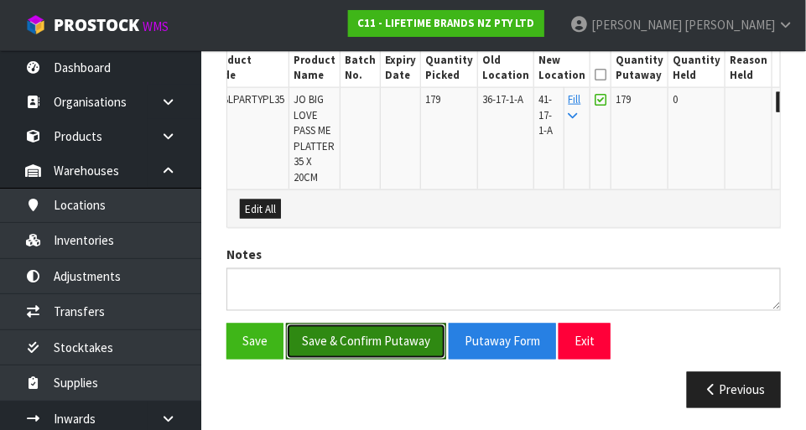
click at [383, 334] on button "Save & Confirm Putaway" at bounding box center [366, 342] width 160 height 36
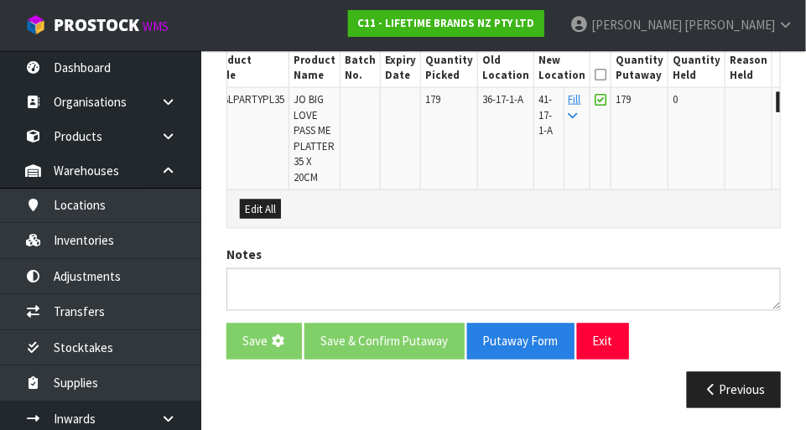
scroll to position [0, 0]
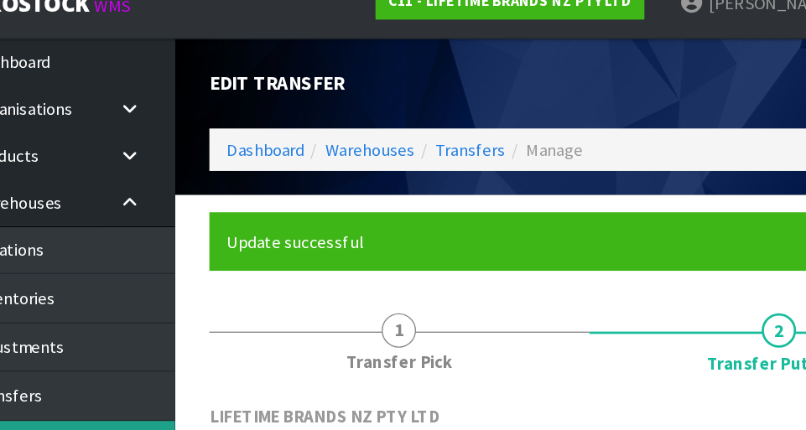
click at [147, 336] on link "Stocktakes" at bounding box center [100, 348] width 201 height 34
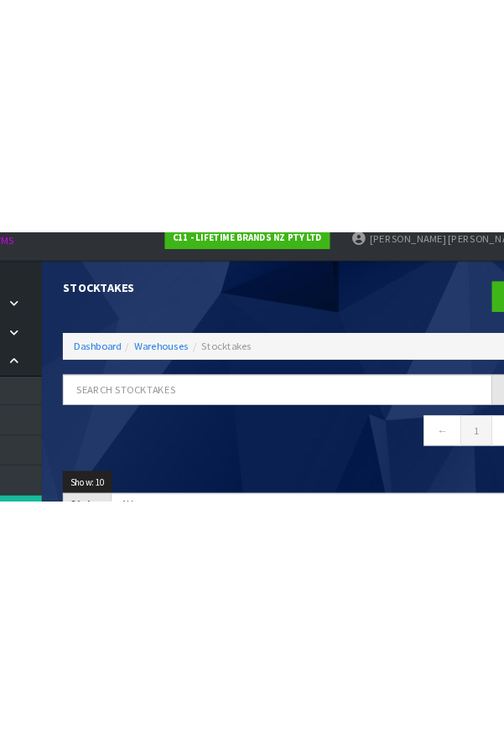
scroll to position [29, 0]
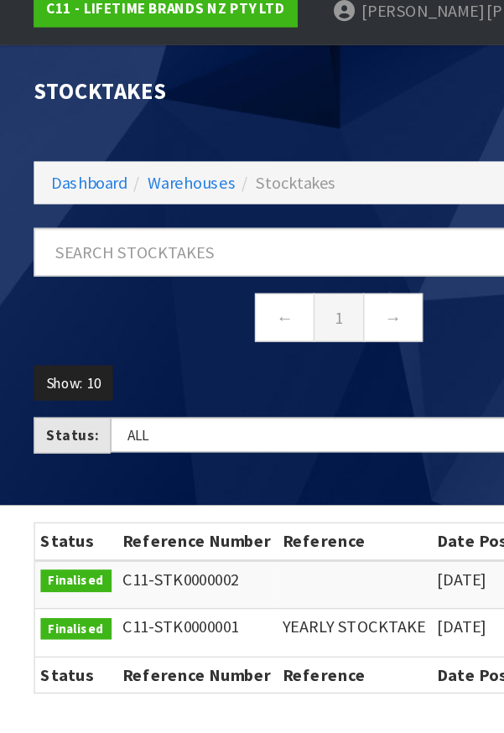
click at [1, 55] on ul "C11 - LIFETIME BRANDS NZ PTY LTD [PERSON_NAME] Logout" at bounding box center [252, 38] width 504 height 50
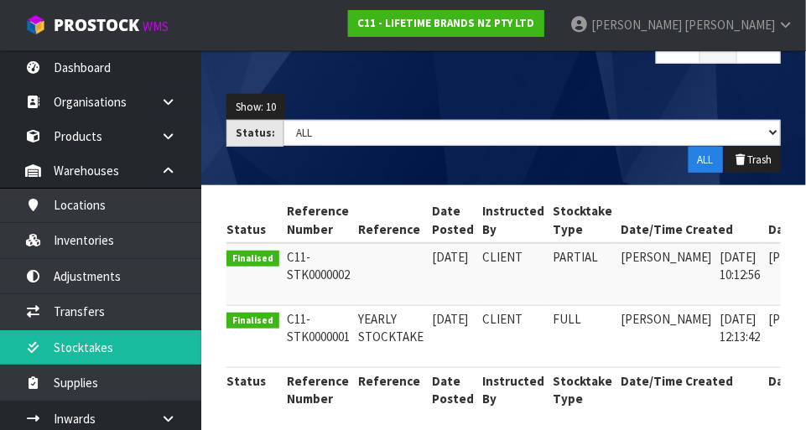
scroll to position [0, 0]
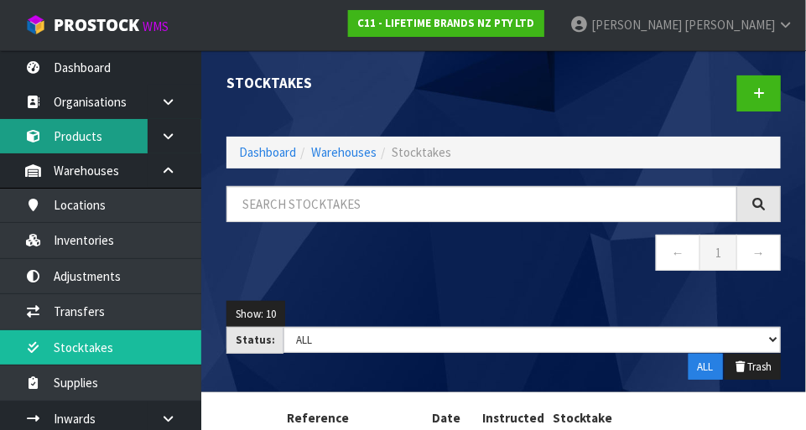
click at [102, 147] on link "Products" at bounding box center [100, 136] width 201 height 34
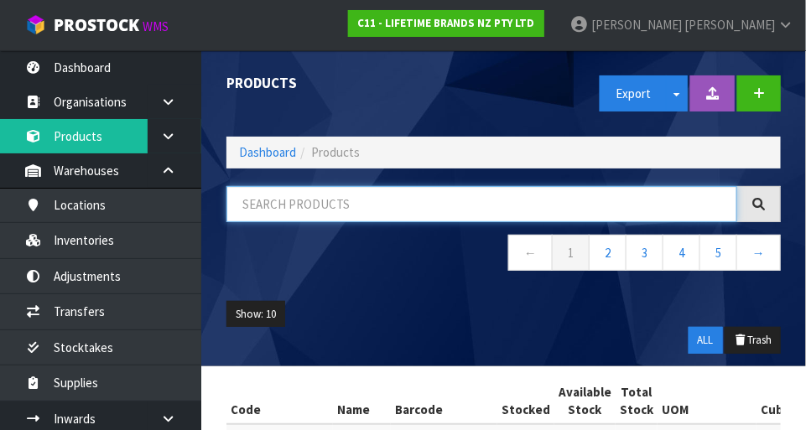
click at [418, 202] on input "text" at bounding box center [482, 204] width 511 height 36
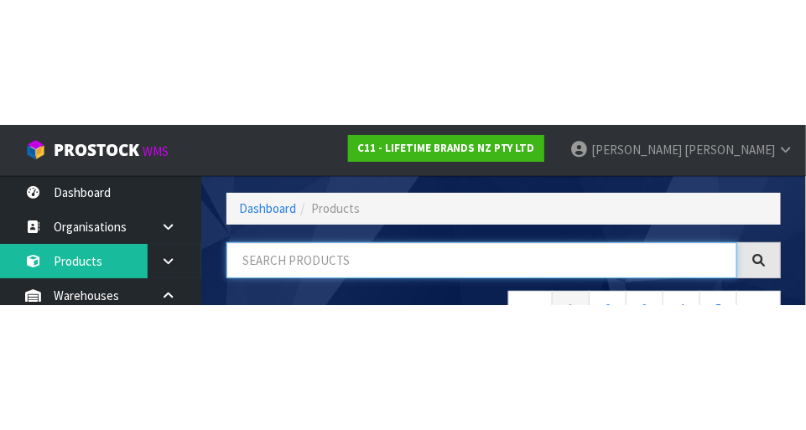
scroll to position [113, 0]
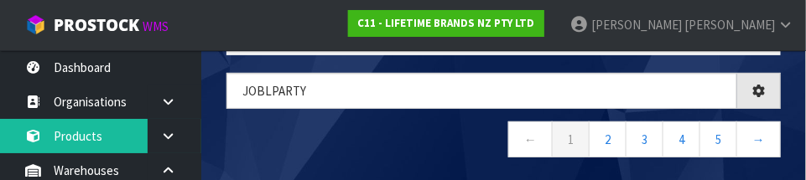
click at [423, 136] on nav "← 1 2 3 4 5 →" at bounding box center [504, 142] width 555 height 41
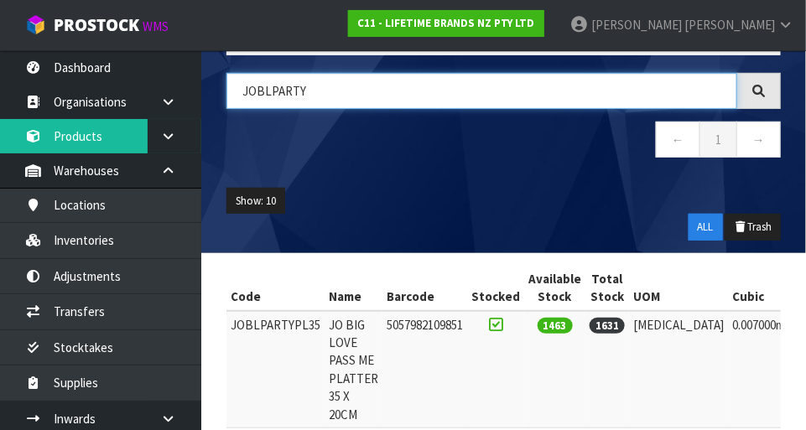
click at [368, 97] on input "JOBLPARTY" at bounding box center [482, 91] width 511 height 36
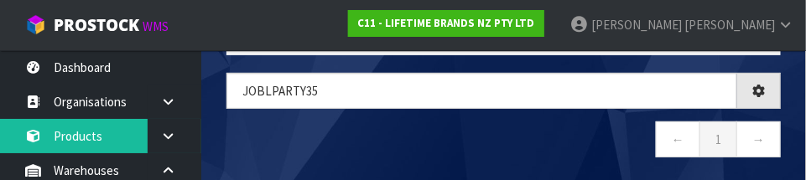
click at [405, 147] on nav "← 1 →" at bounding box center [504, 142] width 555 height 41
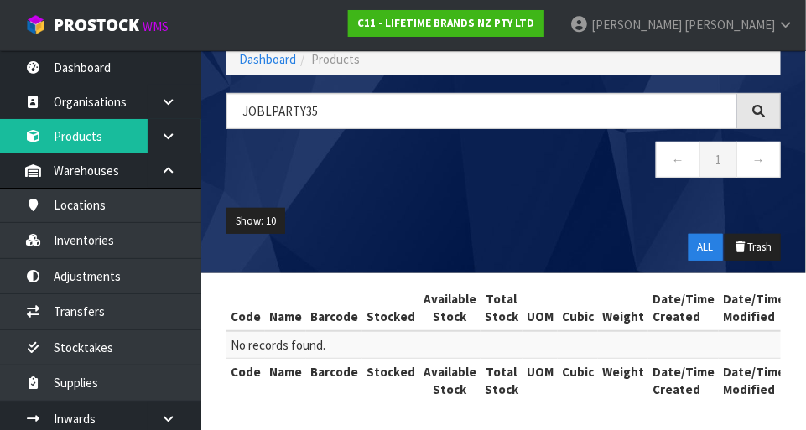
scroll to position [91, 0]
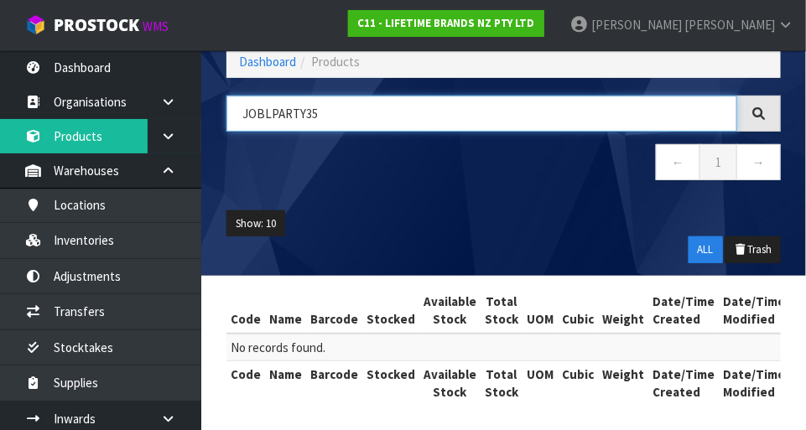
click at [305, 117] on input "JOBLPARTY35" at bounding box center [482, 114] width 511 height 36
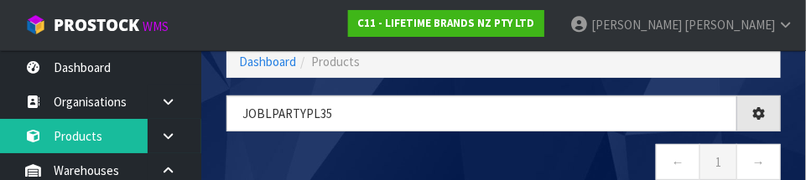
click at [539, 149] on nav "← 1 →" at bounding box center [504, 164] width 555 height 41
type input "JOBLPARTYPL35"
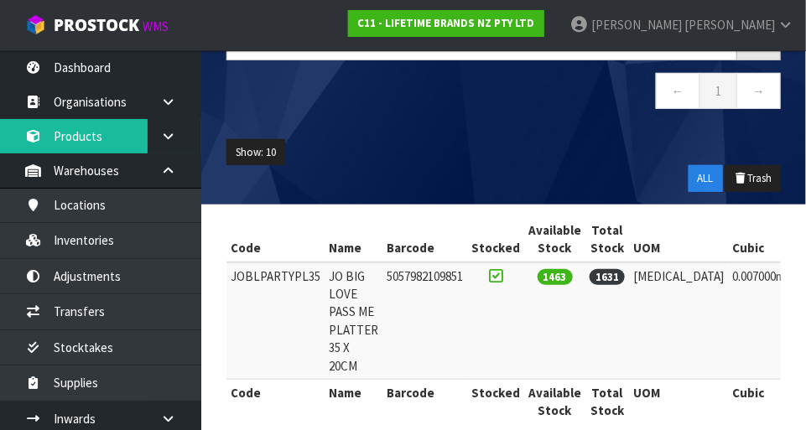
scroll to position [185, 0]
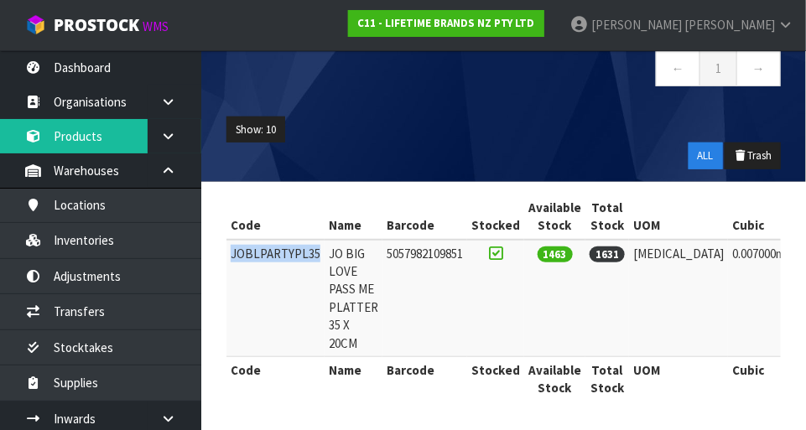
copy td "JOBLPARTYPL35"
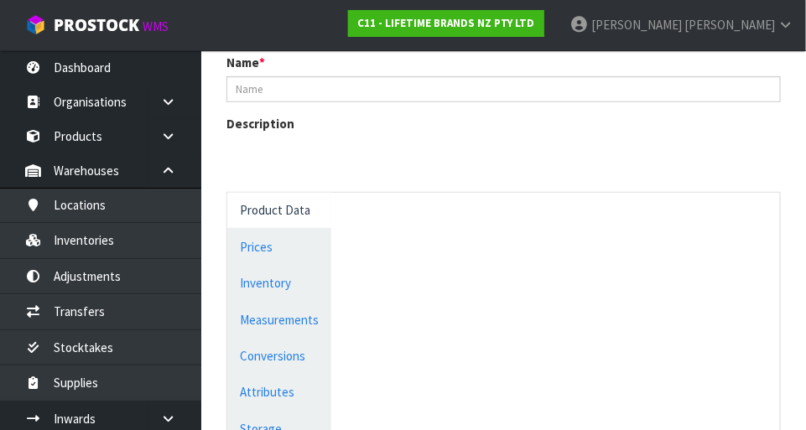
scroll to position [813, 0]
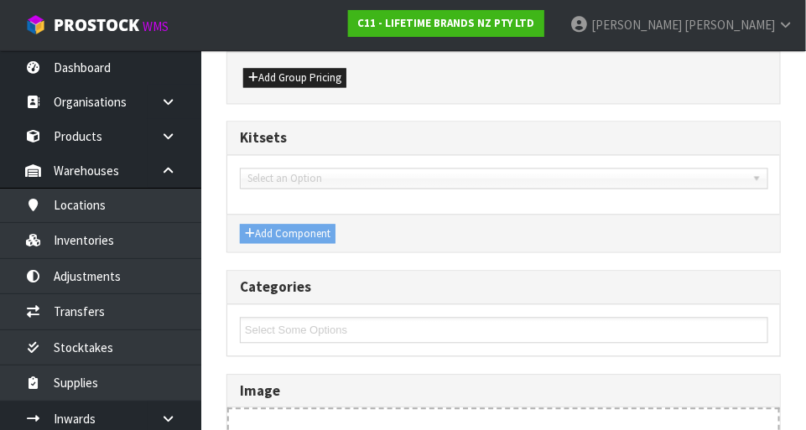
type input "JOBLPARTYPL35"
type input "JO BIG LOVE PASS ME PLATTER 35 X 20CM"
type input "25"
type input "40"
type input "7"
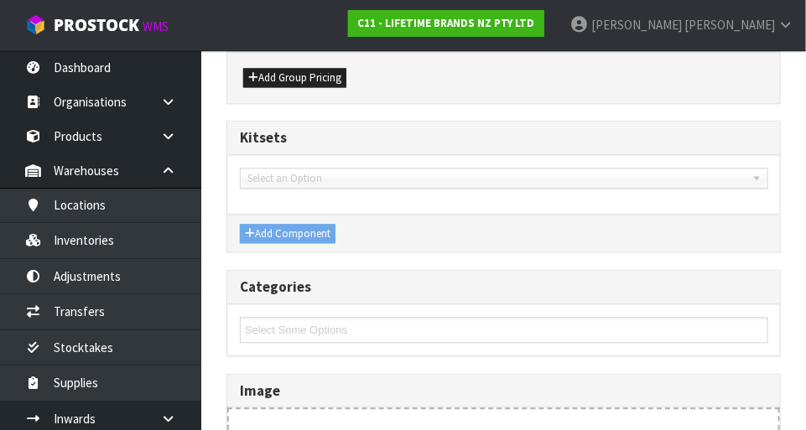
type input "0.007"
type input "1.32"
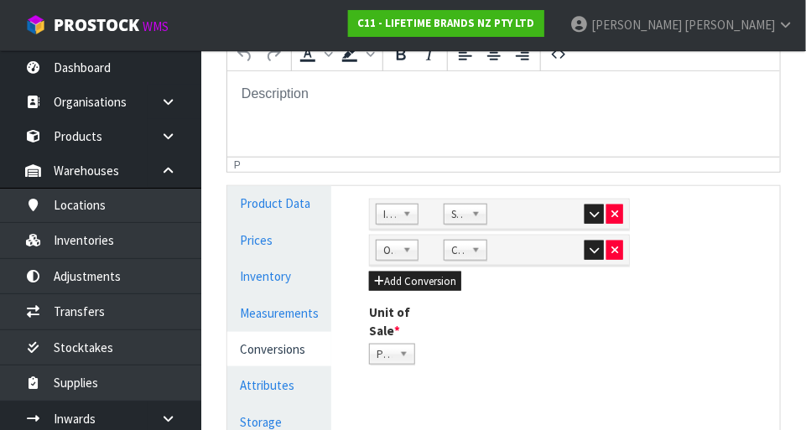
scroll to position [343, 0]
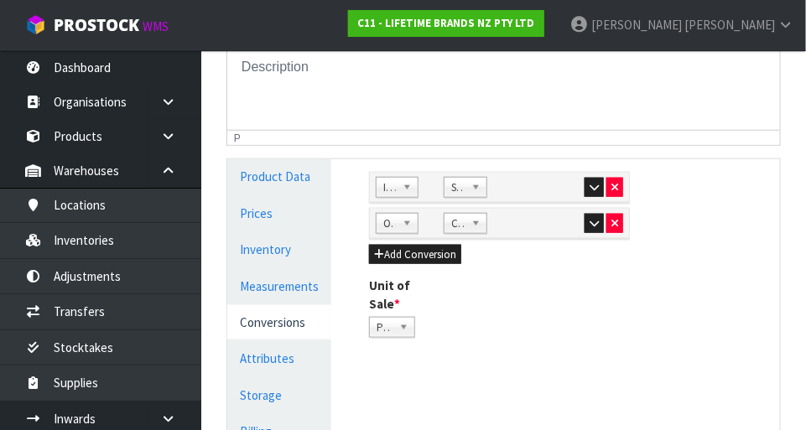
click at [316, 288] on link "Measurements" at bounding box center [279, 286] width 104 height 34
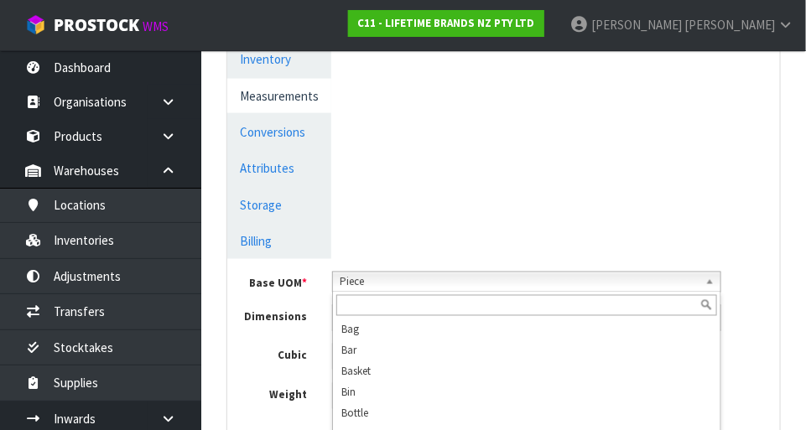
scroll to position [323, 0]
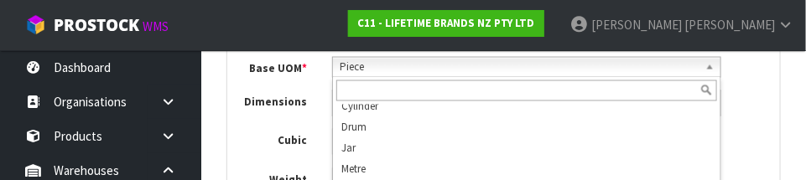
click at [798, 144] on section "Reference Code * JOBLPARTYPL35 Name * JO BIG LOVE PASS ME PLATTER 35 X 20CM Des…" at bounding box center [503, 110] width 605 height 1386
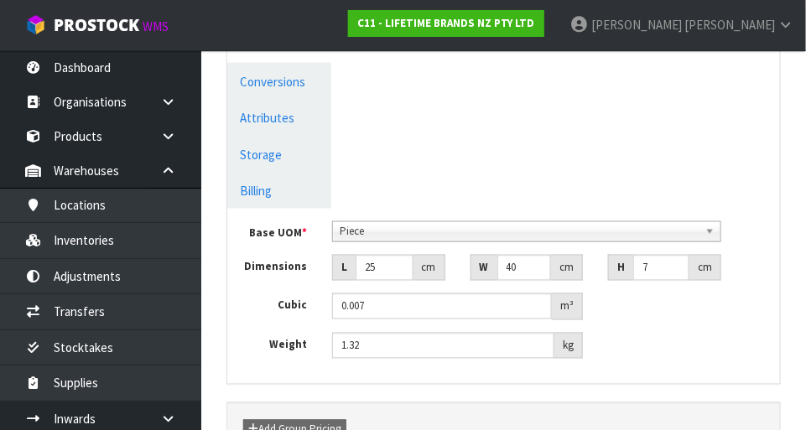
scroll to position [585, 0]
click at [306, 271] on label "Dimensions" at bounding box center [273, 264] width 92 height 21
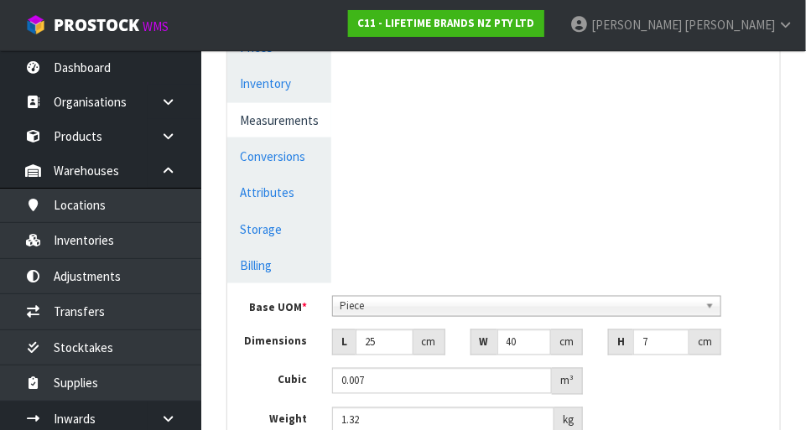
scroll to position [514, 0]
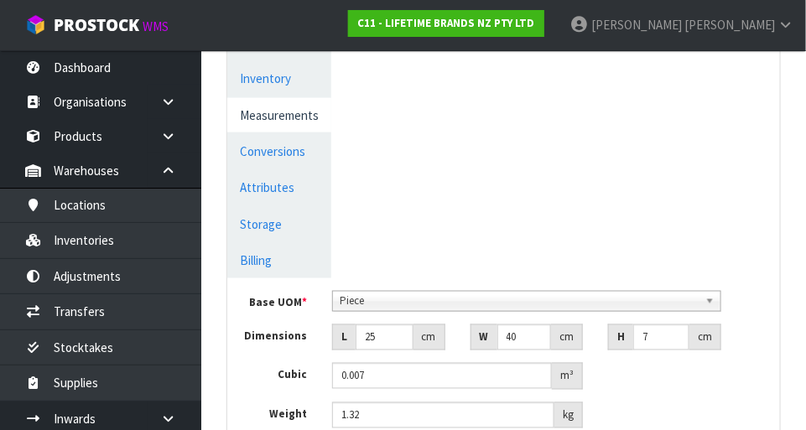
click at [304, 147] on link "Conversions" at bounding box center [279, 151] width 104 height 34
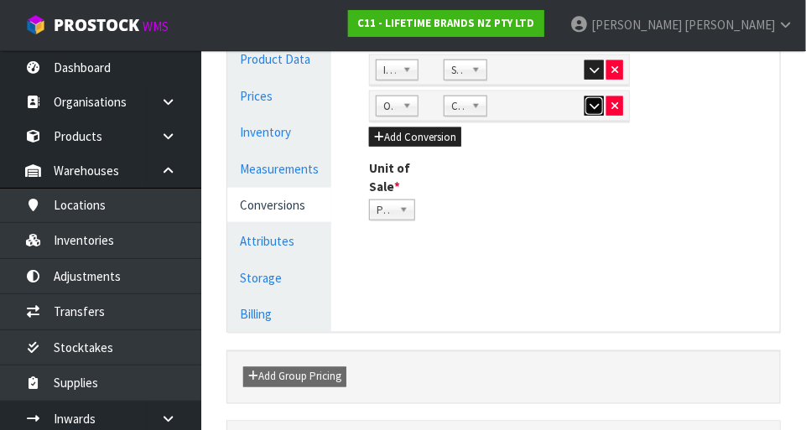
click at [592, 106] on icon "button" at bounding box center [594, 106] width 9 height 11
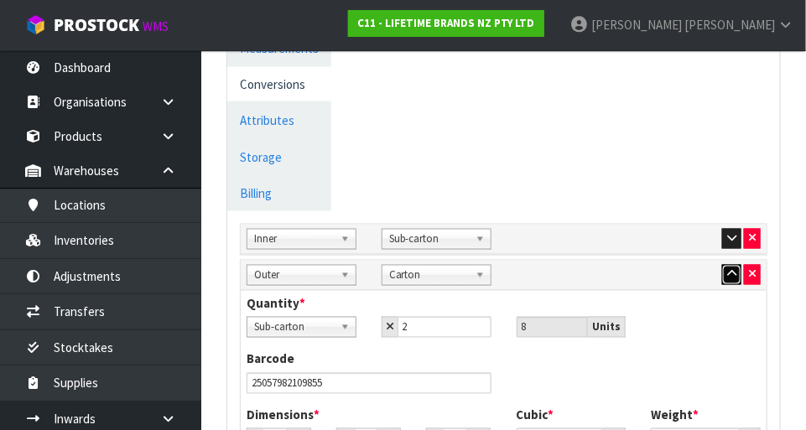
scroll to position [575, 0]
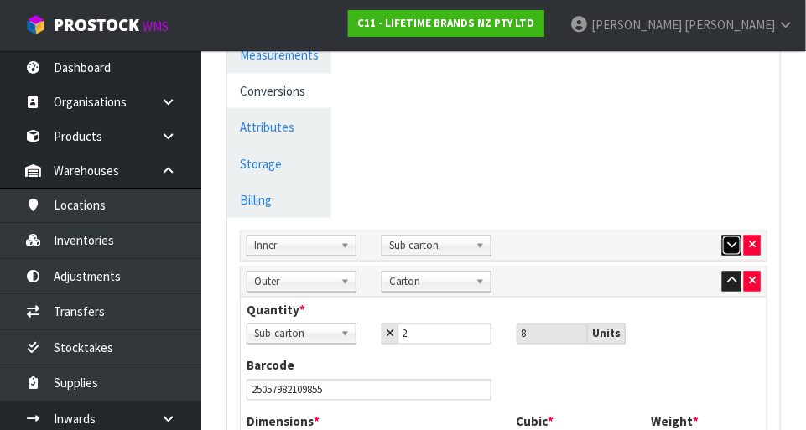
click at [724, 250] on button "button" at bounding box center [731, 246] width 19 height 20
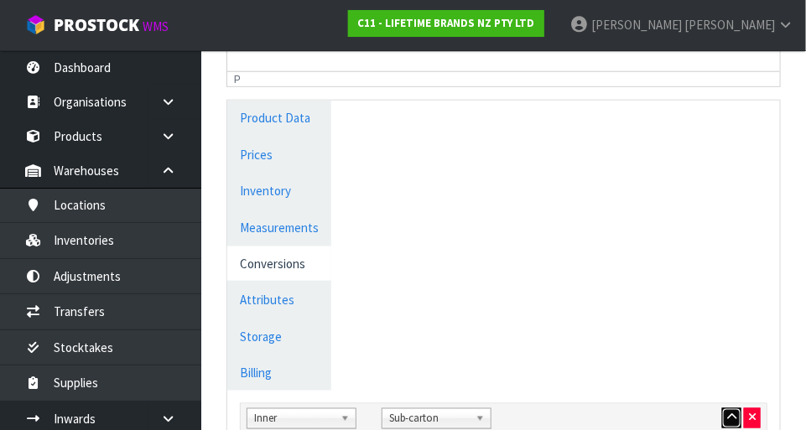
scroll to position [0, 0]
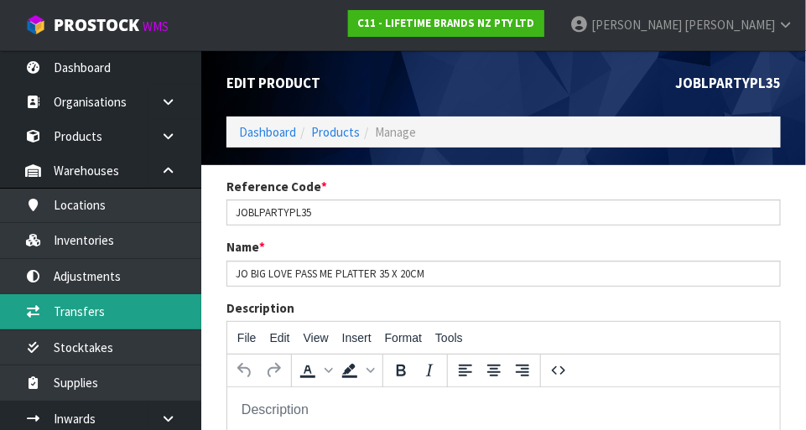
click at [112, 315] on link "Transfers" at bounding box center [100, 311] width 201 height 34
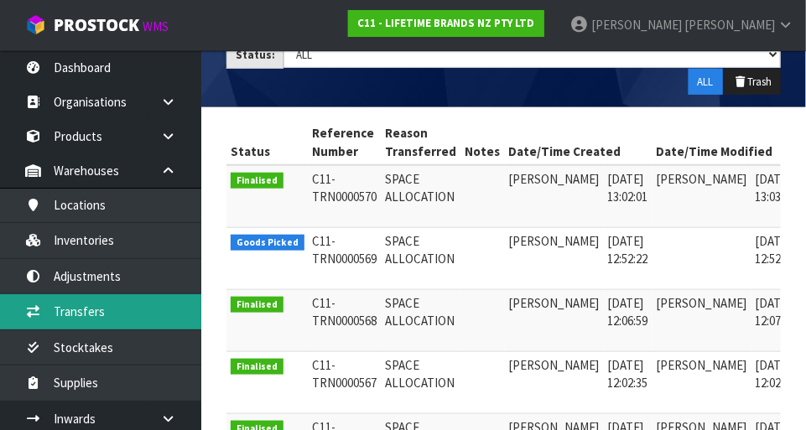
scroll to position [287, 0]
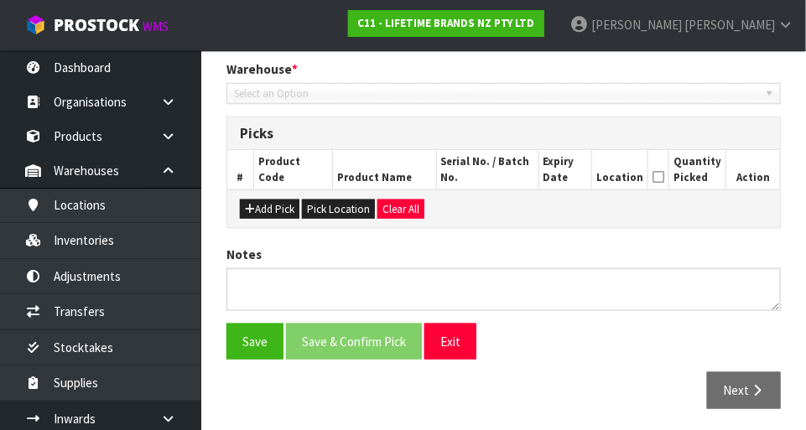
type input "2025-09-01"
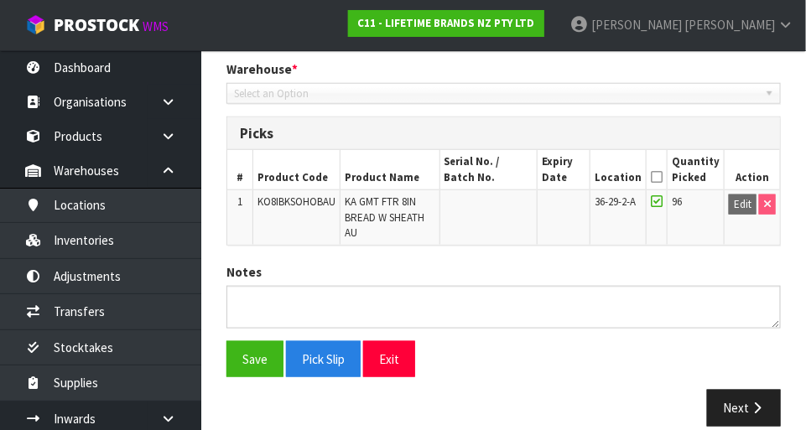
scroll to position [367, 0]
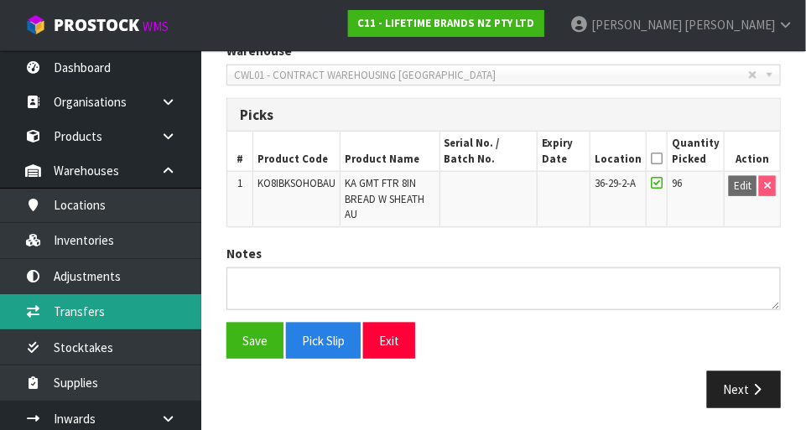
click at [110, 314] on link "Transfers" at bounding box center [100, 311] width 201 height 34
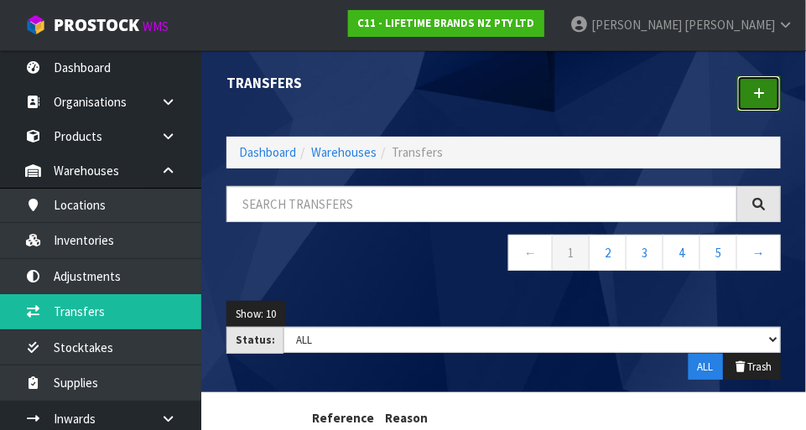
click at [779, 96] on link at bounding box center [759, 94] width 44 height 36
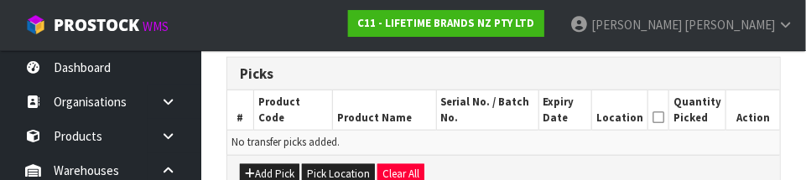
scroll to position [410, 0]
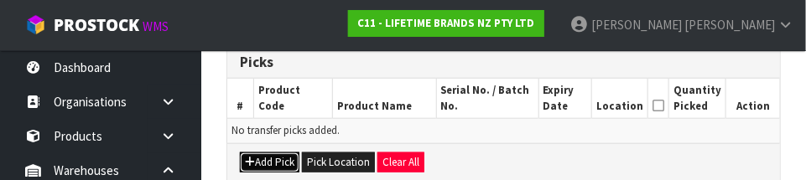
click at [281, 161] on button "Add Pick" at bounding box center [270, 163] width 60 height 20
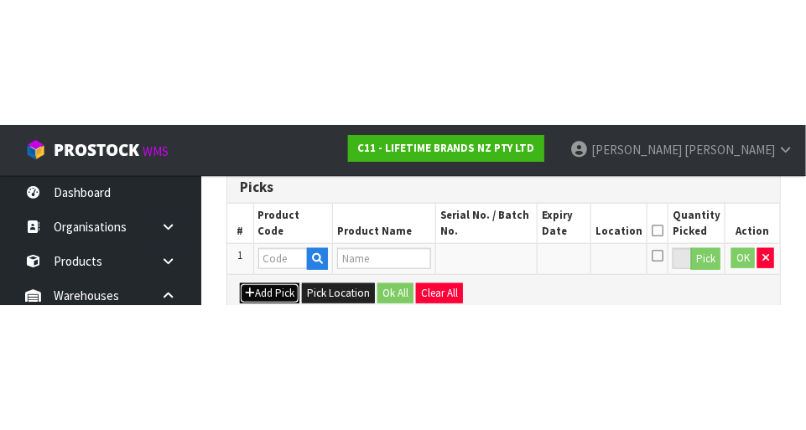
scroll to position [378, 0]
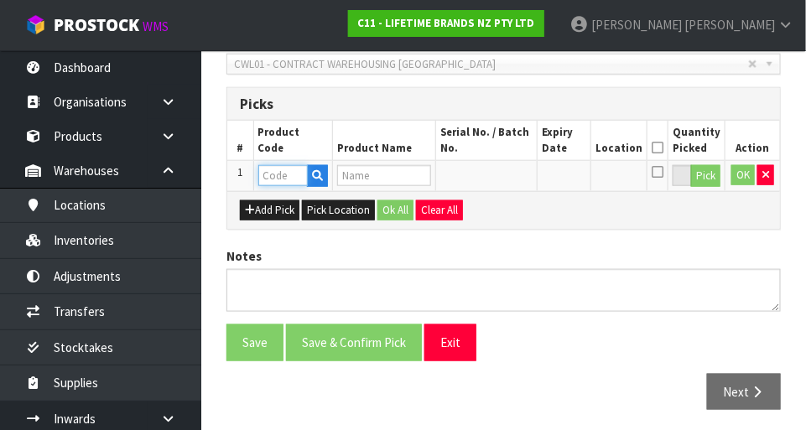
click at [286, 175] on input "text" at bounding box center [282, 175] width 49 height 21
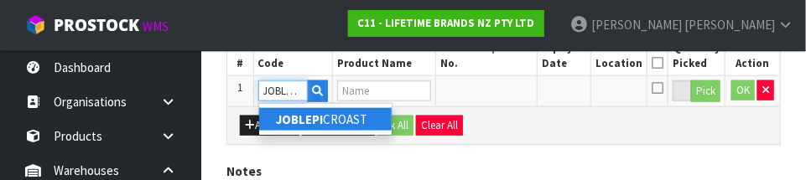
scroll to position [0, 3]
type input "JOBLEPICROAST"
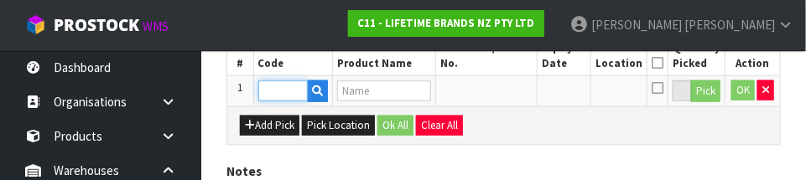
type input "JO BIG LOVE EPIC ROASTER"
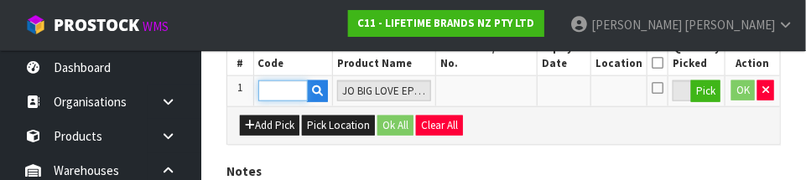
type input "JOBLEPICROAST"
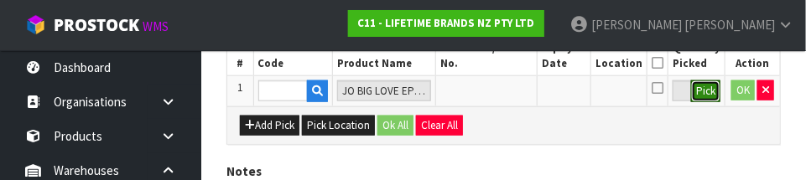
click at [706, 96] on button "Pick" at bounding box center [705, 92] width 29 height 22
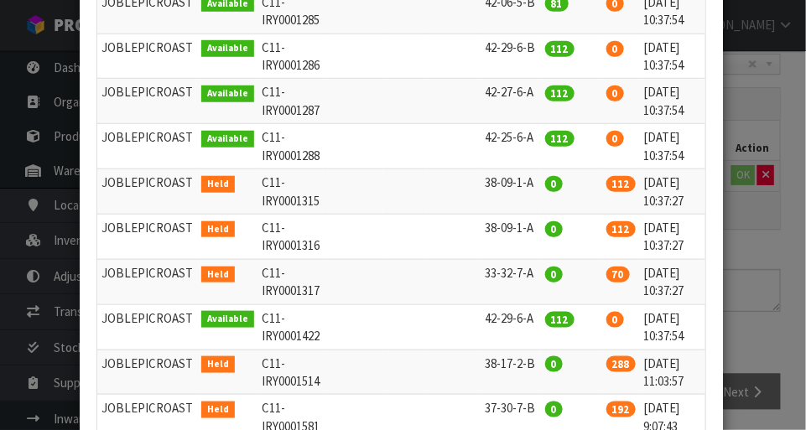
scroll to position [0, 27]
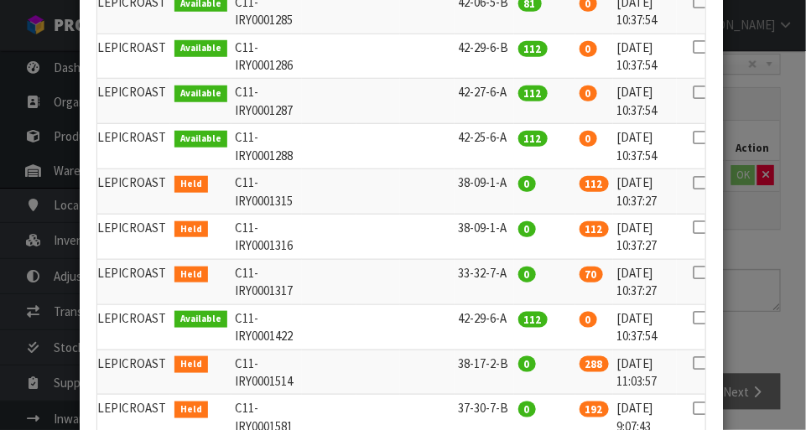
click at [693, 273] on icon at bounding box center [699, 273] width 13 height 1
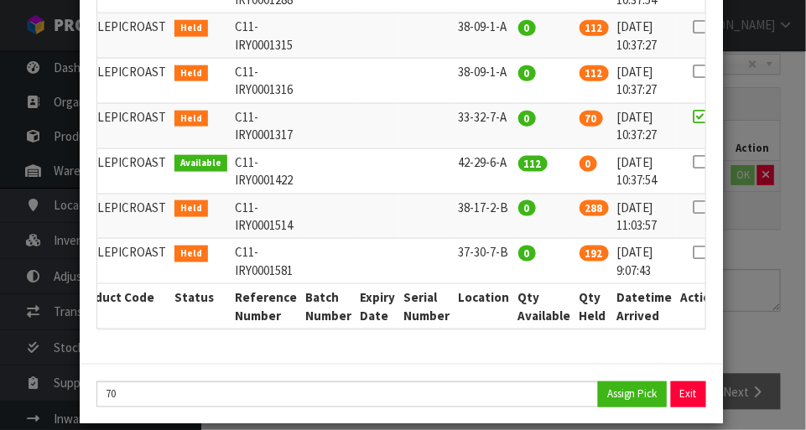
scroll to position [481, 0]
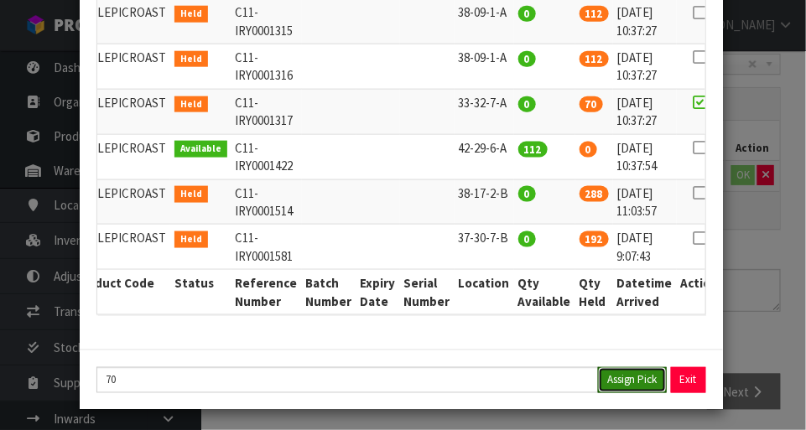
click at [634, 384] on button "Assign Pick" at bounding box center [632, 380] width 69 height 26
type input "70"
click at [767, 346] on div "Pick Line Picks Product Code Product Name Serial No. / Batch No. Expiry Date Lo…" at bounding box center [403, 215] width 806 height 430
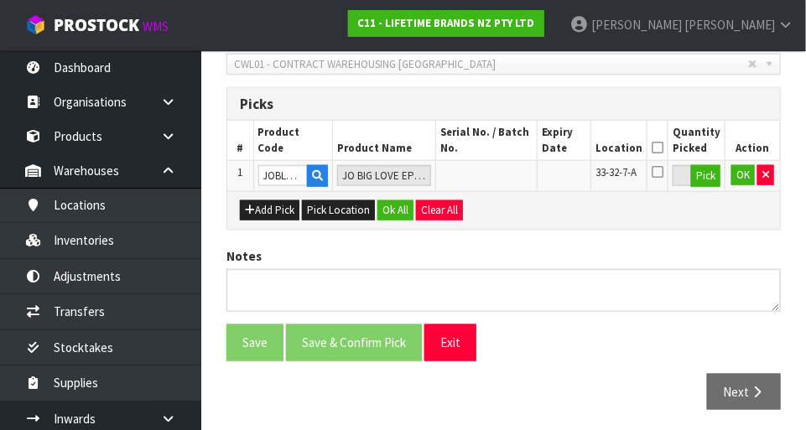
click at [664, 175] on icon at bounding box center [658, 171] width 12 height 13
click at [0, 0] on input "checkbox" at bounding box center [0, 0] width 0 height 0
click at [744, 179] on button "OK" at bounding box center [743, 175] width 23 height 20
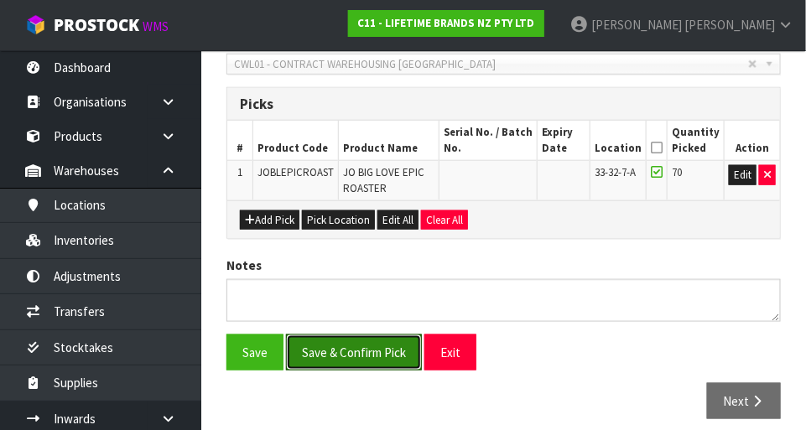
click at [389, 350] on button "Save & Confirm Pick" at bounding box center [354, 353] width 136 height 36
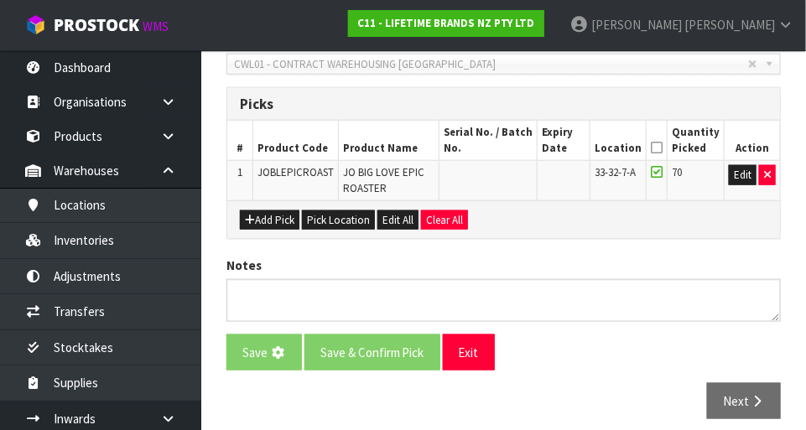
scroll to position [0, 0]
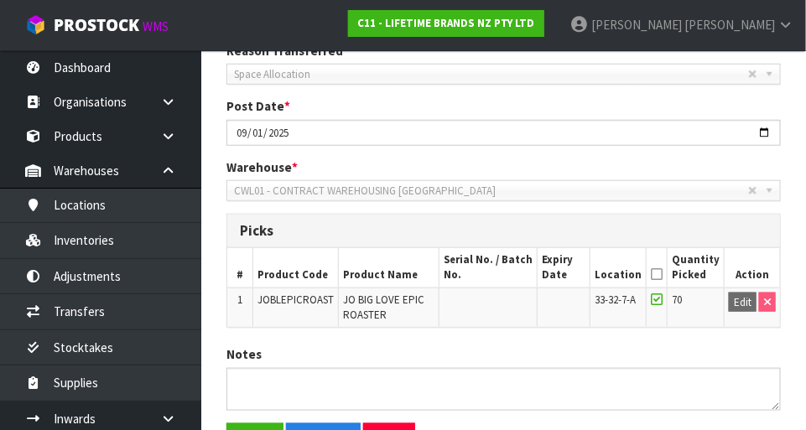
scroll to position [412, 0]
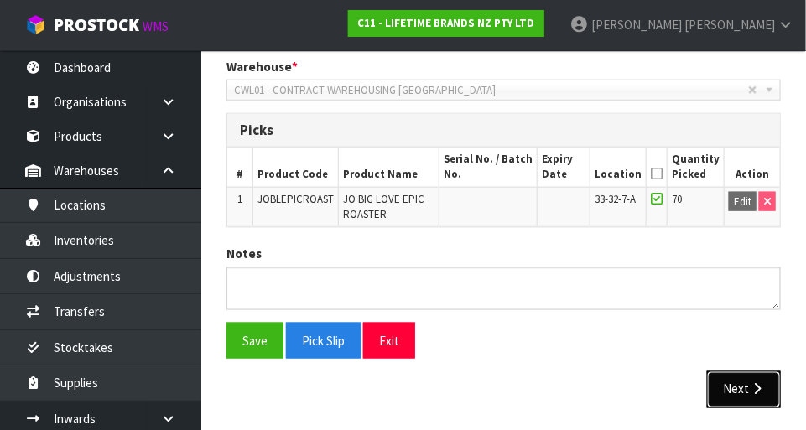
click at [738, 389] on button "Next" at bounding box center [744, 390] width 74 height 36
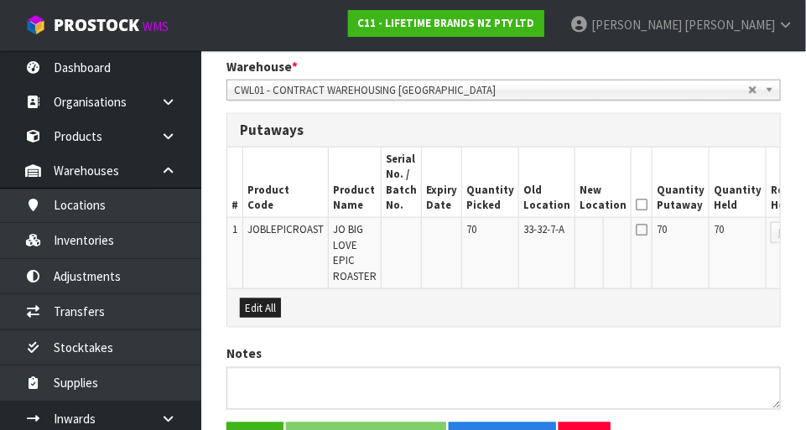
click at [636, 205] on icon at bounding box center [642, 205] width 12 height 1
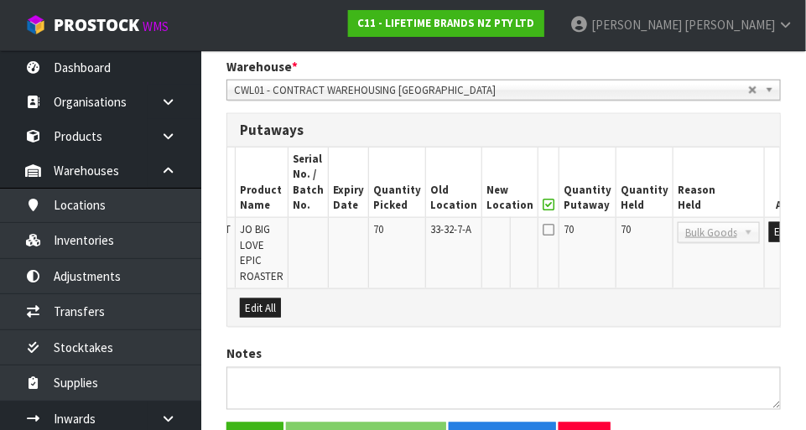
scroll to position [0, 88]
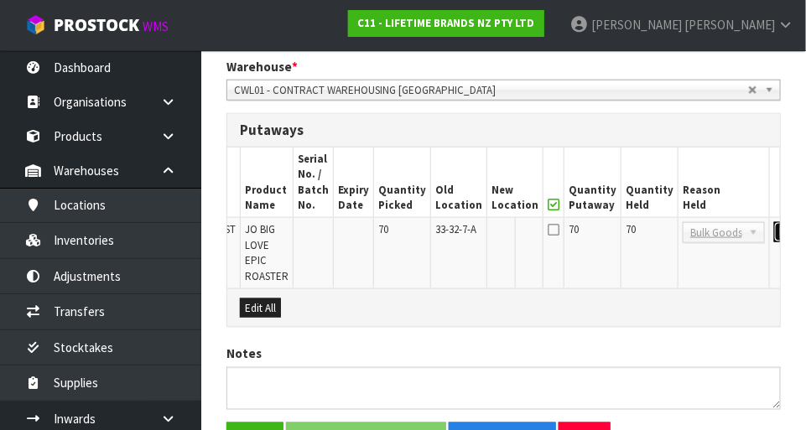
click at [774, 237] on button "Edit" at bounding box center [788, 232] width 28 height 20
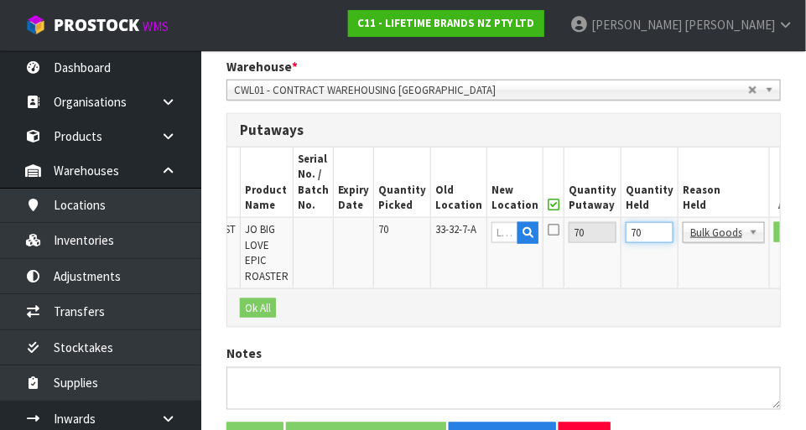
click at [626, 230] on input "70" at bounding box center [650, 232] width 48 height 21
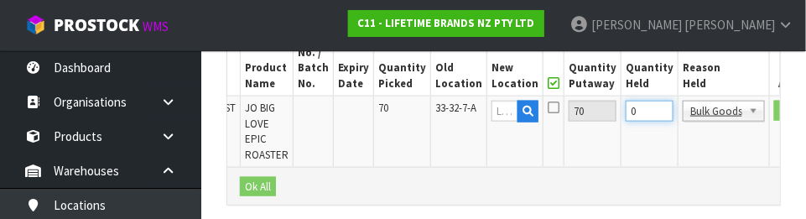
scroll to position [0, 41]
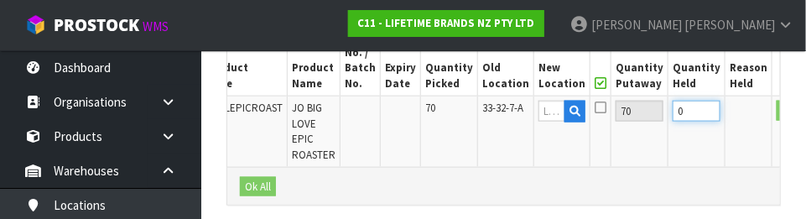
type input "0"
click at [539, 112] on input "text" at bounding box center [552, 111] width 27 height 21
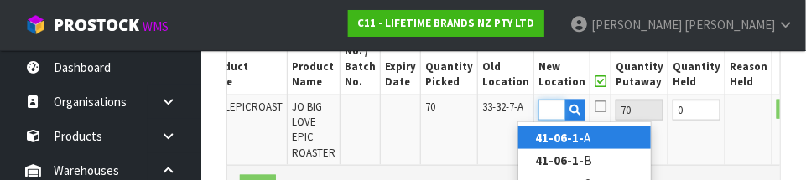
scroll to position [0, 31]
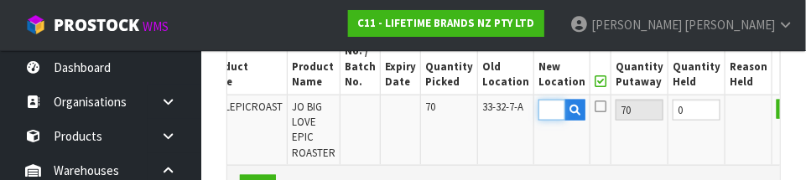
type input "41-06-1-B"
click at [595, 108] on icon at bounding box center [601, 106] width 12 height 13
click at [0, 0] on input "checkbox" at bounding box center [0, 0] width 0 height 0
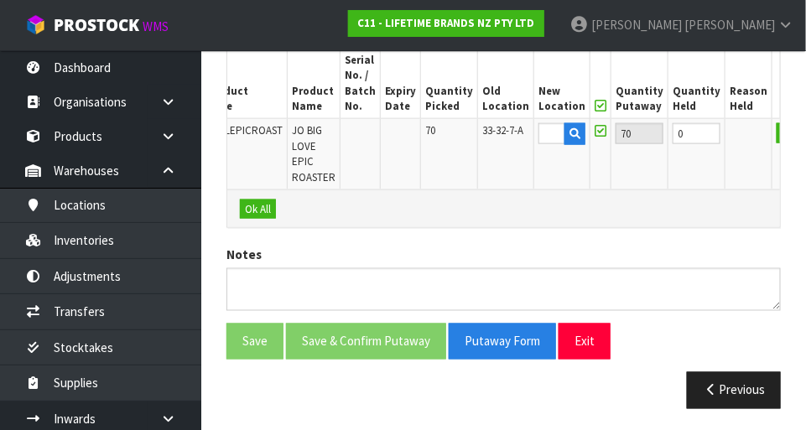
scroll to position [0, 0]
click at [777, 140] on button "OK" at bounding box center [788, 133] width 23 height 20
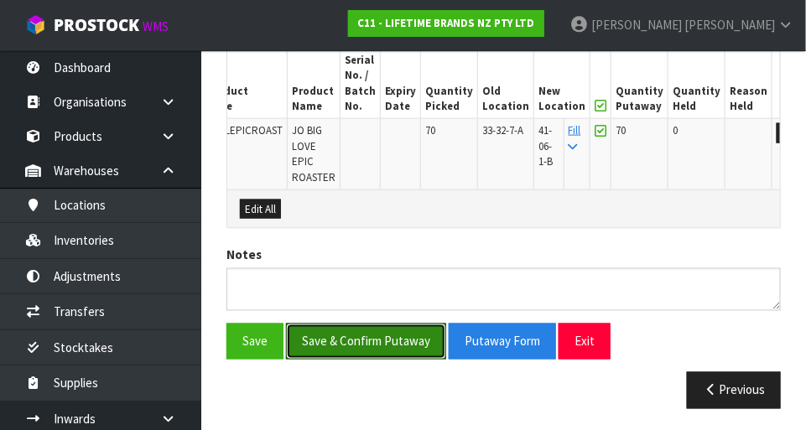
click at [408, 336] on button "Save & Confirm Putaway" at bounding box center [366, 342] width 160 height 36
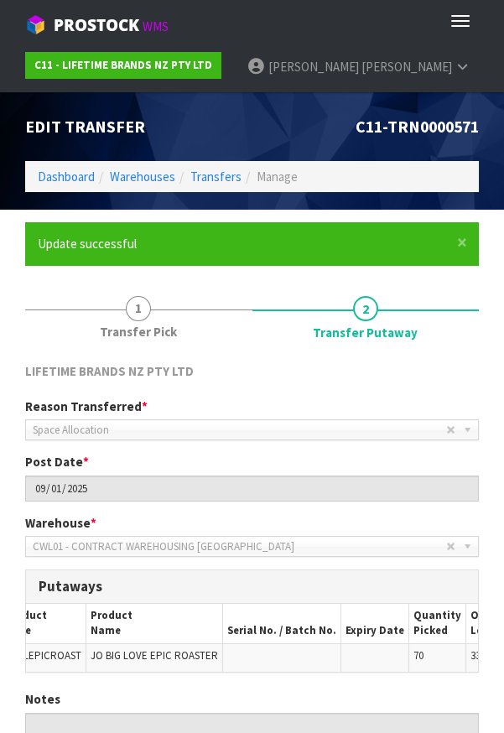
click at [362, 60] on span "[PERSON_NAME]" at bounding box center [407, 67] width 91 height 16
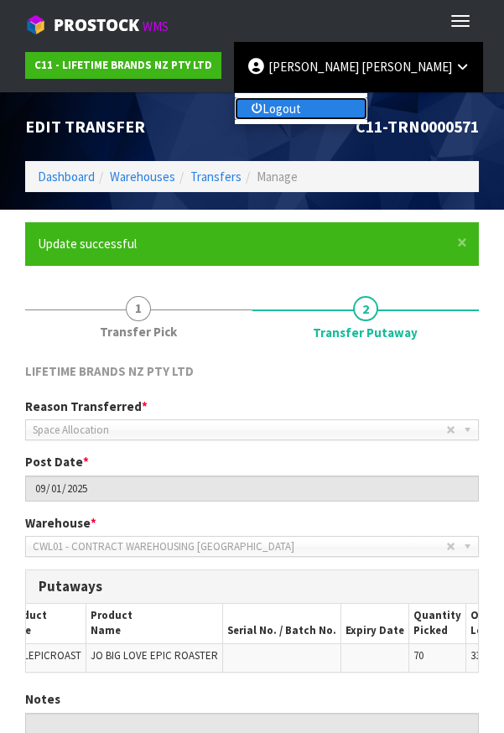
click at [312, 112] on link "Logout" at bounding box center [301, 108] width 133 height 23
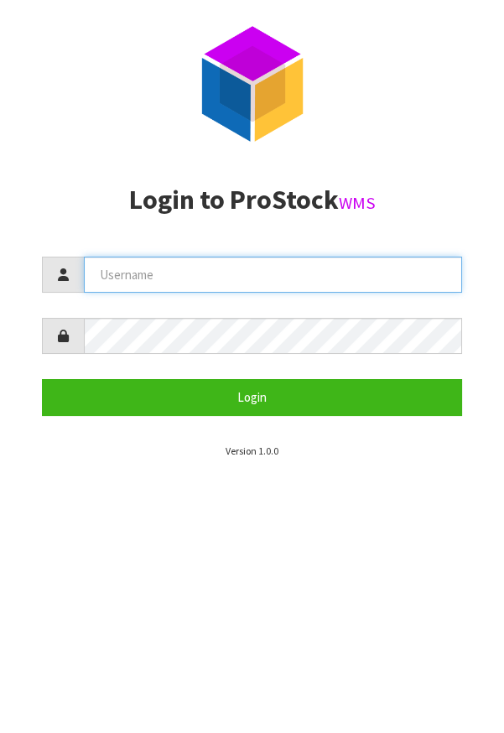
click at [312, 268] on input "text" at bounding box center [273, 275] width 378 height 36
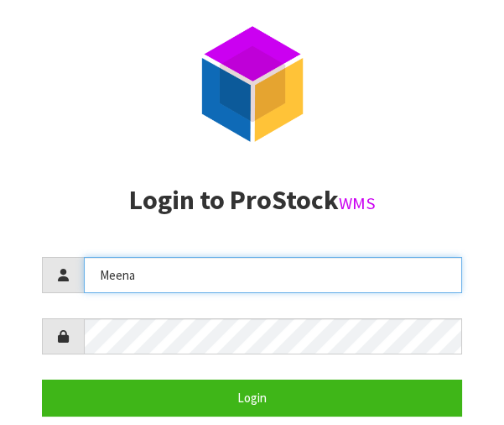
type input "Meena"
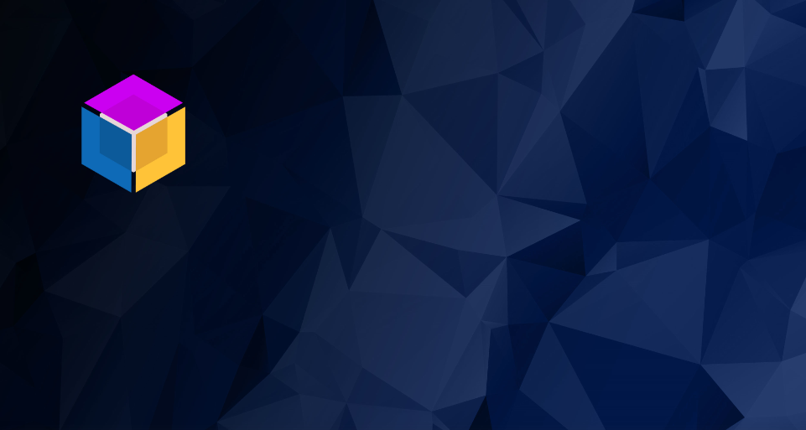
click at [101, 136] on img at bounding box center [130, 130] width 126 height 126
click at [166, 134] on img at bounding box center [130, 130] width 126 height 126
click at [148, 118] on img at bounding box center [130, 130] width 126 height 126
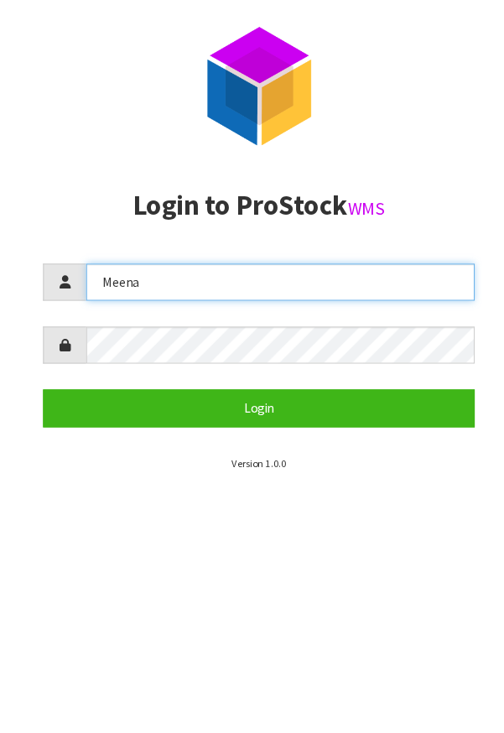
click at [256, 291] on input "Meena" at bounding box center [273, 275] width 378 height 36
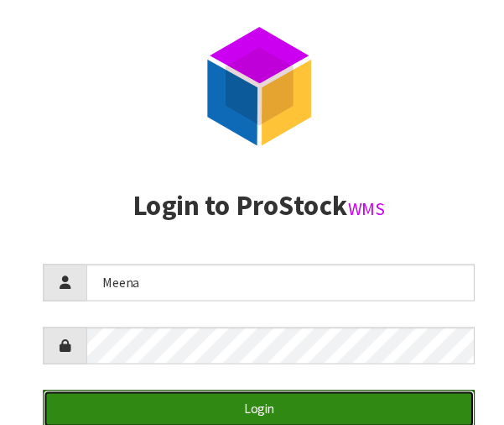
click at [324, 382] on button "Login" at bounding box center [252, 397] width 420 height 36
